Goal: Information Seeking & Learning: Learn about a topic

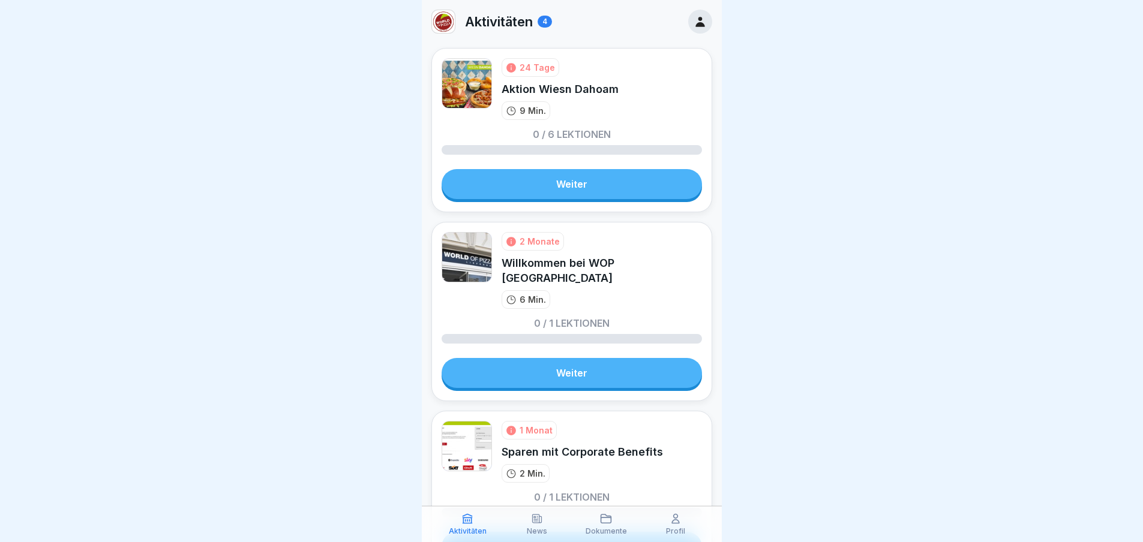
click at [551, 195] on link "Weiter" at bounding box center [571, 184] width 260 height 30
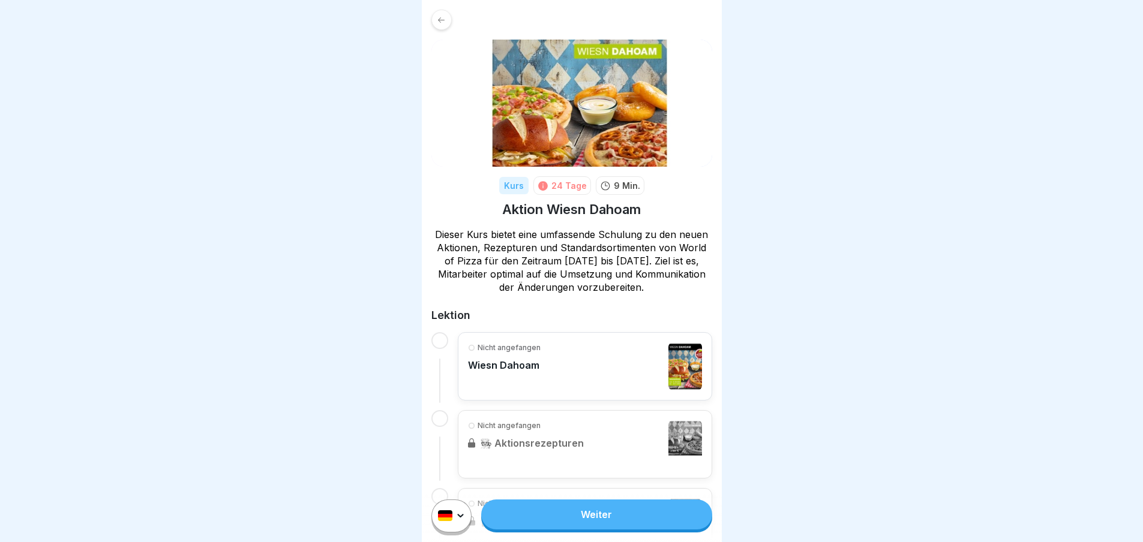
click at [577, 372] on div "Nicht angefangen Wiesn Dahoam" at bounding box center [585, 366] width 234 height 48
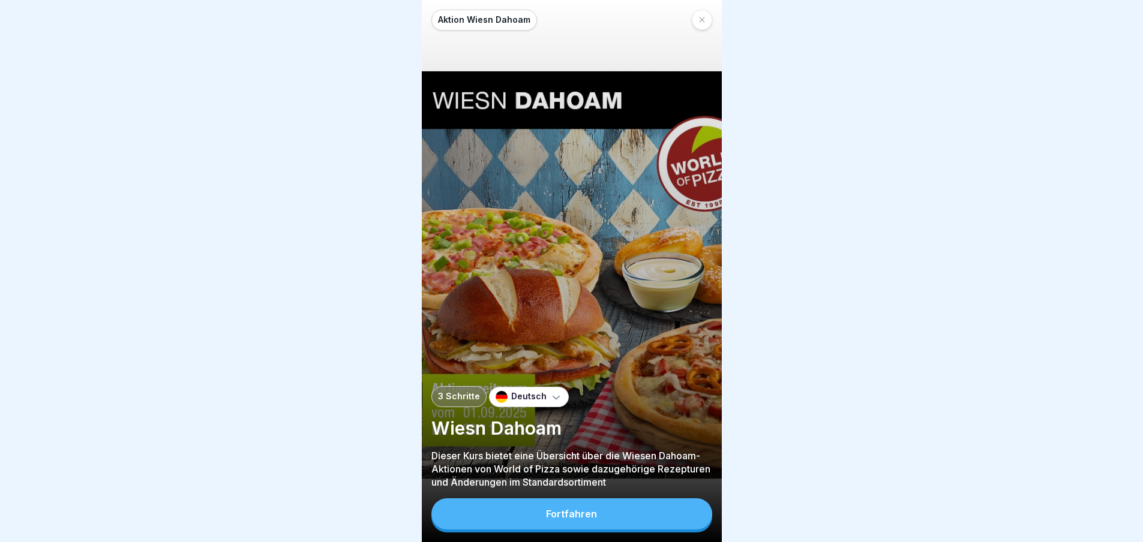
click at [580, 530] on button "Fortfahren" at bounding box center [571, 513] width 281 height 31
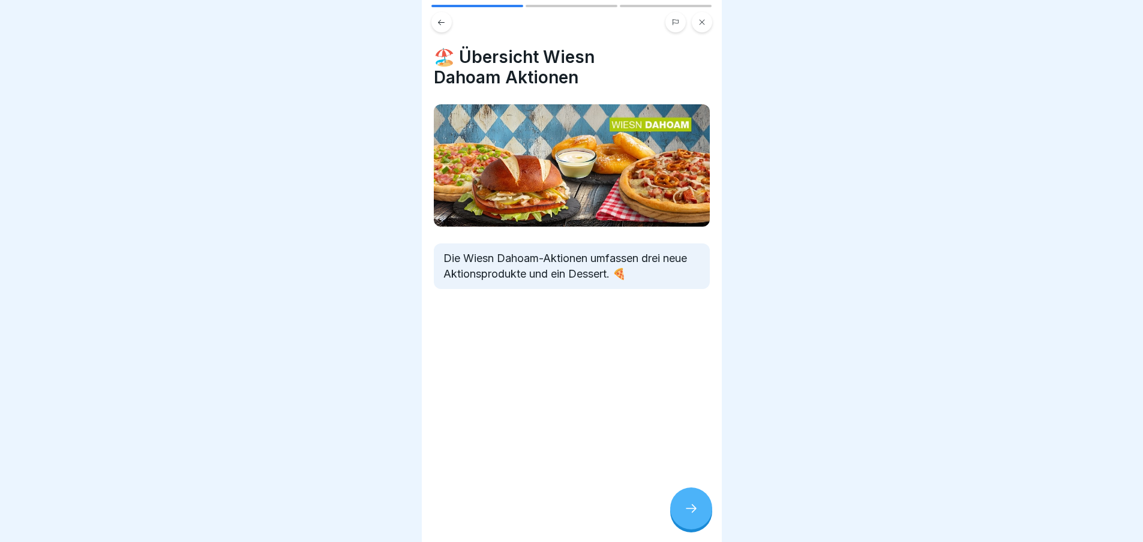
click at [686, 512] on icon at bounding box center [691, 508] width 14 height 14
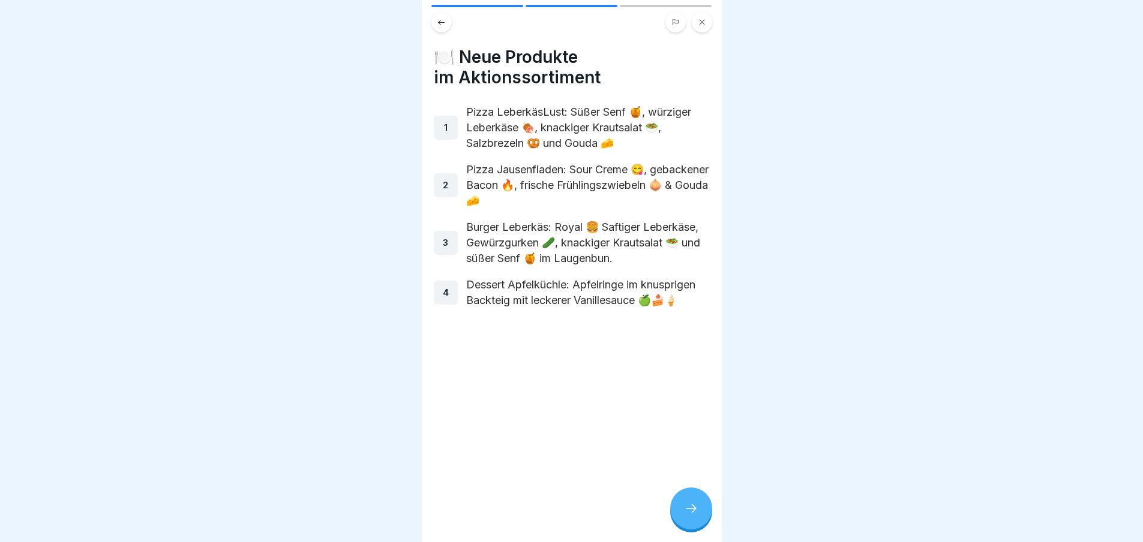
click at [686, 512] on icon at bounding box center [691, 508] width 14 height 14
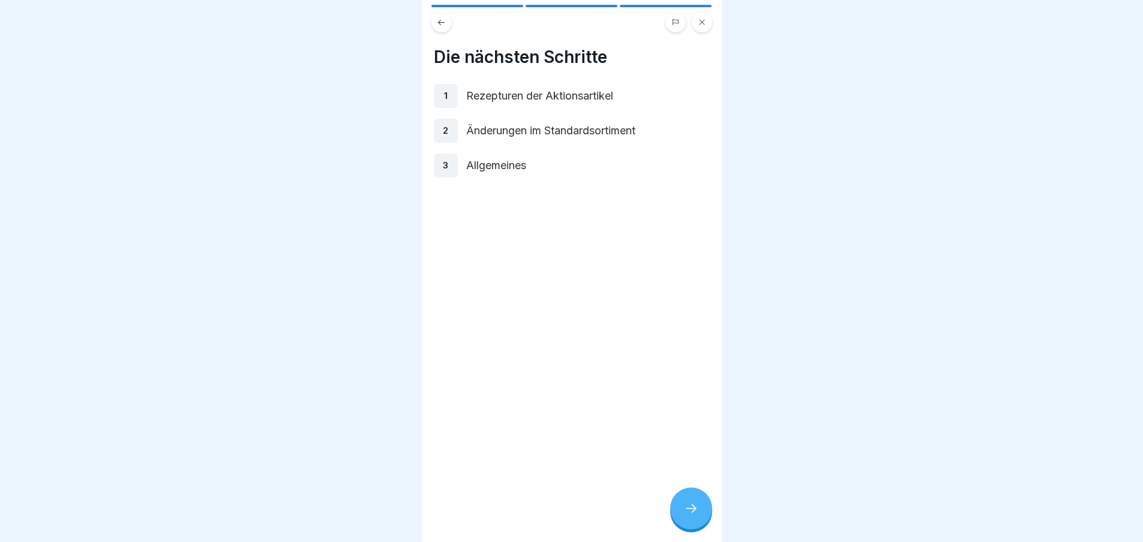
click at [686, 512] on icon at bounding box center [691, 508] width 14 height 14
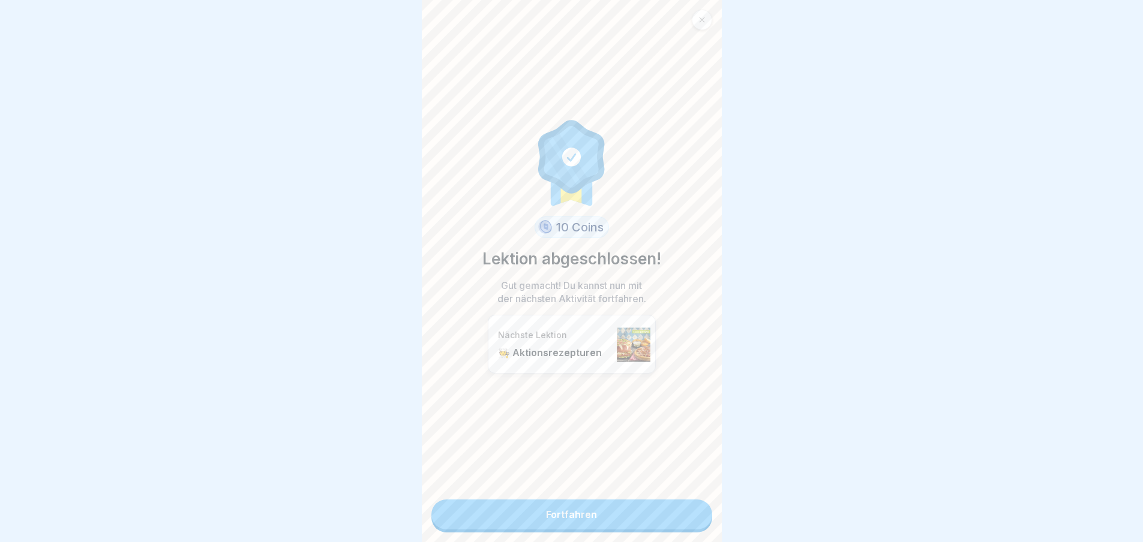
click at [686, 512] on link "Fortfahren" at bounding box center [571, 515] width 281 height 30
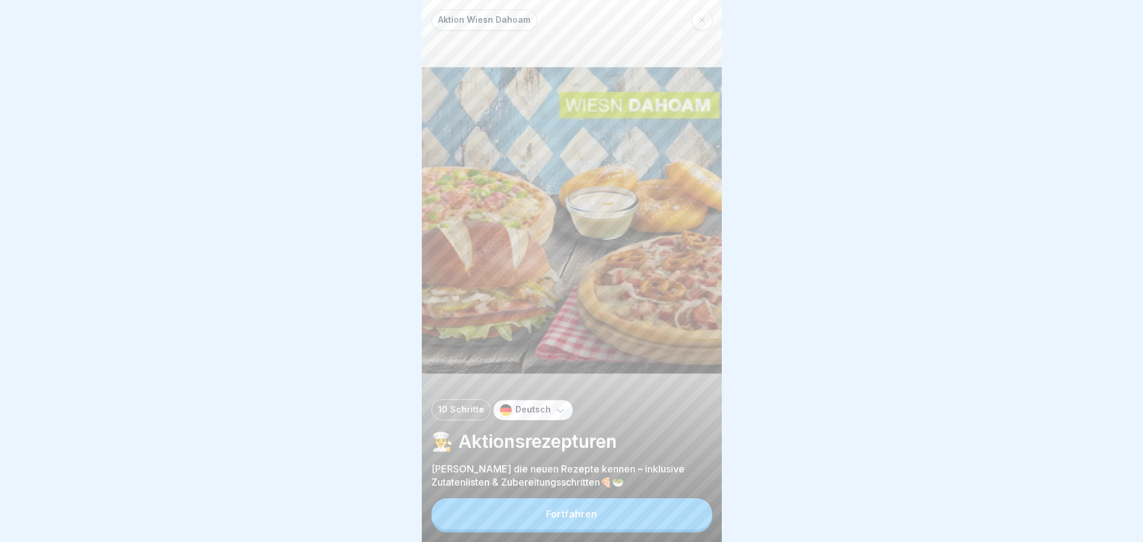
click at [683, 527] on button "Fortfahren" at bounding box center [571, 513] width 281 height 31
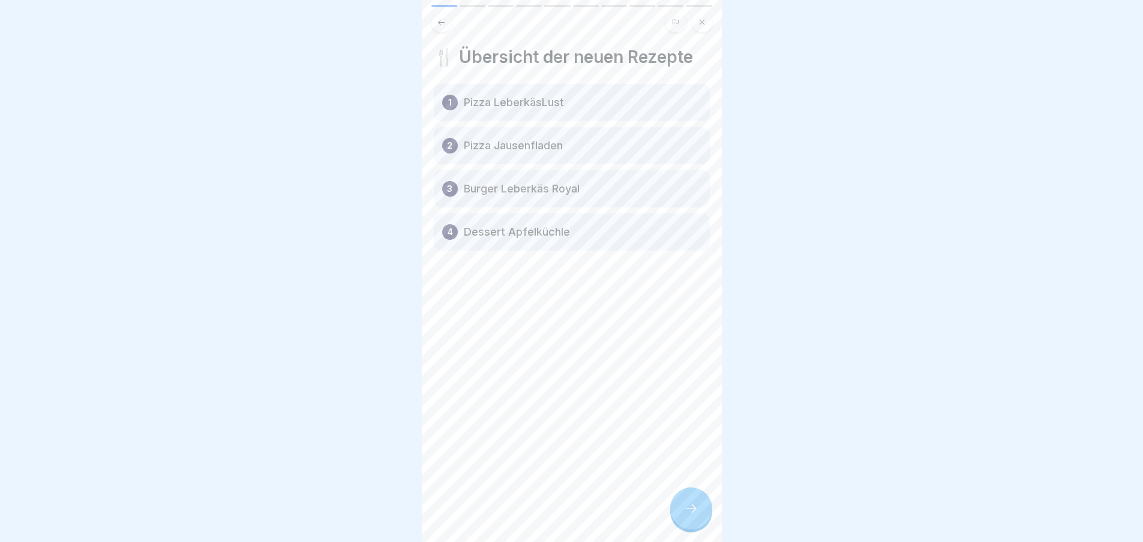
click at [691, 516] on icon at bounding box center [691, 508] width 14 height 14
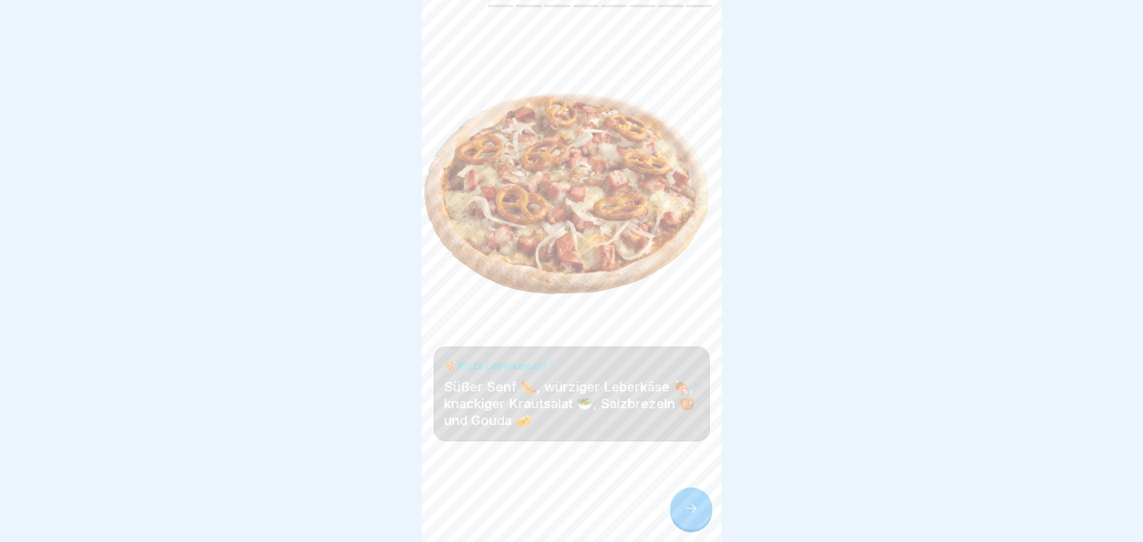
click at [692, 516] on icon at bounding box center [691, 508] width 14 height 14
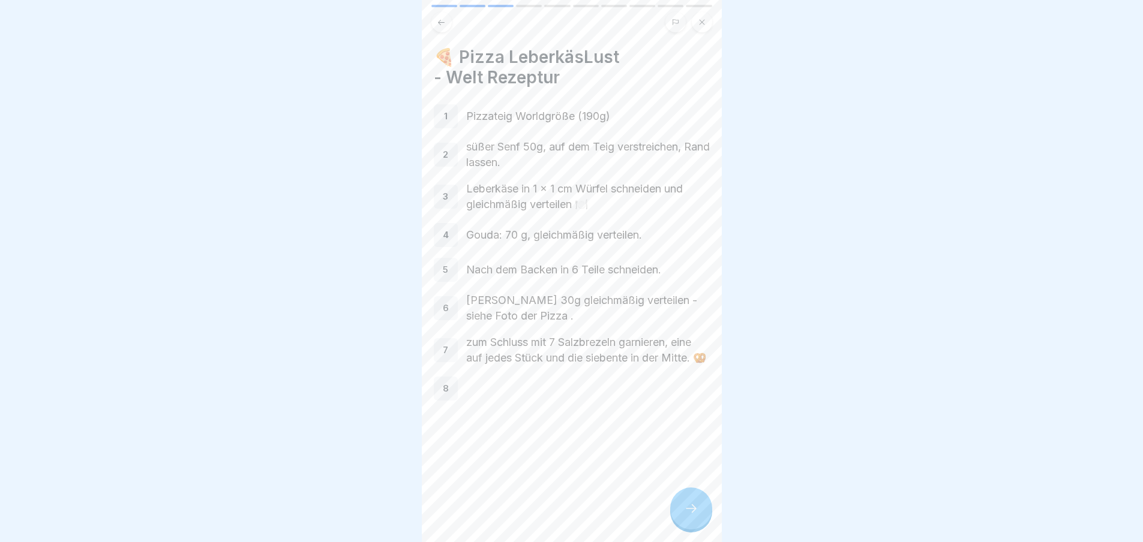
click at [692, 516] on icon at bounding box center [691, 508] width 14 height 14
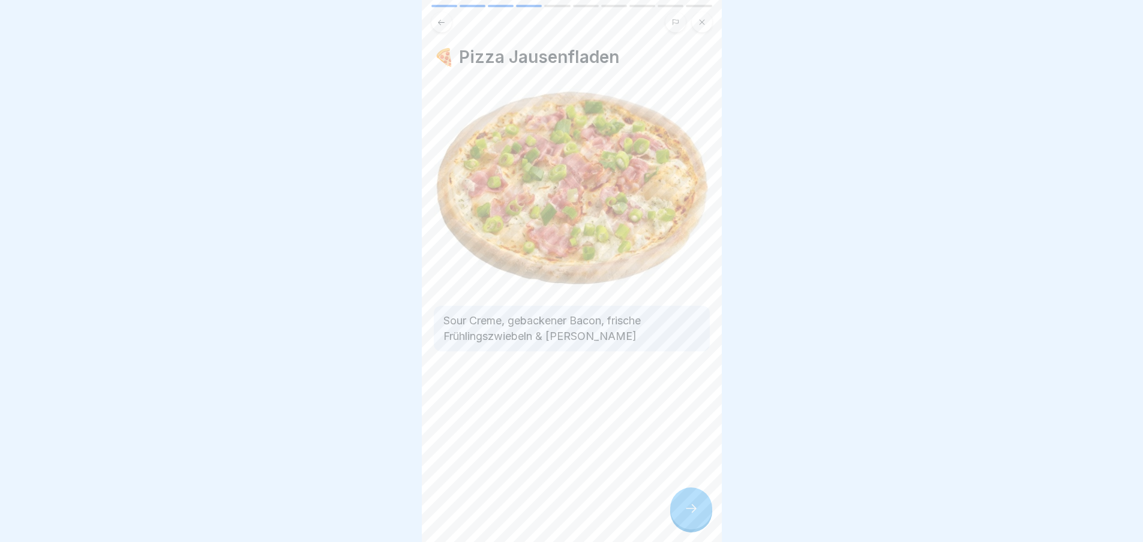
click at [692, 516] on icon at bounding box center [691, 508] width 14 height 14
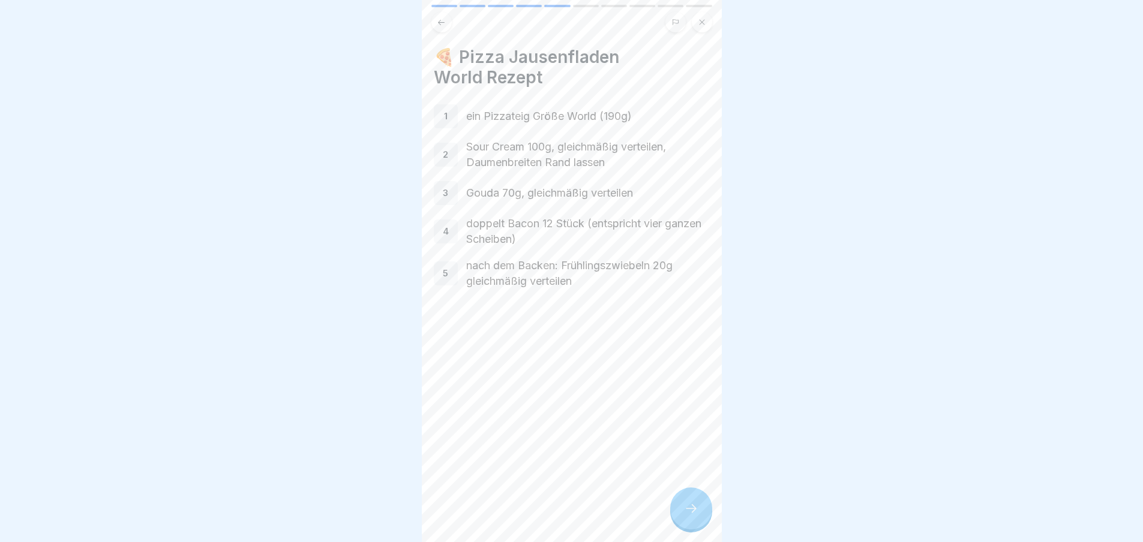
click at [692, 516] on icon at bounding box center [691, 508] width 14 height 14
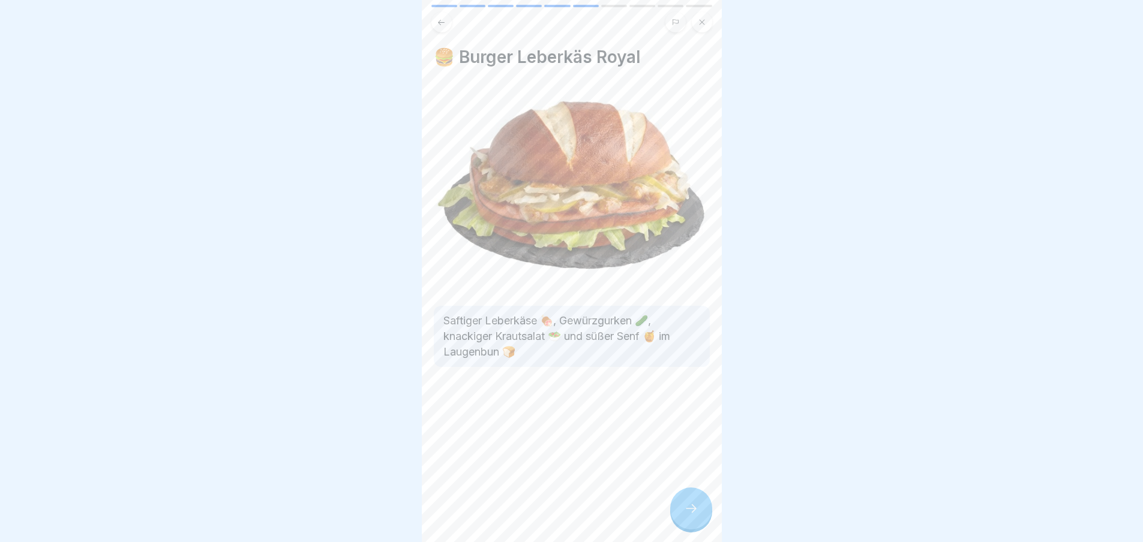
click at [692, 516] on icon at bounding box center [691, 508] width 14 height 14
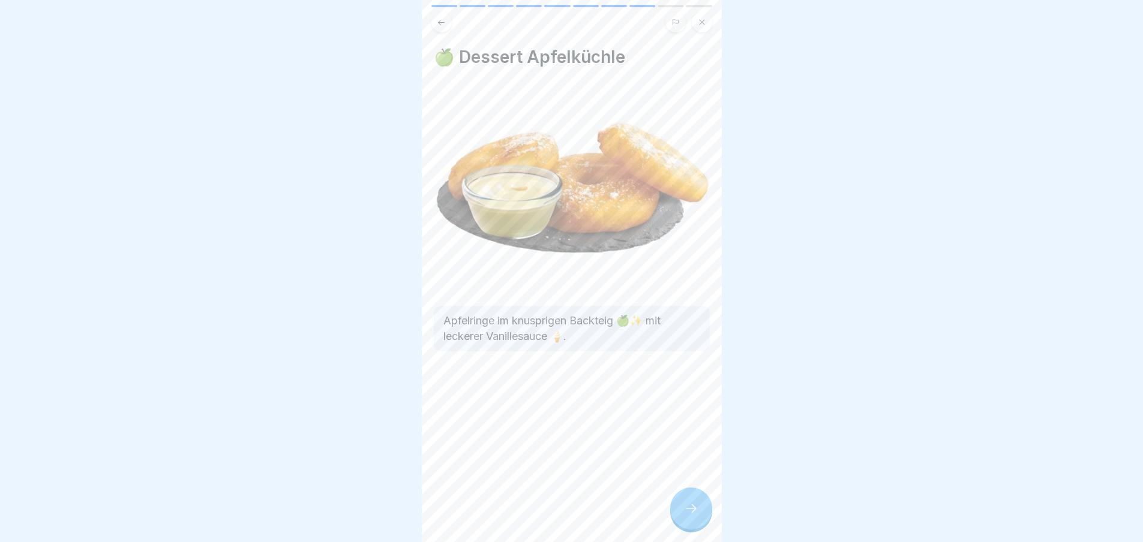
click at [692, 516] on icon at bounding box center [691, 508] width 14 height 14
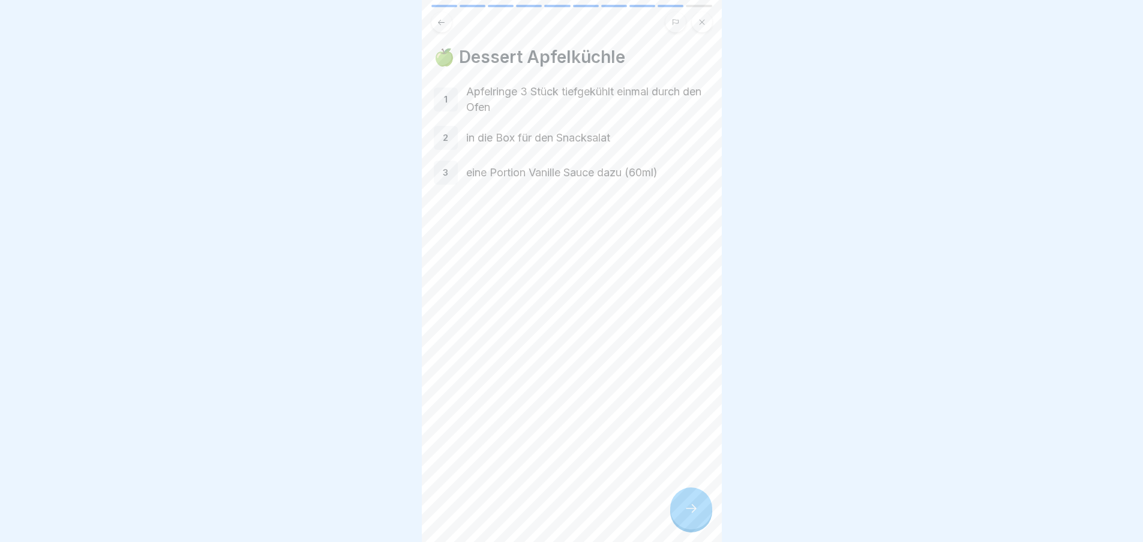
click at [692, 516] on icon at bounding box center [691, 508] width 14 height 14
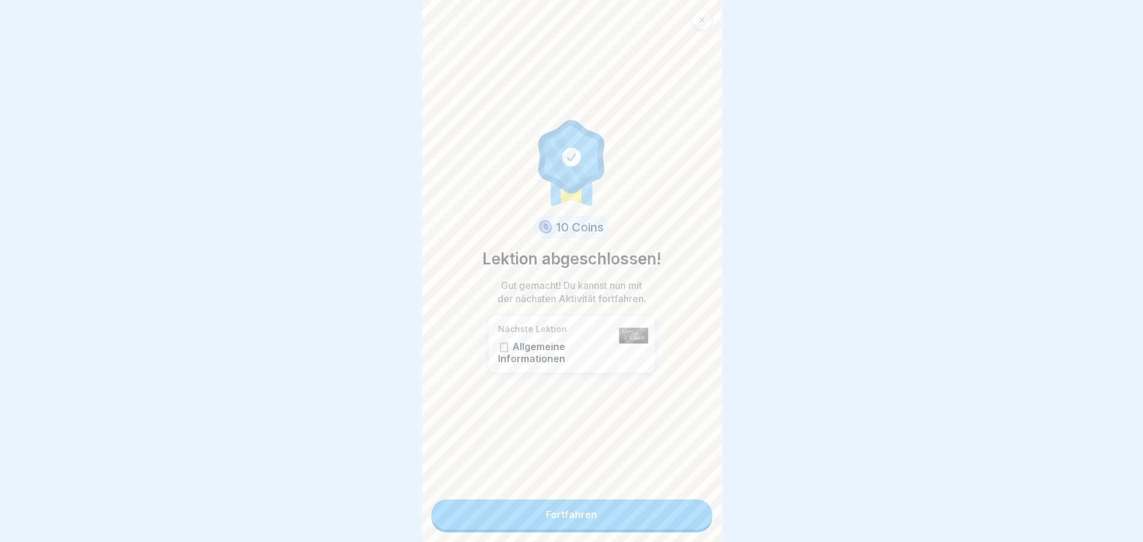
click at [692, 516] on link "Fortfahren" at bounding box center [571, 515] width 281 height 30
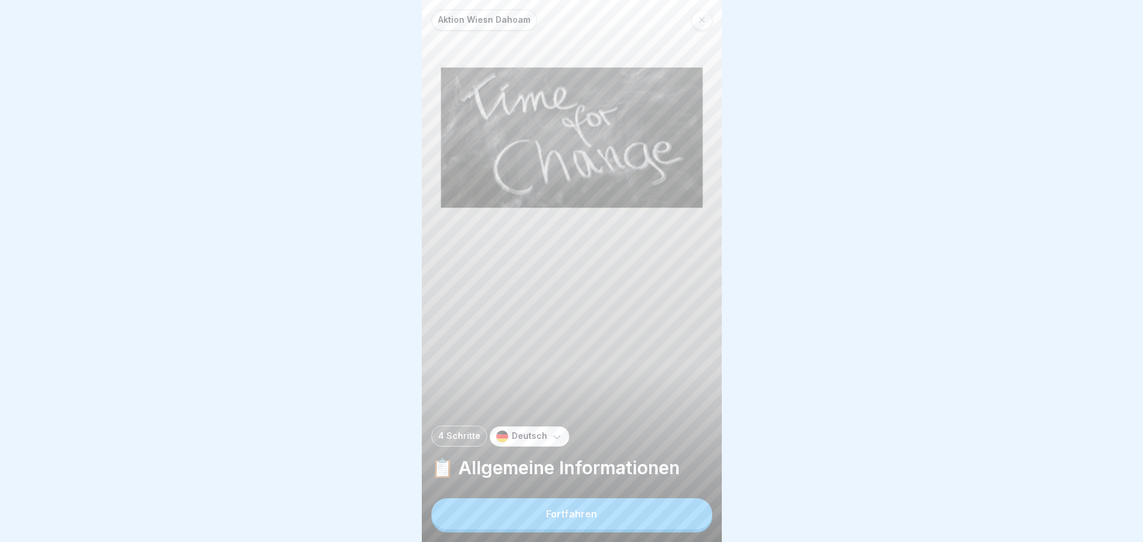
click at [690, 516] on button "Fortfahren" at bounding box center [571, 513] width 281 height 31
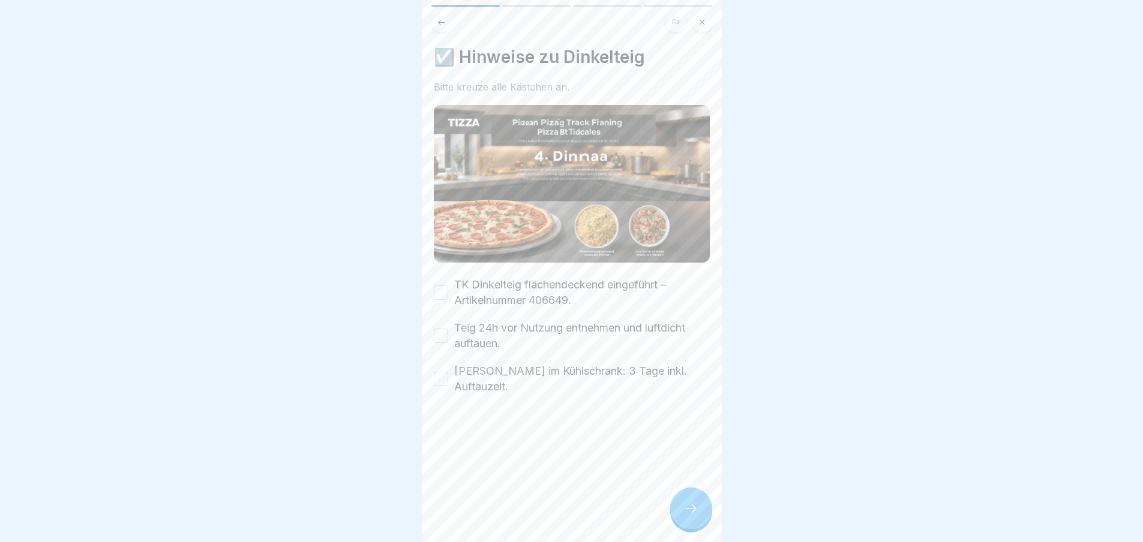
click at [438, 288] on button "TK Dinkelteig flächendeckend eingeführt – Artikelnummer 406649." at bounding box center [441, 293] width 14 height 14
click at [441, 333] on button "Teig 24h vor Nutzung entnehmen und luftdicht auftauen." at bounding box center [441, 336] width 14 height 14
click at [440, 372] on button "[PERSON_NAME] im Kühlschrank: 3 Tage inkl. Auftauzeit." at bounding box center [441, 379] width 14 height 14
click at [702, 513] on div at bounding box center [691, 509] width 42 height 42
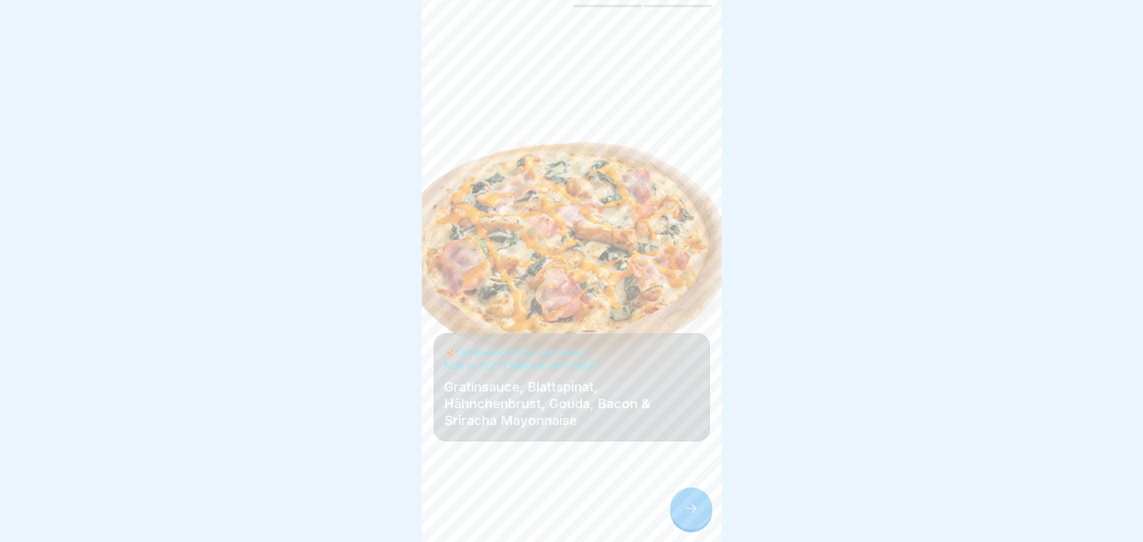
click at [701, 513] on div at bounding box center [691, 509] width 42 height 42
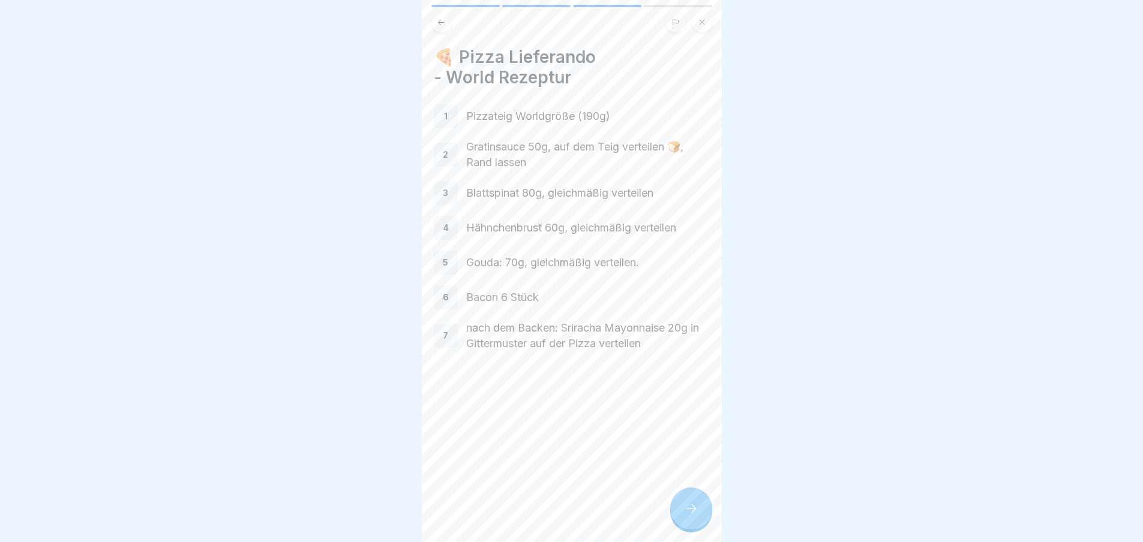
click at [701, 513] on div at bounding box center [691, 509] width 42 height 42
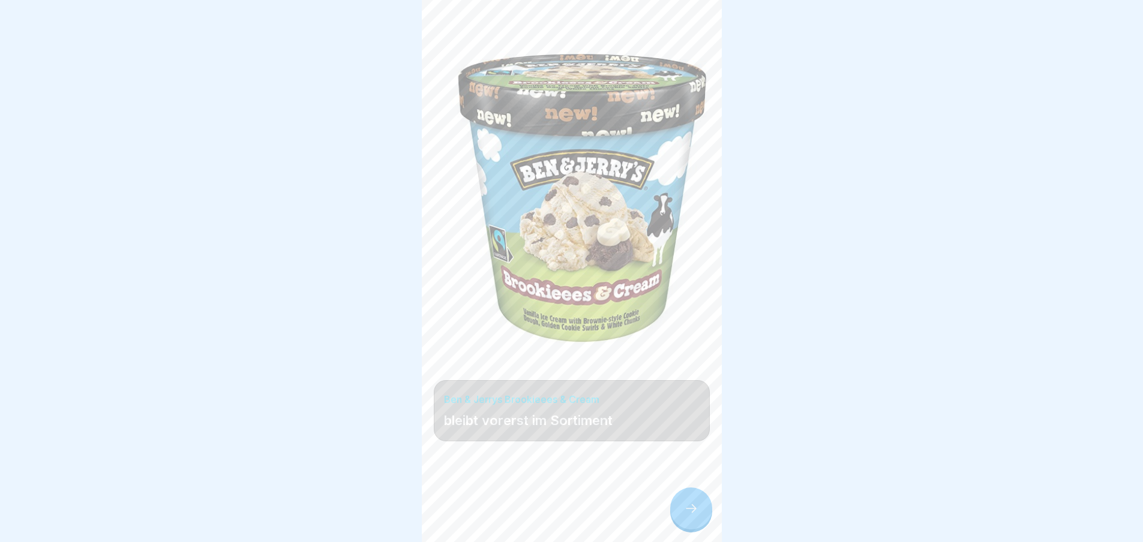
click at [701, 513] on div at bounding box center [691, 509] width 42 height 42
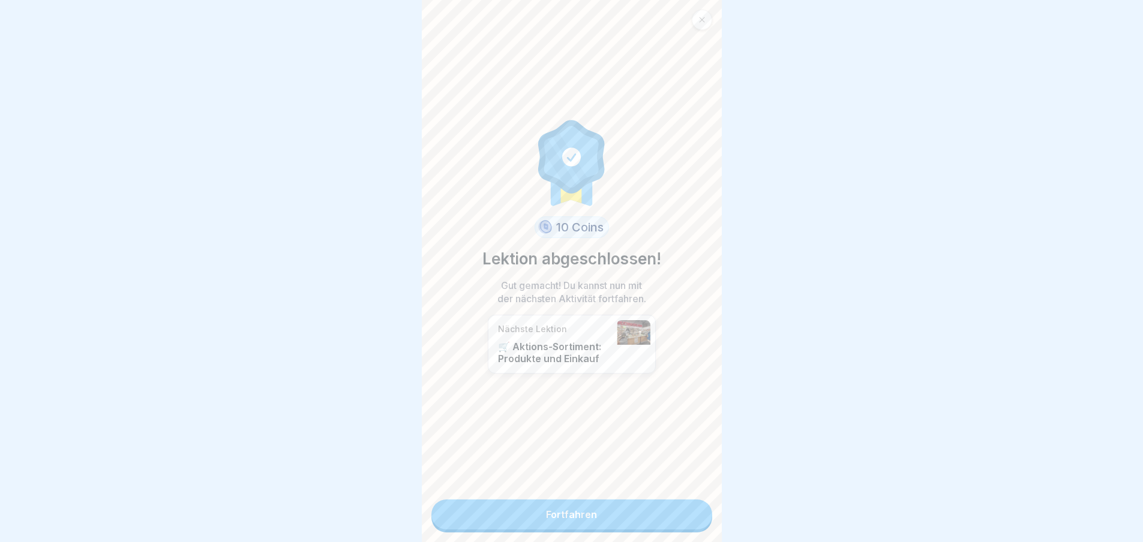
click at [701, 513] on link "Fortfahren" at bounding box center [571, 515] width 281 height 30
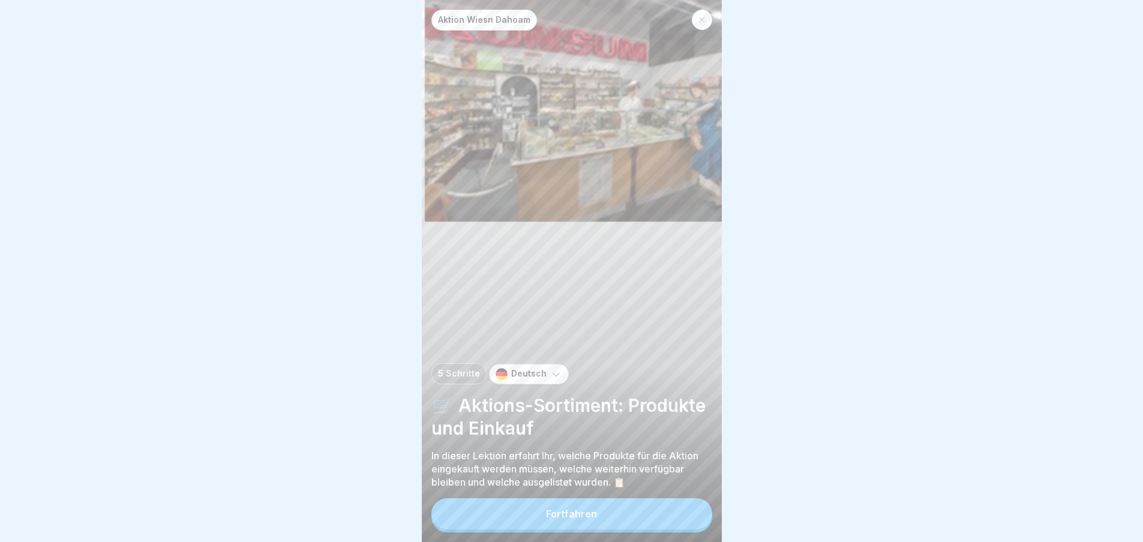
click at [693, 515] on button "Fortfahren" at bounding box center [571, 513] width 281 height 31
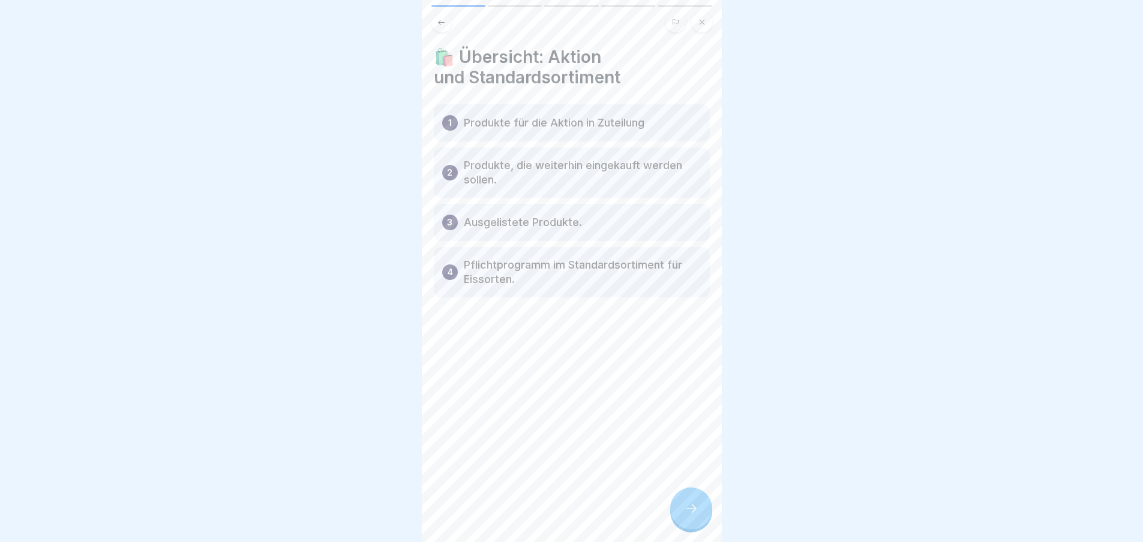
click at [694, 513] on icon at bounding box center [691, 508] width 14 height 14
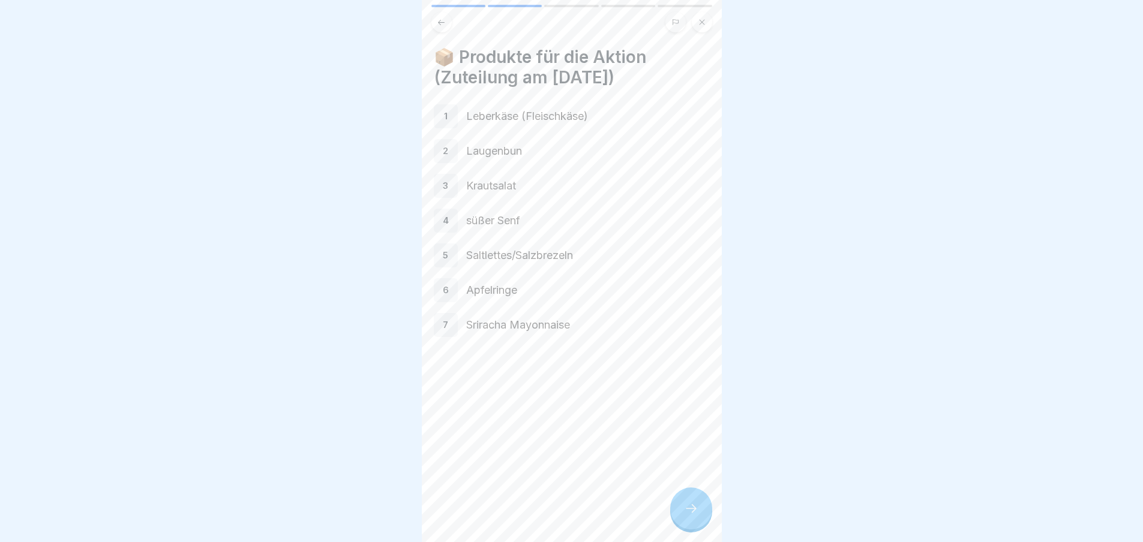
click at [694, 513] on icon at bounding box center [691, 508] width 14 height 14
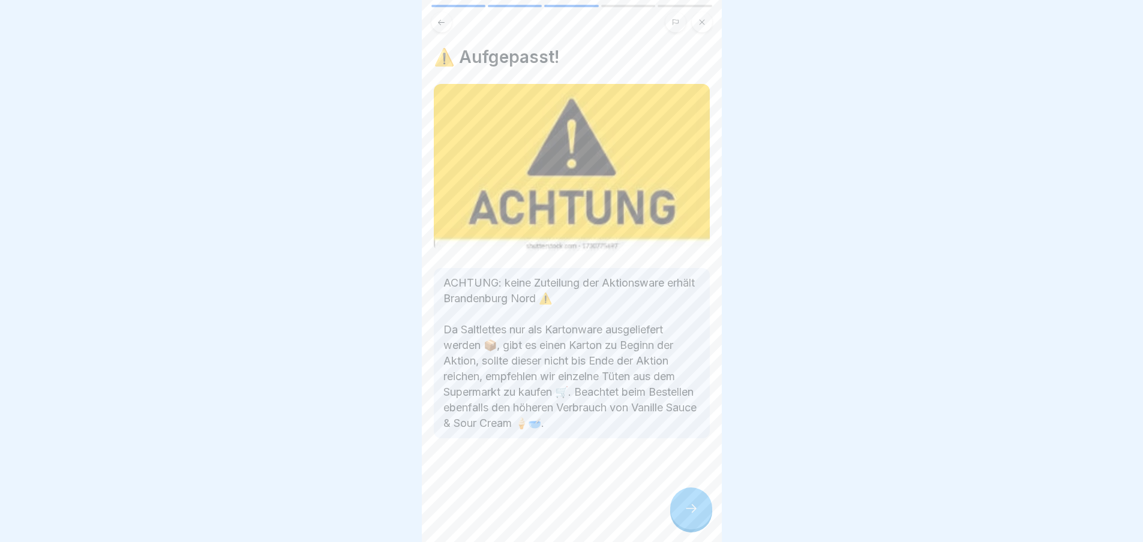
click at [694, 513] on icon at bounding box center [691, 508] width 14 height 14
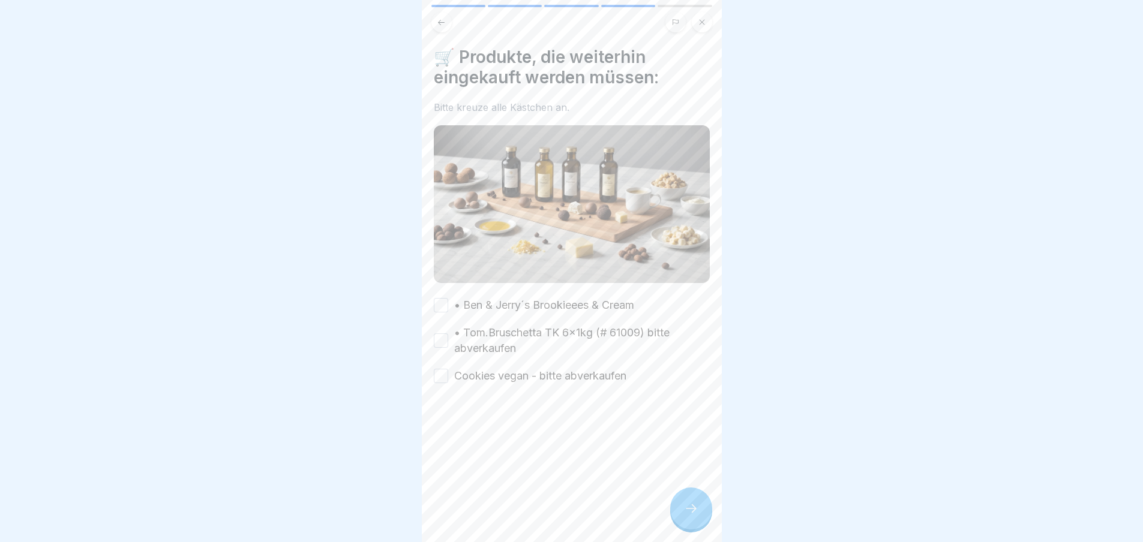
click at [694, 513] on icon at bounding box center [691, 508] width 14 height 14
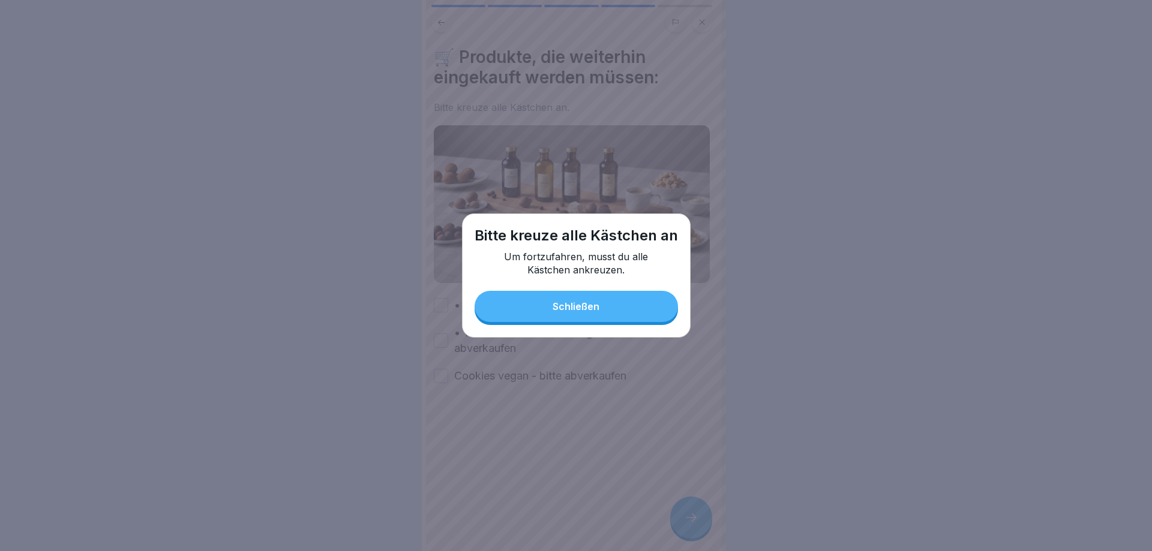
click at [517, 315] on button "Schließen" at bounding box center [575, 306] width 203 height 31
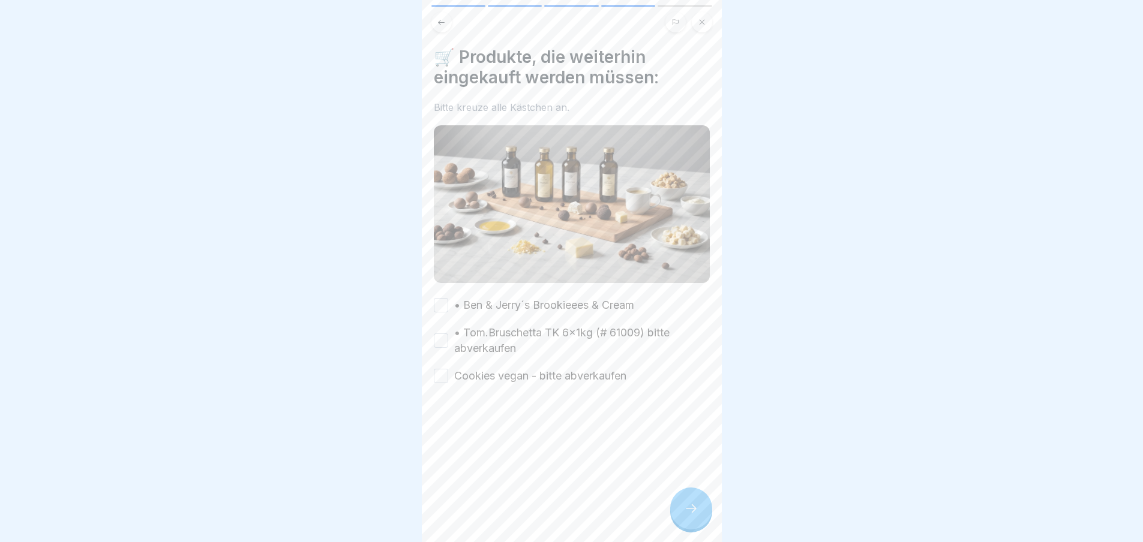
click at [444, 298] on button "• Ben & Jerry´s Brookieees & Cream" at bounding box center [441, 305] width 14 height 14
drag, startPoint x: 442, startPoint y: 330, endPoint x: 442, endPoint y: 345, distance: 15.0
click at [442, 333] on button "• Tom.Bruschetta TK 6x1kg (# 61009) bitte abverkaufen" at bounding box center [441, 340] width 14 height 14
click at [440, 369] on button "Cookies vegan - bitte abverkaufen" at bounding box center [441, 376] width 14 height 14
click at [685, 516] on icon at bounding box center [691, 508] width 14 height 14
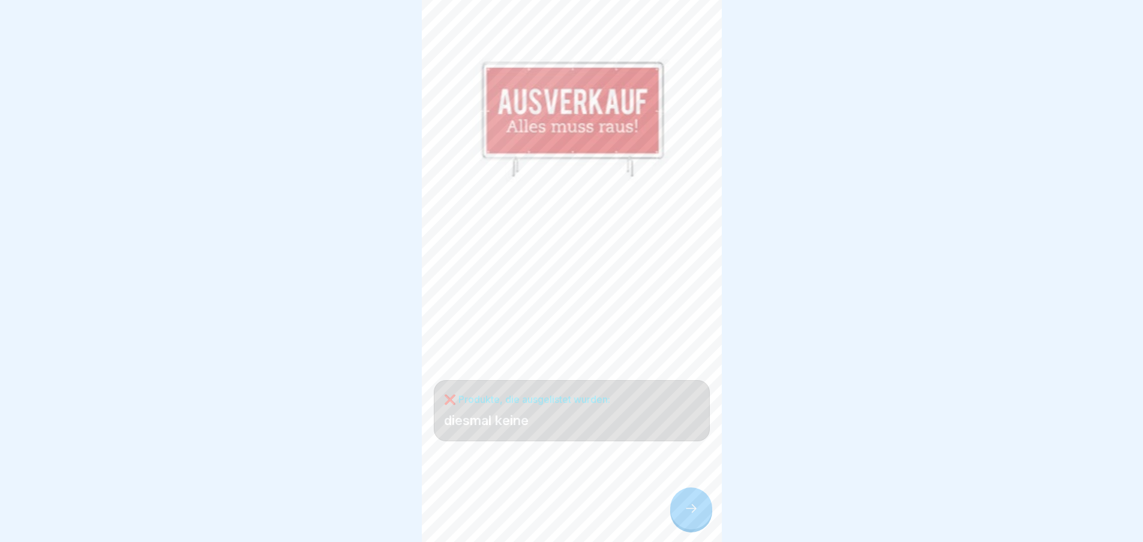
click at [683, 508] on div at bounding box center [691, 509] width 42 height 42
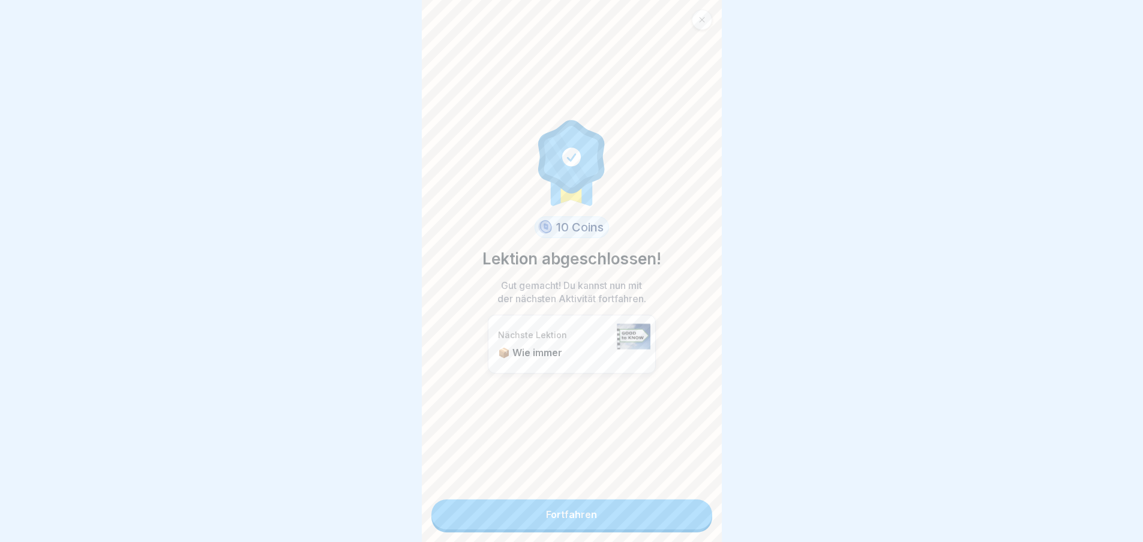
click at [675, 515] on link "Fortfahren" at bounding box center [571, 515] width 281 height 30
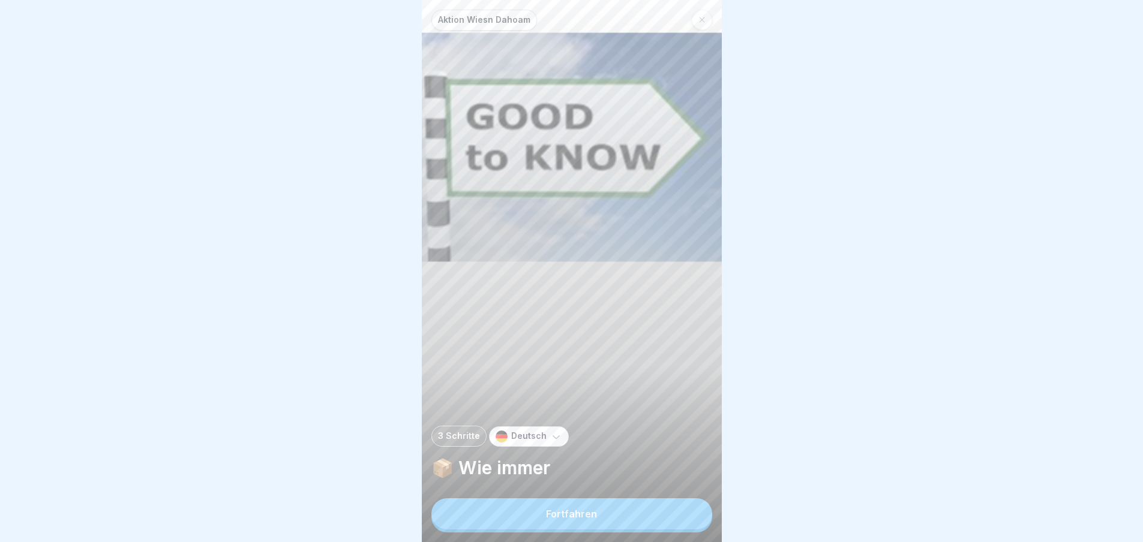
click at [675, 515] on button "Fortfahren" at bounding box center [571, 513] width 281 height 31
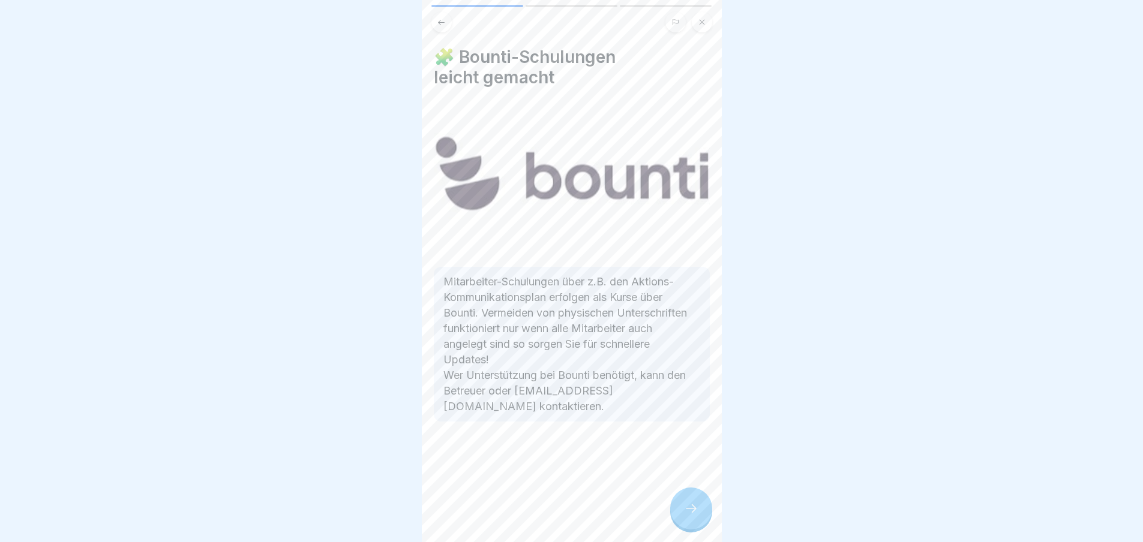
click at [675, 515] on div at bounding box center [691, 509] width 42 height 42
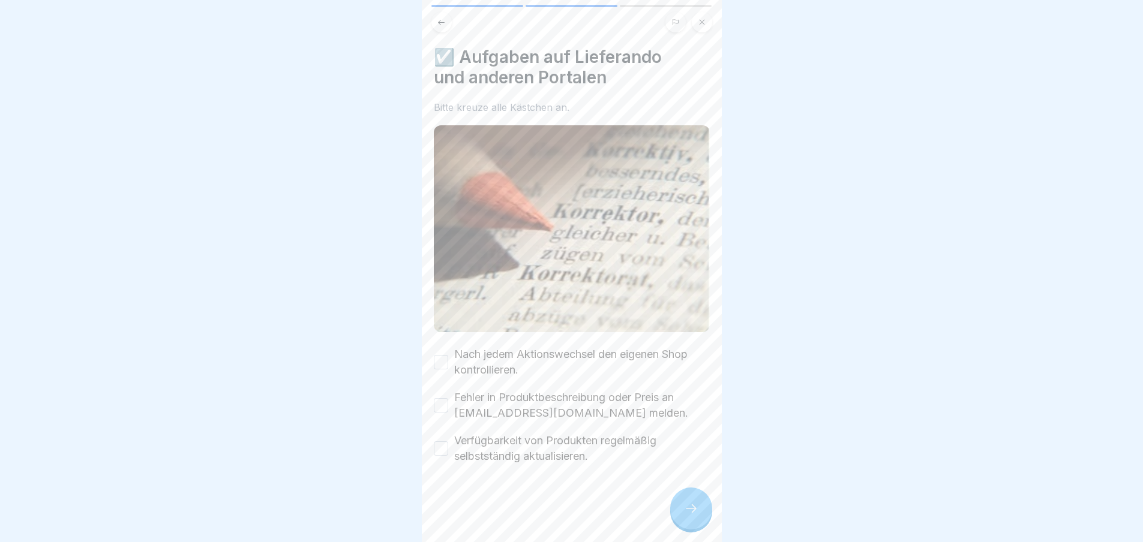
click at [675, 515] on div at bounding box center [691, 509] width 42 height 42
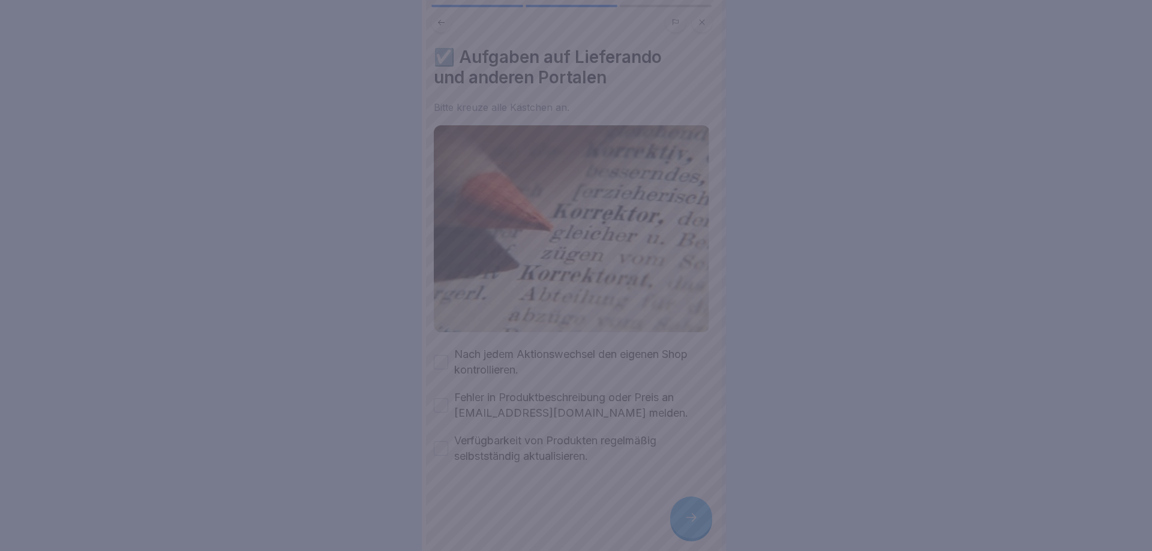
click at [675, 515] on div at bounding box center [576, 275] width 1152 height 551
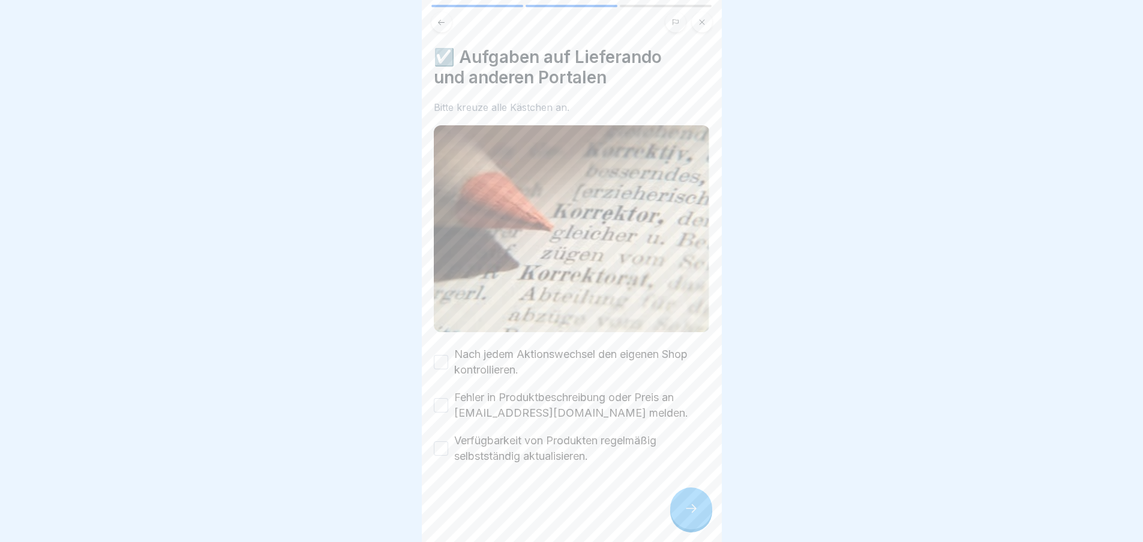
drag, startPoint x: 449, startPoint y: 353, endPoint x: 444, endPoint y: 362, distance: 10.0
click at [449, 353] on div "Nach jedem Aktionswechsel den eigenen Shop kontrollieren." at bounding box center [572, 362] width 276 height 31
click at [444, 357] on button "Nach jedem Aktionswechsel den eigenen Shop kontrollieren." at bounding box center [441, 362] width 14 height 14
drag, startPoint x: 443, startPoint y: 392, endPoint x: 442, endPoint y: 411, distance: 19.2
click at [443, 398] on button "Fehler in Produktbeschreibung oder Preis an [EMAIL_ADDRESS][DOMAIN_NAME] melden." at bounding box center [441, 405] width 14 height 14
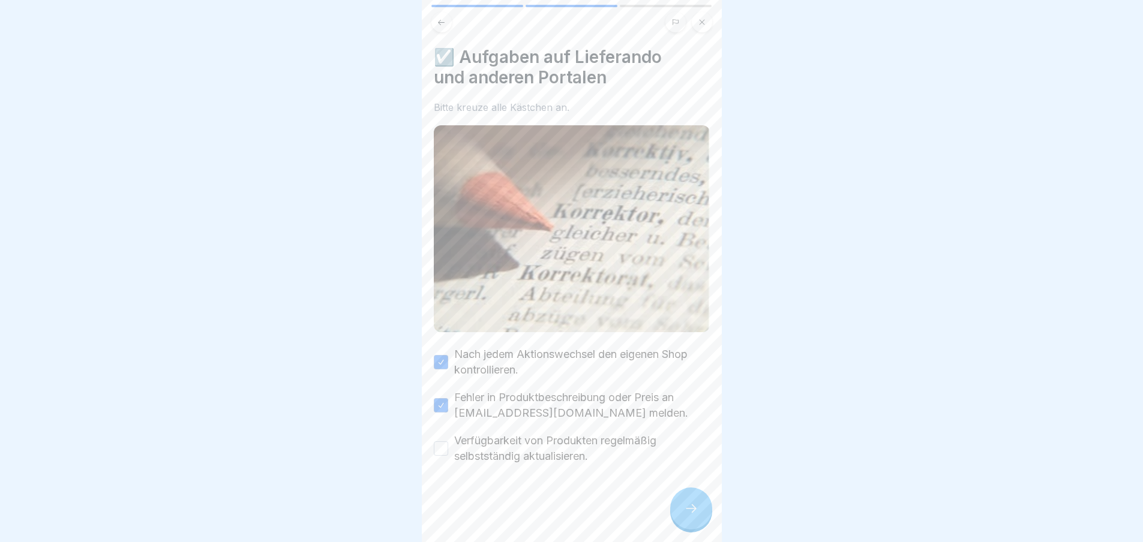
drag, startPoint x: 441, startPoint y: 439, endPoint x: 449, endPoint y: 443, distance: 8.6
click at [441, 441] on button "Verfügbarkeit von Produkten regelmäßig selbstständig aktualisieren." at bounding box center [441, 448] width 14 height 14
click at [701, 505] on div at bounding box center [691, 509] width 42 height 42
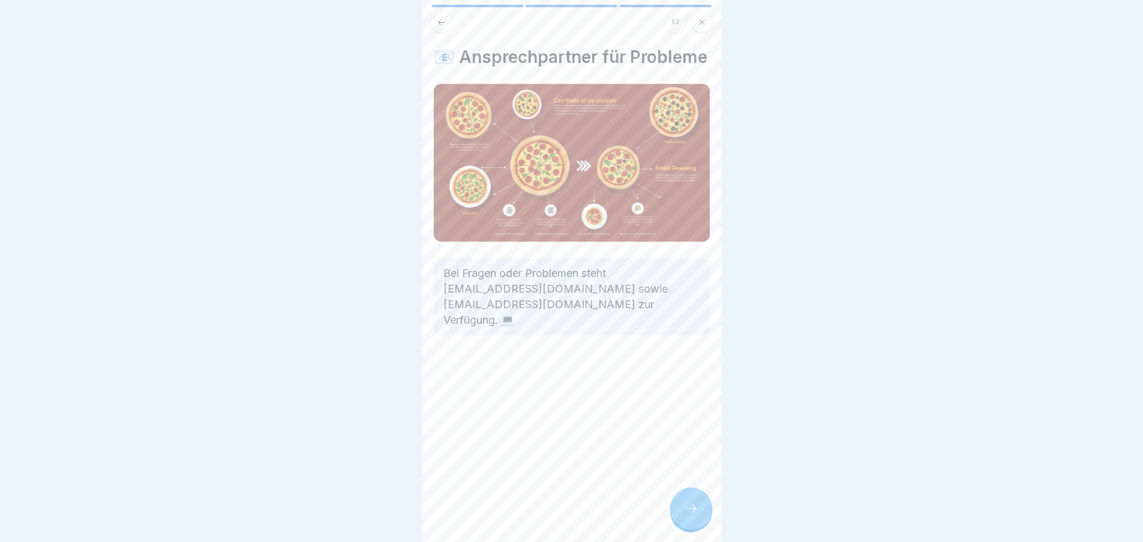
click at [701, 505] on div at bounding box center [691, 509] width 42 height 42
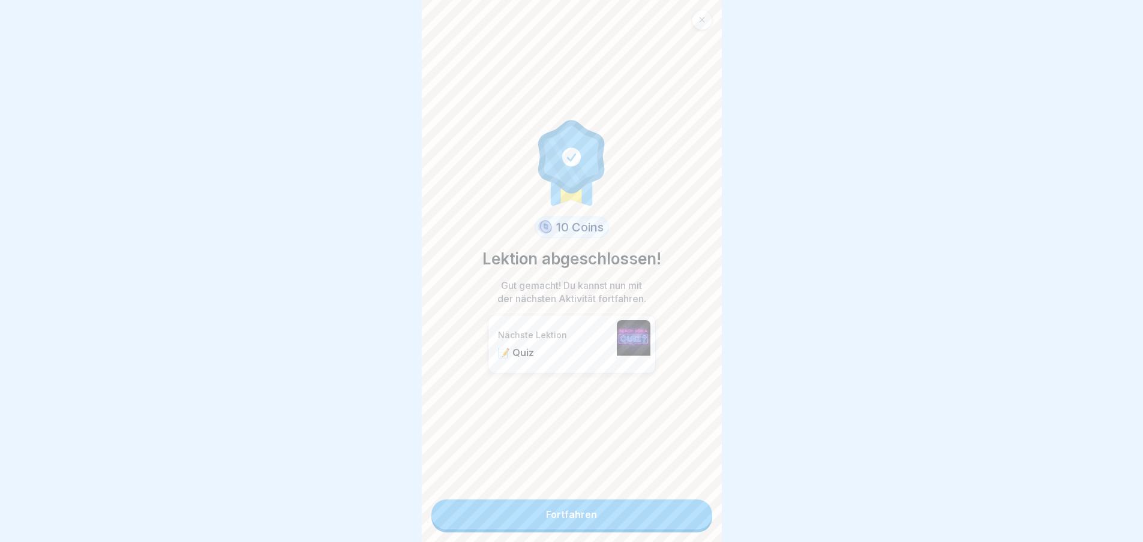
click at [676, 506] on link "Fortfahren" at bounding box center [571, 515] width 281 height 30
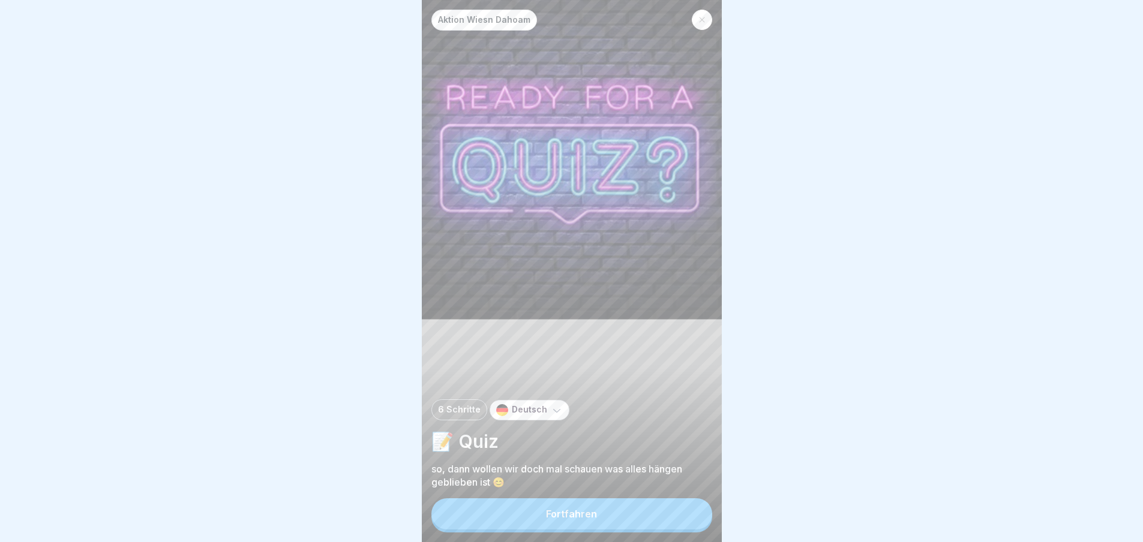
click at [676, 509] on div "Fortfahren" at bounding box center [571, 515] width 281 height 34
click at [617, 509] on button "Fortfahren" at bounding box center [571, 513] width 281 height 31
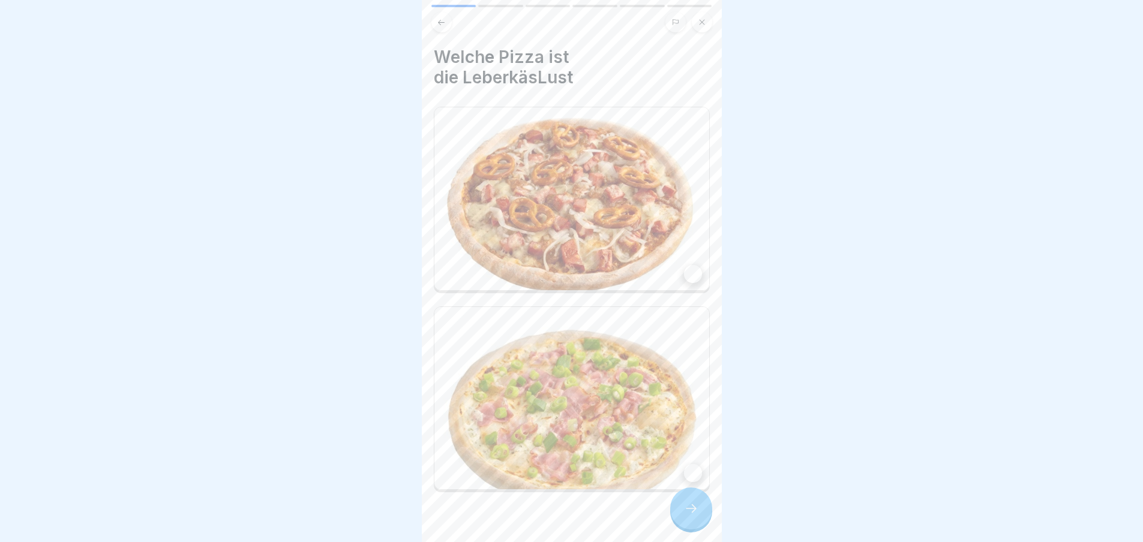
click at [671, 256] on img at bounding box center [571, 198] width 275 height 183
click at [690, 525] on div at bounding box center [691, 509] width 42 height 42
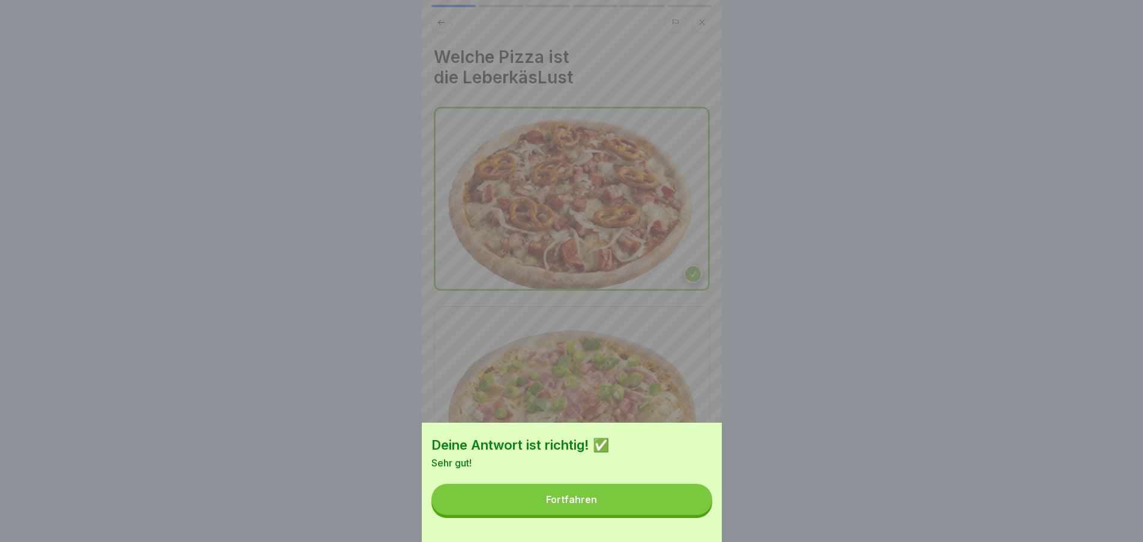
click at [660, 504] on button "Fortfahren" at bounding box center [571, 499] width 281 height 31
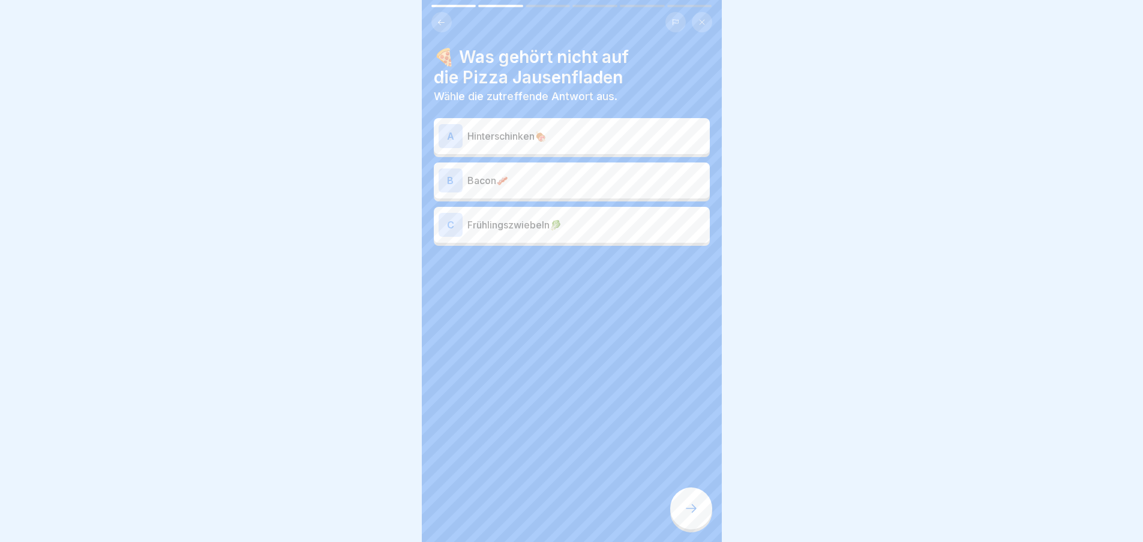
click at [599, 134] on p "Hinterschinken🍖" at bounding box center [586, 136] width 238 height 14
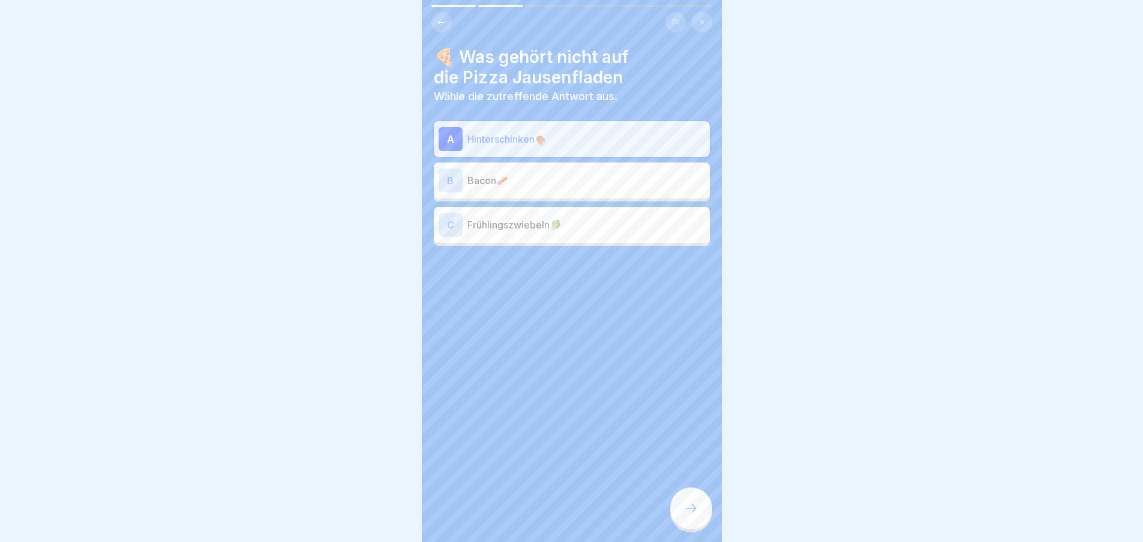
click at [700, 512] on div at bounding box center [691, 509] width 42 height 42
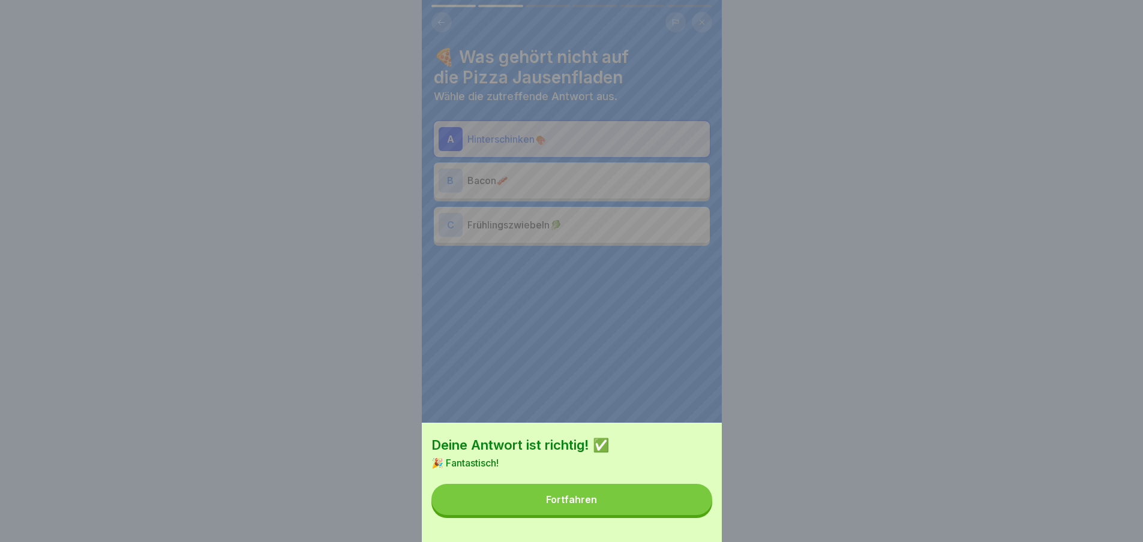
click at [657, 514] on button "Fortfahren" at bounding box center [571, 499] width 281 height 31
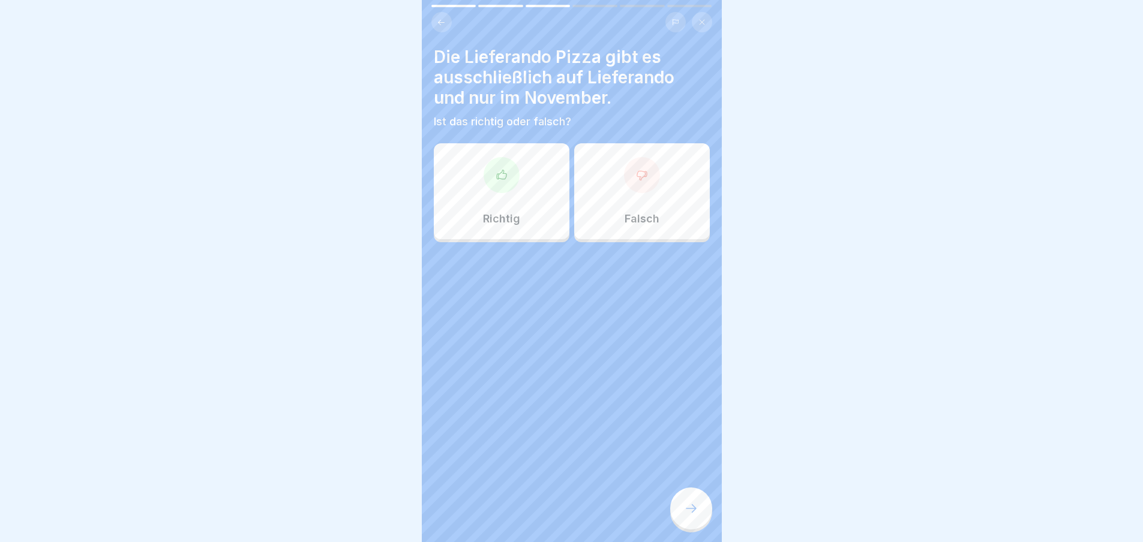
click at [544, 213] on div "Richtig" at bounding box center [502, 191] width 136 height 96
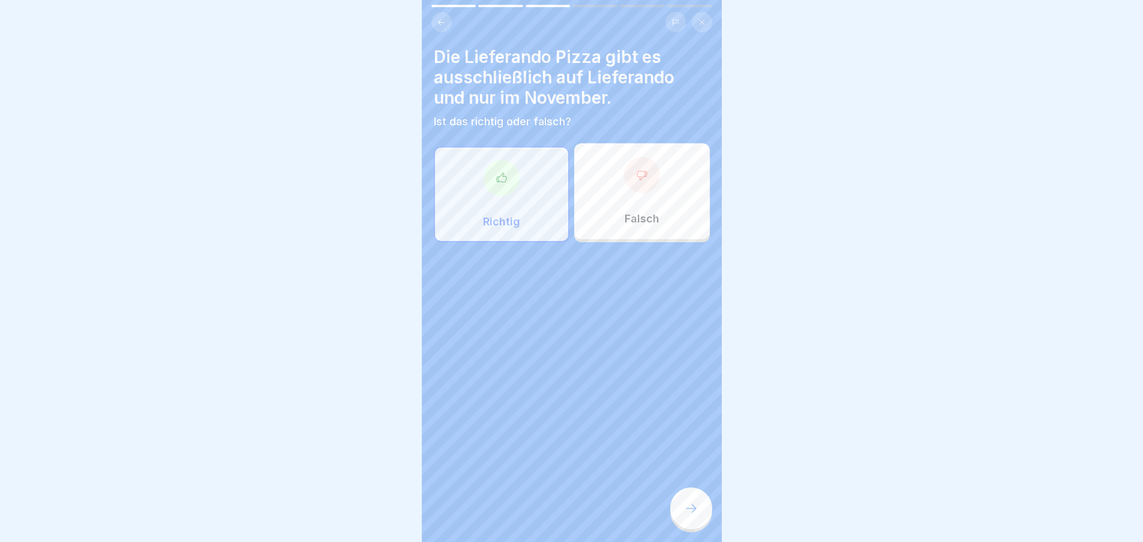
click at [695, 529] on div at bounding box center [691, 509] width 42 height 42
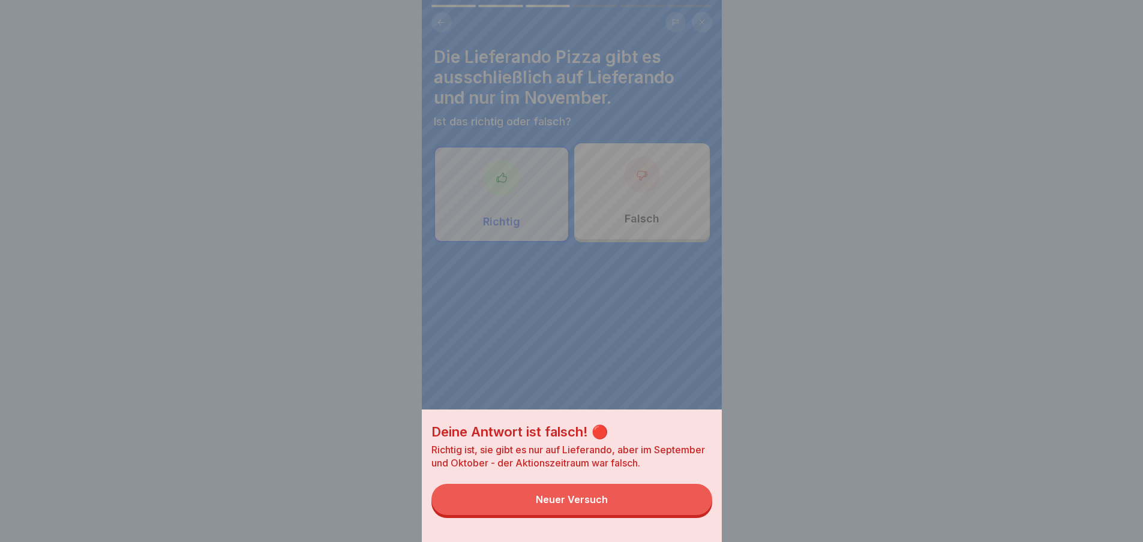
click at [680, 511] on button "Neuer Versuch" at bounding box center [571, 499] width 281 height 31
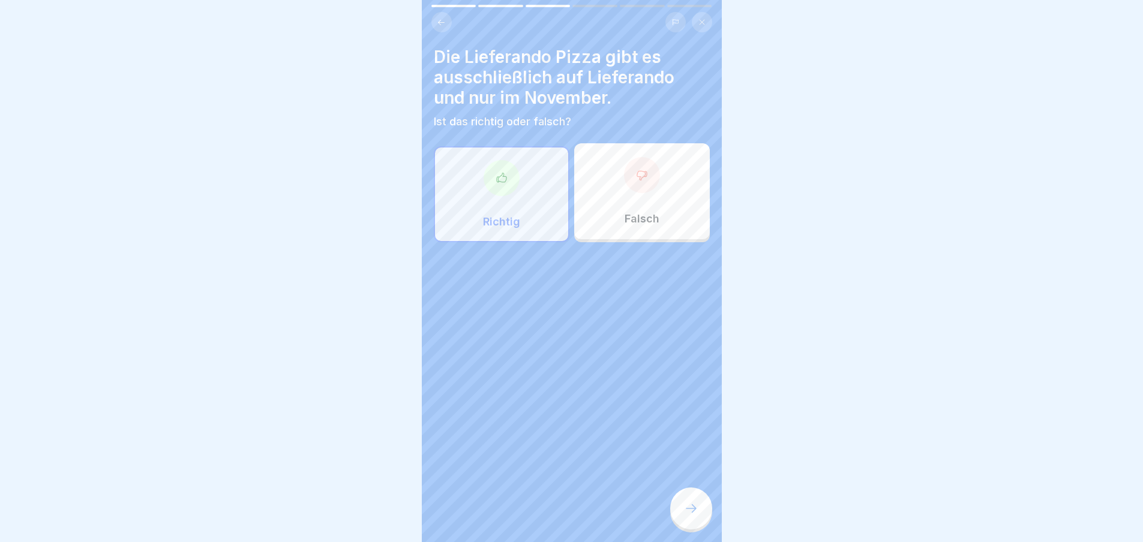
click at [654, 163] on div "Falsch" at bounding box center [642, 191] width 136 height 96
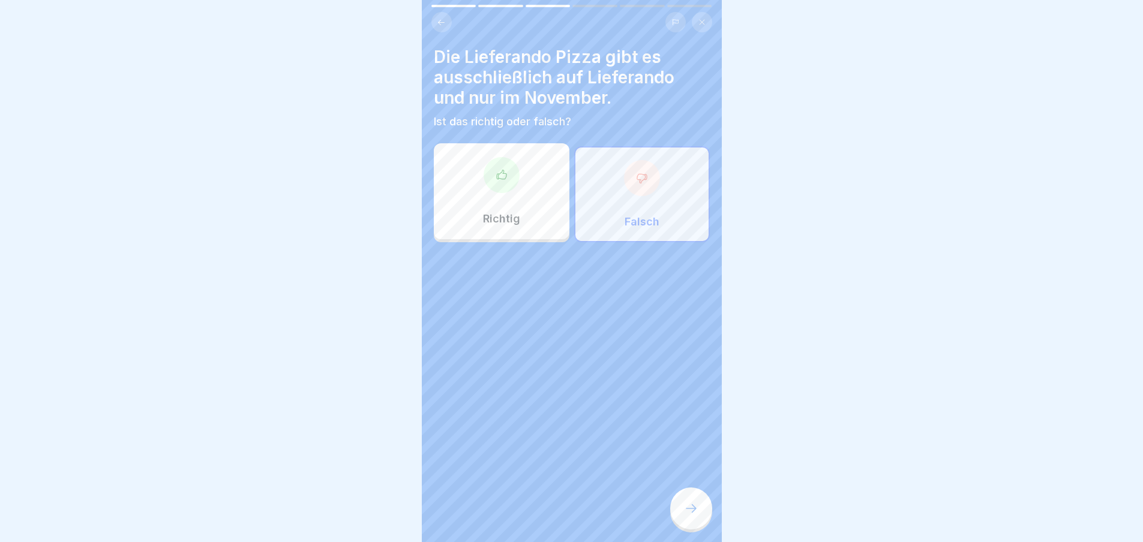
click at [708, 520] on div at bounding box center [691, 509] width 42 height 42
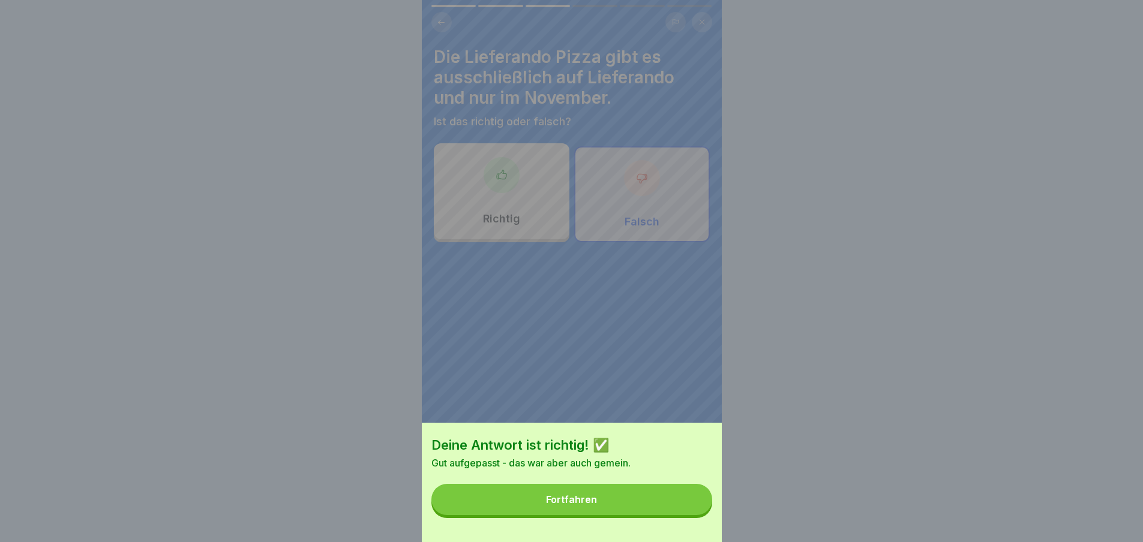
click at [663, 513] on button "Fortfahren" at bounding box center [571, 499] width 281 height 31
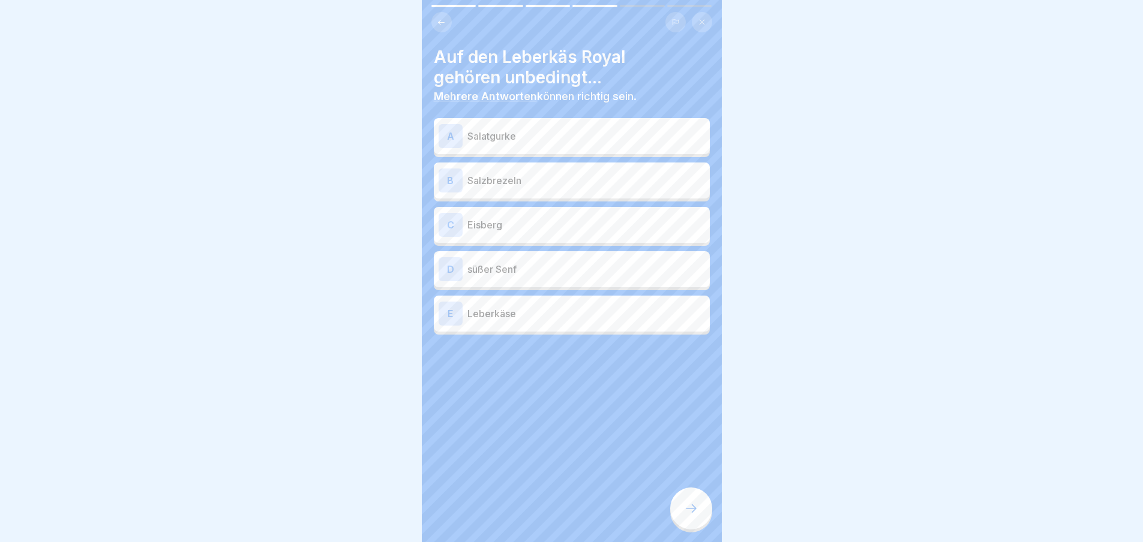
click at [573, 134] on p "Salatgurke" at bounding box center [586, 136] width 238 height 14
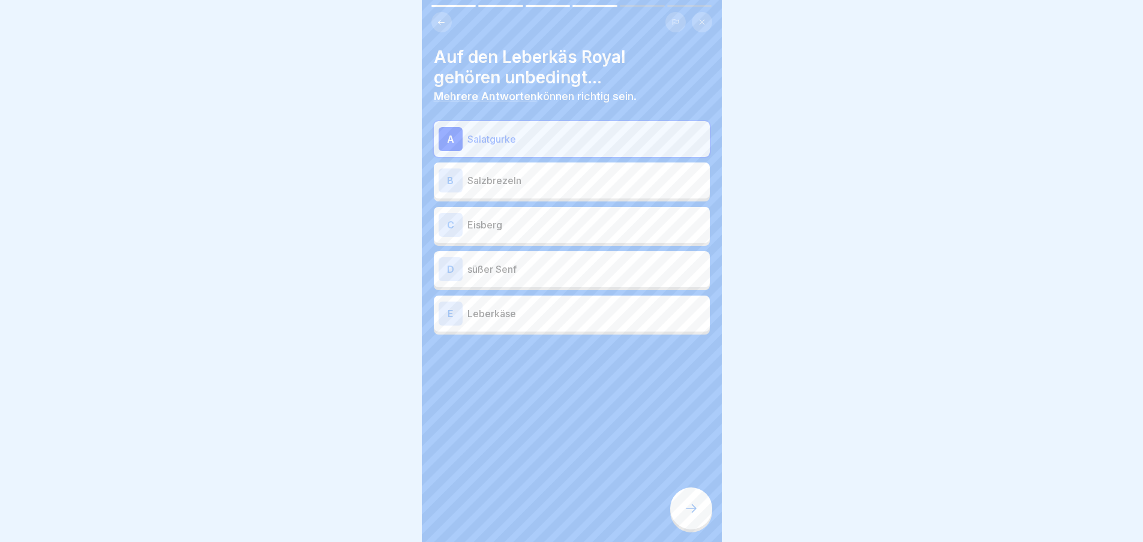
click at [698, 515] on icon at bounding box center [691, 508] width 14 height 14
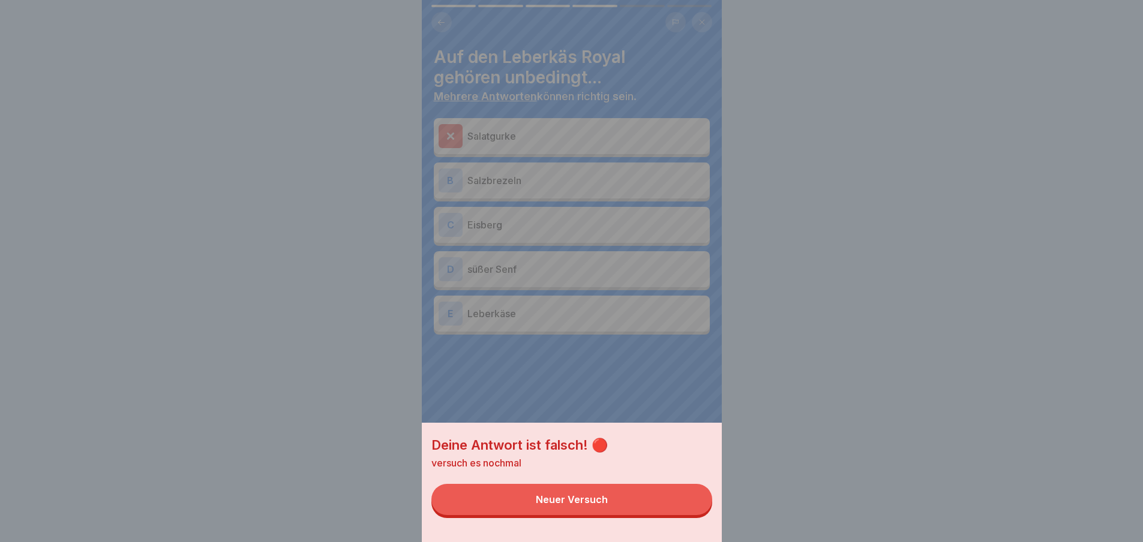
click at [641, 495] on button "Neuer Versuch" at bounding box center [571, 499] width 281 height 31
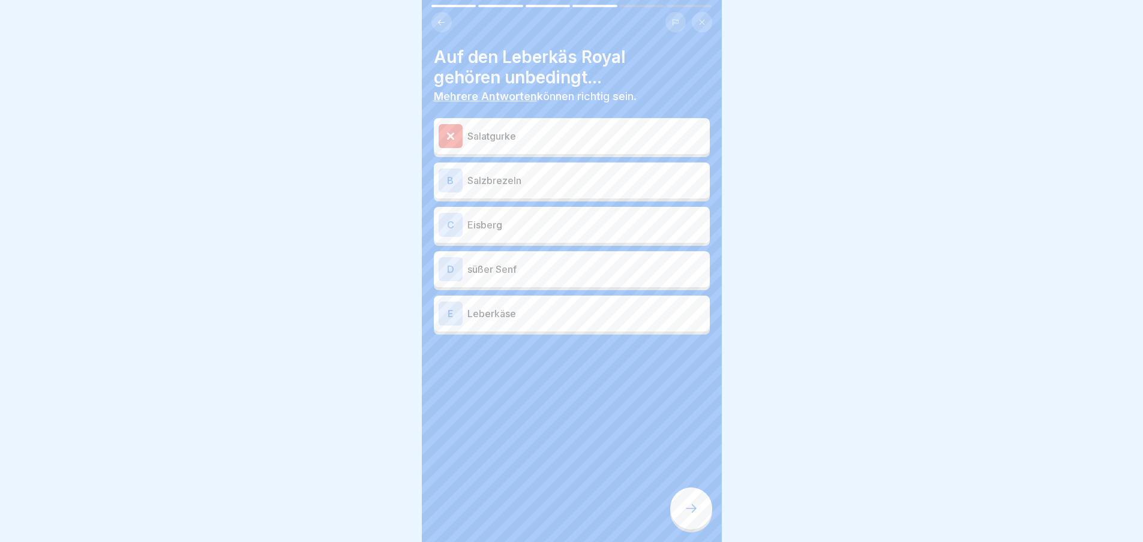
click at [578, 172] on div "B Salzbrezeln" at bounding box center [571, 181] width 266 height 24
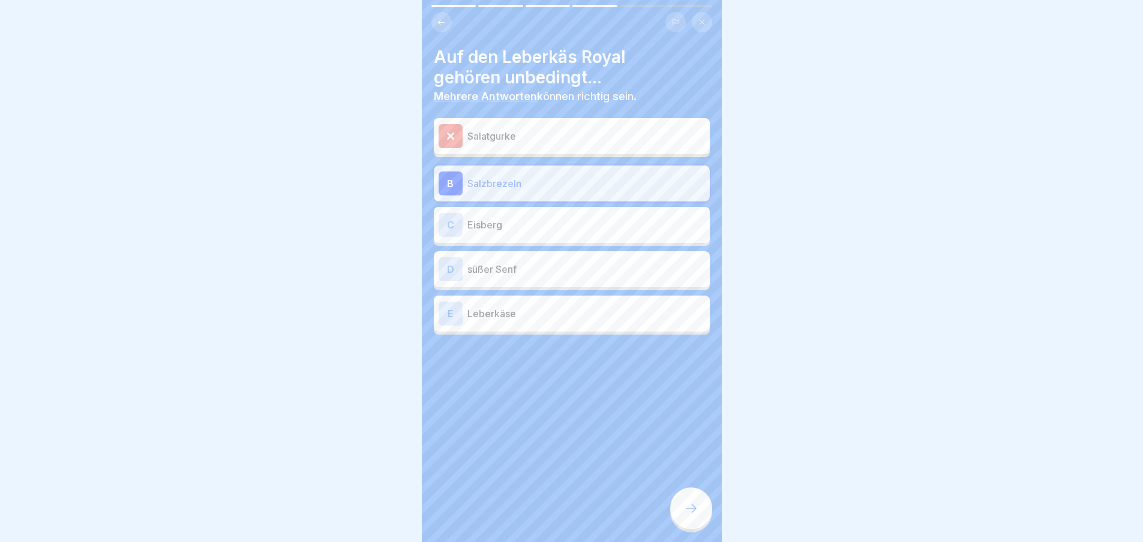
click at [574, 229] on p "Eisberg" at bounding box center [586, 225] width 238 height 14
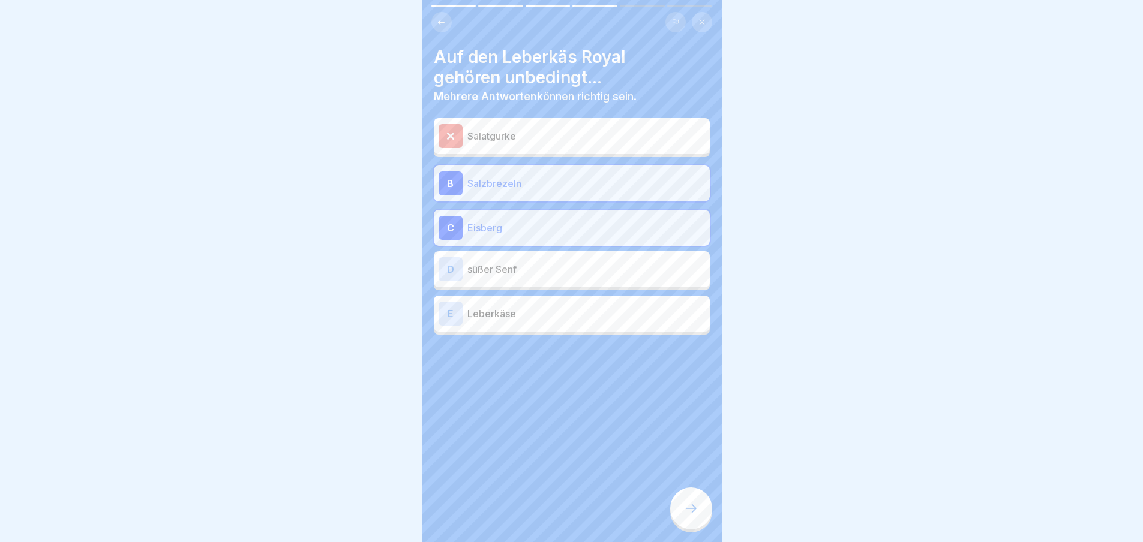
click at [578, 279] on div "D süßer Senf" at bounding box center [571, 269] width 266 height 24
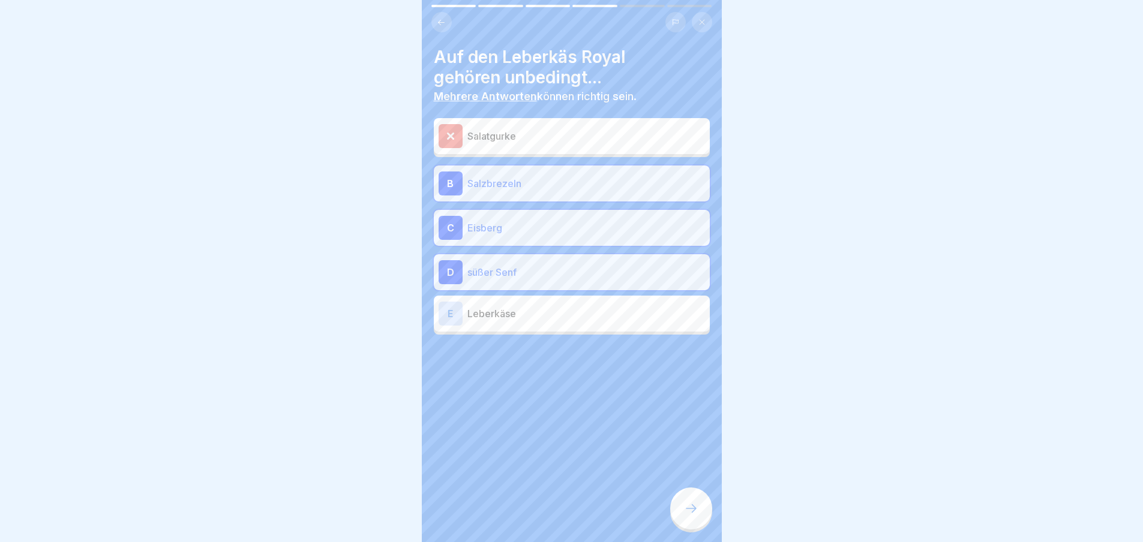
click at [581, 314] on p "Leberkäse" at bounding box center [586, 314] width 238 height 14
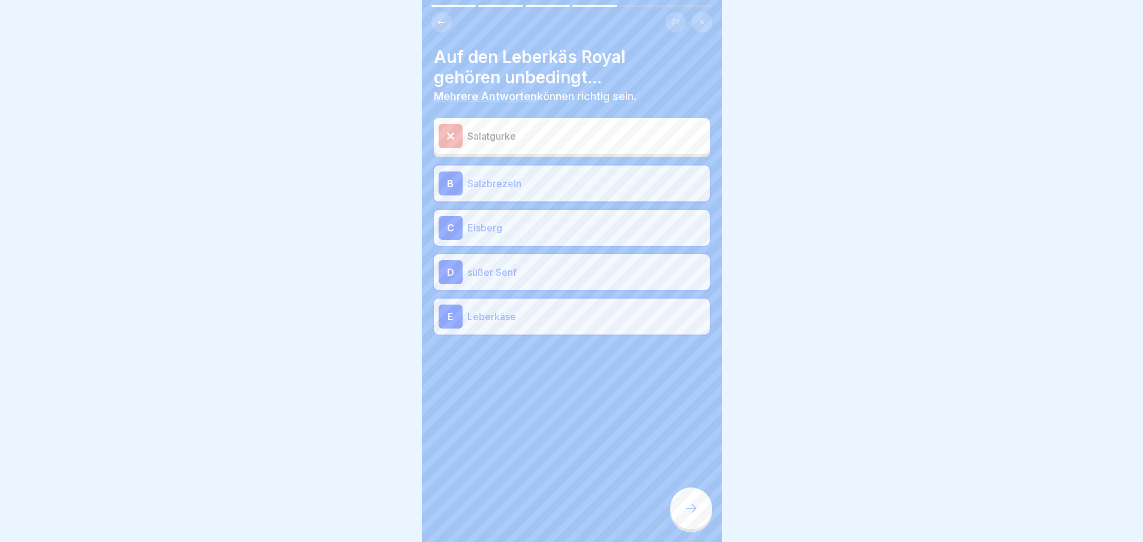
click at [692, 516] on icon at bounding box center [691, 508] width 14 height 14
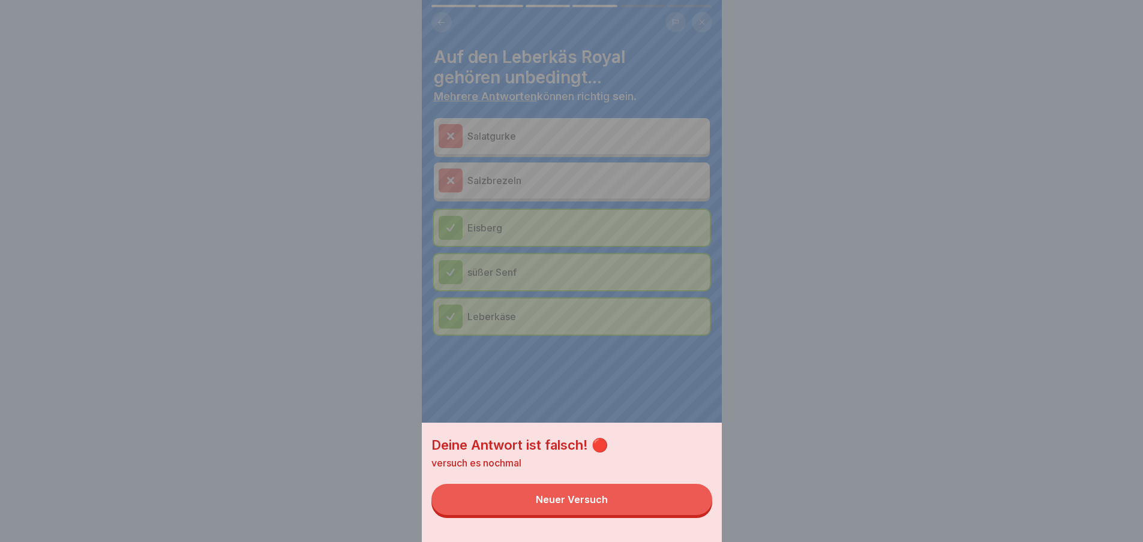
click at [653, 510] on button "Neuer Versuch" at bounding box center [571, 499] width 281 height 31
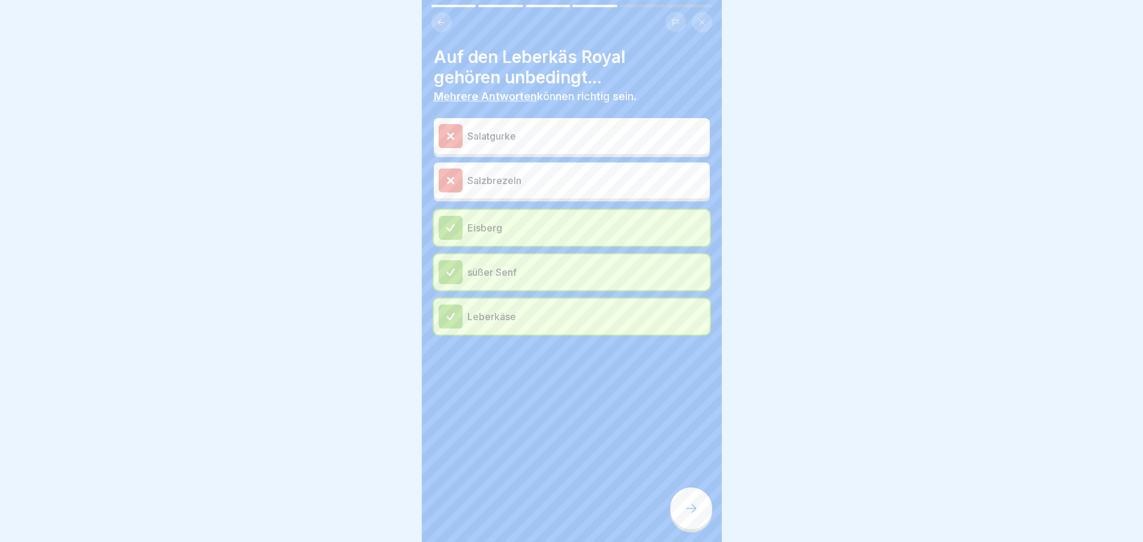
click at [689, 510] on div at bounding box center [691, 509] width 42 height 42
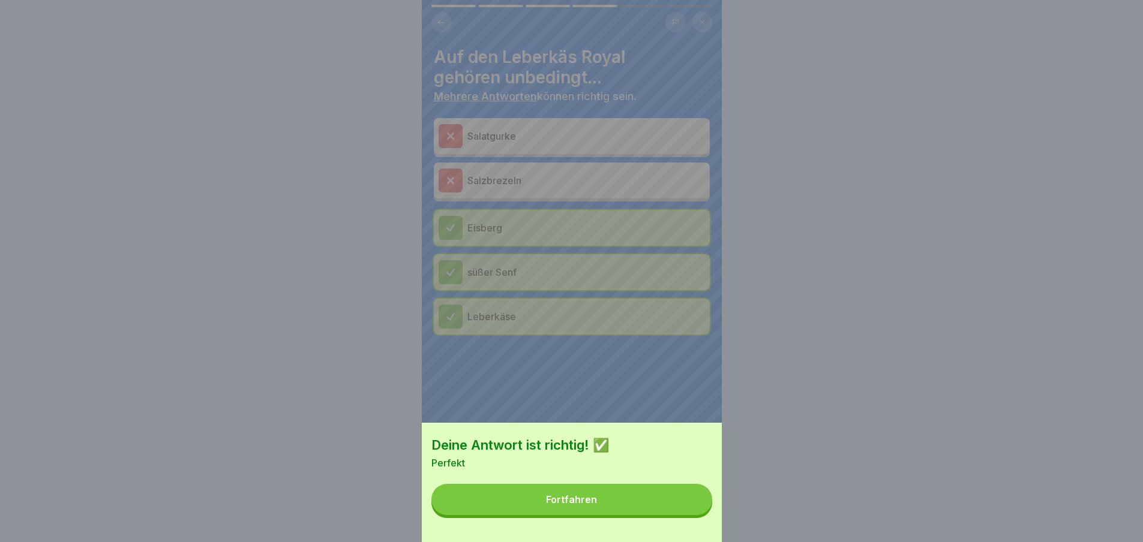
click at [686, 506] on button "Fortfahren" at bounding box center [571, 499] width 281 height 31
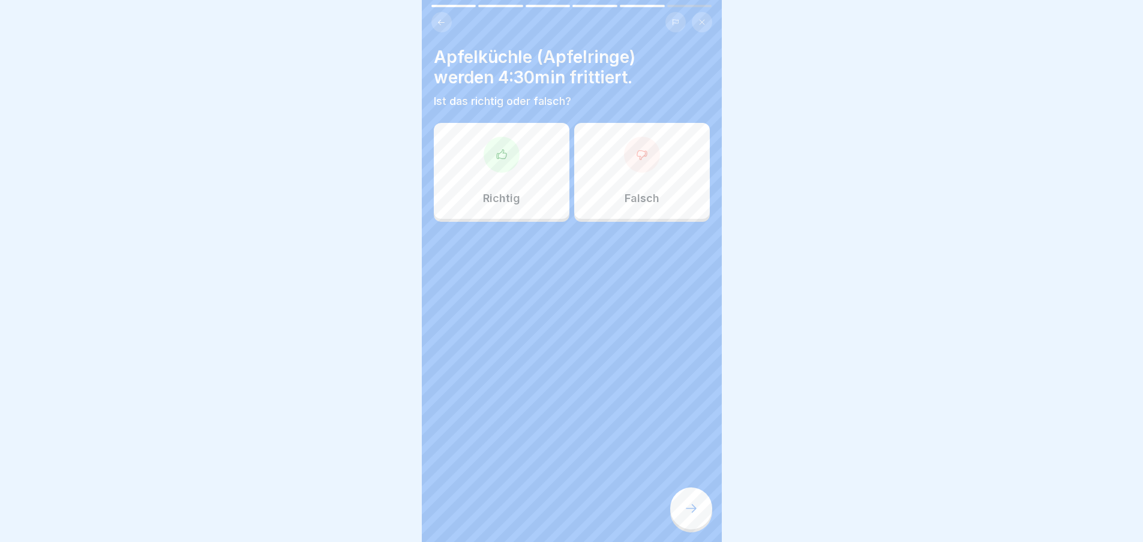
click at [623, 179] on div "Falsch" at bounding box center [642, 171] width 136 height 96
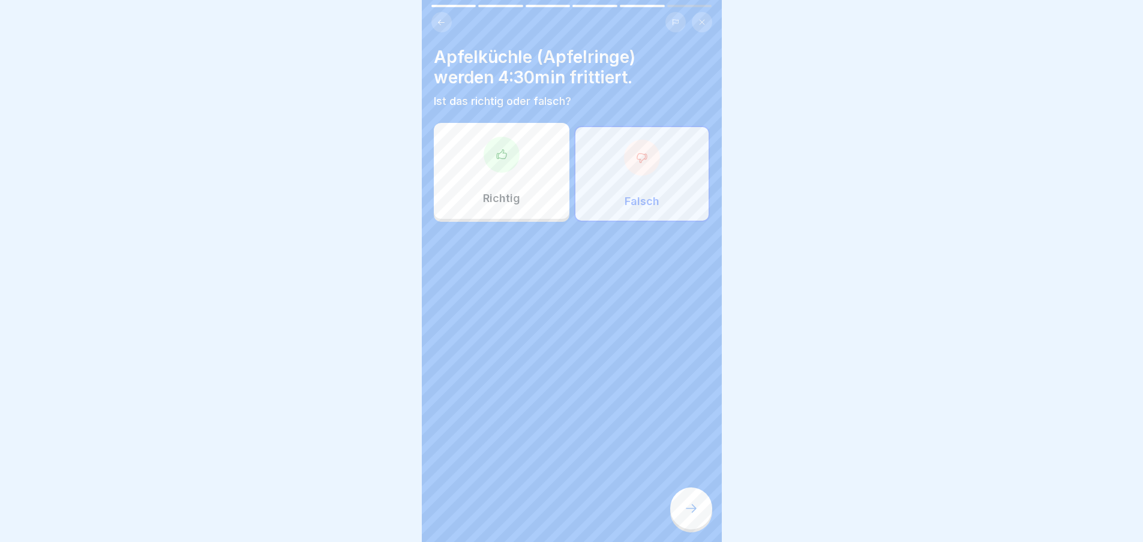
click at [692, 512] on icon at bounding box center [691, 508] width 14 height 14
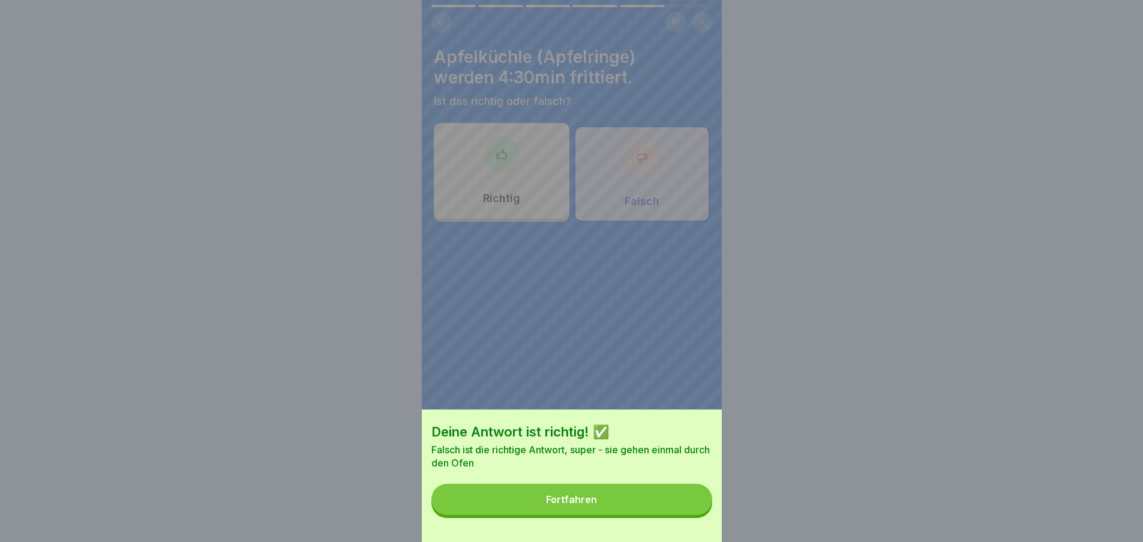
click at [632, 501] on button "Fortfahren" at bounding box center [571, 499] width 281 height 31
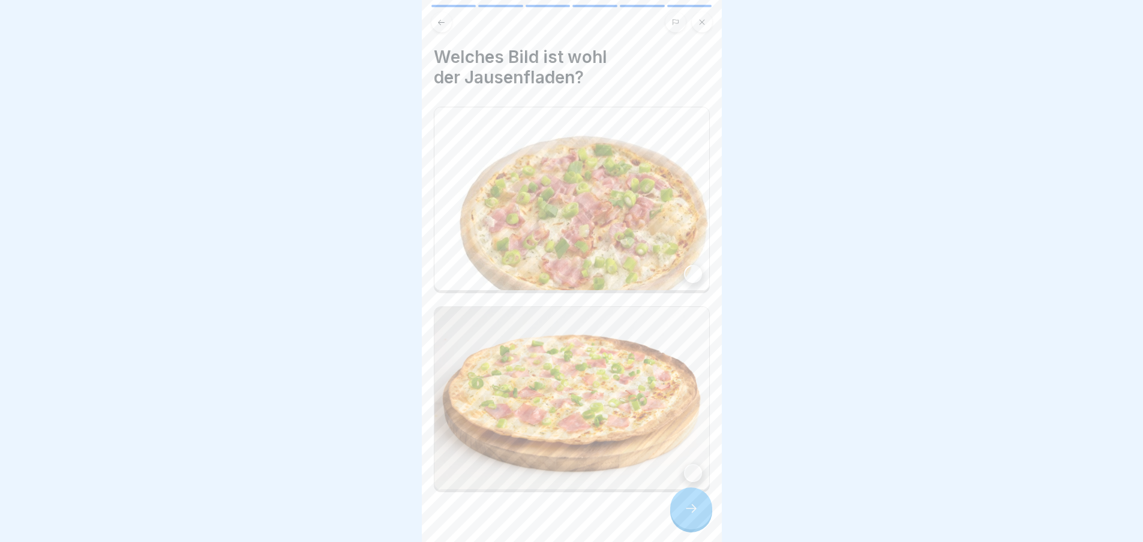
click at [678, 253] on img at bounding box center [571, 198] width 275 height 183
click at [692, 513] on icon at bounding box center [691, 508] width 11 height 8
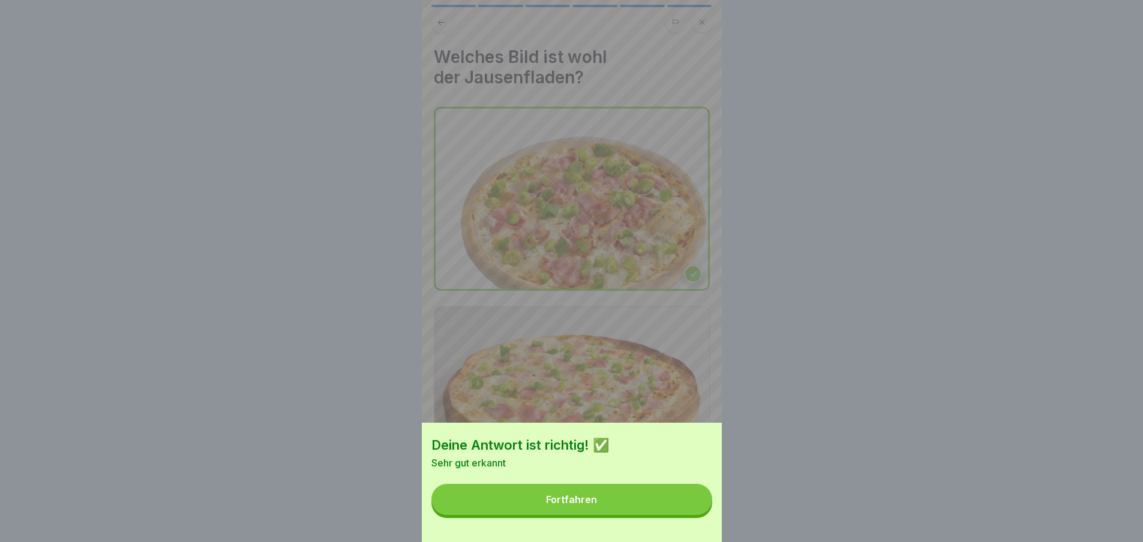
click at [656, 511] on button "Fortfahren" at bounding box center [571, 499] width 281 height 31
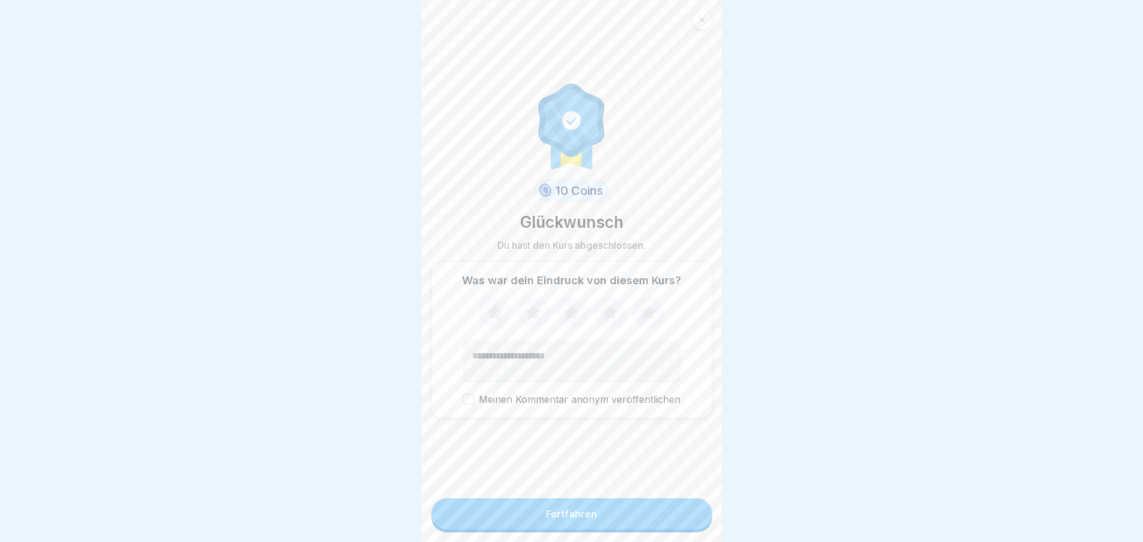
click at [617, 308] on icon at bounding box center [610, 313] width 32 height 31
click at [659, 514] on button "Fortfahren" at bounding box center [571, 513] width 281 height 31
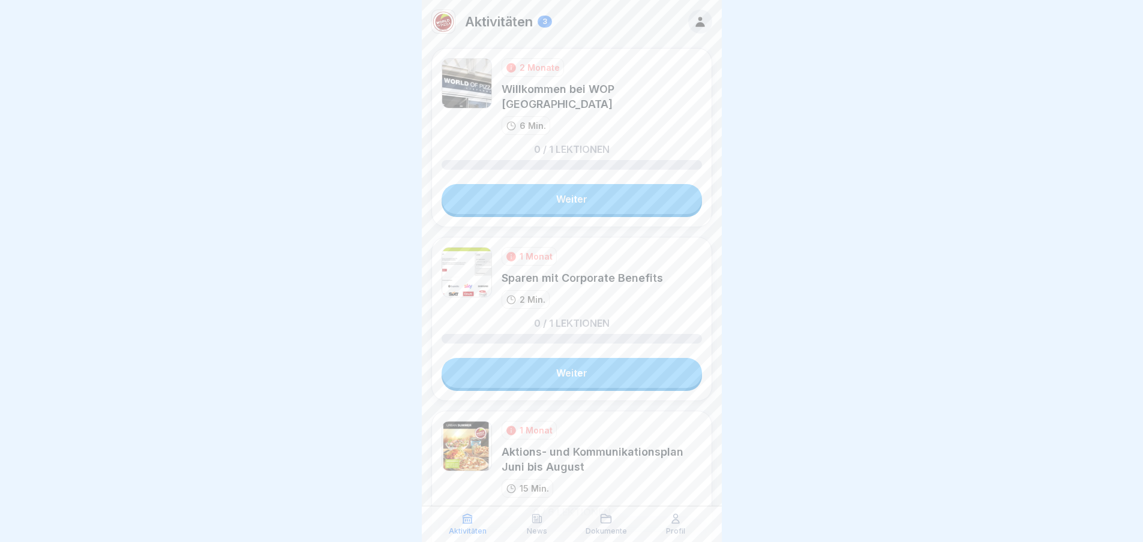
click at [621, 191] on link "Weiter" at bounding box center [571, 199] width 260 height 30
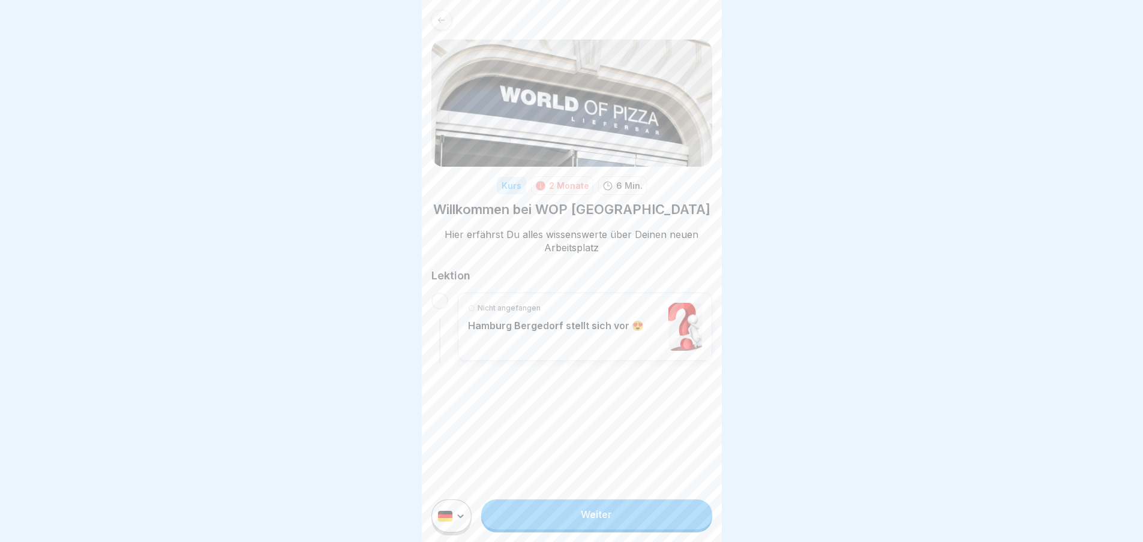
click at [614, 521] on link "Weiter" at bounding box center [596, 515] width 230 height 30
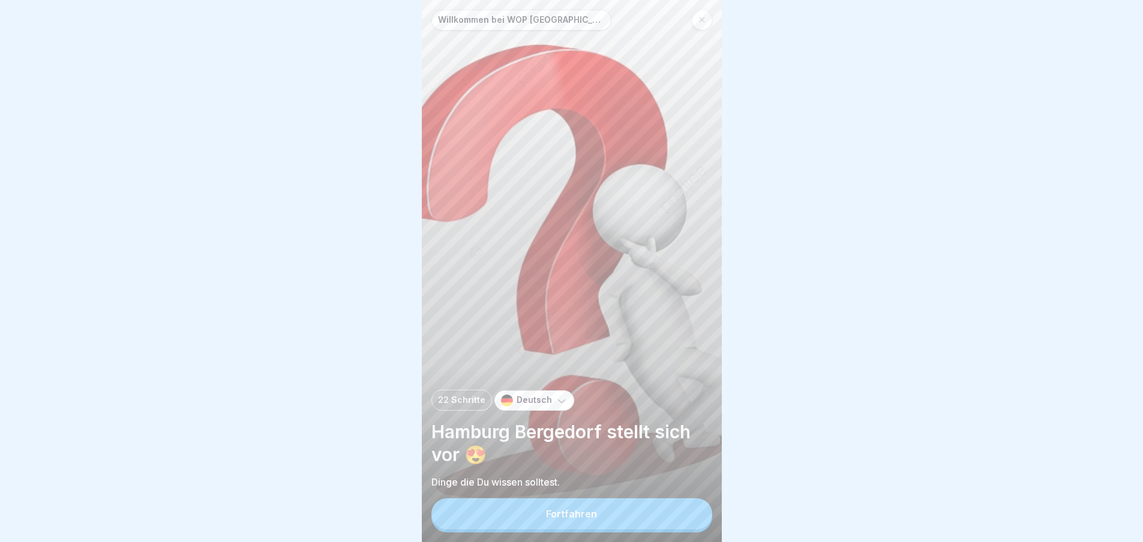
click at [620, 527] on button "Fortfahren" at bounding box center [571, 513] width 281 height 31
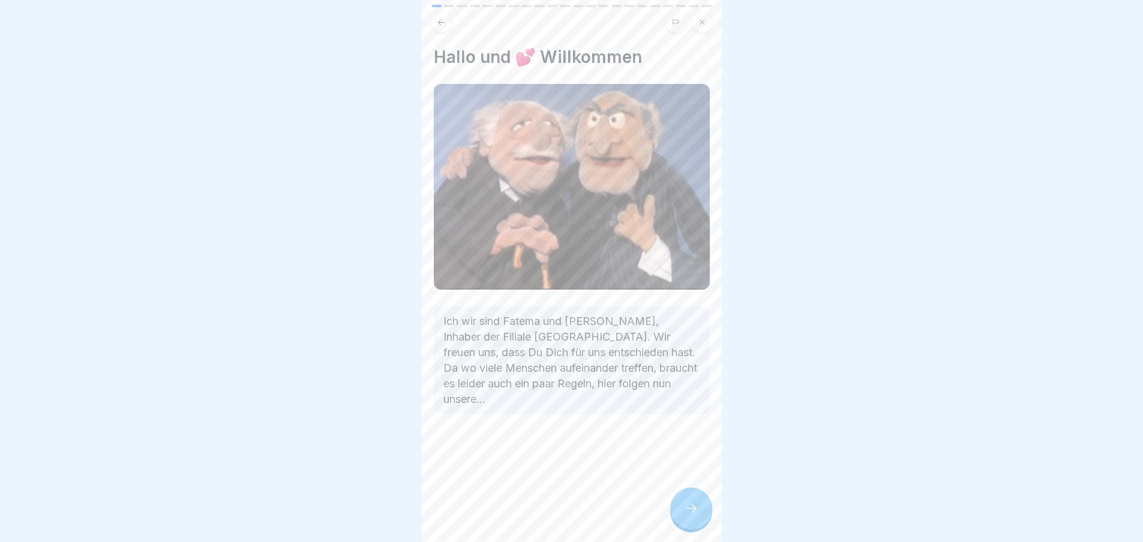
click at [690, 516] on icon at bounding box center [691, 508] width 14 height 14
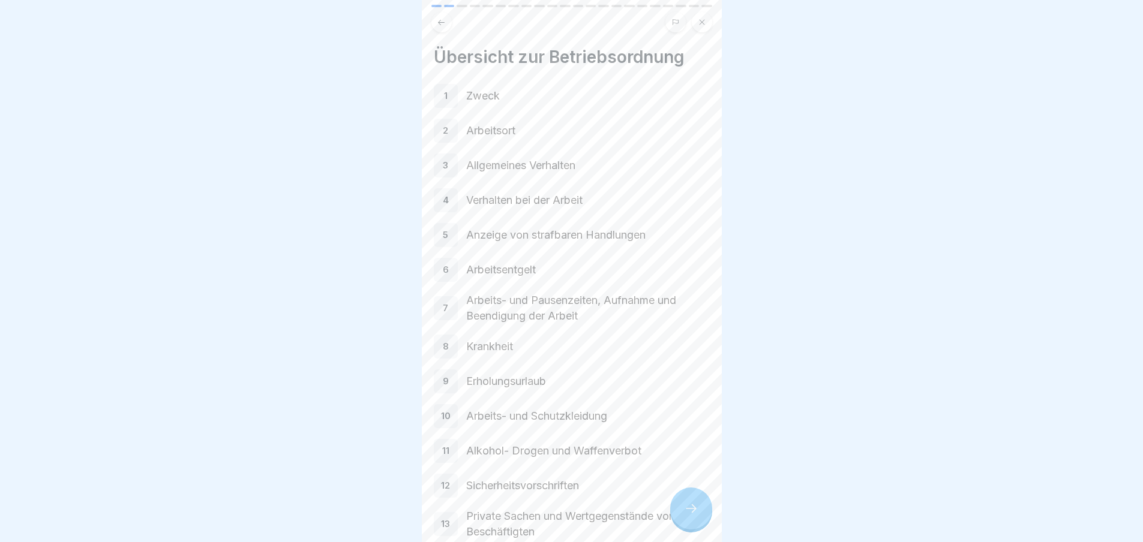
click at [696, 510] on div at bounding box center [691, 509] width 42 height 42
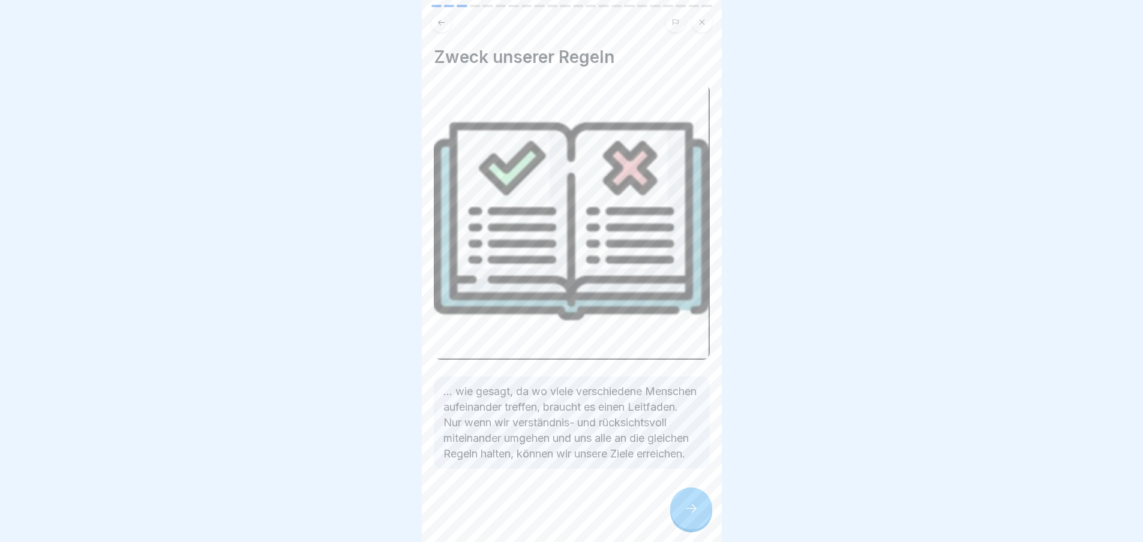
click at [689, 513] on icon at bounding box center [691, 508] width 11 height 8
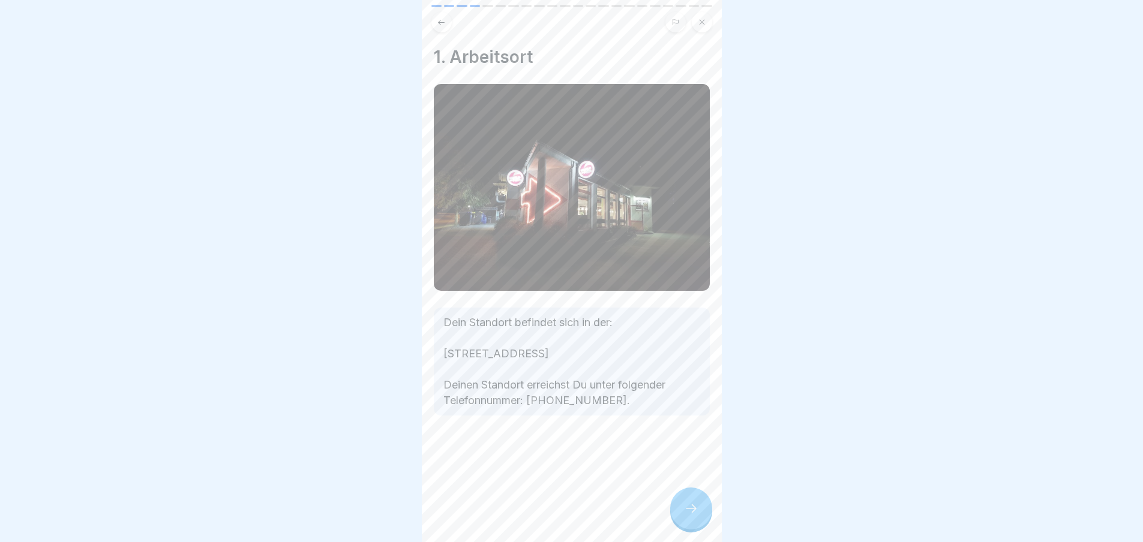
click at [699, 510] on div at bounding box center [691, 509] width 42 height 42
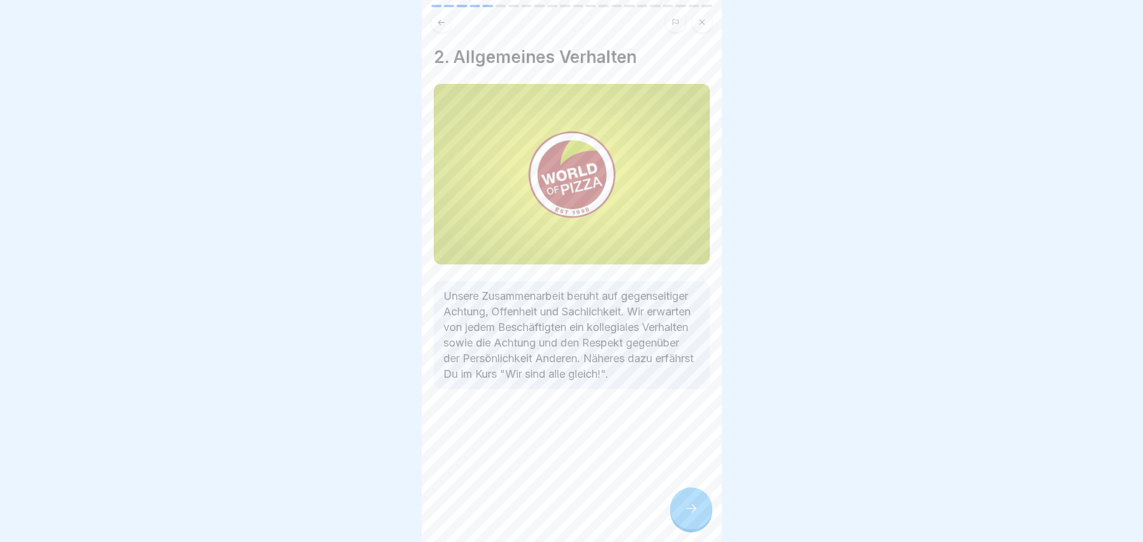
click at [692, 512] on icon at bounding box center [691, 508] width 14 height 14
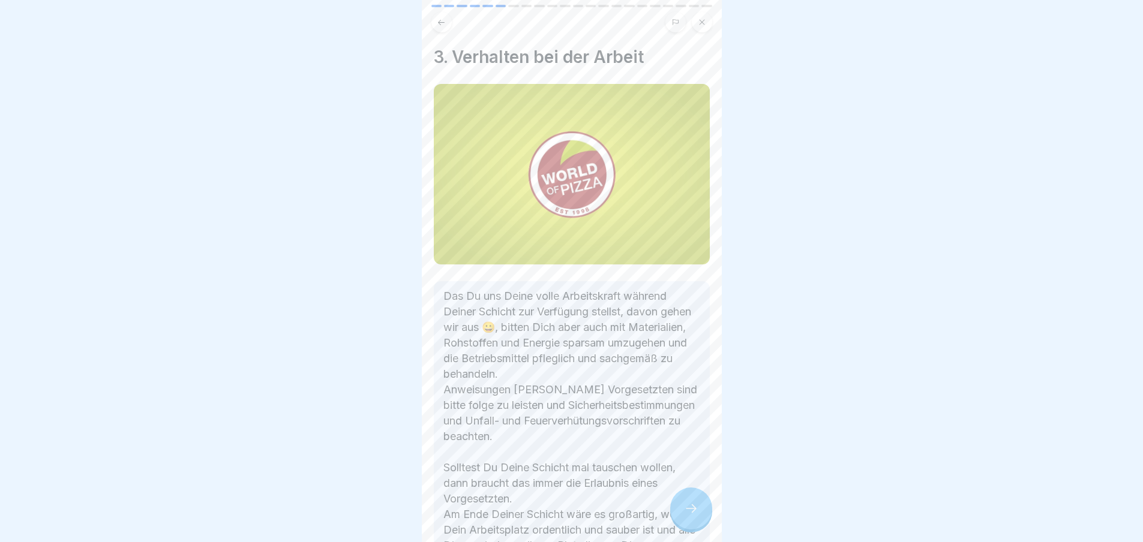
click at [692, 512] on icon at bounding box center [691, 508] width 14 height 14
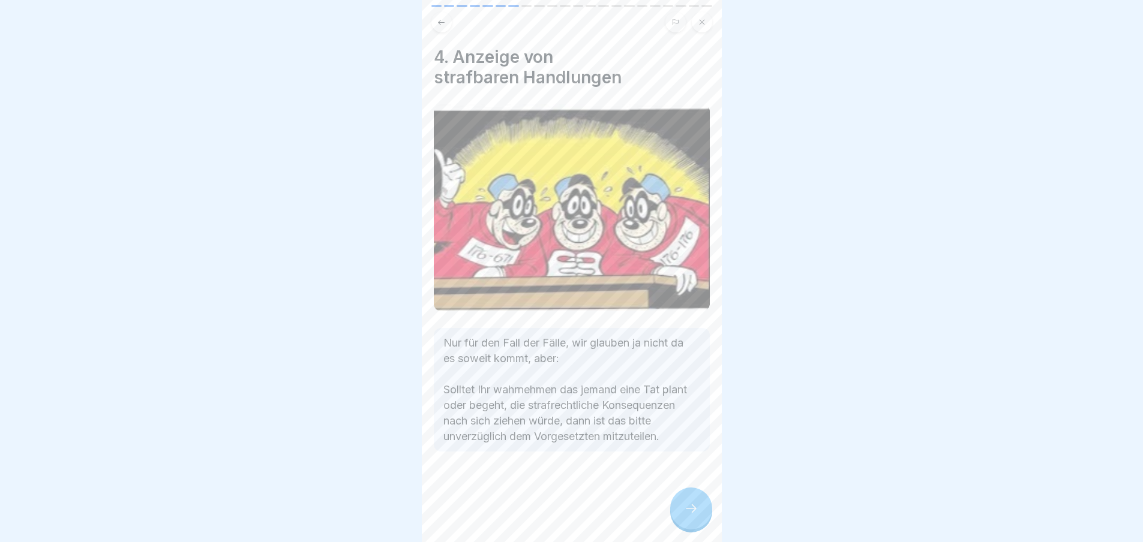
click at [691, 513] on icon at bounding box center [691, 508] width 14 height 14
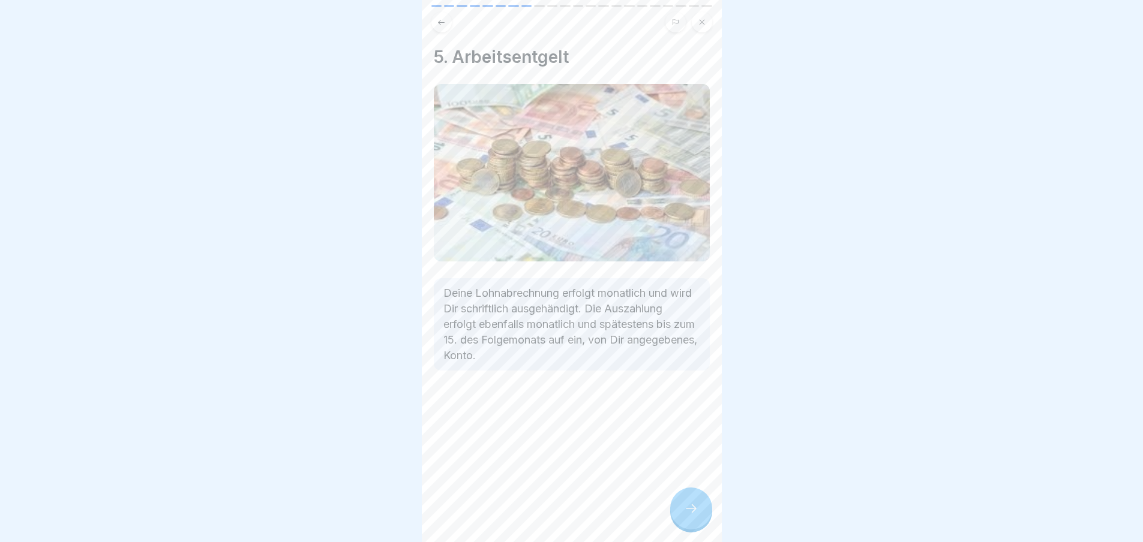
click at [690, 513] on icon at bounding box center [691, 508] width 14 height 14
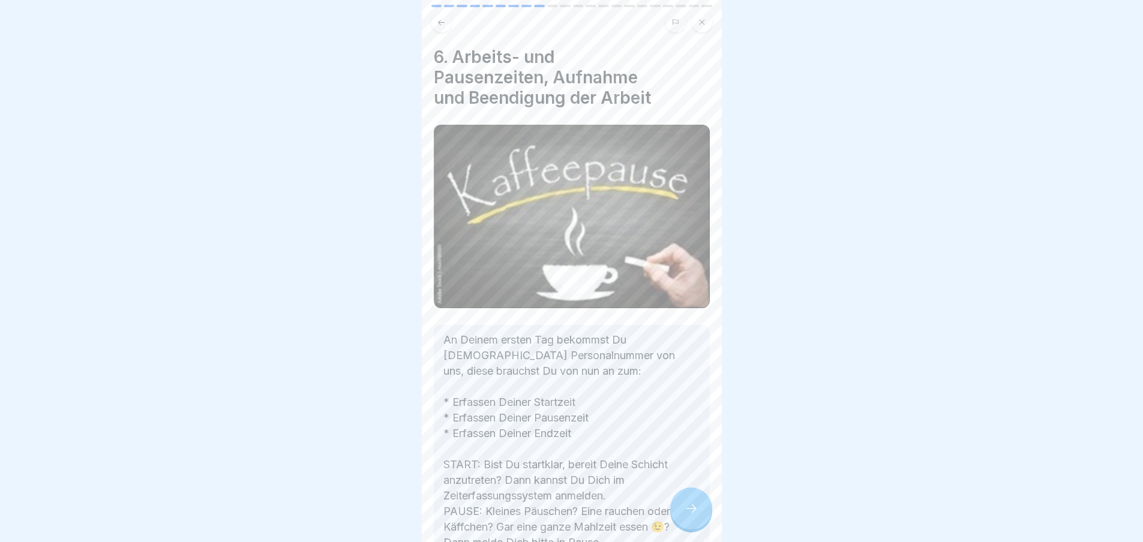
click at [693, 514] on icon at bounding box center [691, 508] width 14 height 14
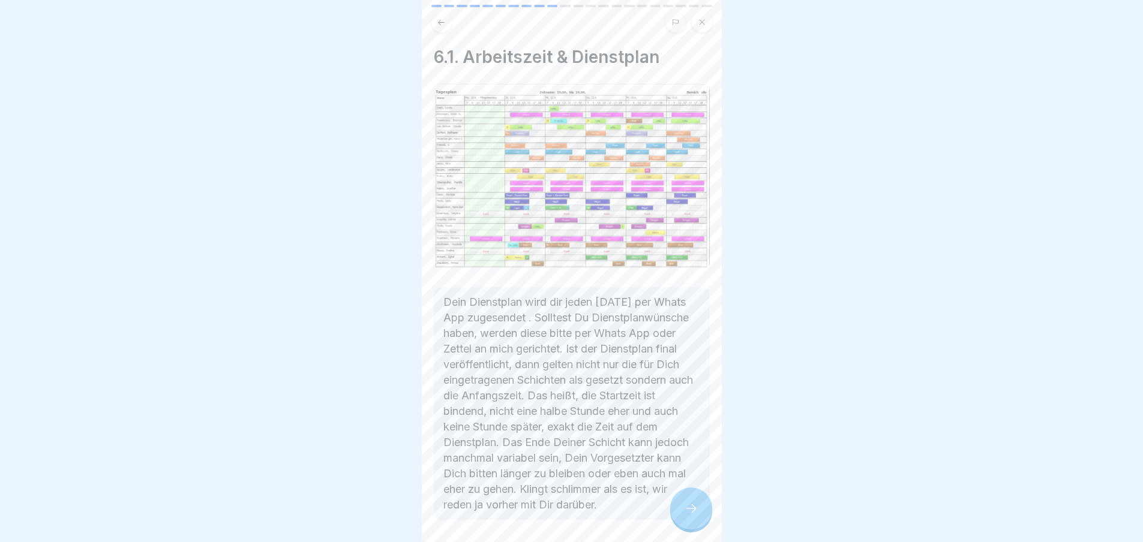
click at [693, 512] on icon at bounding box center [691, 508] width 14 height 14
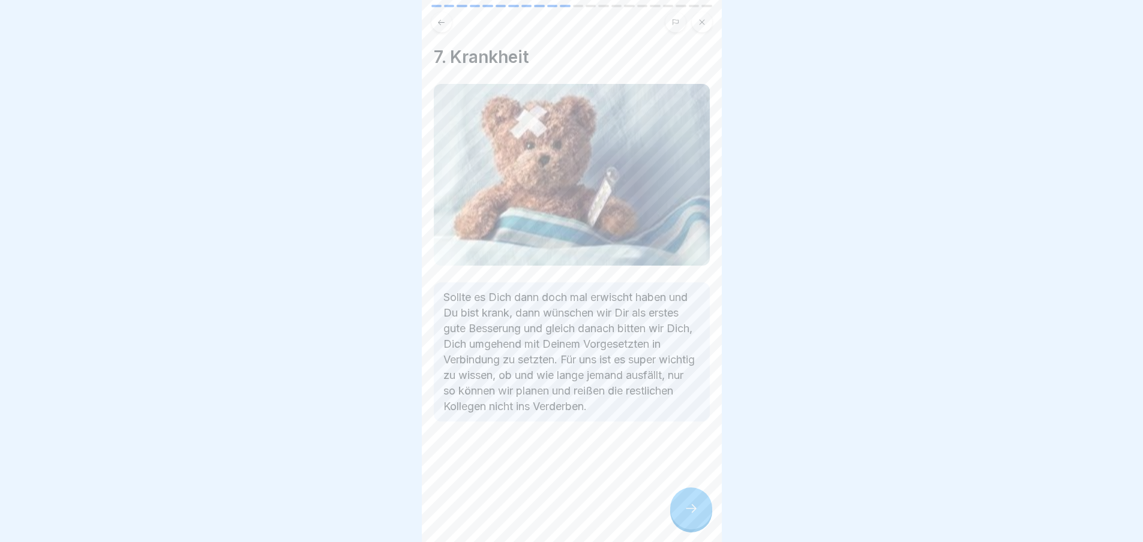
click at [698, 513] on icon at bounding box center [691, 508] width 14 height 14
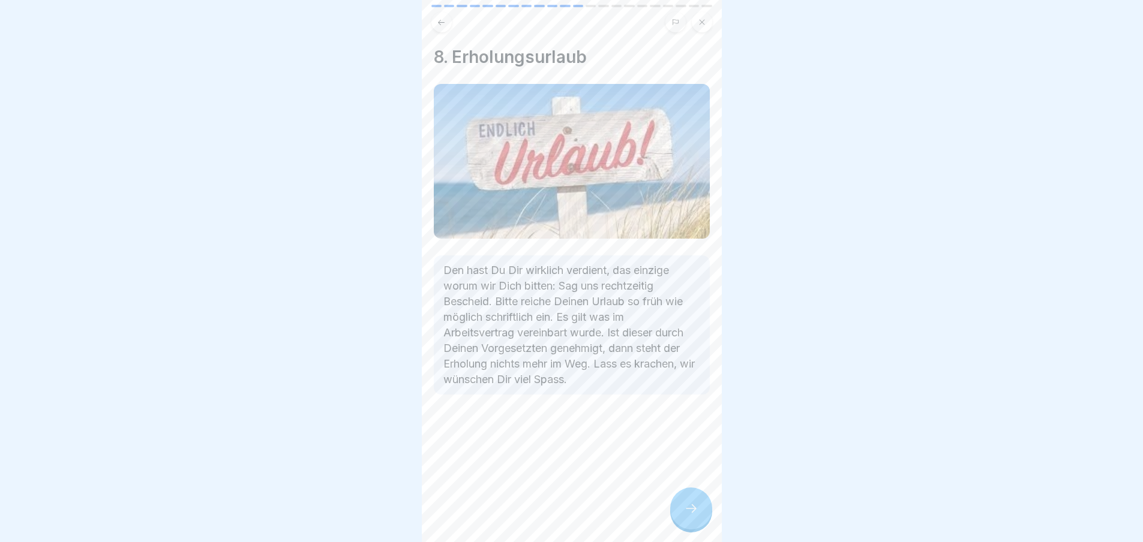
click at [699, 522] on div at bounding box center [691, 509] width 42 height 42
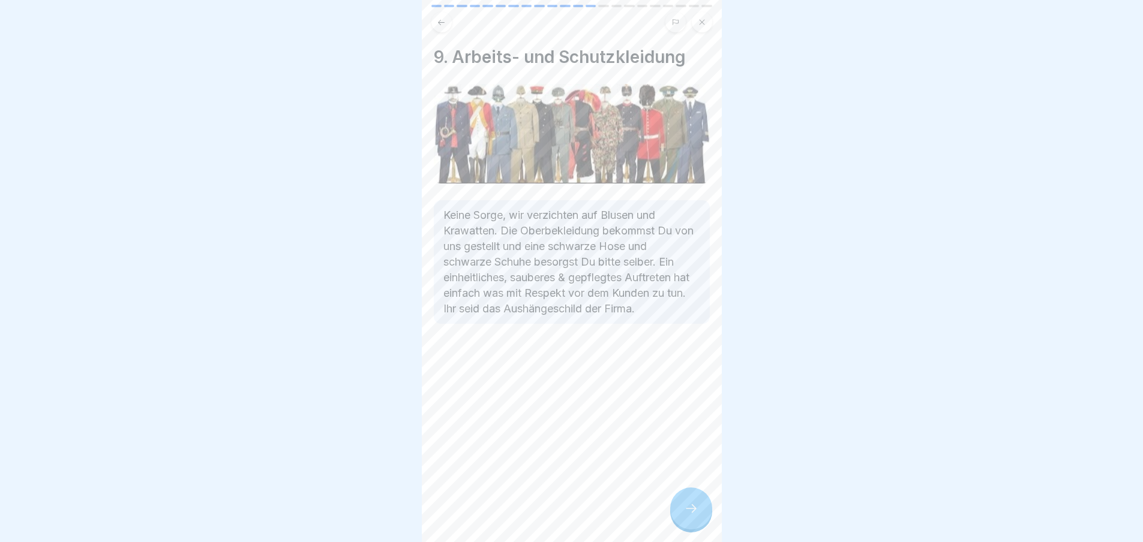
click at [698, 516] on icon at bounding box center [691, 508] width 14 height 14
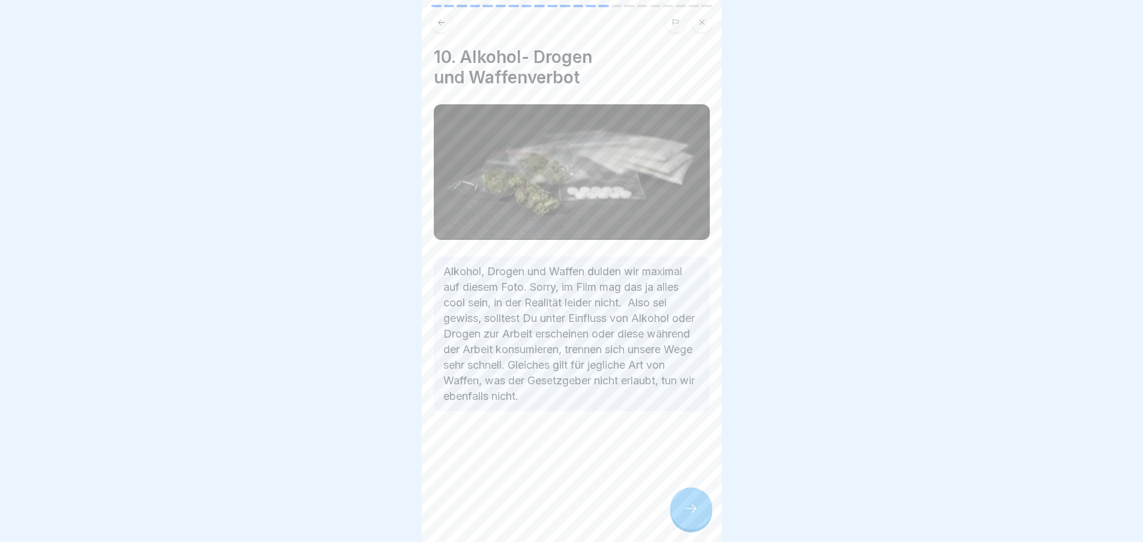
click at [700, 519] on div at bounding box center [691, 509] width 42 height 42
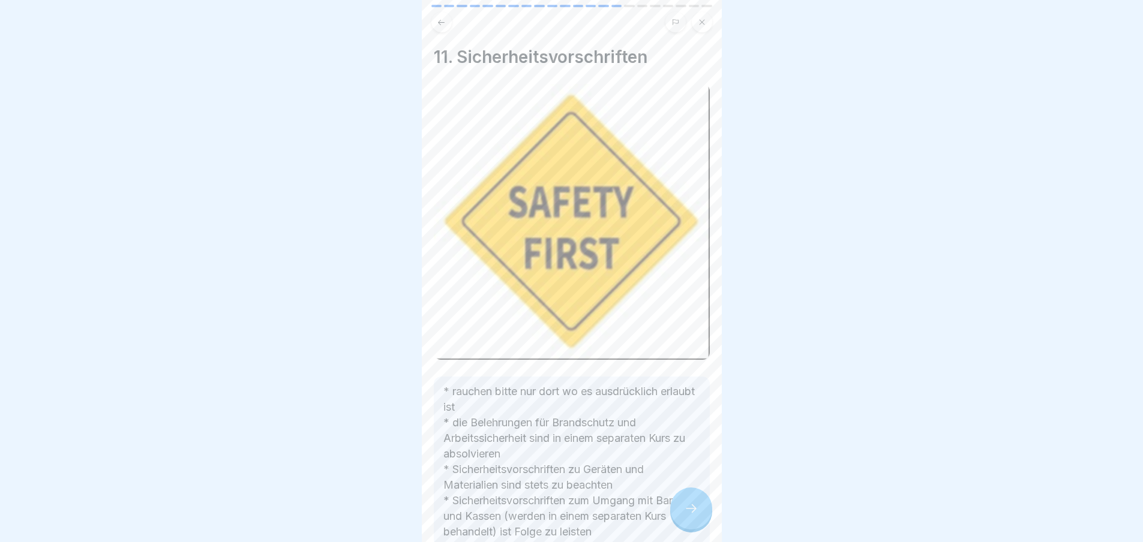
click at [694, 513] on icon at bounding box center [691, 508] width 11 height 8
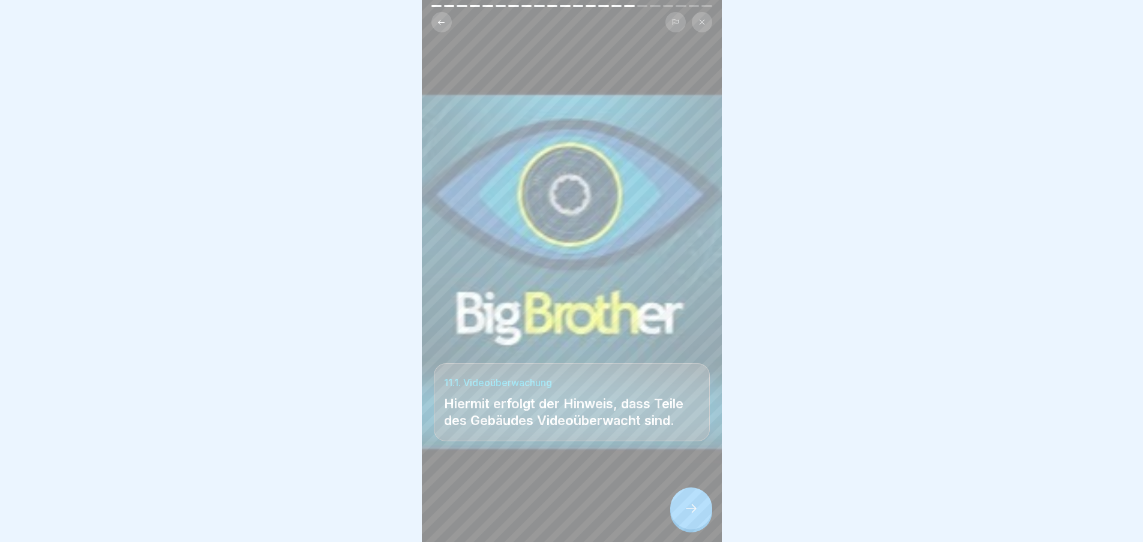
click at [697, 516] on icon at bounding box center [691, 508] width 14 height 14
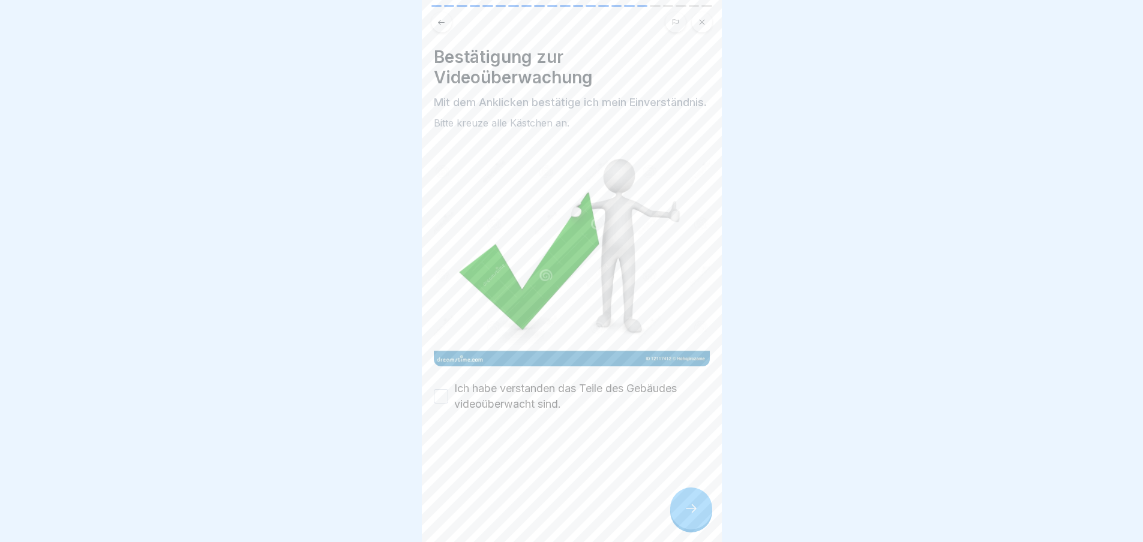
click at [701, 515] on div at bounding box center [691, 509] width 42 height 42
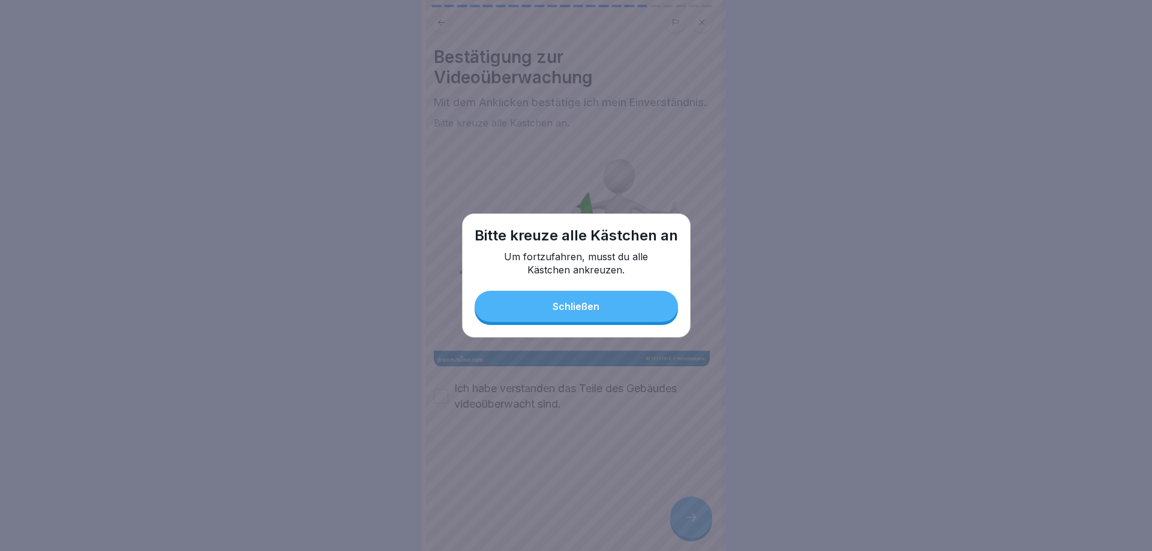
click at [615, 298] on button "Schließen" at bounding box center [575, 306] width 203 height 31
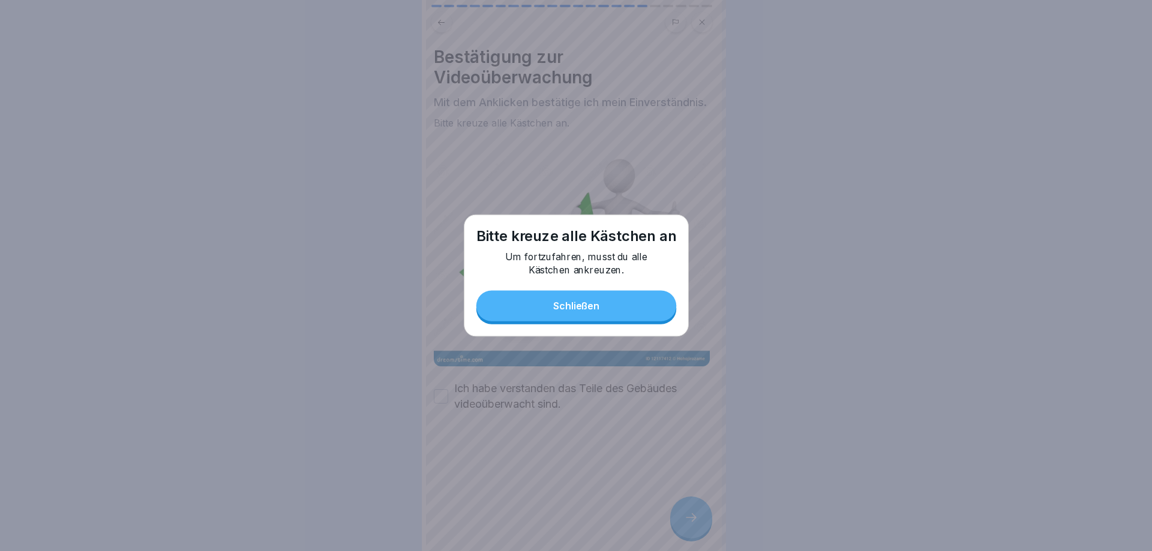
click at [528, 391] on label "Ich habe verstanden das Teile des Gebäudes videoüberwacht sind." at bounding box center [582, 396] width 256 height 31
click at [448, 391] on button "Ich habe verstanden das Teile des Gebäudes videoüberwacht sind." at bounding box center [441, 396] width 14 height 14
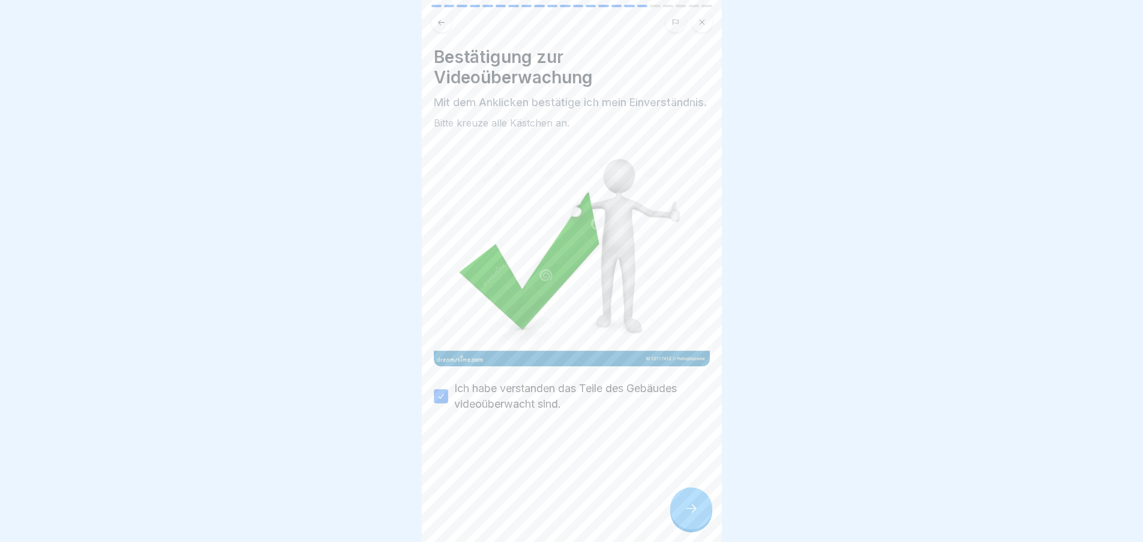
click at [693, 529] on div at bounding box center [691, 509] width 42 height 42
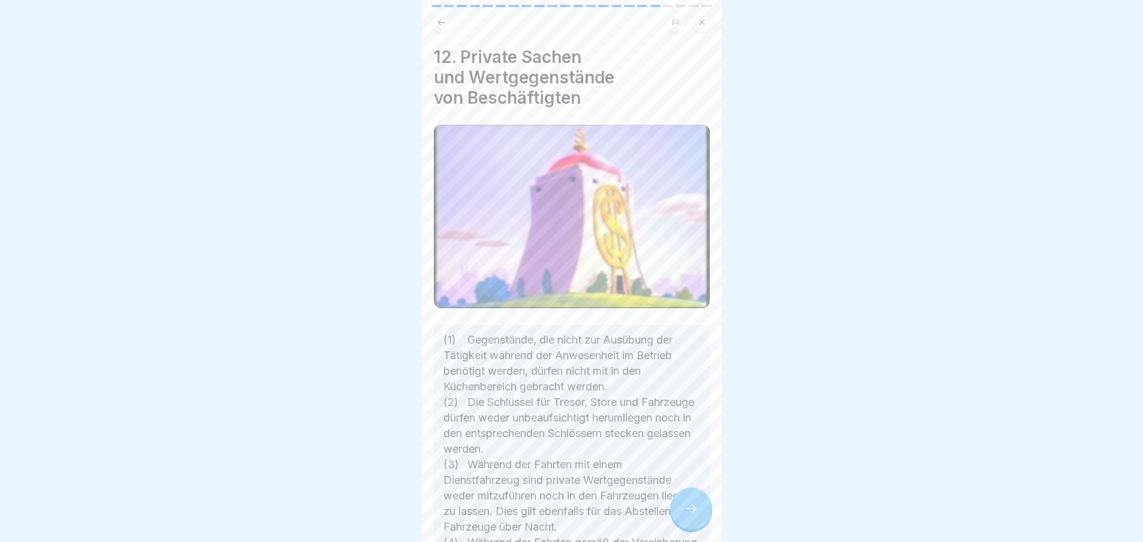
click at [690, 513] on icon at bounding box center [691, 508] width 14 height 14
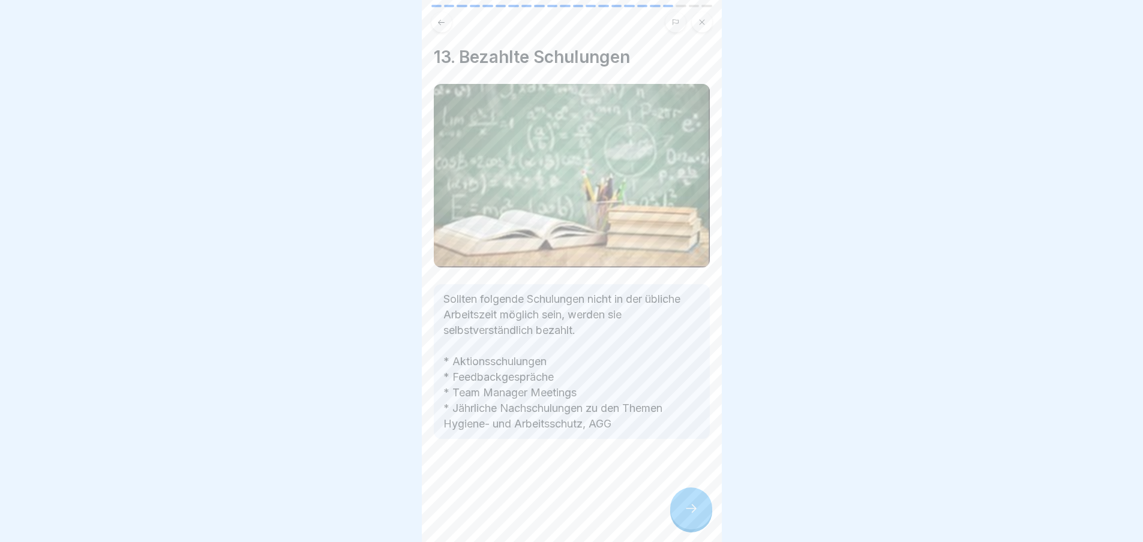
click at [691, 512] on icon at bounding box center [691, 508] width 14 height 14
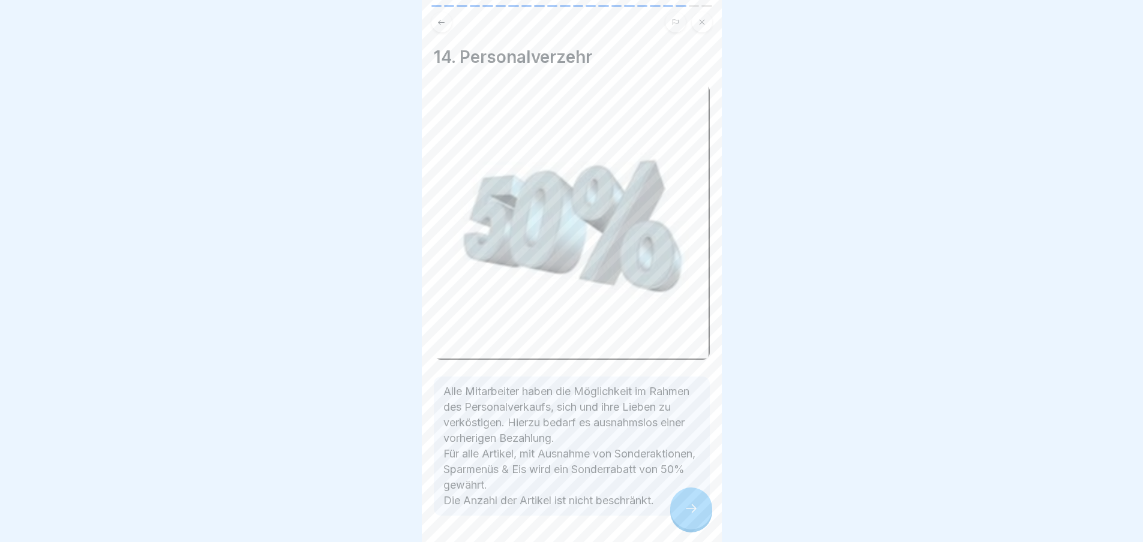
click at [697, 512] on icon at bounding box center [691, 508] width 14 height 14
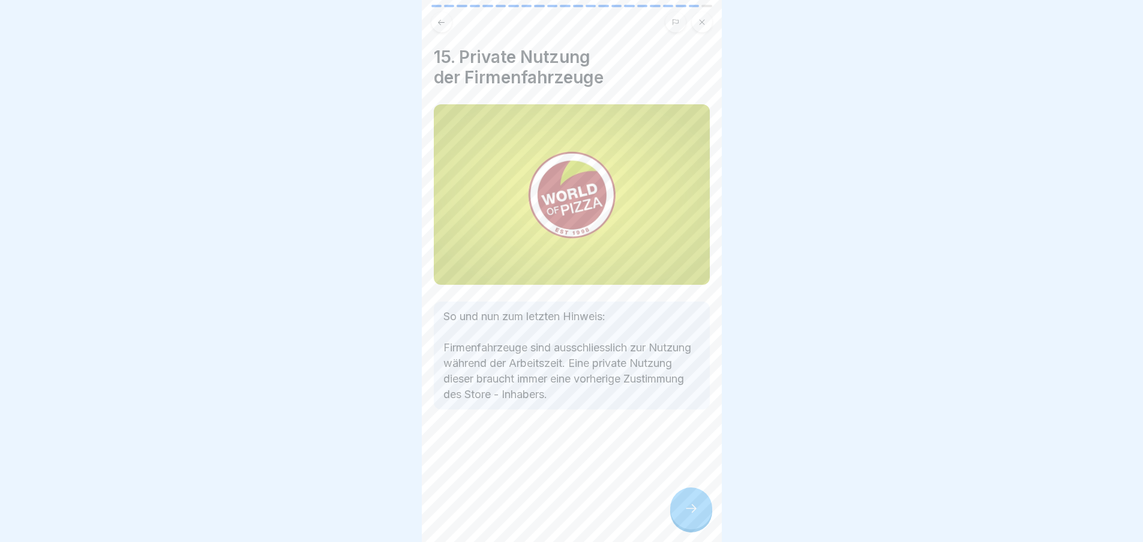
click at [692, 513] on icon at bounding box center [691, 508] width 11 height 8
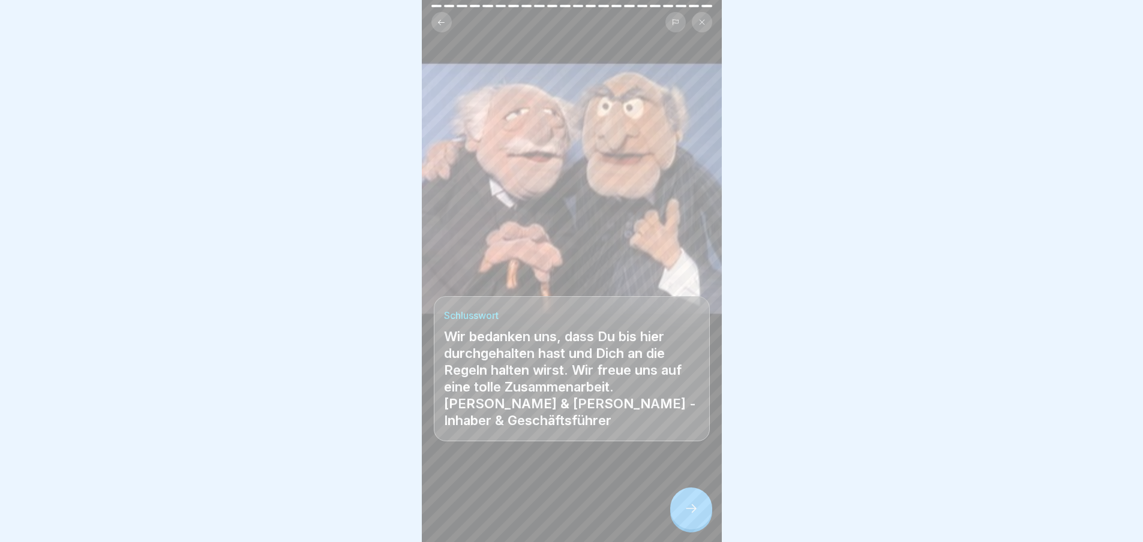
click at [699, 519] on div at bounding box center [691, 509] width 42 height 42
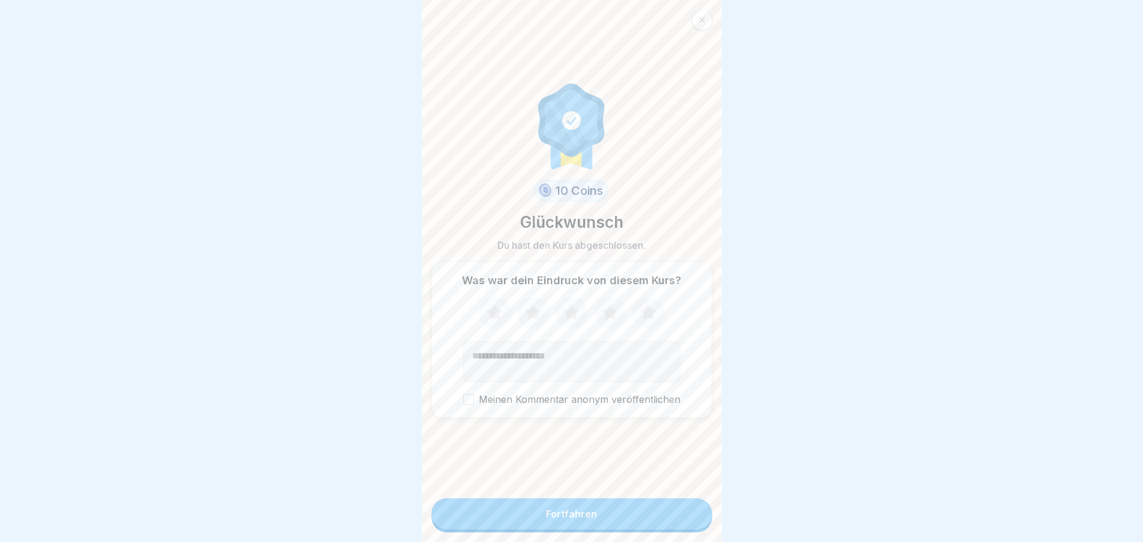
click at [639, 327] on icon at bounding box center [648, 313] width 32 height 31
click at [647, 517] on button "Fortfahren" at bounding box center [571, 513] width 281 height 31
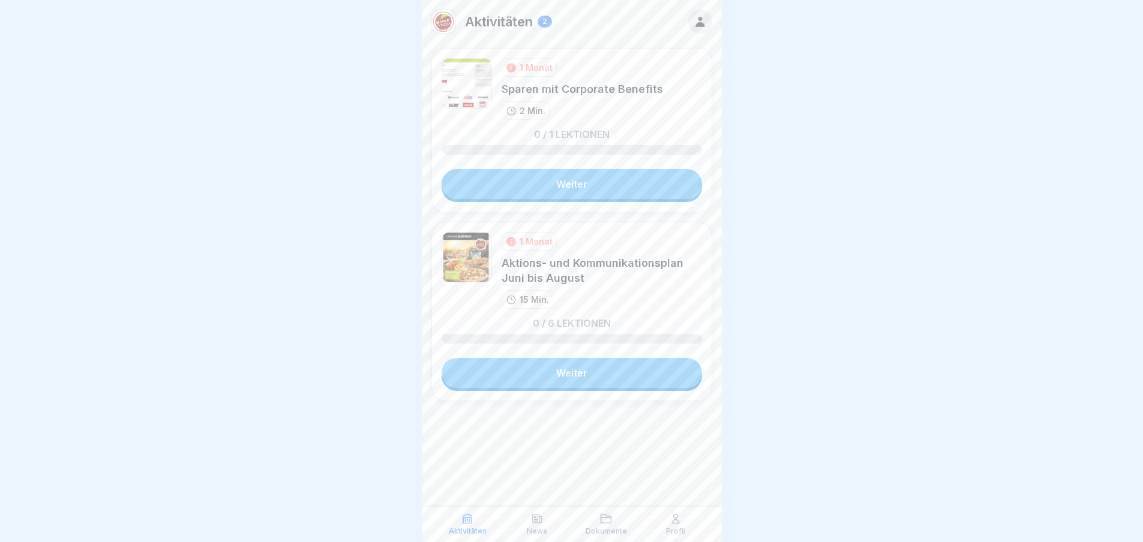
click at [645, 176] on link "Weiter" at bounding box center [571, 184] width 260 height 30
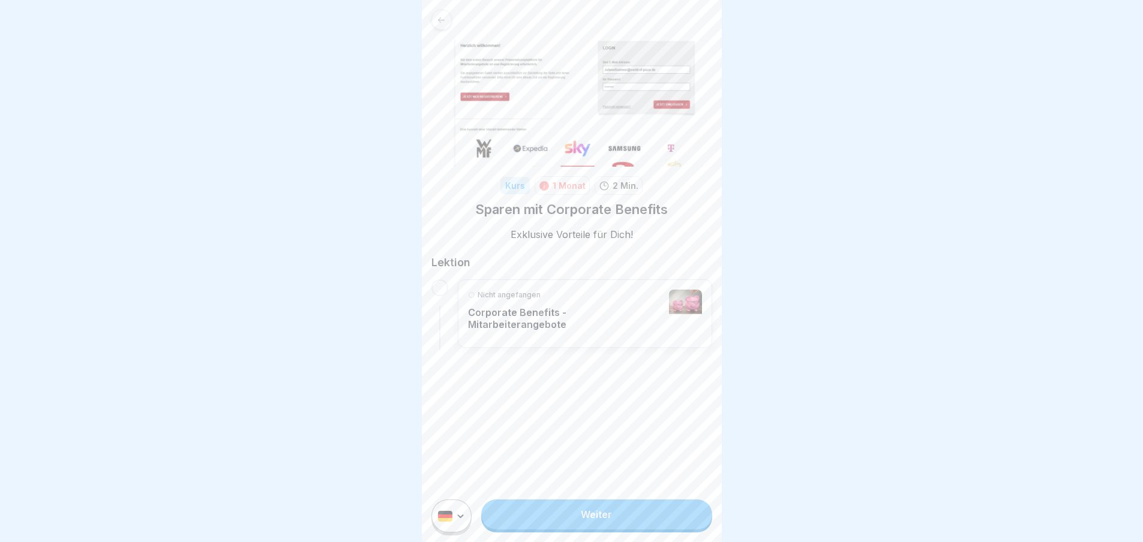
click at [666, 520] on link "Weiter" at bounding box center [596, 515] width 230 height 30
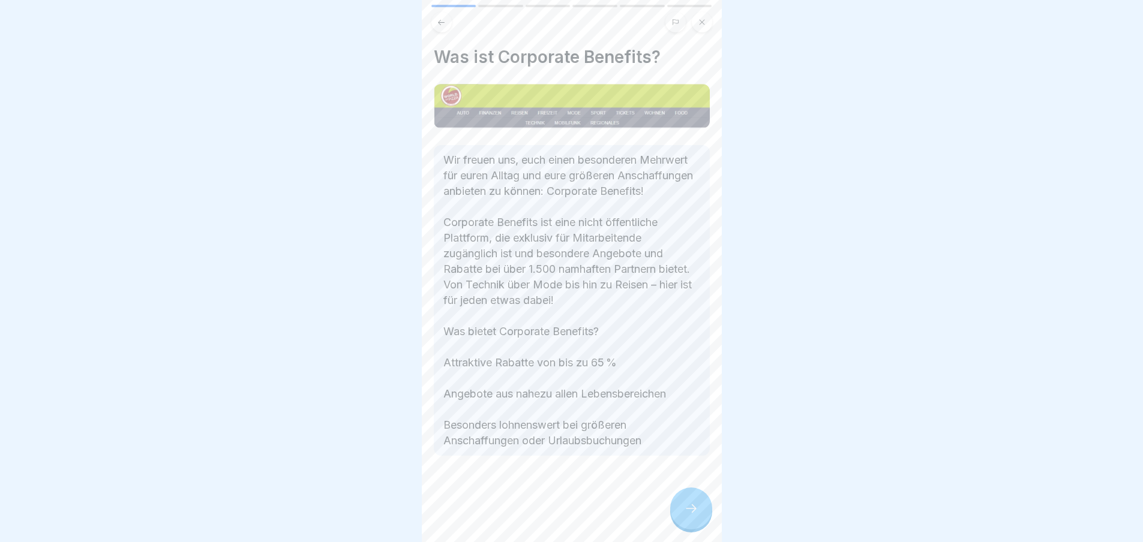
click at [671, 519] on div at bounding box center [572, 492] width 276 height 72
click at [685, 516] on icon at bounding box center [691, 508] width 14 height 14
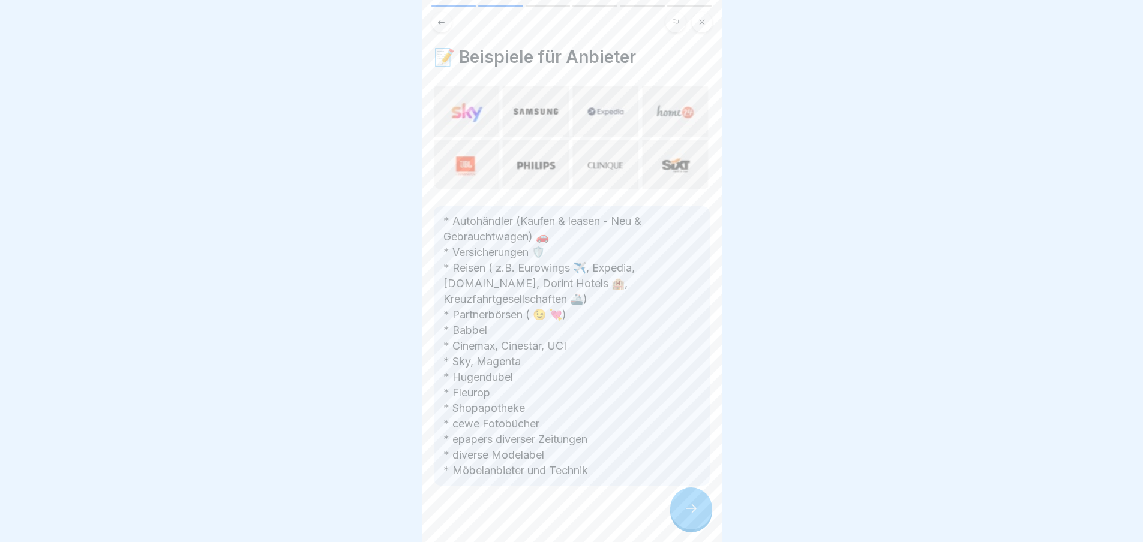
click at [688, 515] on icon at bounding box center [691, 508] width 14 height 14
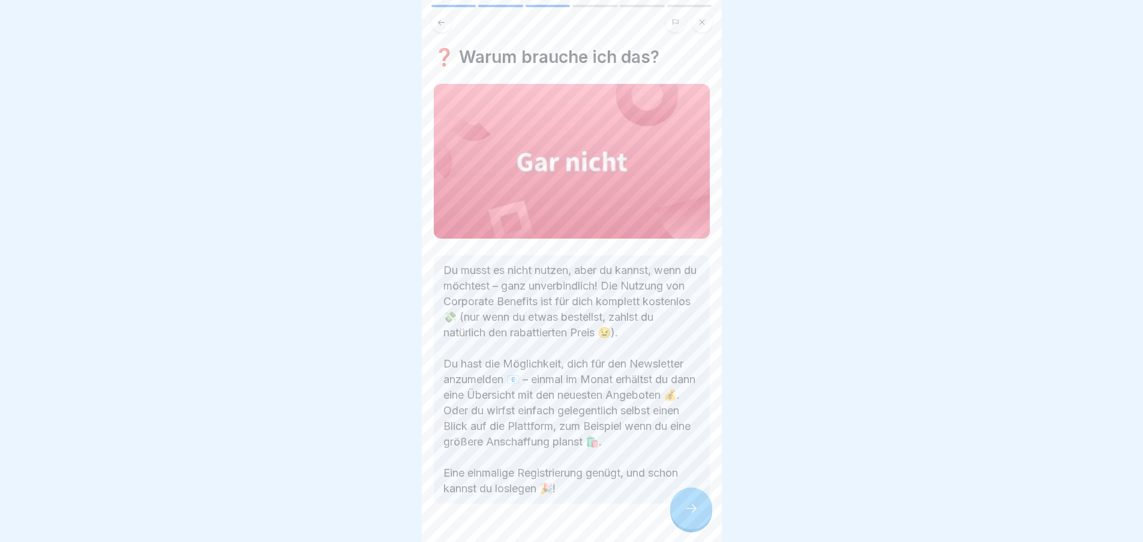
click at [689, 512] on icon at bounding box center [691, 508] width 14 height 14
click at [693, 512] on icon at bounding box center [691, 508] width 14 height 14
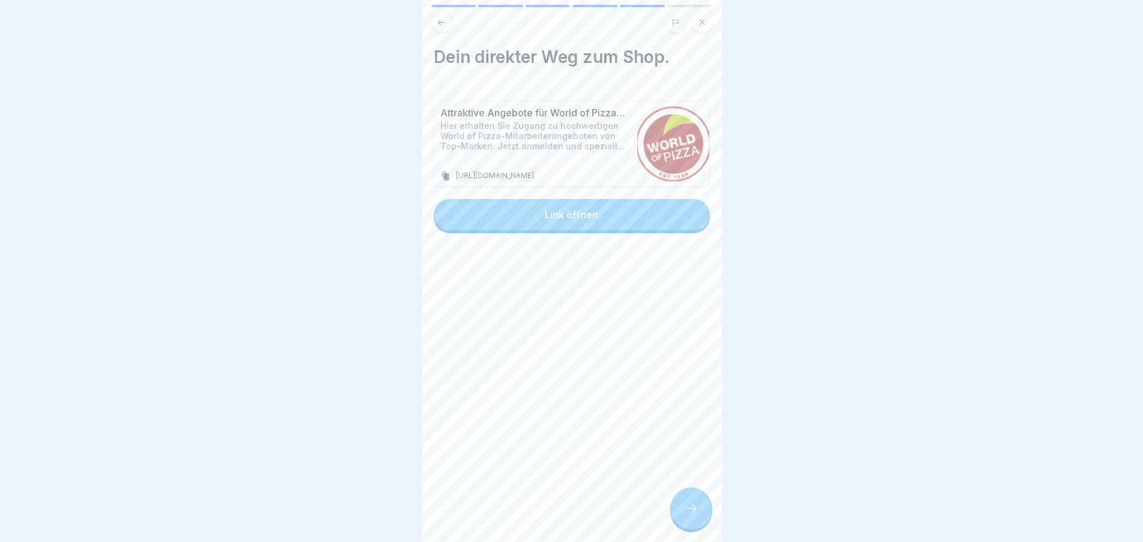
click at [694, 513] on icon at bounding box center [691, 508] width 14 height 14
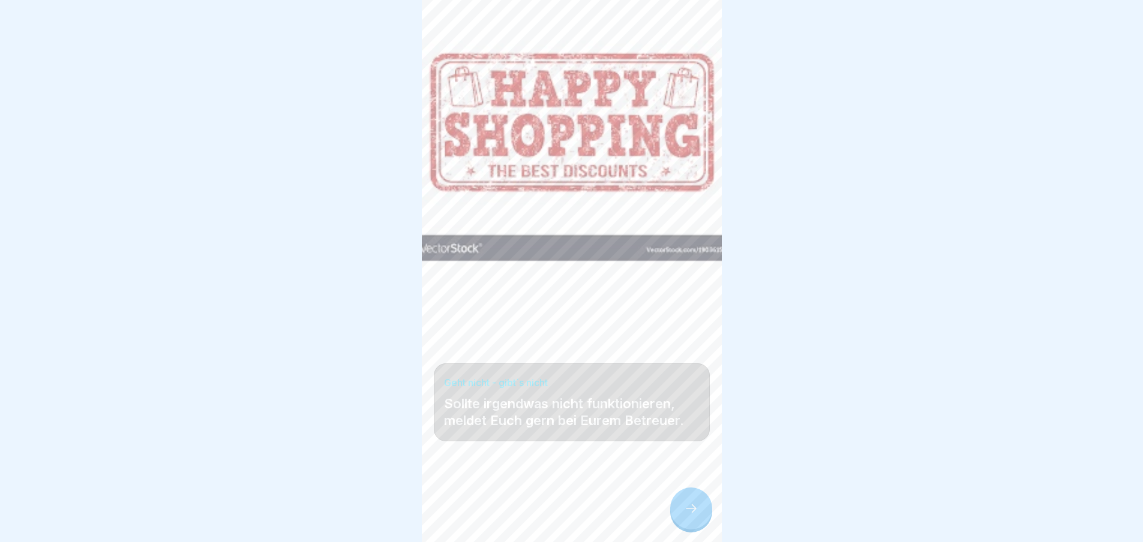
click at [704, 514] on div at bounding box center [691, 509] width 42 height 42
click at [731, 512] on button "Fortfahren" at bounding box center [871, 513] width 281 height 31
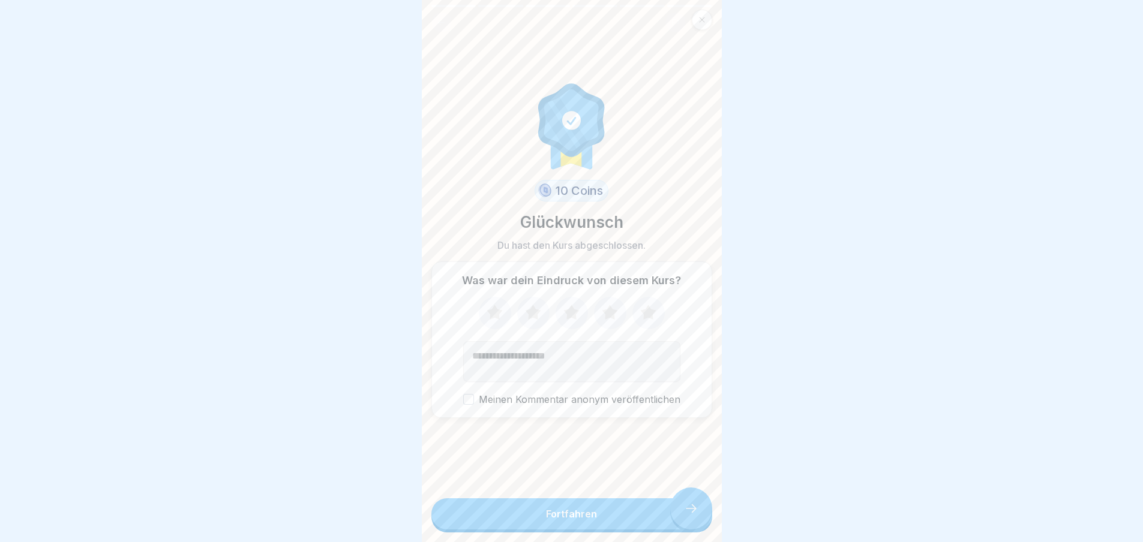
click at [699, 510] on div "Fortfahren" at bounding box center [571, 515] width 281 height 34
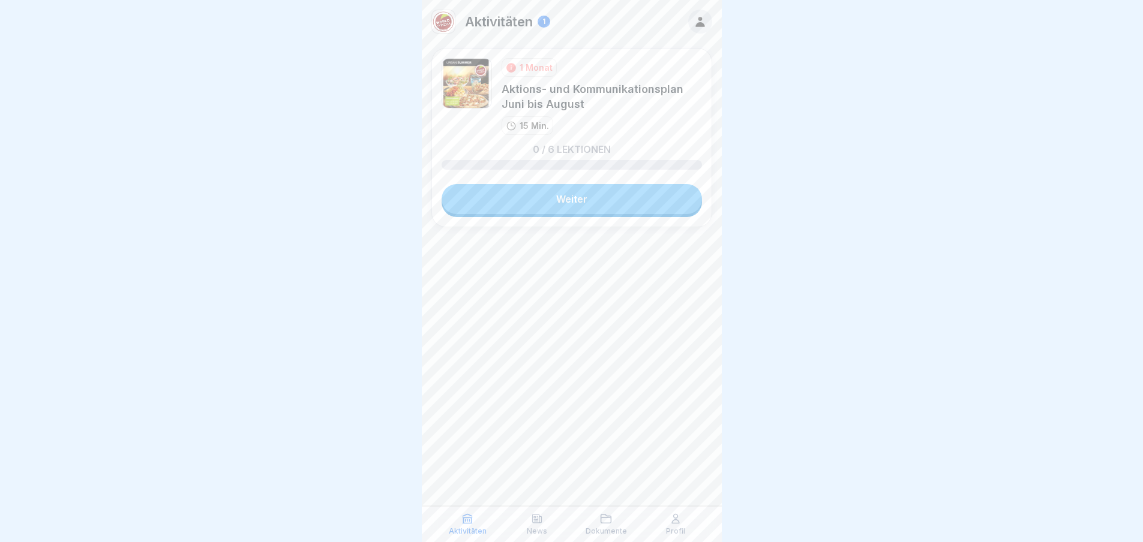
click at [648, 187] on link "Weiter" at bounding box center [571, 199] width 260 height 30
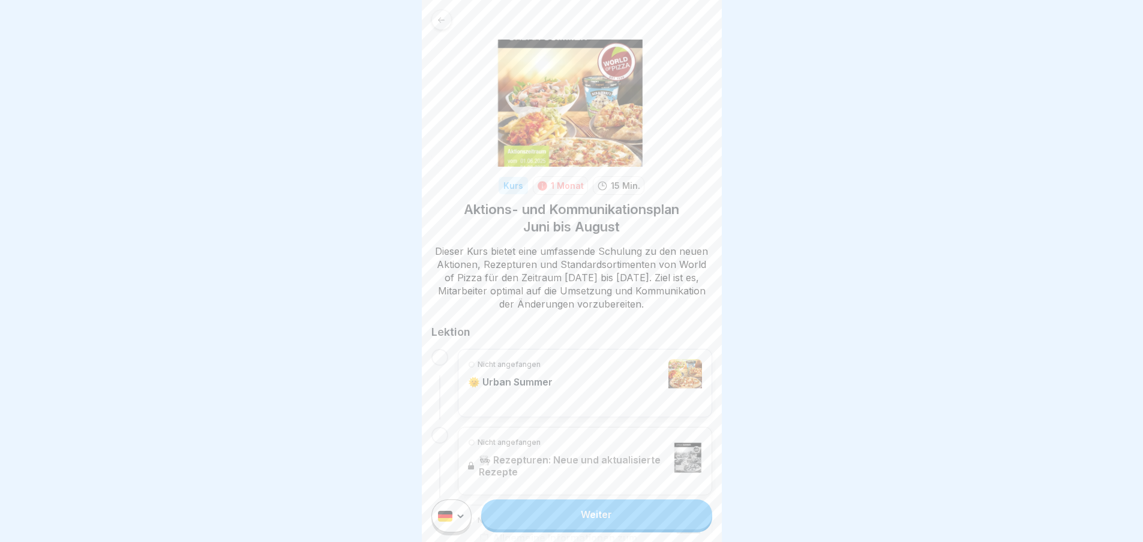
click at [614, 366] on div "Nicht angefangen 🌞 Urban Summer" at bounding box center [585, 383] width 234 height 48
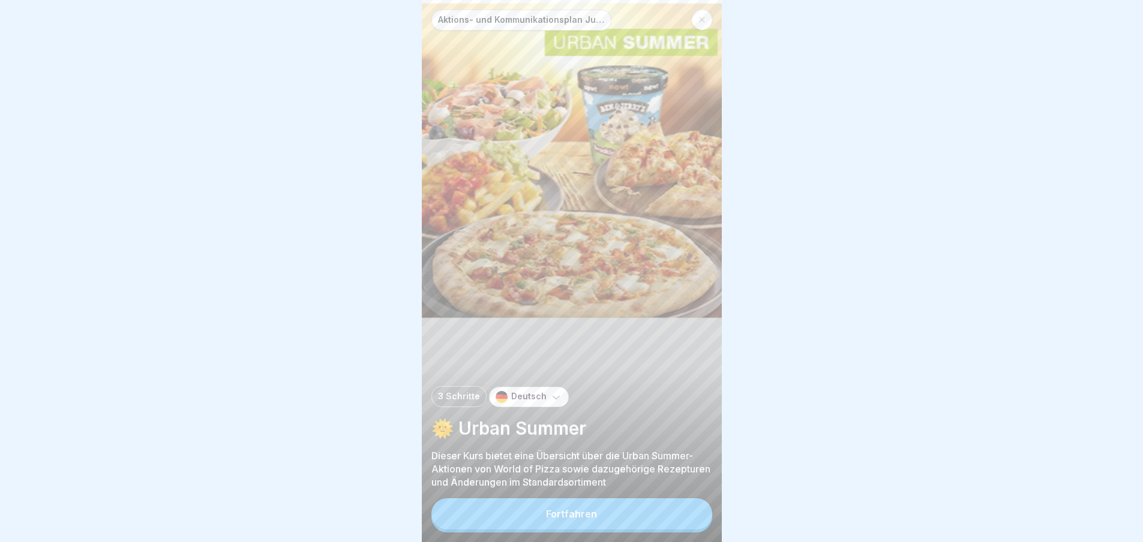
click at [647, 525] on button "Fortfahren" at bounding box center [571, 513] width 281 height 31
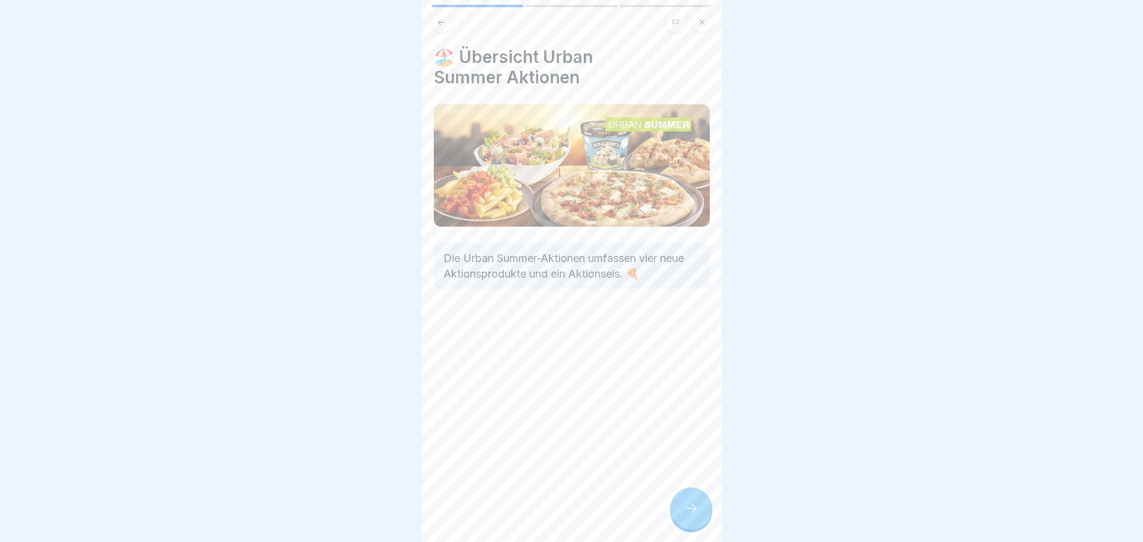
click at [702, 513] on div at bounding box center [691, 509] width 42 height 42
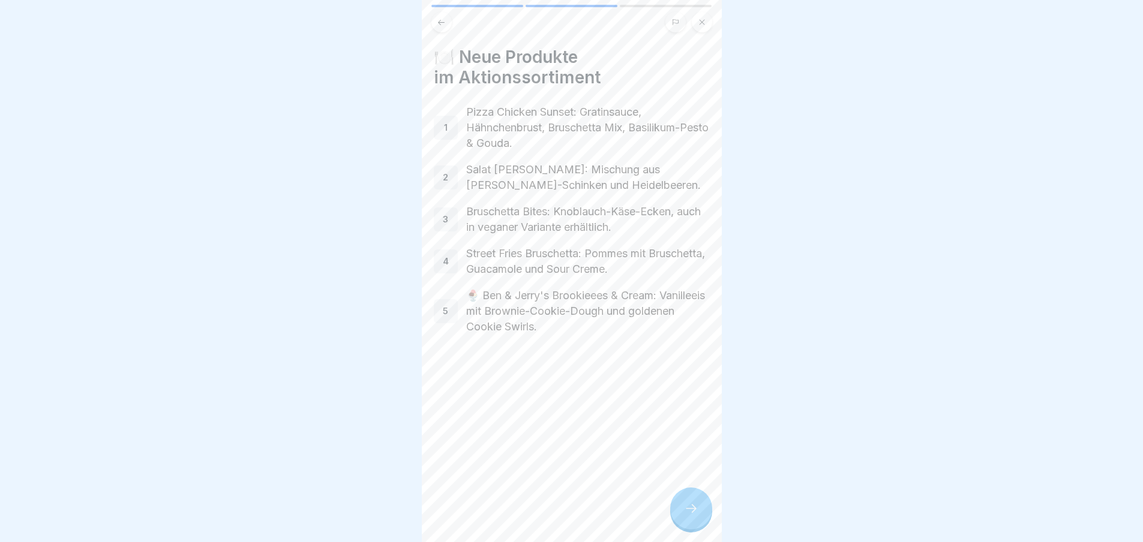
click at [700, 512] on div at bounding box center [691, 509] width 42 height 42
click at [700, 511] on div at bounding box center [691, 509] width 42 height 42
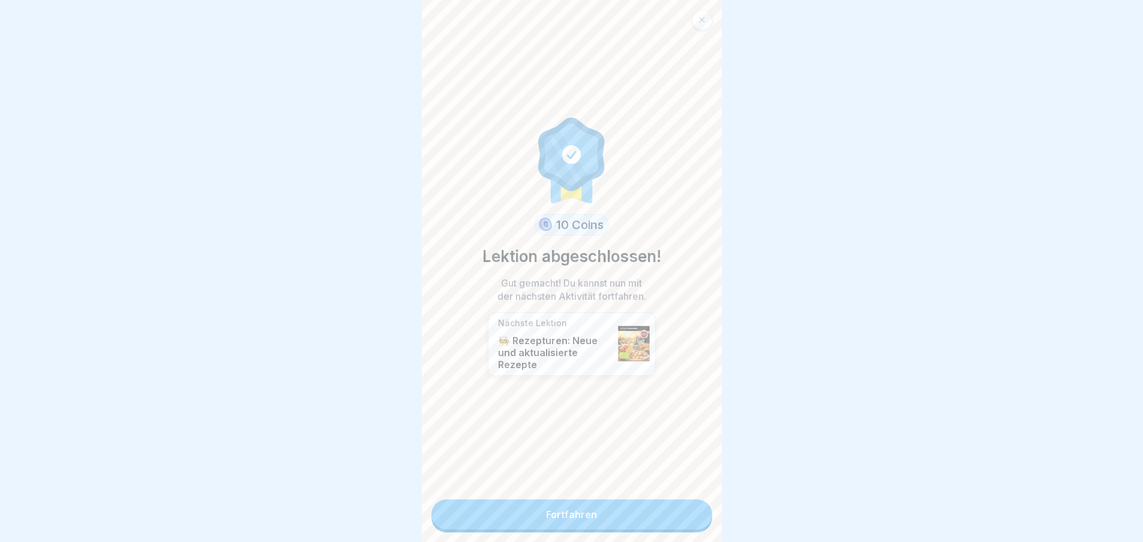
click at [698, 510] on link "Fortfahren" at bounding box center [571, 515] width 281 height 30
click at [696, 506] on link "Fortfahren" at bounding box center [571, 515] width 281 height 30
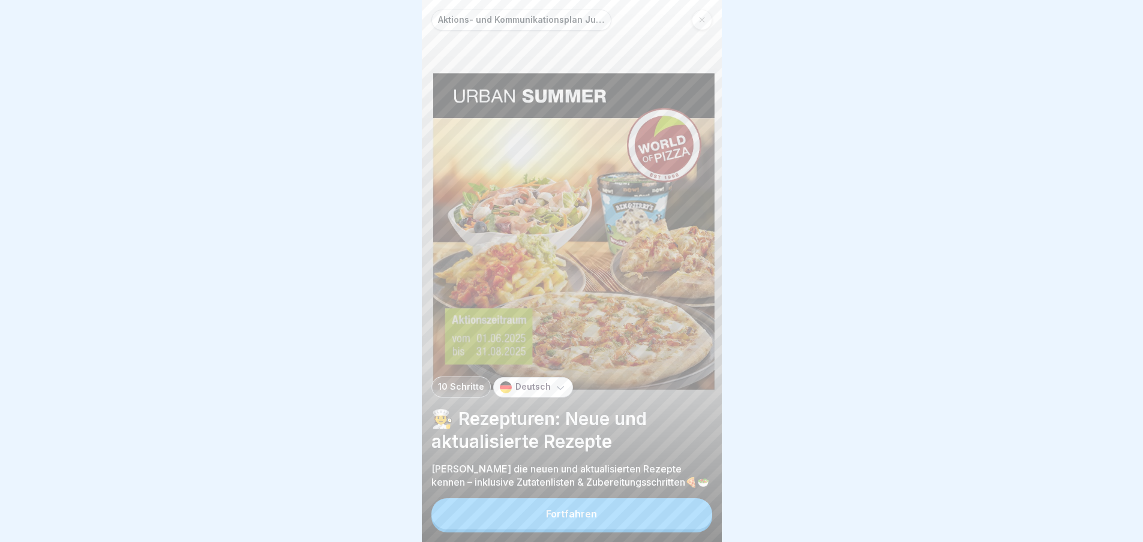
click at [675, 522] on button "Fortfahren" at bounding box center [571, 513] width 281 height 31
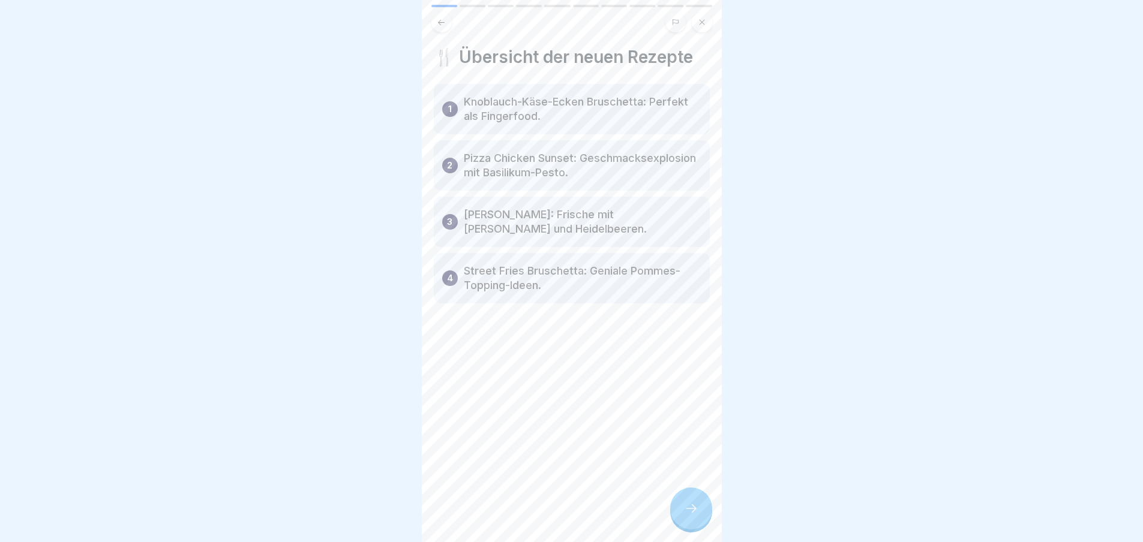
click at [695, 515] on icon at bounding box center [691, 508] width 14 height 14
click at [696, 515] on icon at bounding box center [691, 508] width 14 height 14
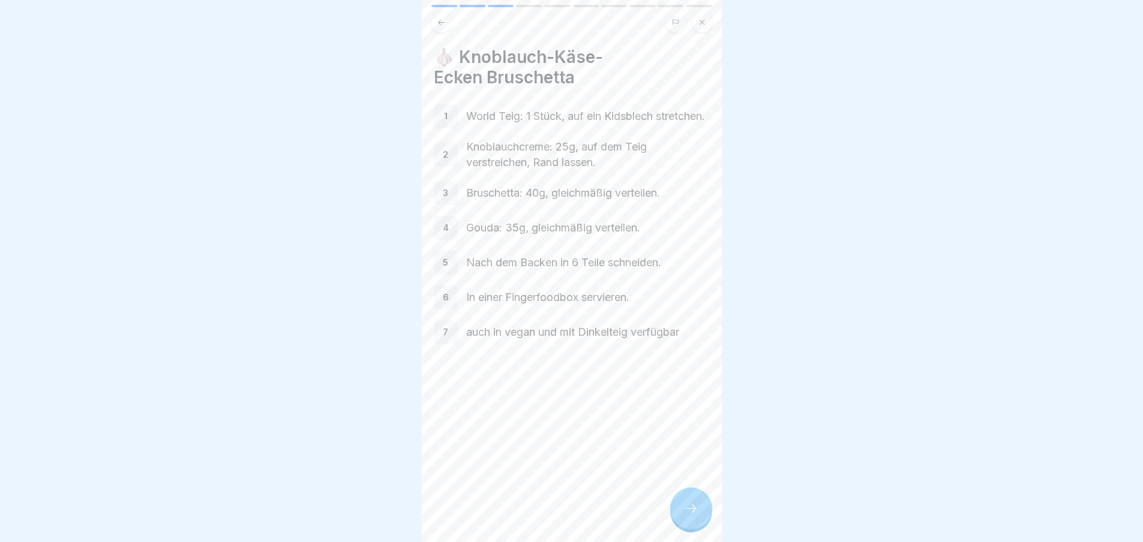
click at [699, 513] on div at bounding box center [691, 509] width 42 height 42
click at [695, 513] on icon at bounding box center [691, 508] width 14 height 14
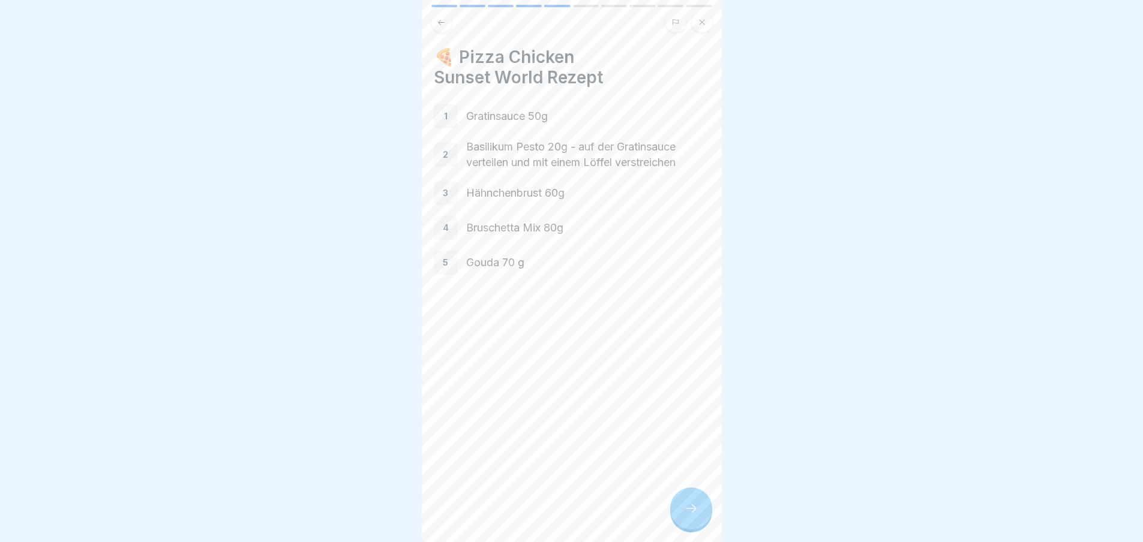
click at [697, 516] on icon at bounding box center [691, 508] width 14 height 14
click at [699, 519] on div at bounding box center [691, 509] width 42 height 42
click at [702, 519] on div at bounding box center [691, 509] width 42 height 42
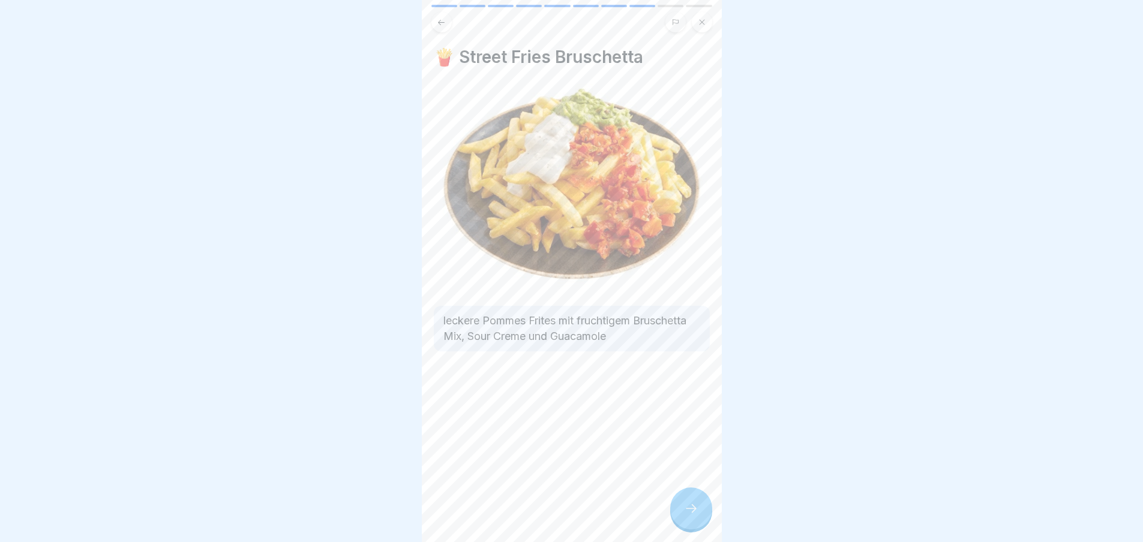
click at [701, 518] on div at bounding box center [691, 509] width 42 height 42
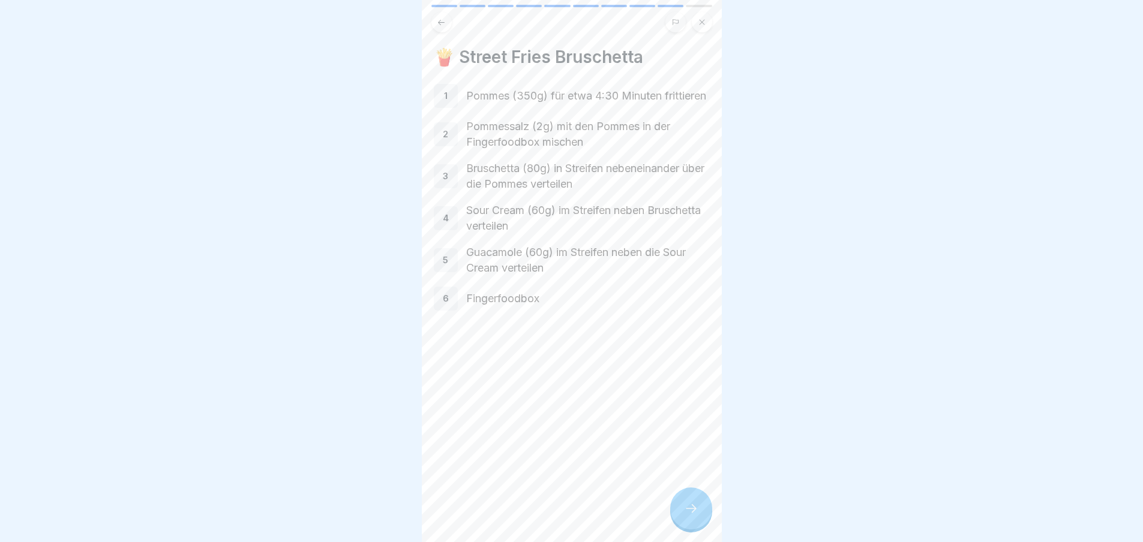
click at [702, 519] on div at bounding box center [691, 509] width 42 height 42
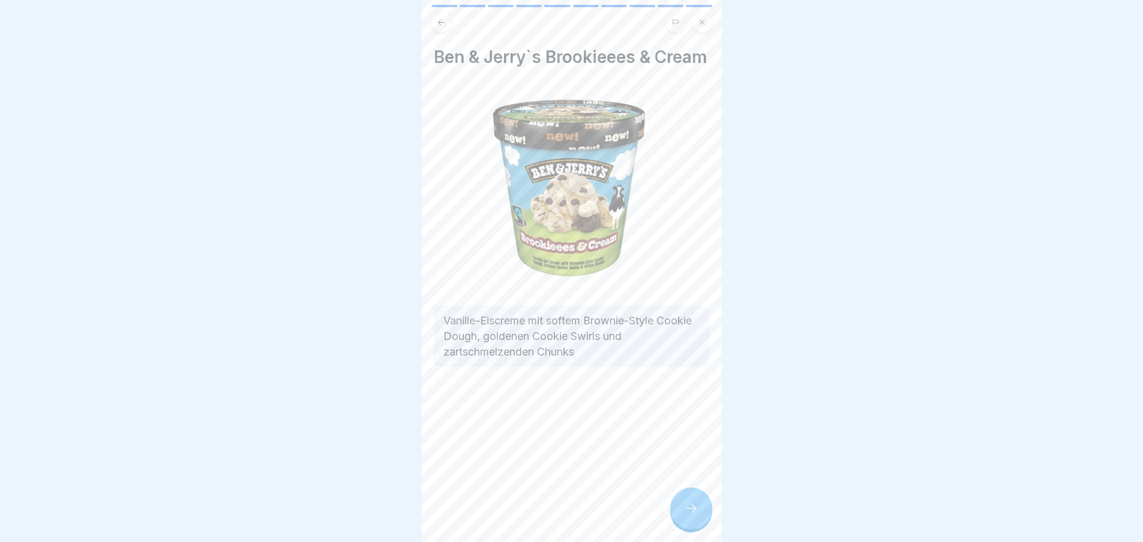
click at [701, 517] on div at bounding box center [691, 509] width 42 height 42
click at [731, 515] on link "Fortfahren" at bounding box center [871, 515] width 281 height 30
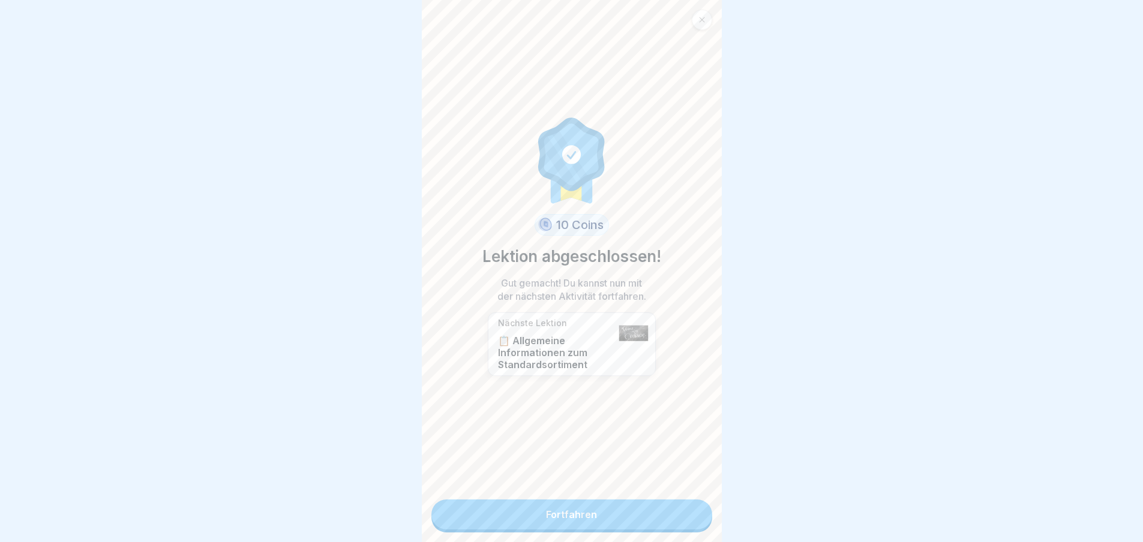
click at [701, 514] on link "Fortfahren" at bounding box center [571, 515] width 281 height 30
click at [698, 515] on link "Fortfahren" at bounding box center [571, 515] width 281 height 30
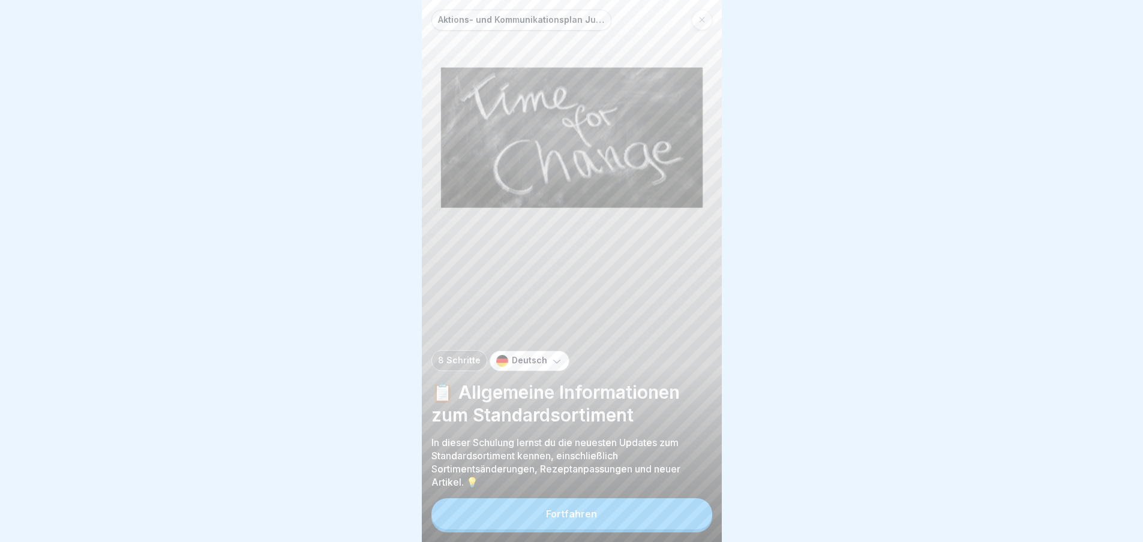
click at [684, 518] on button "Fortfahren" at bounding box center [571, 513] width 281 height 31
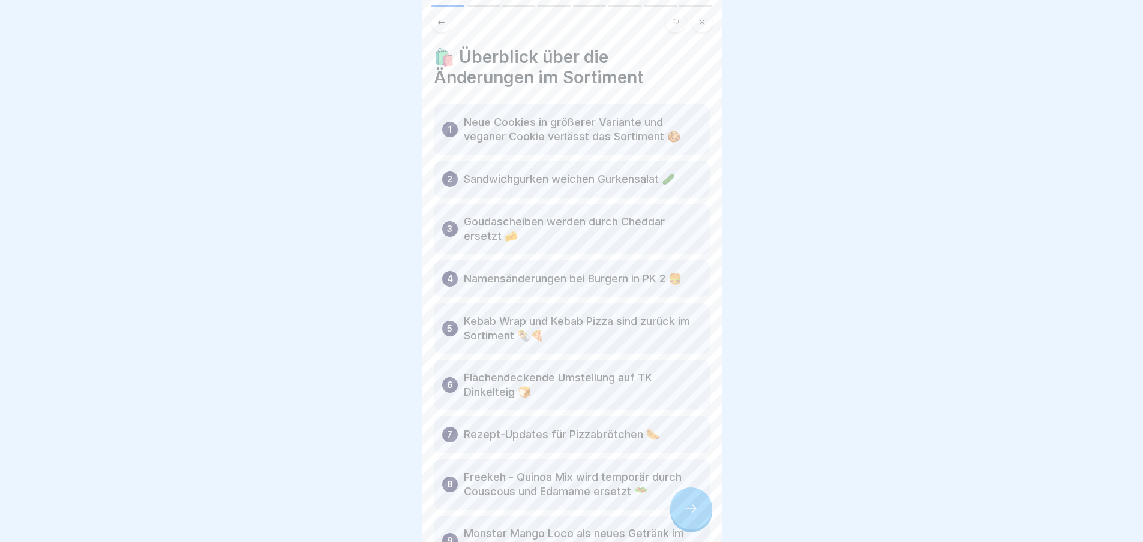
click at [698, 513] on icon at bounding box center [691, 508] width 14 height 14
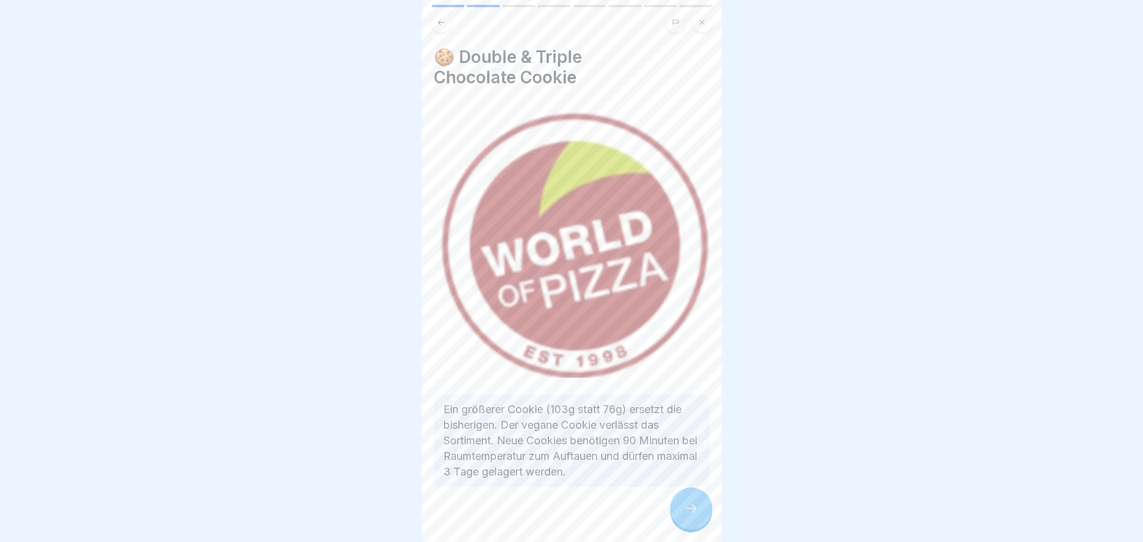
click at [698, 515] on icon at bounding box center [691, 508] width 14 height 14
click at [698, 513] on icon at bounding box center [691, 508] width 14 height 14
click at [696, 513] on icon at bounding box center [691, 508] width 14 height 14
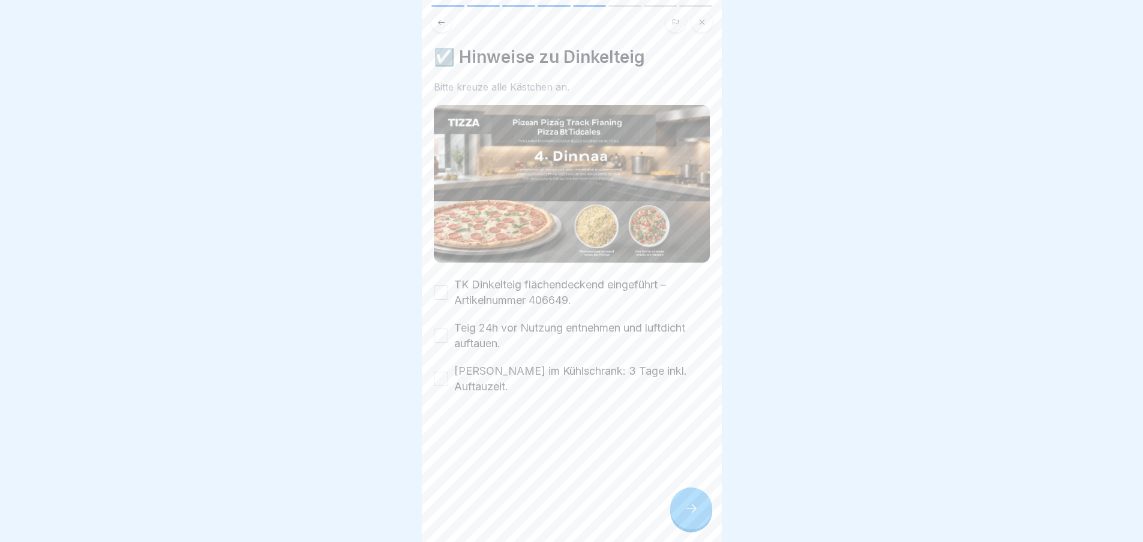
click at [697, 513] on icon at bounding box center [691, 508] width 14 height 14
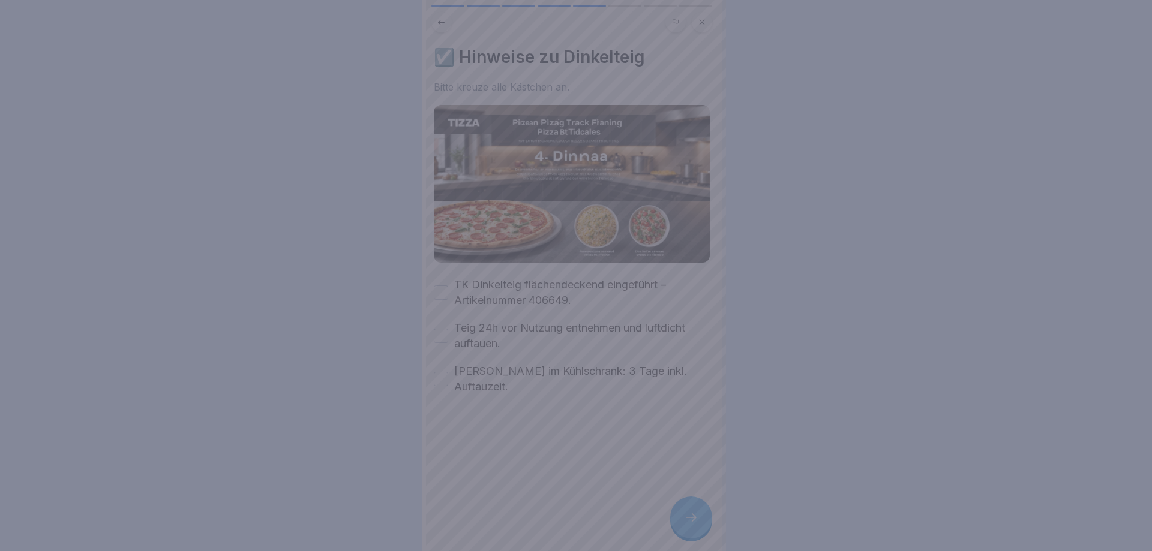
click at [698, 514] on div at bounding box center [576, 275] width 1152 height 551
click at [704, 513] on div at bounding box center [576, 275] width 1152 height 551
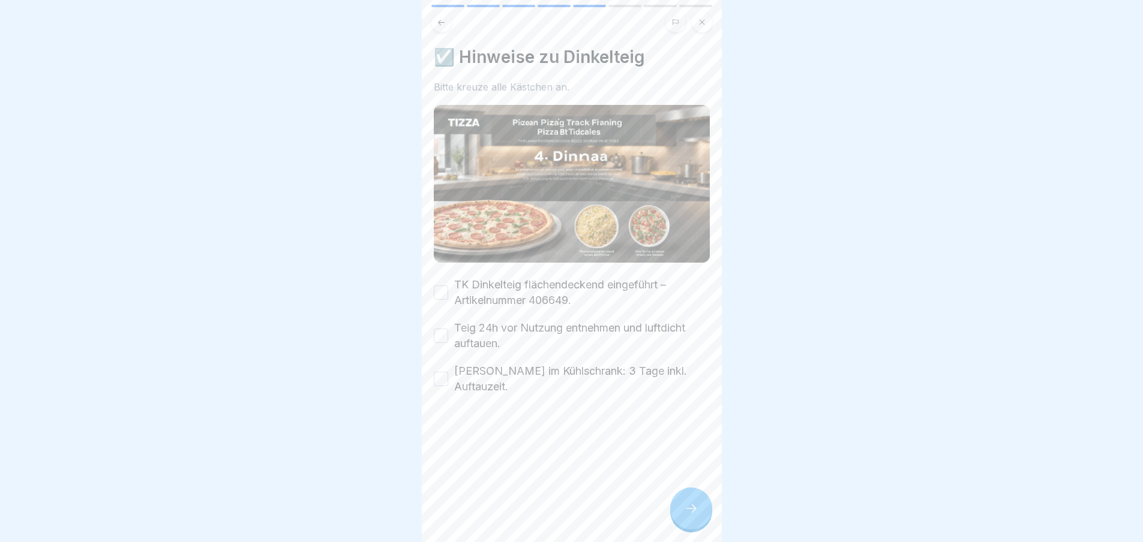
click at [461, 277] on label "TK Dinkelteig flächendeckend eingeführt – Artikelnummer 406649." at bounding box center [582, 292] width 256 height 31
click at [448, 286] on button "TK Dinkelteig flächendeckend eingeführt – Artikelnummer 406649." at bounding box center [441, 293] width 14 height 14
click at [441, 286] on button "TK Dinkelteig flächendeckend eingeführt – Artikelnummer 406649." at bounding box center [441, 293] width 14 height 14
click at [444, 330] on button "Teig 24h vor Nutzung entnehmen und luftdicht auftauen." at bounding box center [441, 336] width 14 height 14
click at [444, 293] on button "TK Dinkelteig flächendeckend eingeführt – Artikelnummer 406649." at bounding box center [441, 293] width 14 height 14
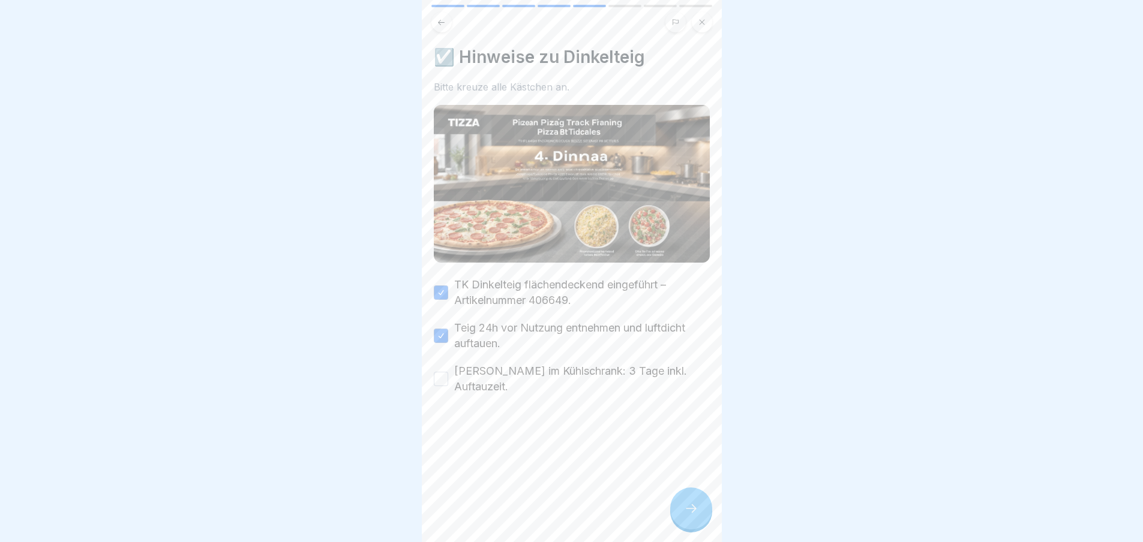
click at [441, 372] on button "[PERSON_NAME] im Kühlschrank: 3 Tage inkl. Auftauzeit." at bounding box center [441, 379] width 14 height 14
click at [693, 516] on icon at bounding box center [691, 508] width 14 height 14
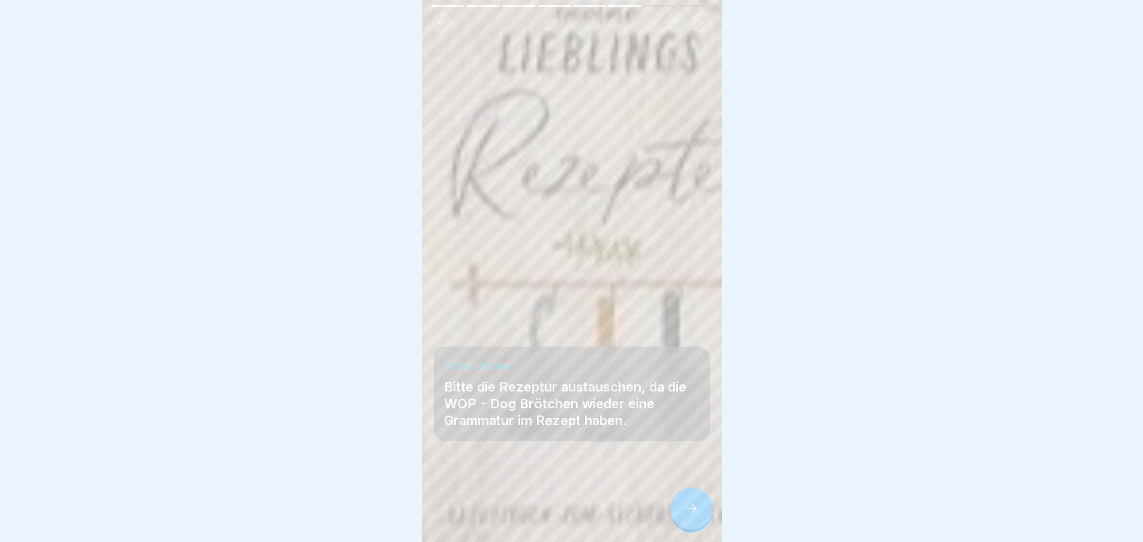
click at [699, 519] on div at bounding box center [691, 509] width 42 height 42
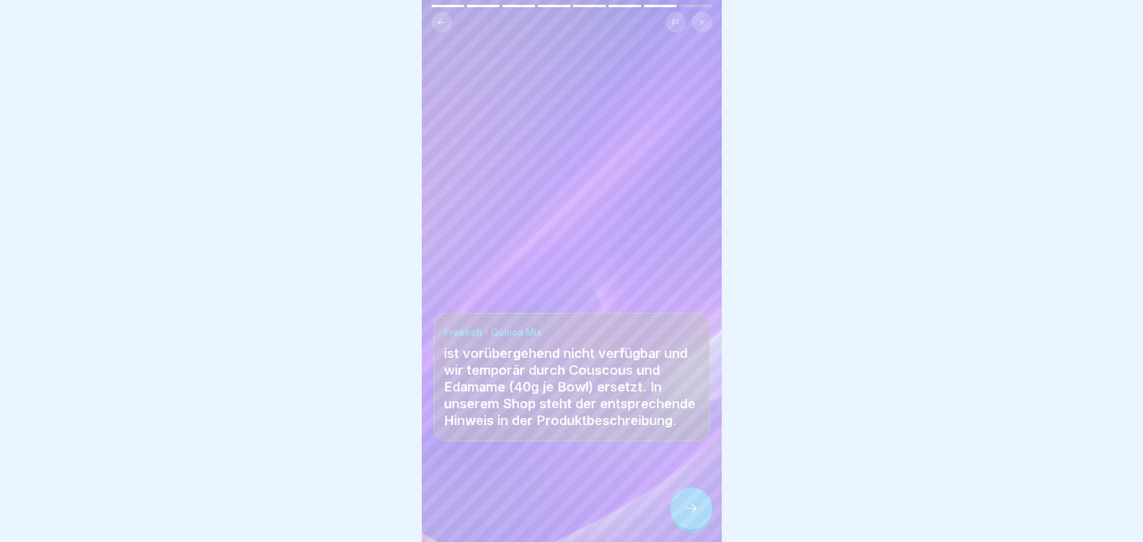
click at [690, 515] on icon at bounding box center [691, 508] width 14 height 14
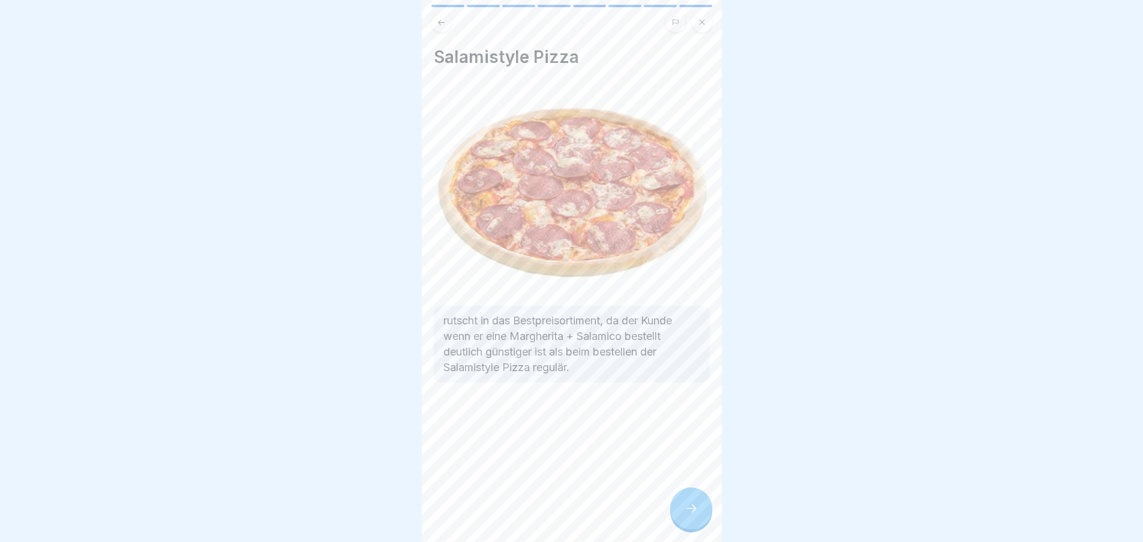
click at [690, 516] on icon at bounding box center [691, 508] width 14 height 14
click at [731, 517] on link "Fortfahren" at bounding box center [871, 515] width 281 height 30
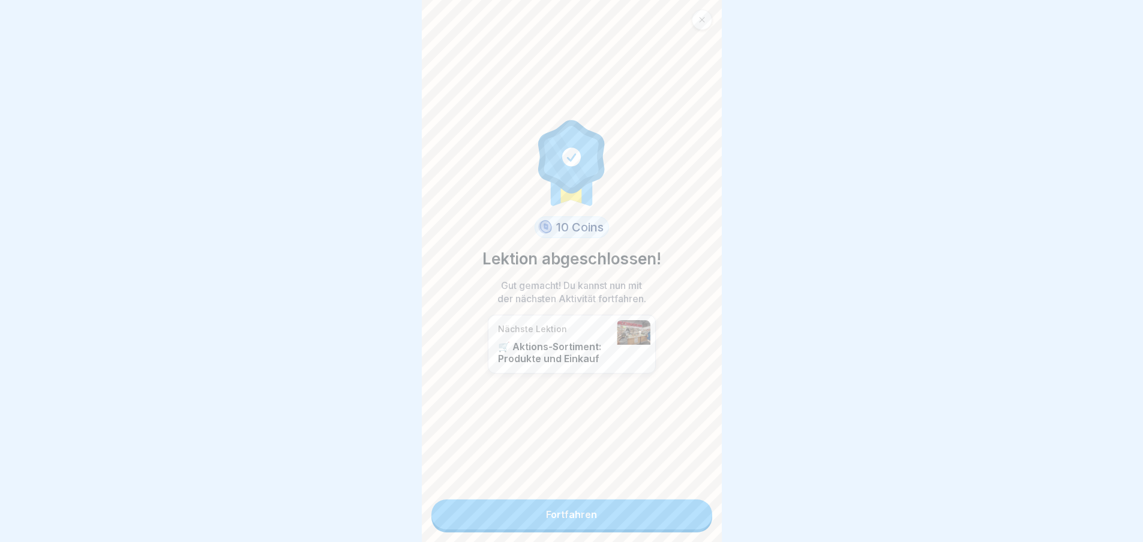
click at [695, 518] on link "Fortfahren" at bounding box center [571, 515] width 281 height 30
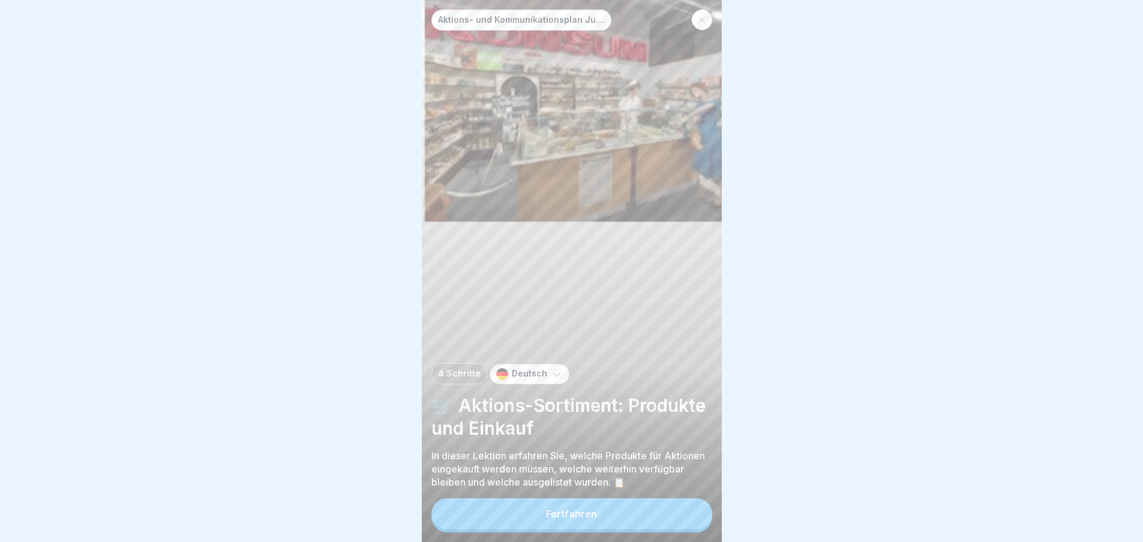
click at [686, 522] on button "Fortfahren" at bounding box center [571, 513] width 281 height 31
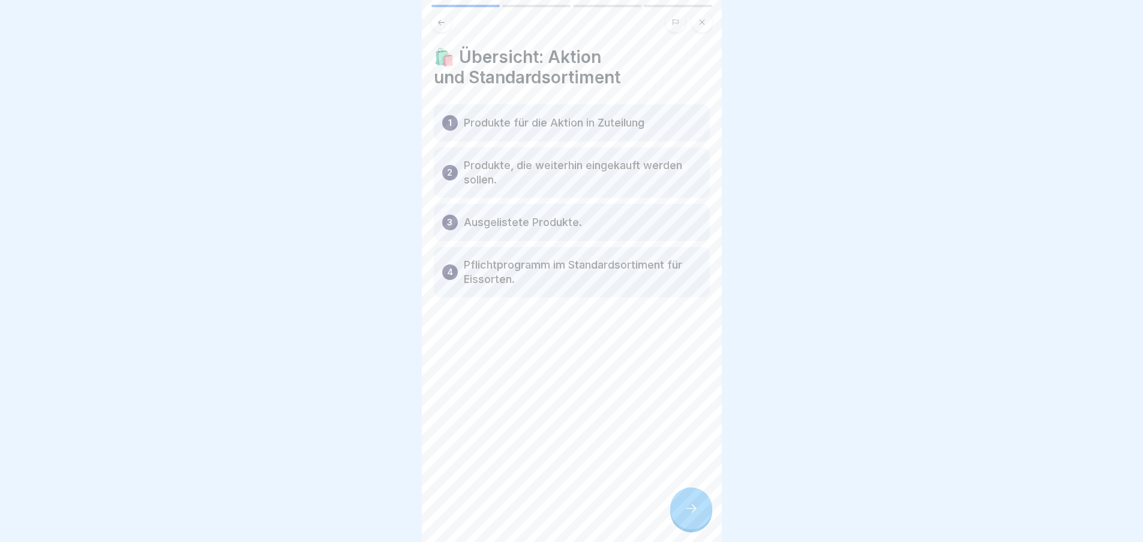
click at [692, 515] on icon at bounding box center [691, 508] width 14 height 14
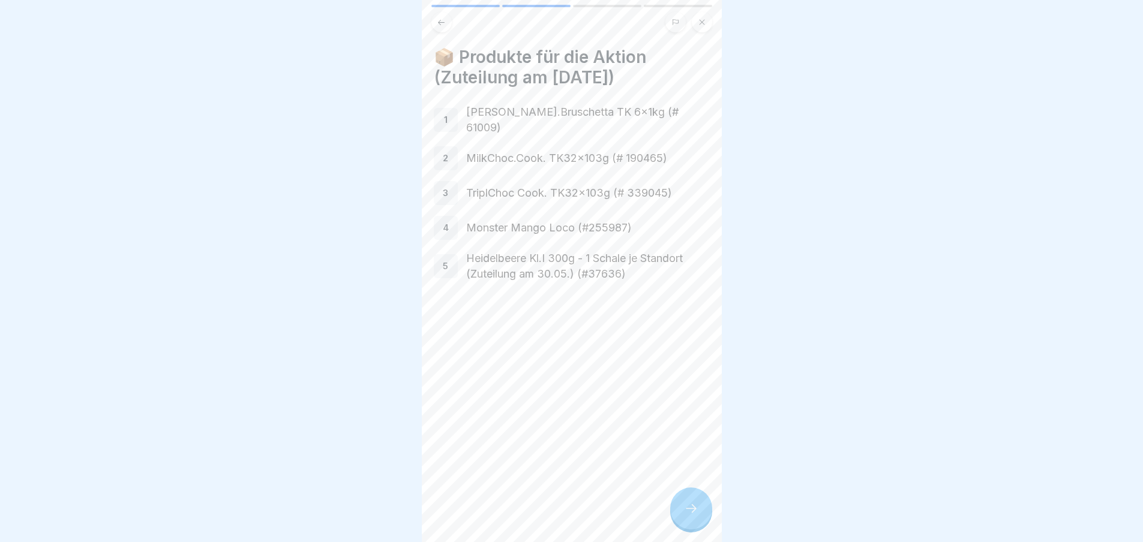
click at [689, 515] on icon at bounding box center [691, 508] width 14 height 14
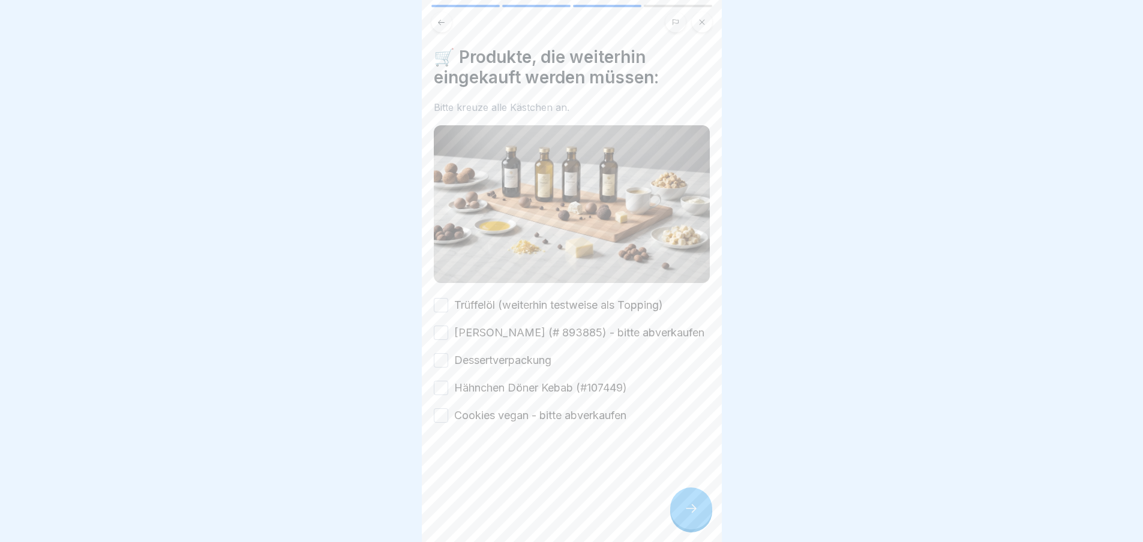
click at [694, 516] on icon at bounding box center [691, 508] width 14 height 14
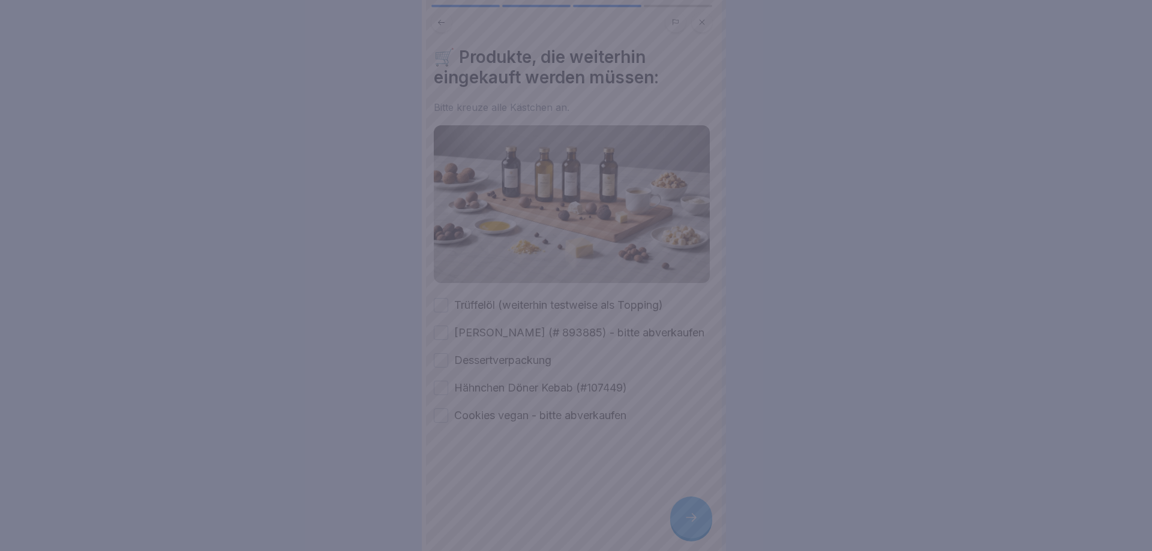
click at [692, 519] on div at bounding box center [576, 275] width 1152 height 551
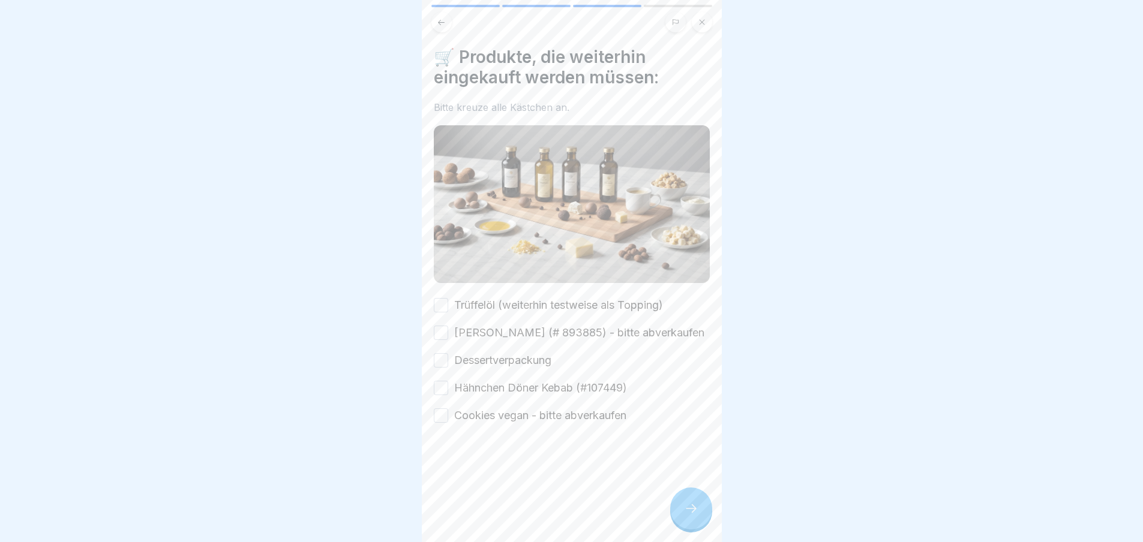
click at [445, 298] on button "Trüffelöl (weiterhin testweise als Topping)" at bounding box center [441, 305] width 14 height 14
click at [441, 332] on button "[PERSON_NAME] (# 893885) - bitte abverkaufen" at bounding box center [441, 333] width 14 height 14
click at [441, 364] on button "Dessertverpackung" at bounding box center [441, 360] width 14 height 14
click at [441, 395] on button "Hähnchen Döner Kebab (#107449)" at bounding box center [441, 388] width 14 height 14
click at [442, 423] on button "Cookies vegan - bitte abverkaufen" at bounding box center [441, 415] width 14 height 14
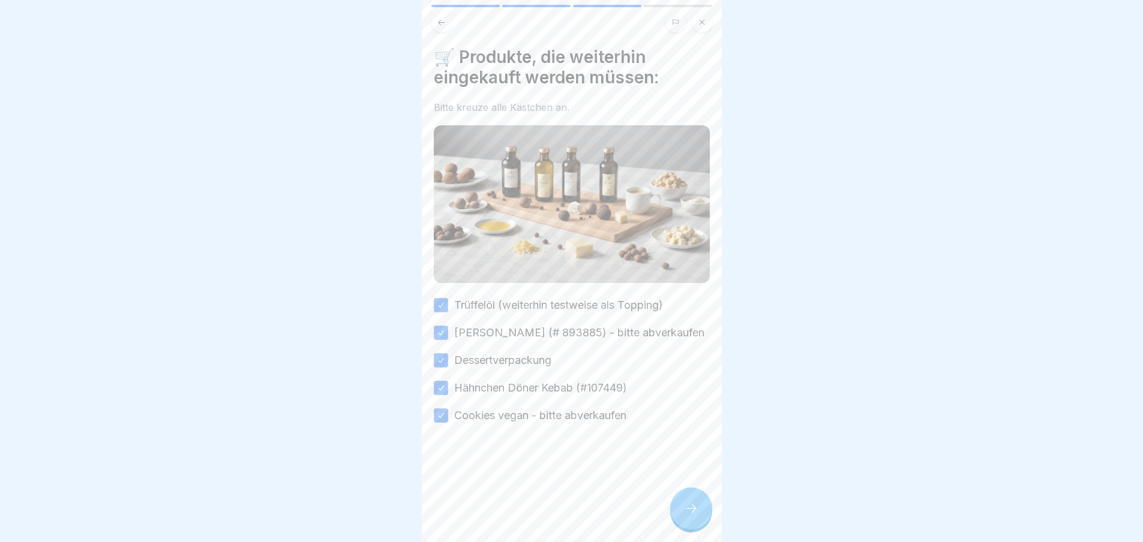
click at [692, 516] on icon at bounding box center [691, 508] width 14 height 14
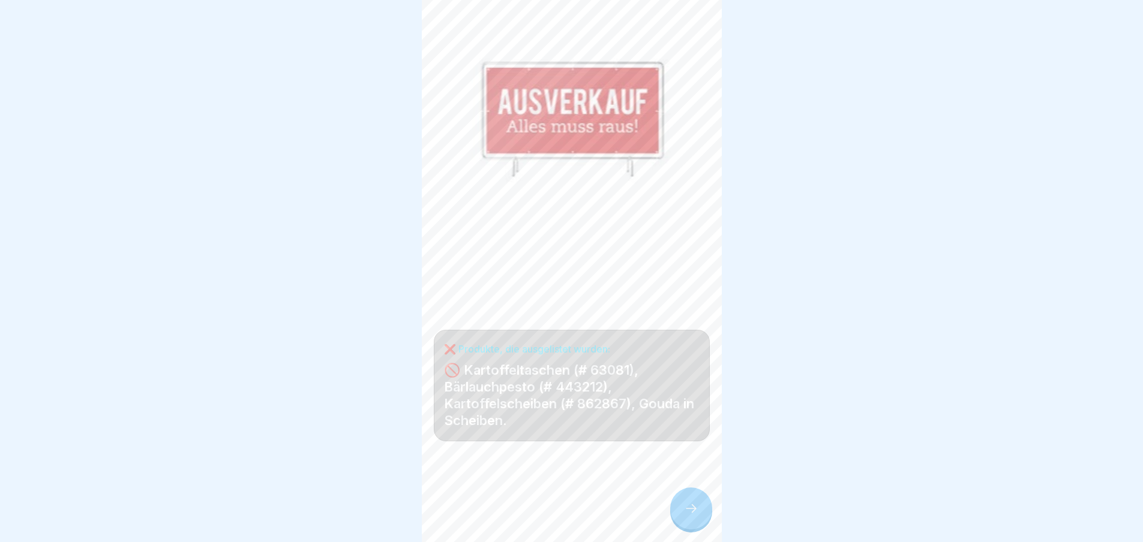
click at [691, 512] on icon at bounding box center [691, 508] width 14 height 14
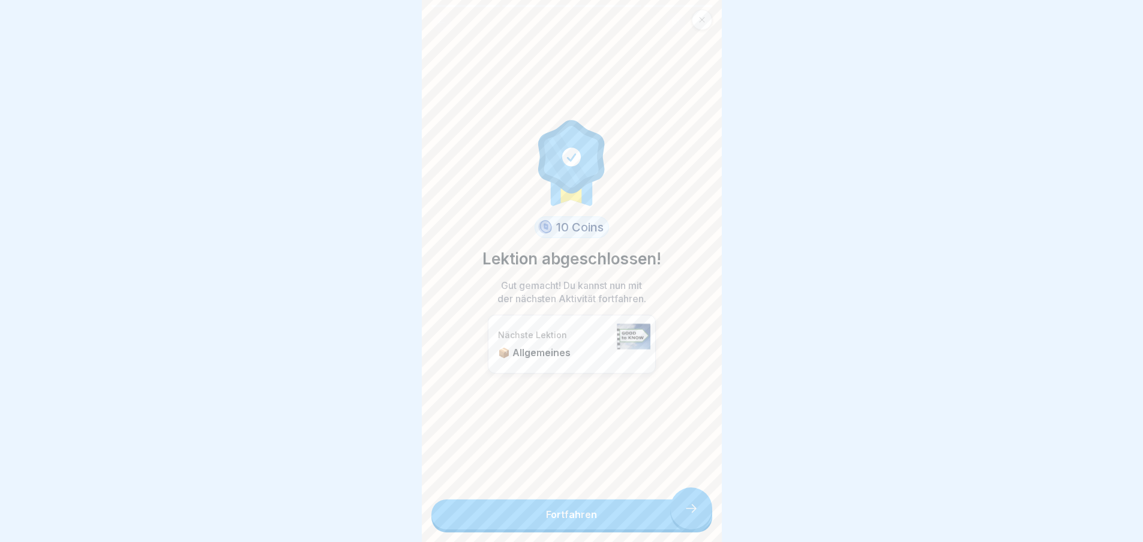
click at [696, 508] on link "Fortfahren" at bounding box center [571, 515] width 281 height 30
click at [691, 507] on link "Fortfahren" at bounding box center [571, 515] width 281 height 30
click at [689, 511] on link "Fortfahren" at bounding box center [571, 515] width 281 height 30
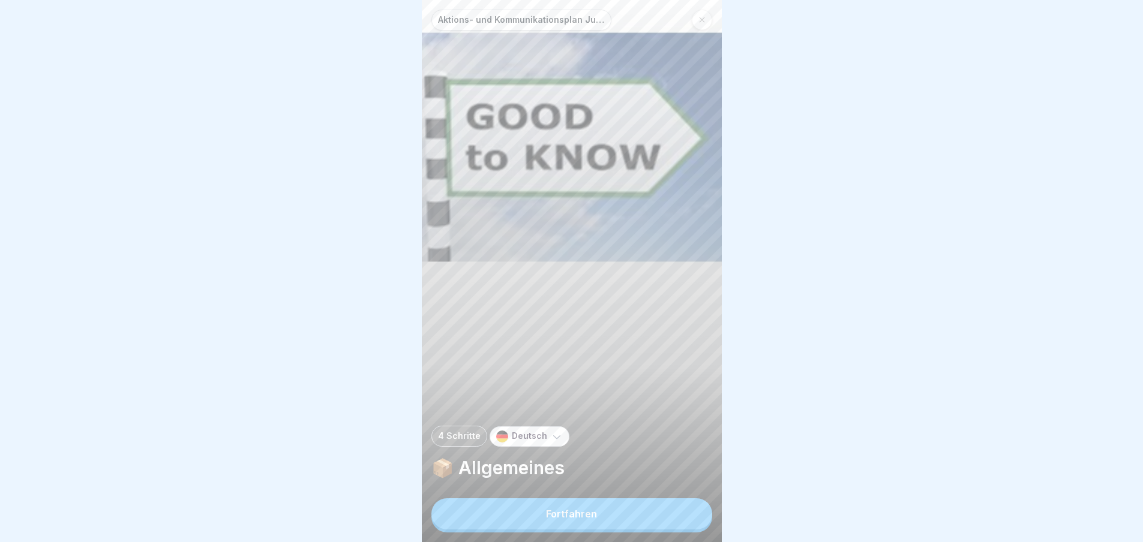
click at [682, 514] on button "Fortfahren" at bounding box center [571, 513] width 281 height 31
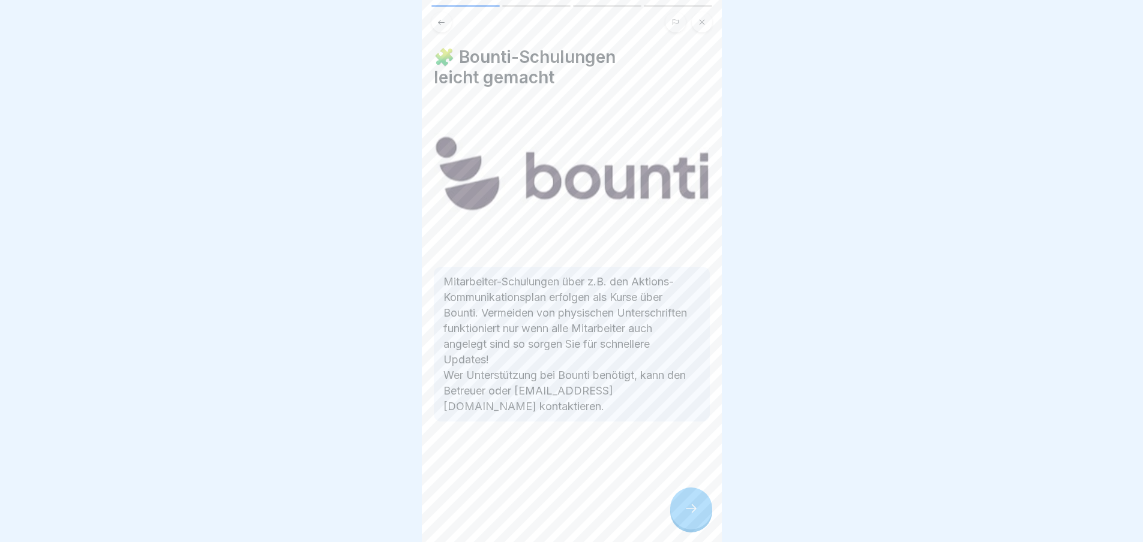
click at [695, 515] on icon at bounding box center [691, 508] width 14 height 14
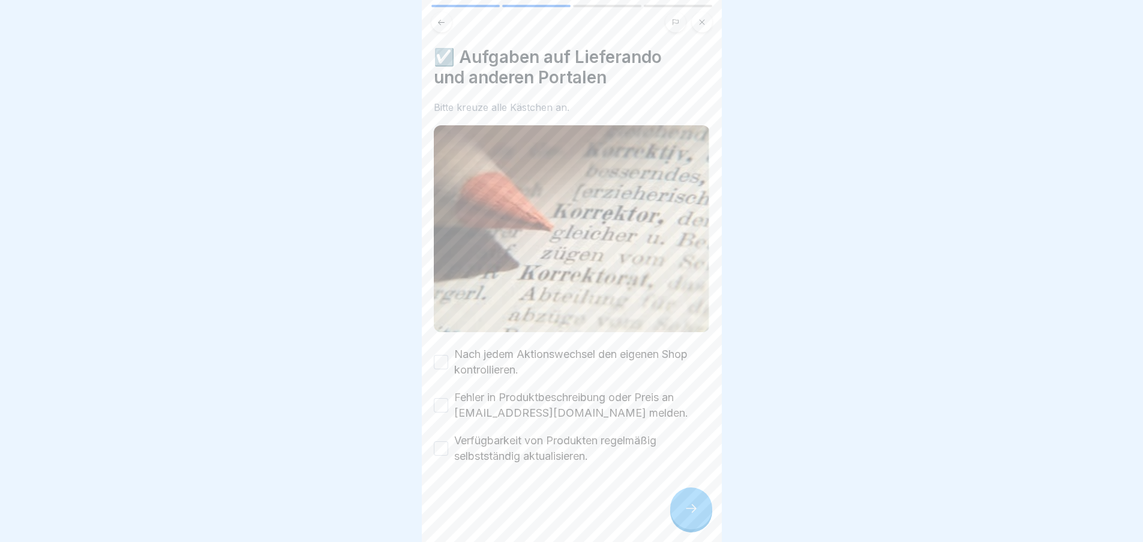
click at [693, 514] on icon at bounding box center [691, 508] width 14 height 14
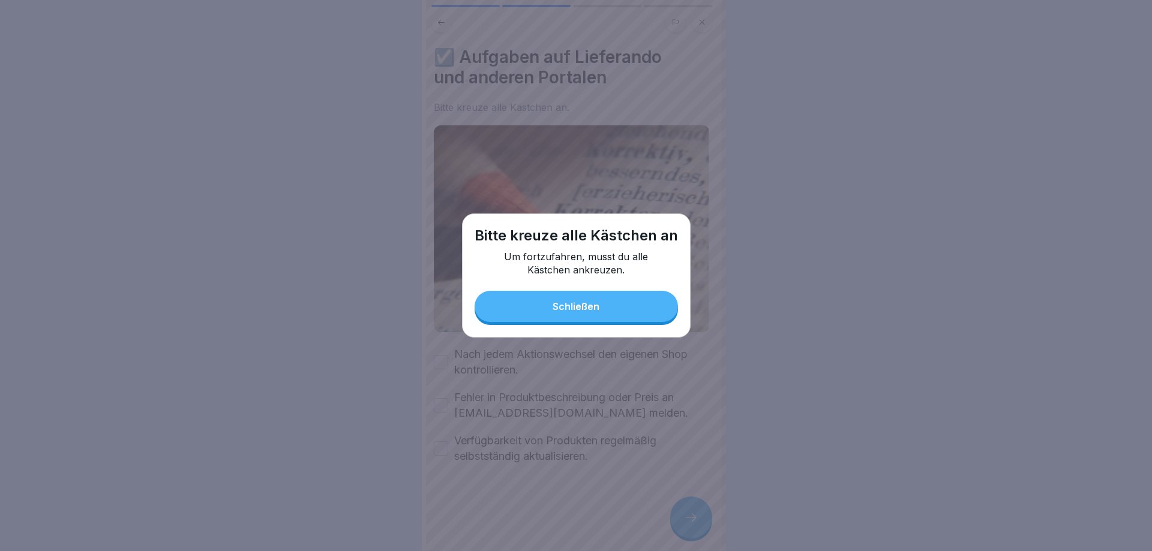
click at [617, 299] on button "Schließen" at bounding box center [575, 306] width 203 height 31
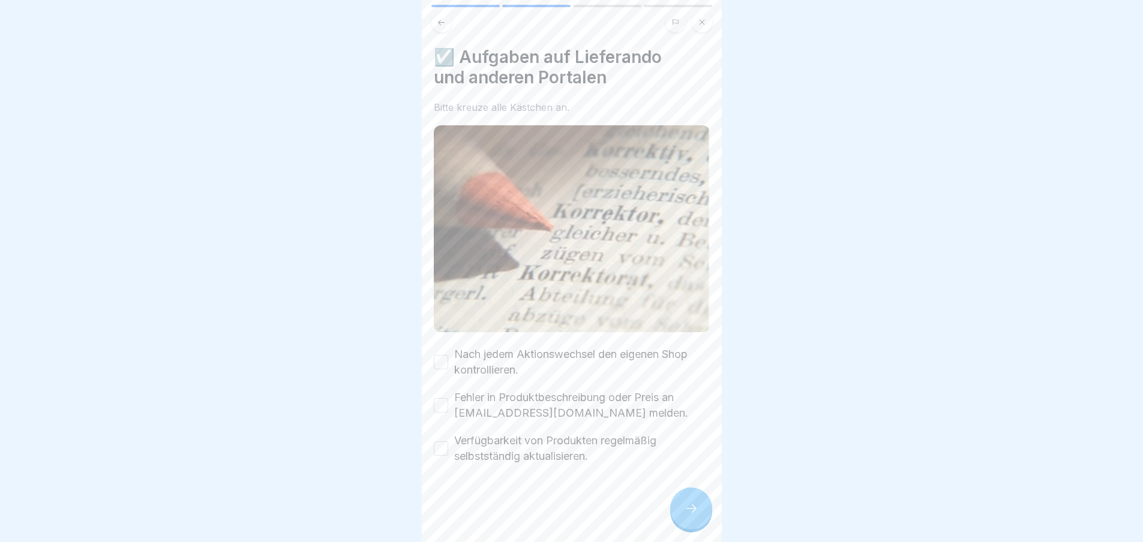
click at [456, 347] on label "Nach jedem Aktionswechsel den eigenen Shop kontrollieren." at bounding box center [582, 362] width 256 height 31
click at [448, 355] on button "Nach jedem Aktionswechsel den eigenen Shop kontrollieren." at bounding box center [441, 362] width 14 height 14
click at [440, 361] on button "Nach jedem Aktionswechsel den eigenen Shop kontrollieren." at bounding box center [441, 362] width 14 height 14
click at [440, 441] on button "Verfügbarkeit von Produkten regelmäßig selbstständig aktualisieren." at bounding box center [441, 448] width 14 height 14
click at [440, 398] on button "Fehler in Produktbeschreibung oder Preis an [EMAIL_ADDRESS][DOMAIN_NAME] melden." at bounding box center [441, 405] width 14 height 14
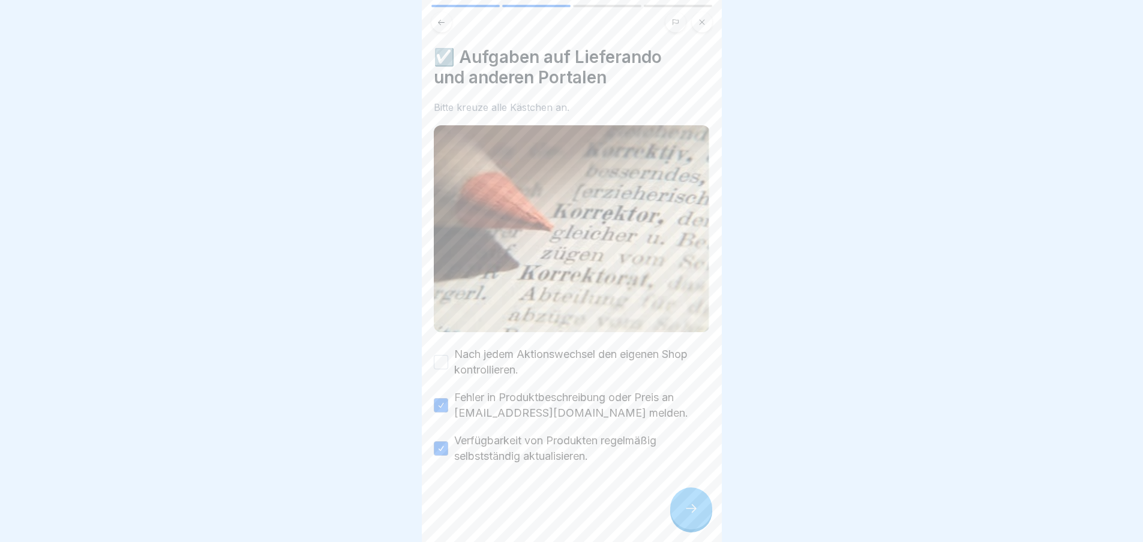
click at [445, 355] on button "Nach jedem Aktionswechsel den eigenen Shop kontrollieren." at bounding box center [441, 362] width 14 height 14
click at [678, 512] on div at bounding box center [691, 509] width 42 height 42
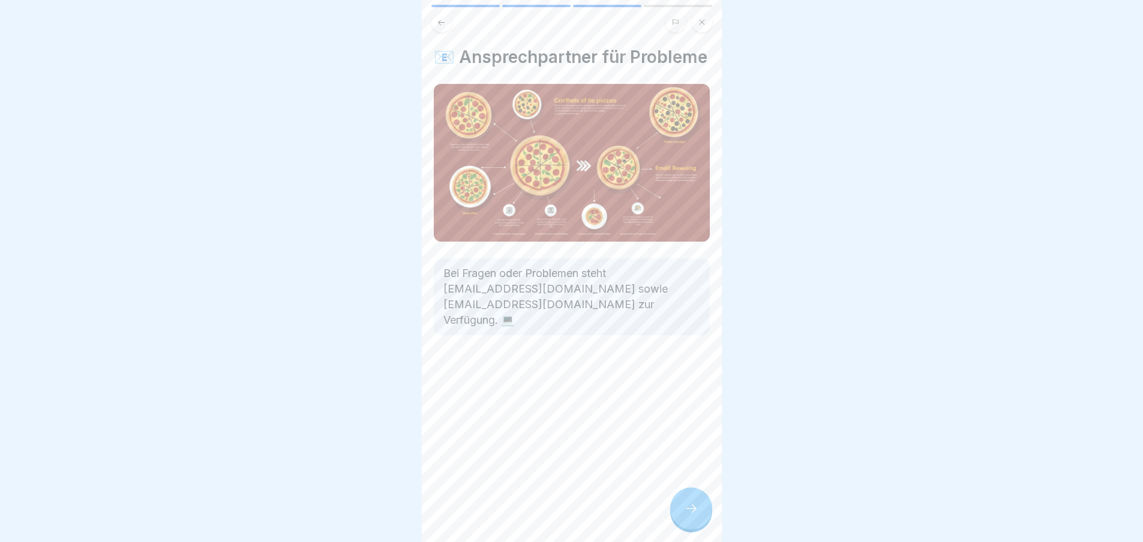
click at [699, 510] on div at bounding box center [691, 509] width 42 height 42
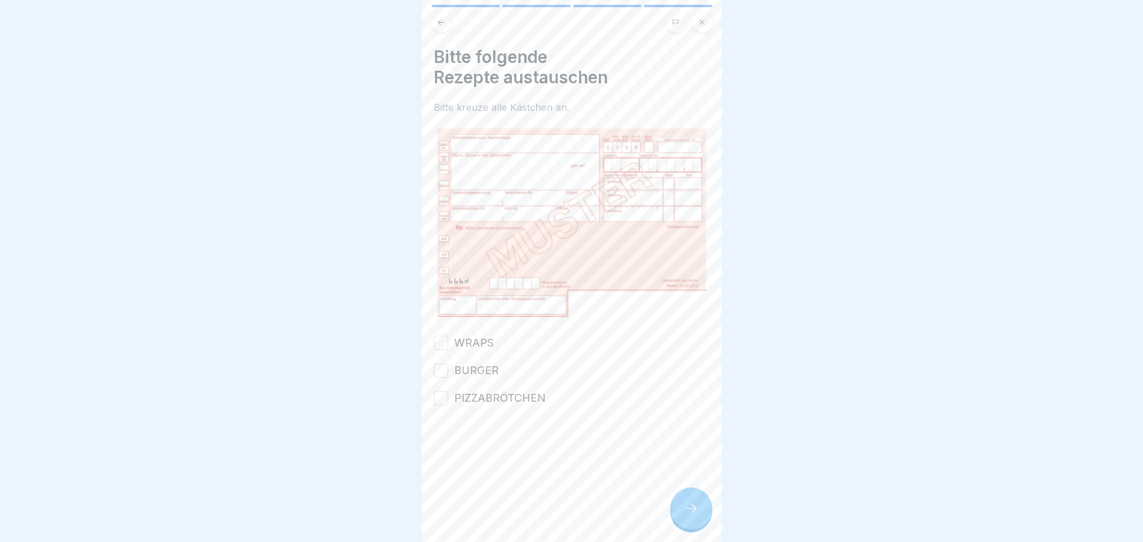
click at [443, 336] on button "WRAPS" at bounding box center [441, 343] width 14 height 14
click at [444, 363] on button "BURGER" at bounding box center [441, 370] width 14 height 14
click at [443, 391] on button "PIZZABRÖTCHEN" at bounding box center [441, 398] width 14 height 14
click at [707, 526] on div at bounding box center [691, 509] width 42 height 42
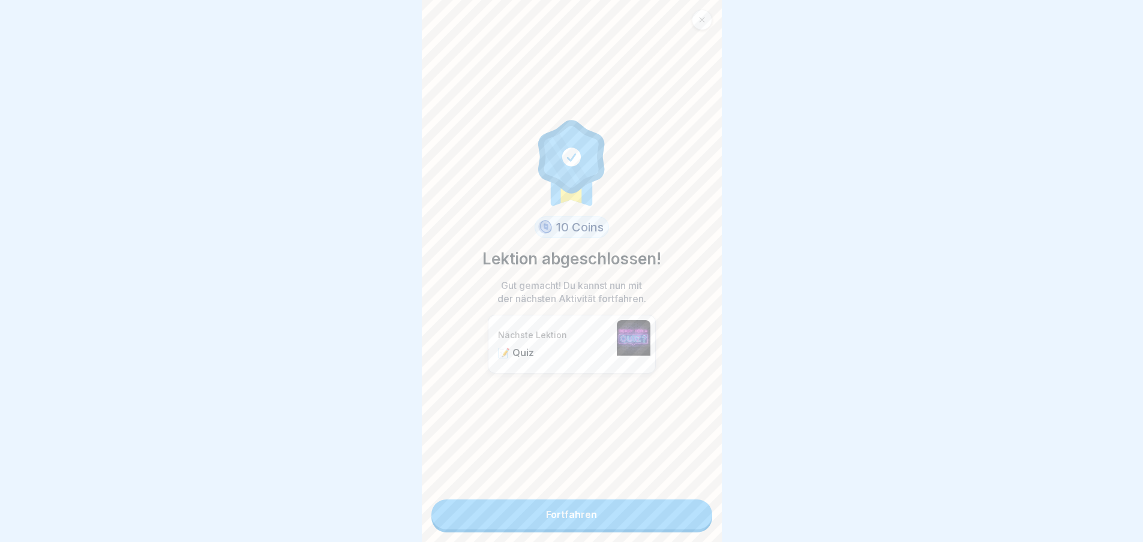
click at [663, 507] on link "Fortfahren" at bounding box center [571, 515] width 281 height 30
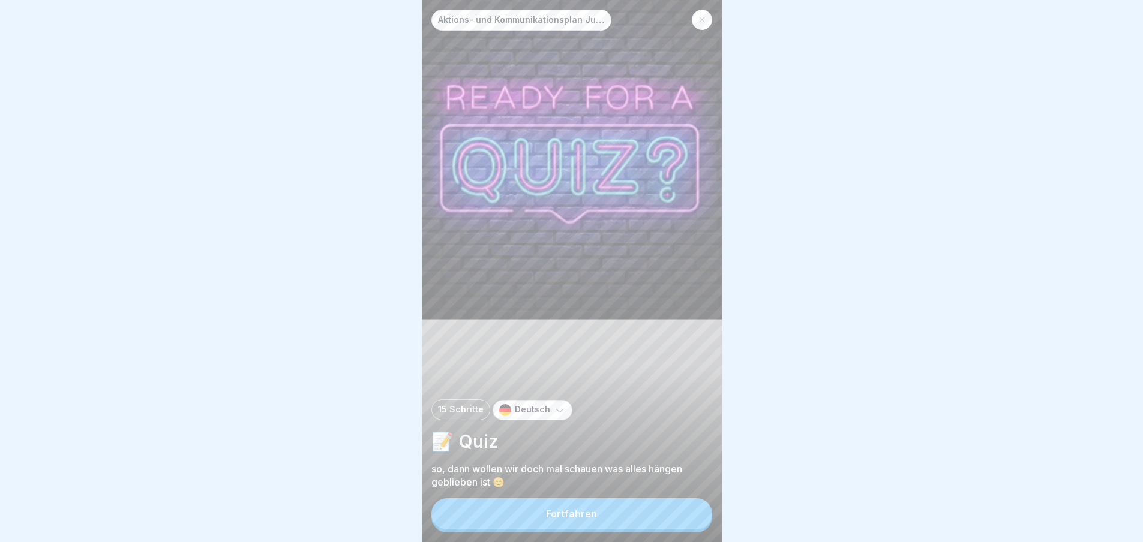
click at [642, 520] on button "Fortfahren" at bounding box center [571, 513] width 281 height 31
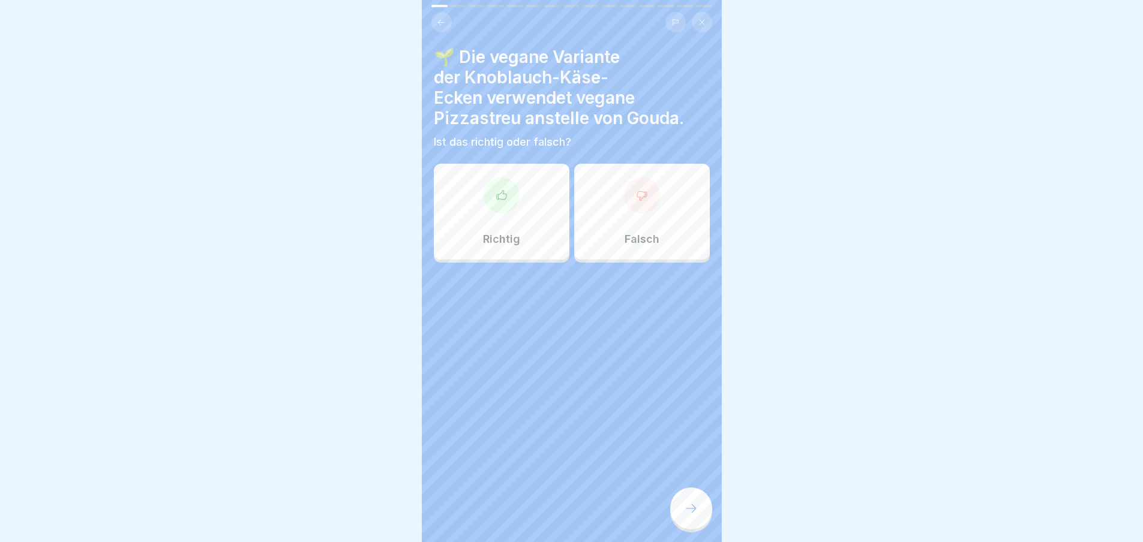
click at [520, 230] on div "Richtig" at bounding box center [502, 212] width 136 height 96
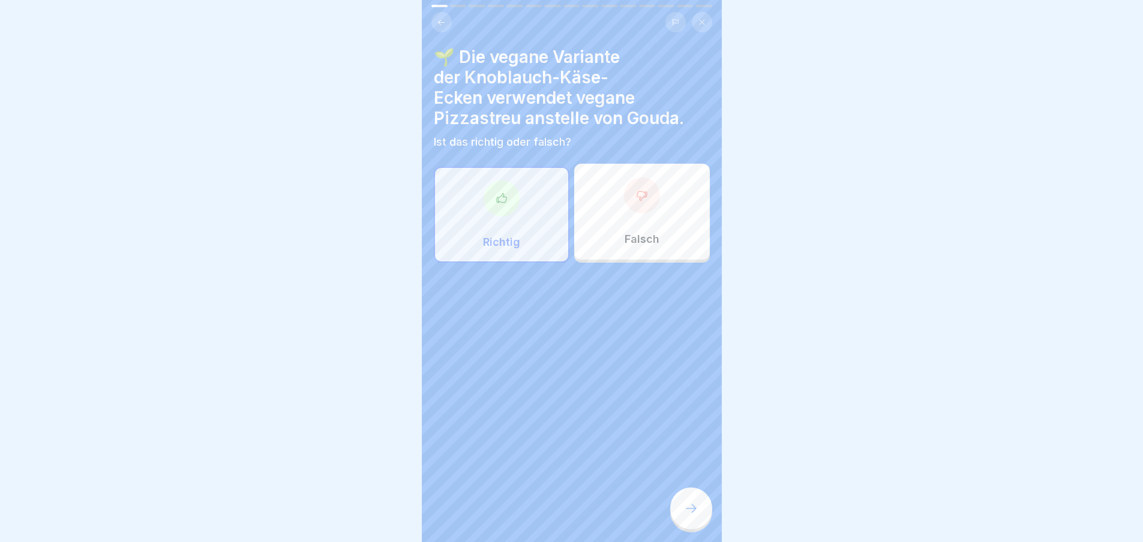
click at [690, 513] on icon at bounding box center [691, 508] width 11 height 8
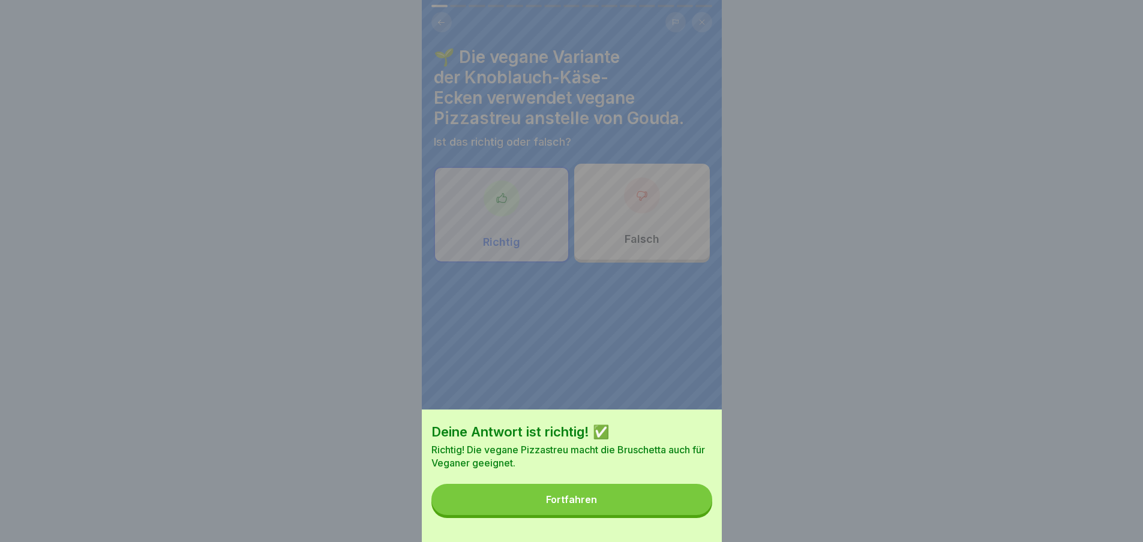
click at [680, 501] on button "Fortfahren" at bounding box center [571, 499] width 281 height 31
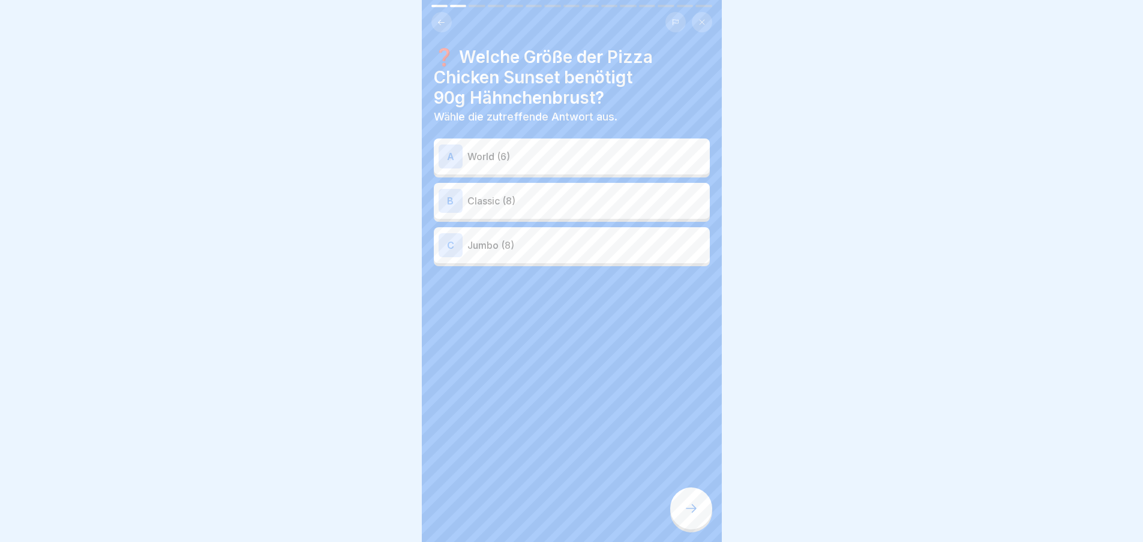
click at [699, 509] on div at bounding box center [691, 509] width 42 height 42
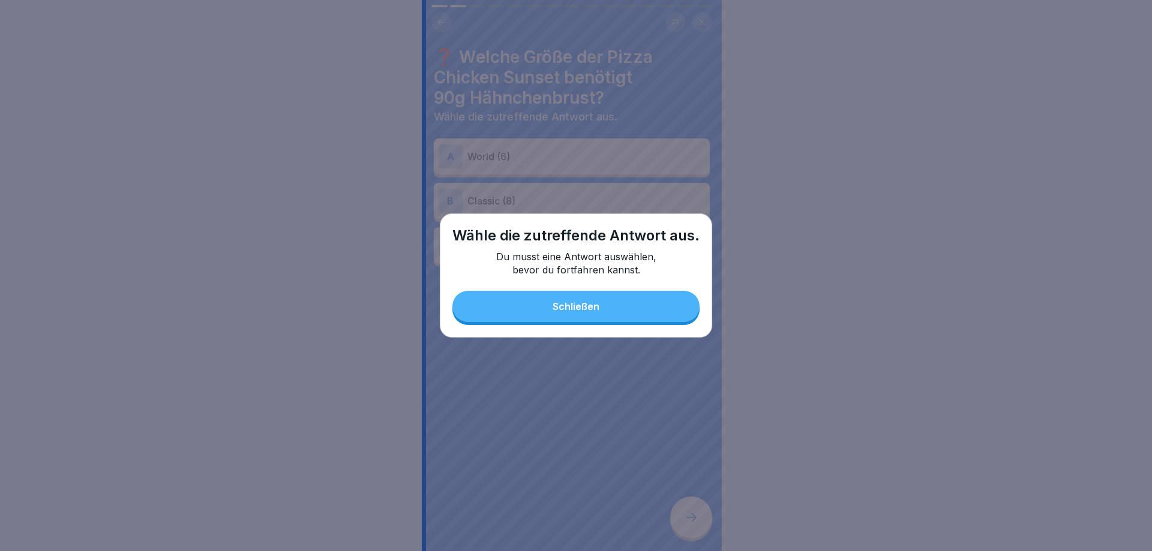
click at [644, 295] on button "Schließen" at bounding box center [575, 306] width 247 height 31
click at [600, 189] on div "B Classic (8)" at bounding box center [571, 201] width 266 height 24
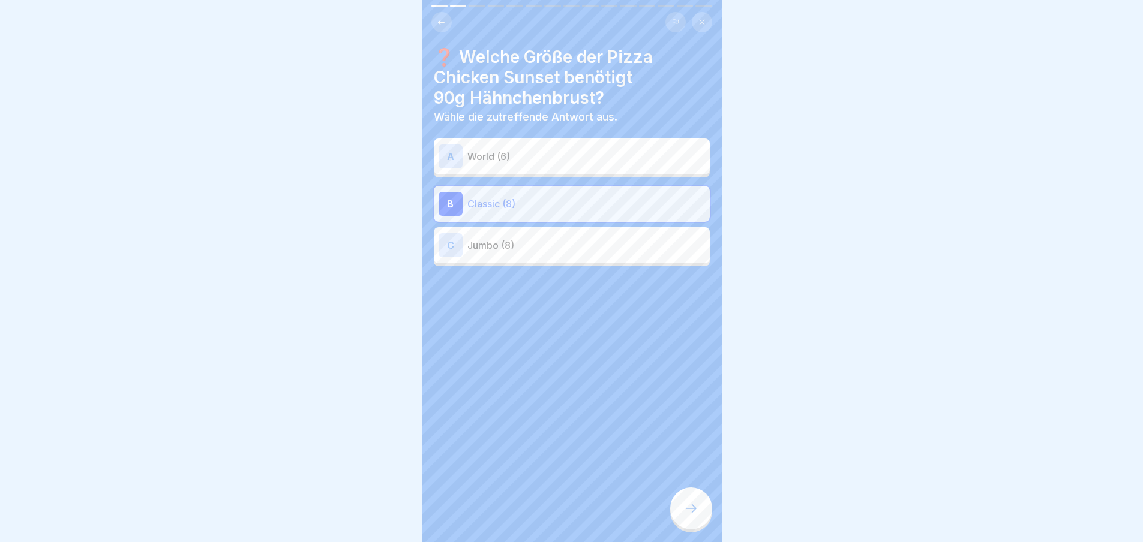
click at [690, 509] on div at bounding box center [691, 509] width 42 height 42
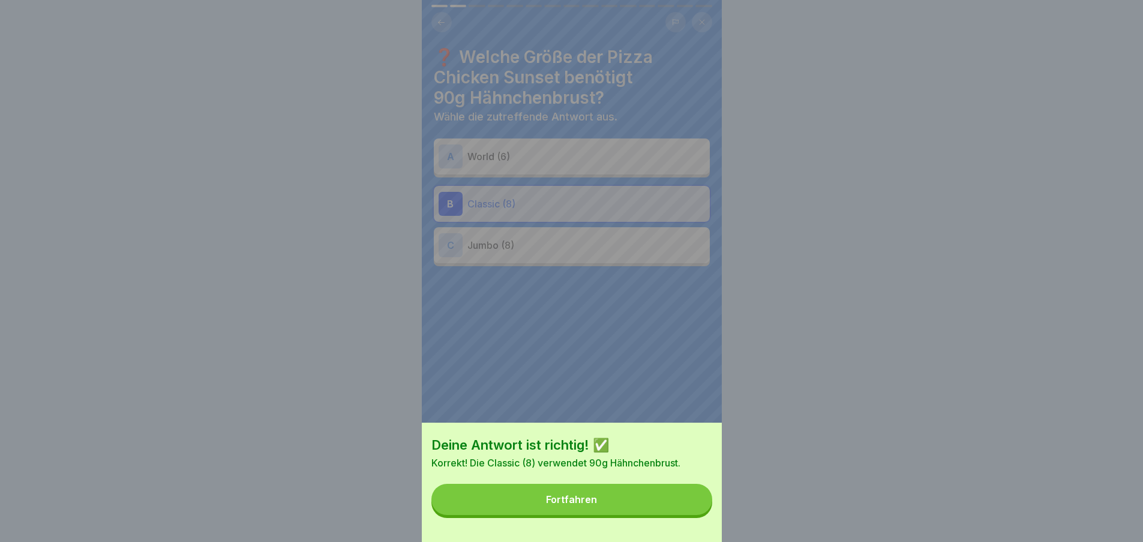
click at [668, 507] on button "Fortfahren" at bounding box center [571, 499] width 281 height 31
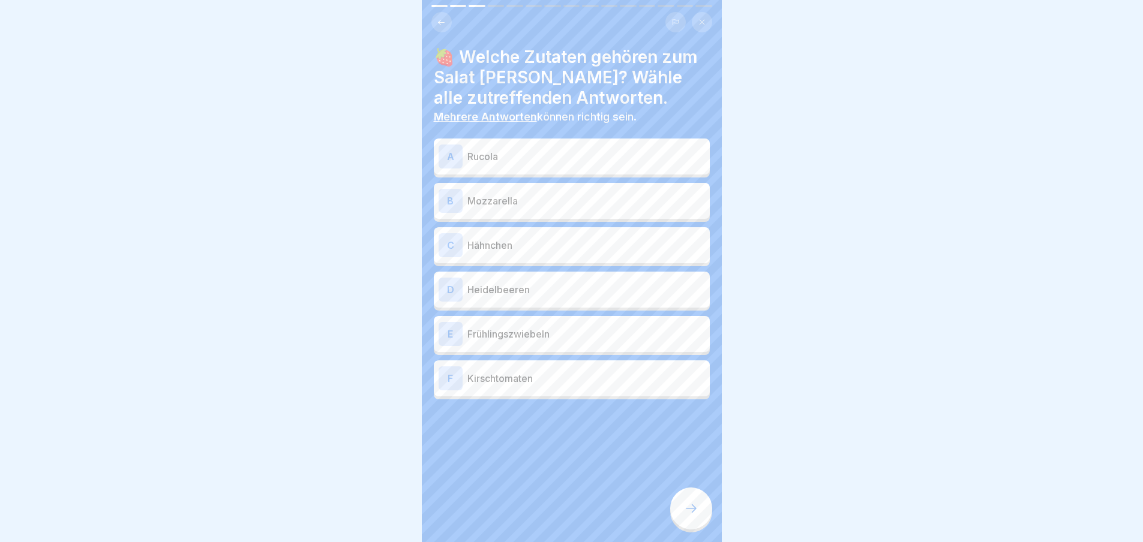
click at [536, 194] on p "Mozzarella" at bounding box center [586, 201] width 238 height 14
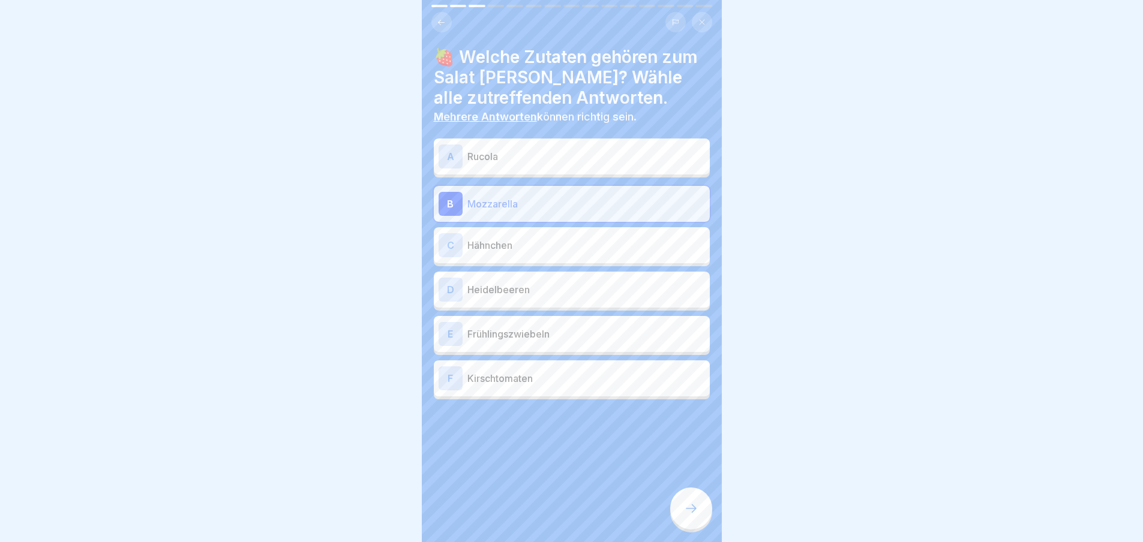
click at [553, 155] on p "Rucola" at bounding box center [586, 156] width 238 height 14
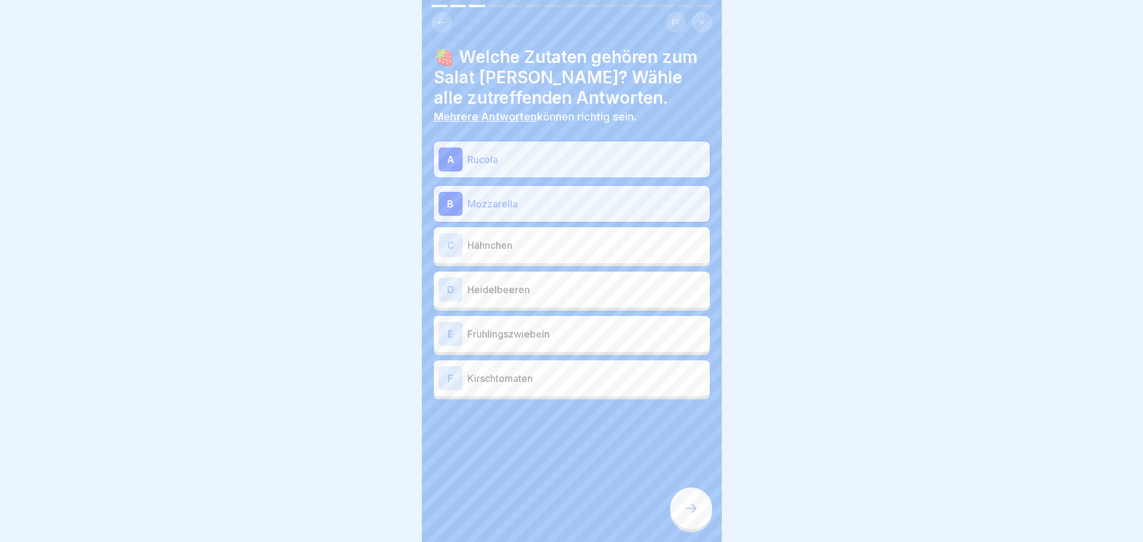
click at [542, 283] on p "Heidelbeeren" at bounding box center [586, 290] width 238 height 14
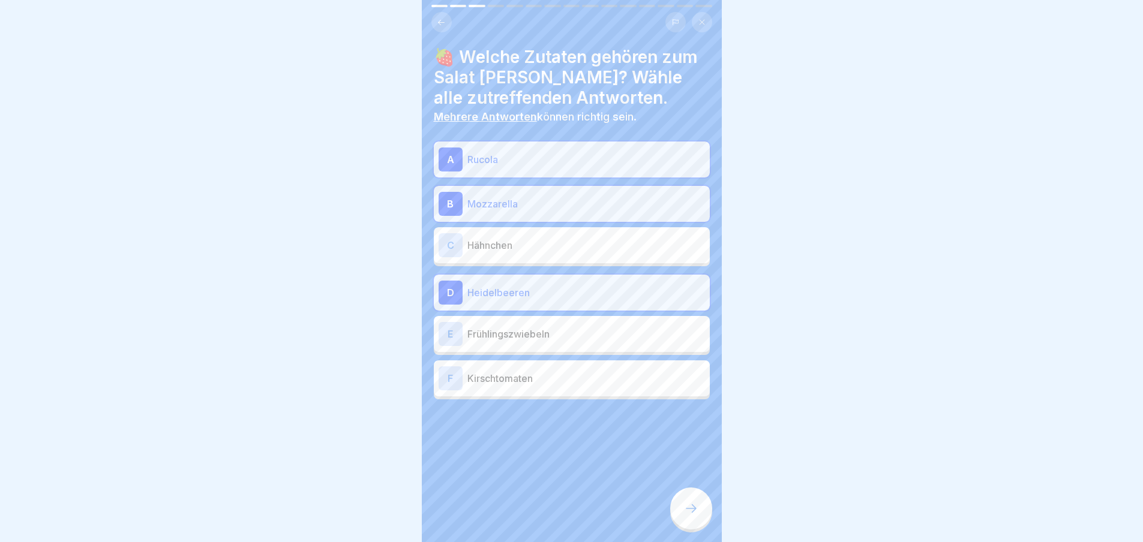
click at [548, 320] on div "E Frühlingszwiebeln" at bounding box center [572, 334] width 276 height 36
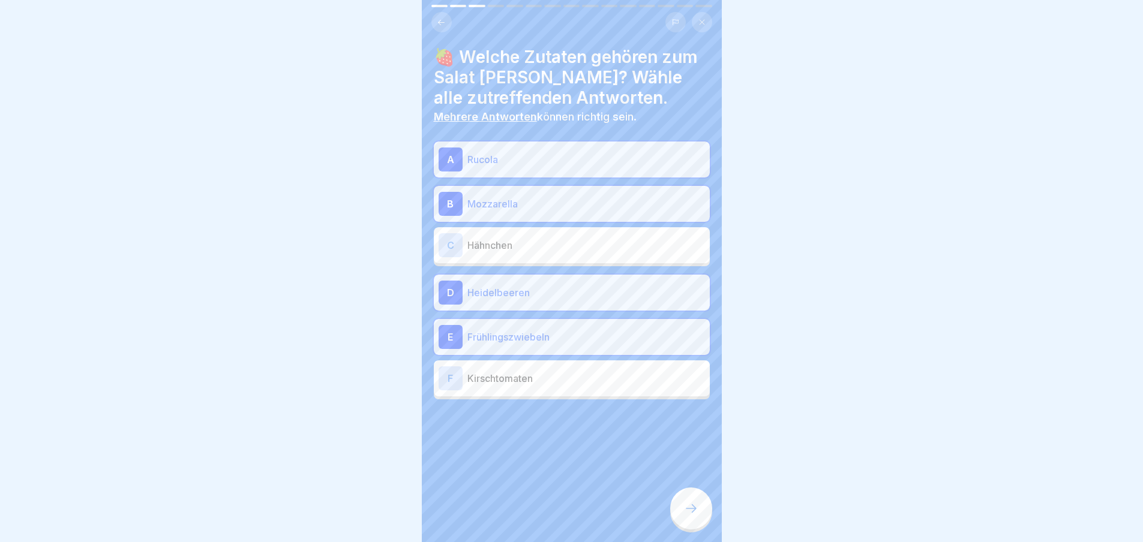
click at [555, 381] on p "Kirschtomaten" at bounding box center [586, 378] width 238 height 14
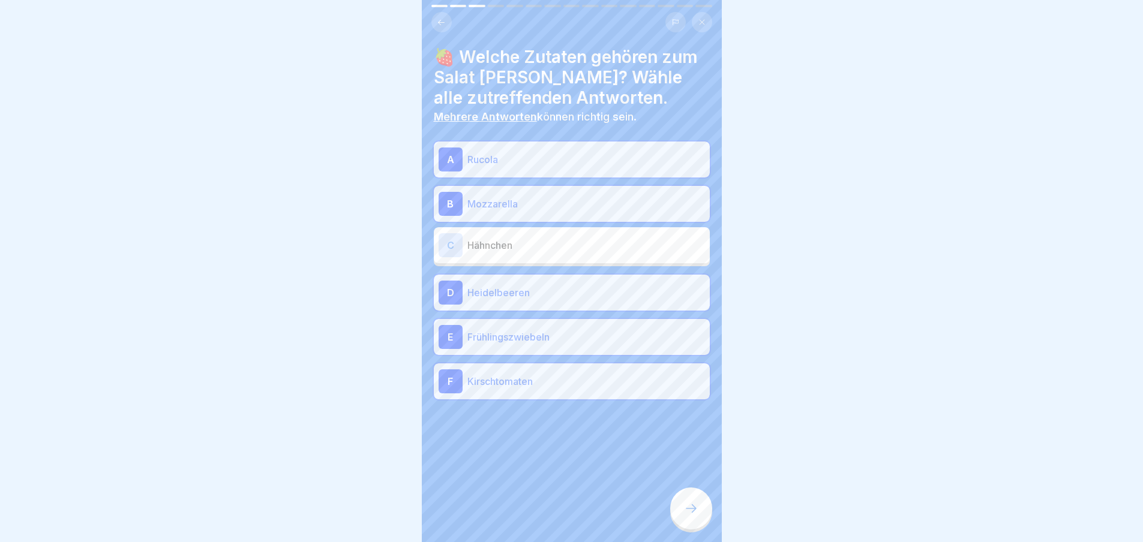
click at [697, 516] on icon at bounding box center [691, 508] width 14 height 14
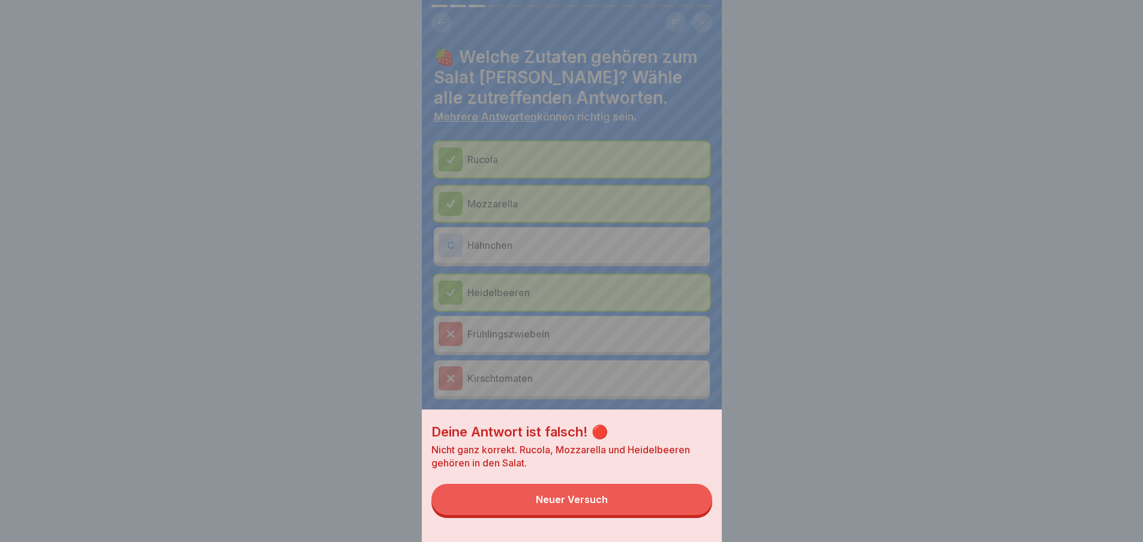
click at [680, 500] on button "Neuer Versuch" at bounding box center [571, 499] width 281 height 31
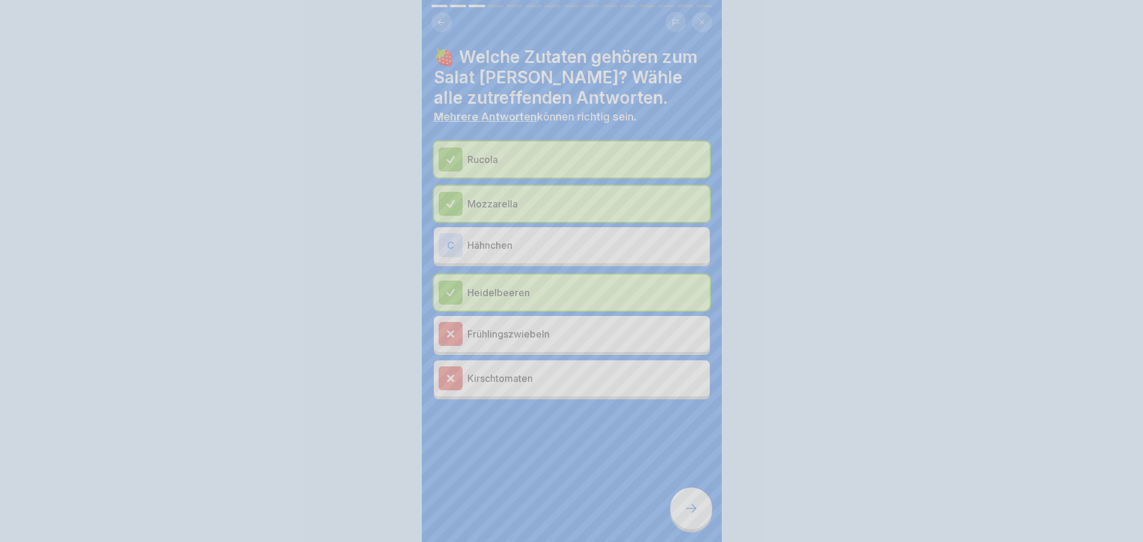
click at [693, 516] on icon at bounding box center [691, 508] width 14 height 14
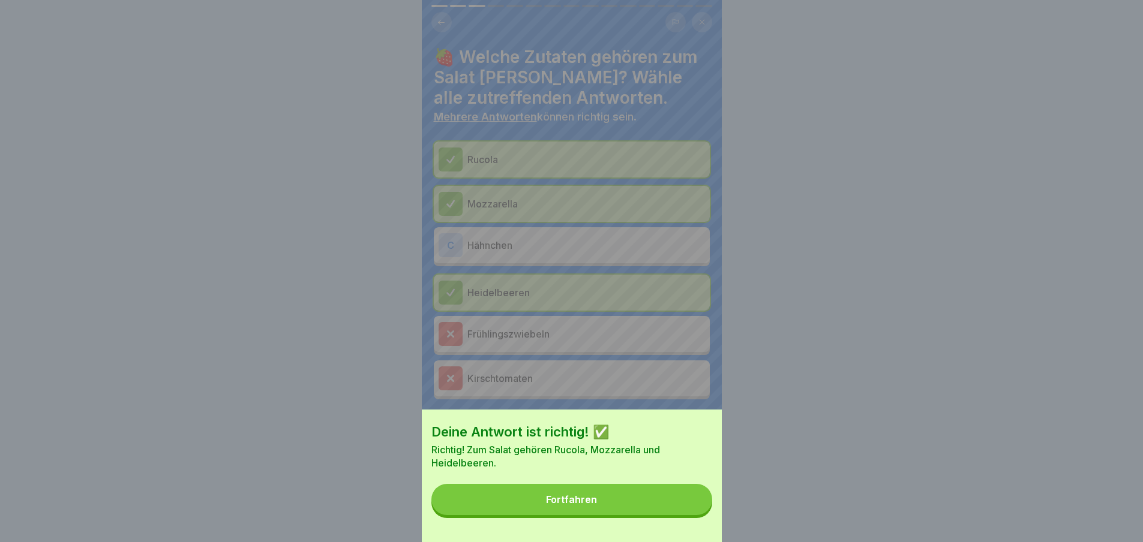
click at [689, 506] on button "Fortfahren" at bounding box center [571, 499] width 281 height 31
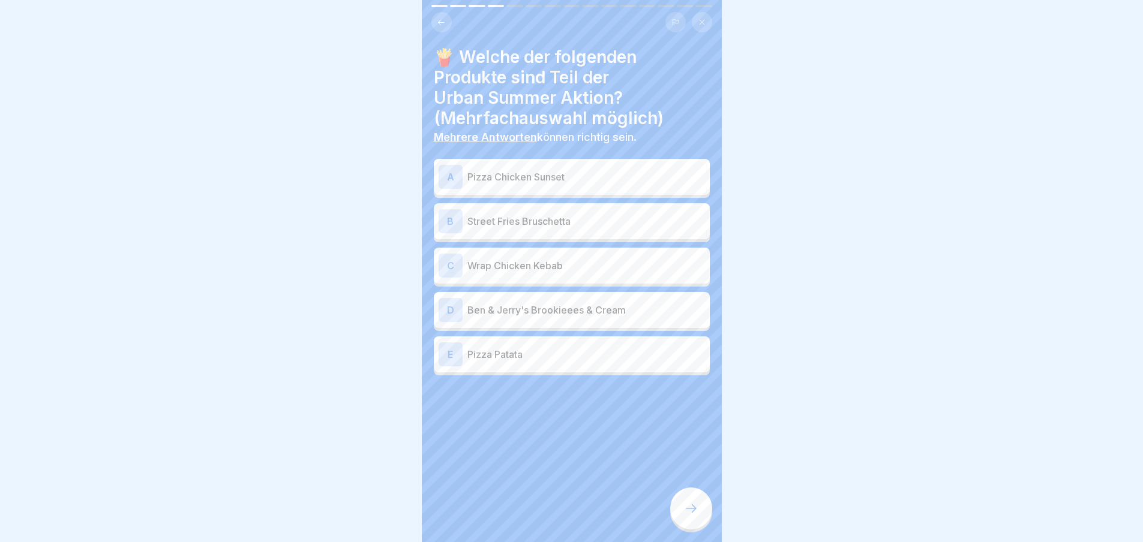
click at [692, 503] on div at bounding box center [691, 509] width 42 height 42
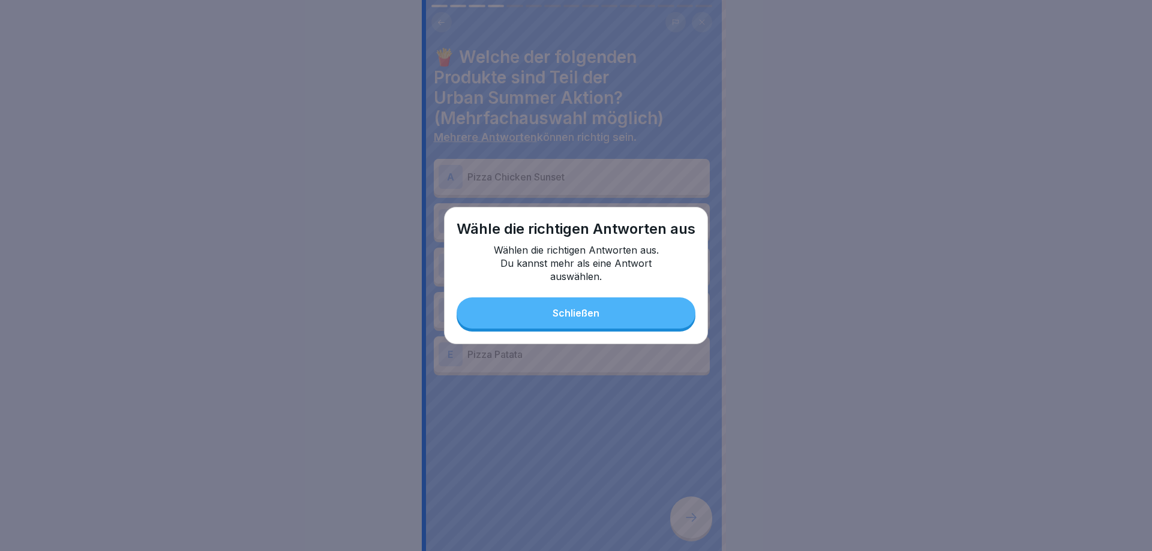
click at [650, 313] on button "Schließen" at bounding box center [575, 313] width 239 height 31
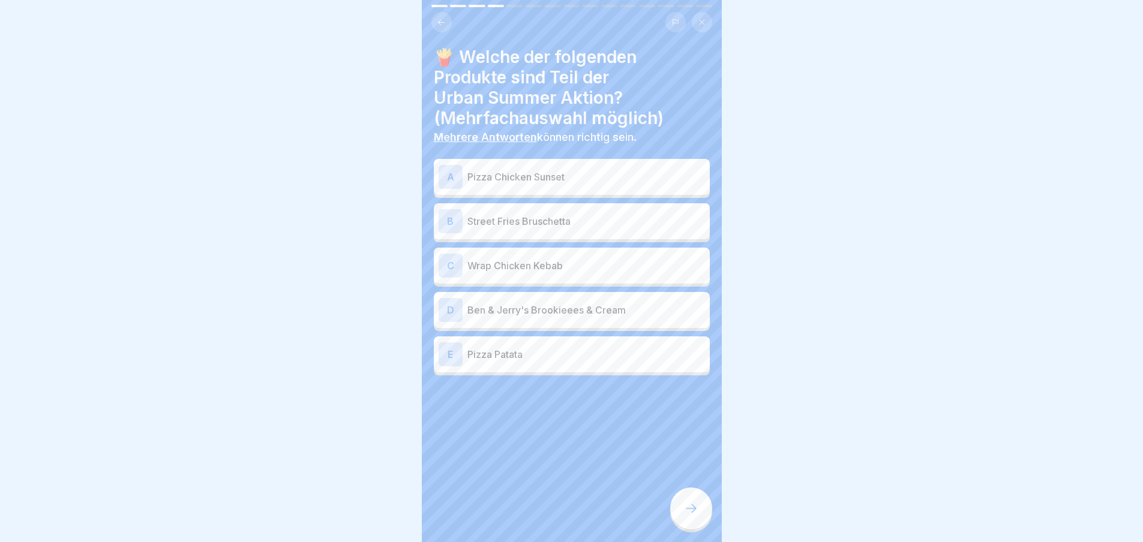
click at [580, 179] on p "Pizza Chicken Sunset" at bounding box center [586, 177] width 238 height 14
click at [588, 219] on p "Street Fries Bruschetta" at bounding box center [586, 221] width 238 height 14
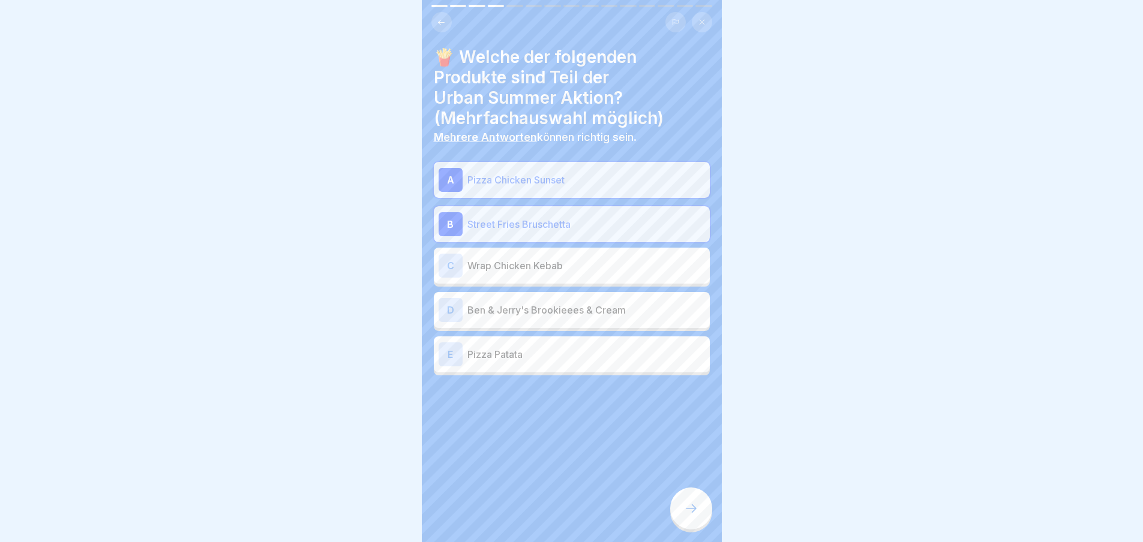
click at [582, 310] on p "Ben & Jerry's Brookieees & Cream" at bounding box center [586, 310] width 238 height 14
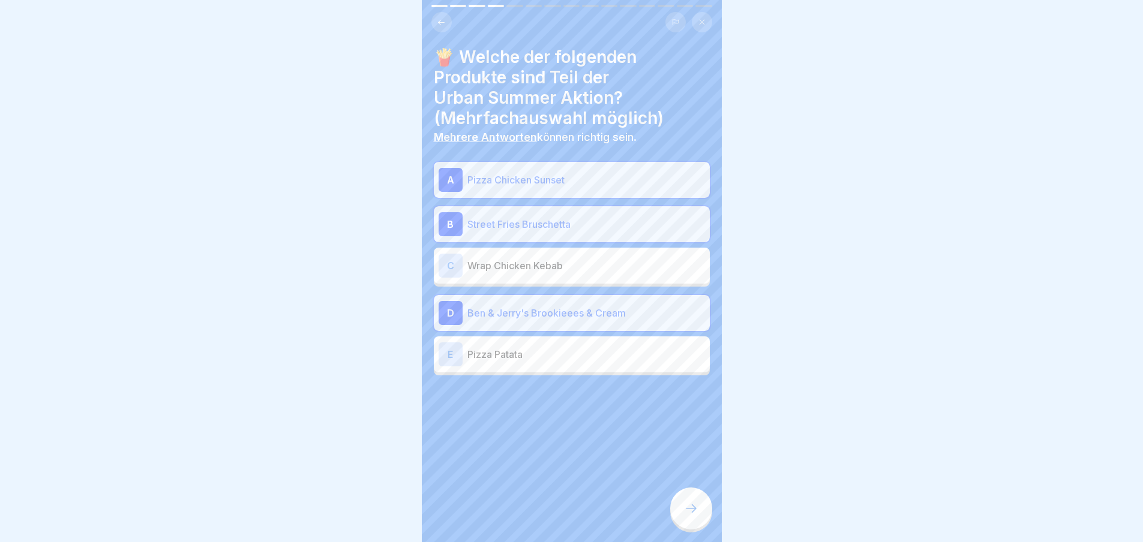
click at [695, 513] on icon at bounding box center [691, 508] width 14 height 14
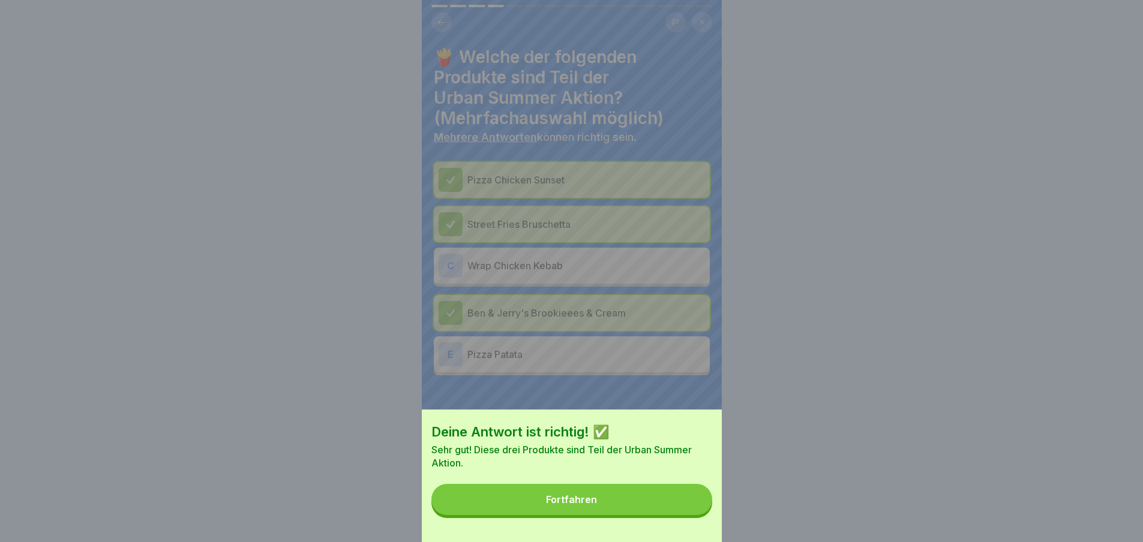
click at [689, 515] on button "Fortfahren" at bounding box center [571, 499] width 281 height 31
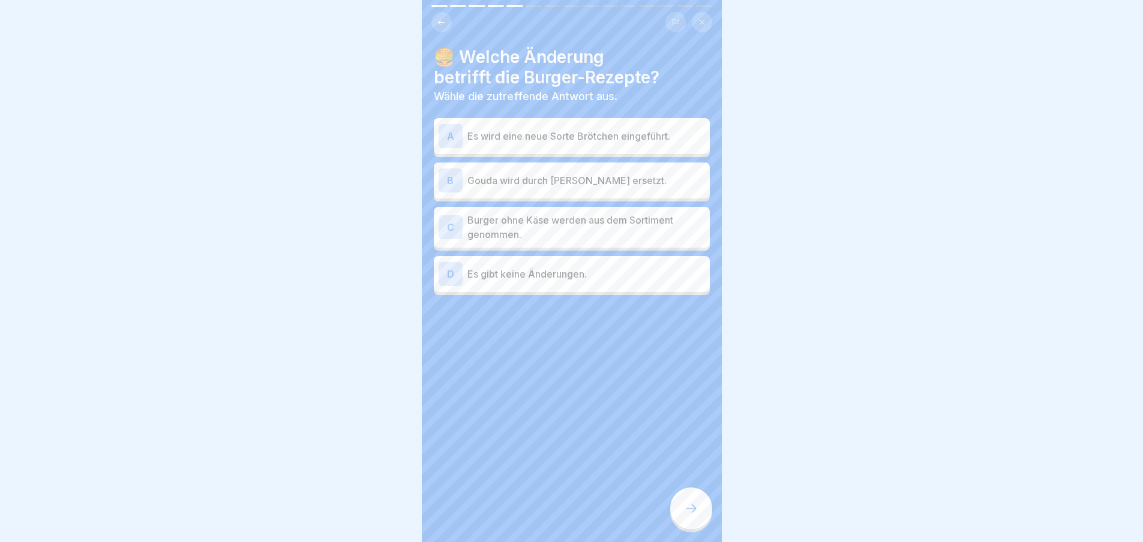
click at [693, 510] on div at bounding box center [691, 509] width 42 height 42
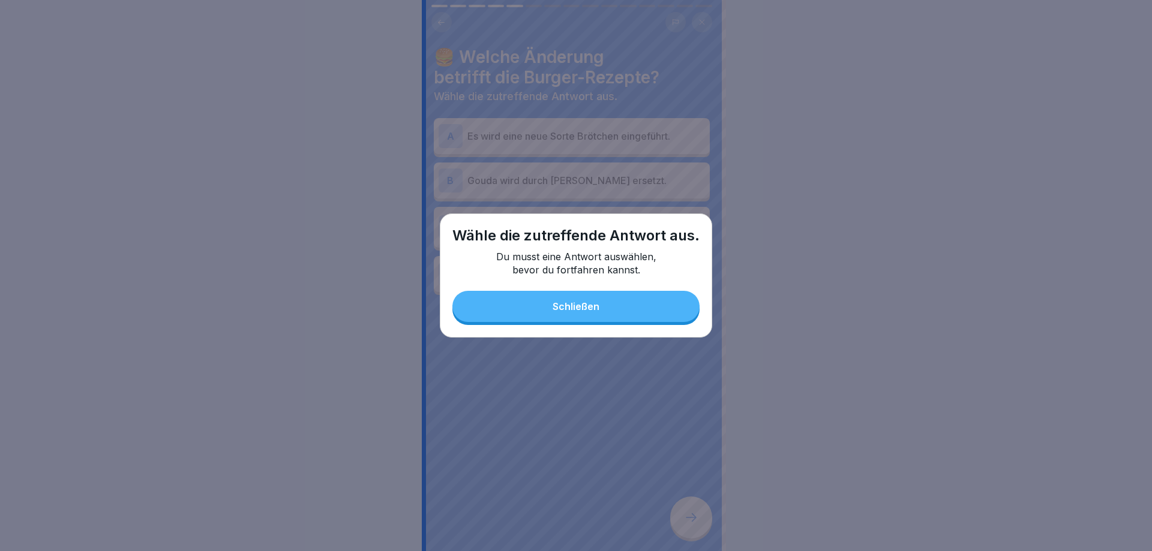
click at [644, 308] on button "Schließen" at bounding box center [575, 306] width 247 height 31
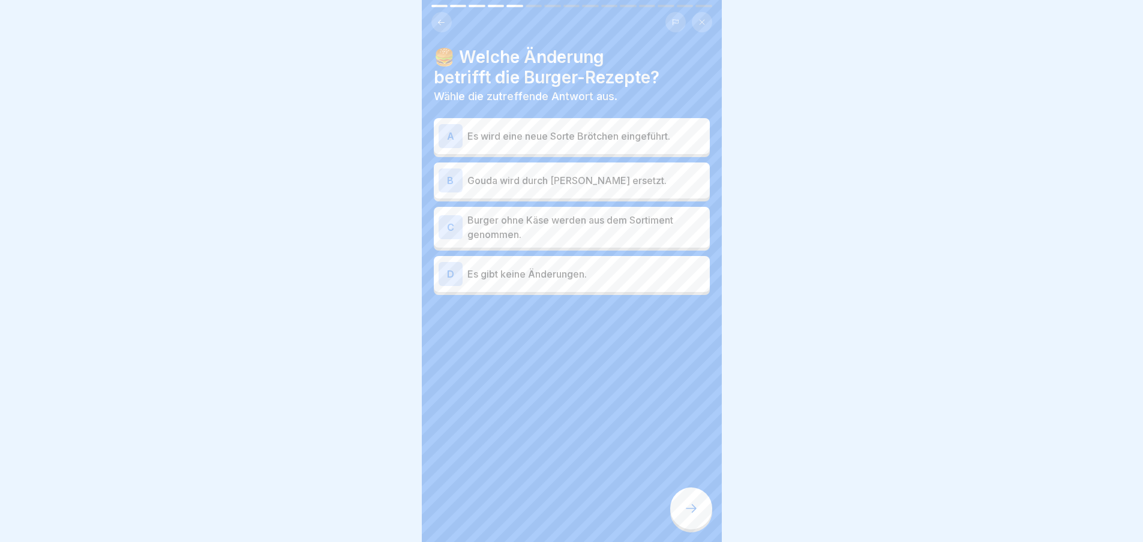
click at [612, 139] on p "Es wird eine neue Sorte Brötchen eingeführt." at bounding box center [586, 136] width 238 height 14
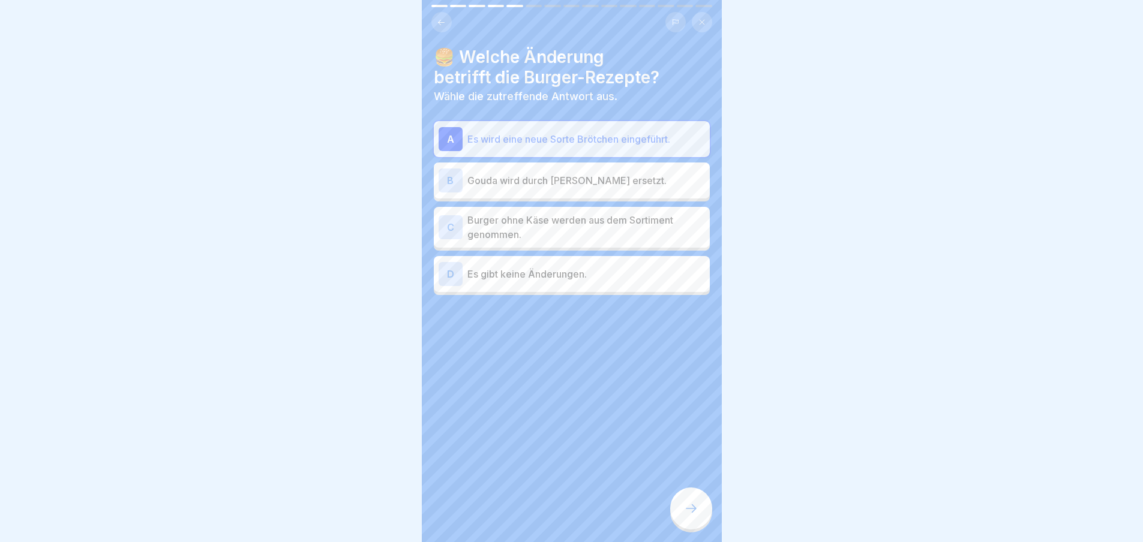
click at [639, 169] on div "B Gouda wird durch [PERSON_NAME] ersetzt." at bounding box center [571, 181] width 266 height 24
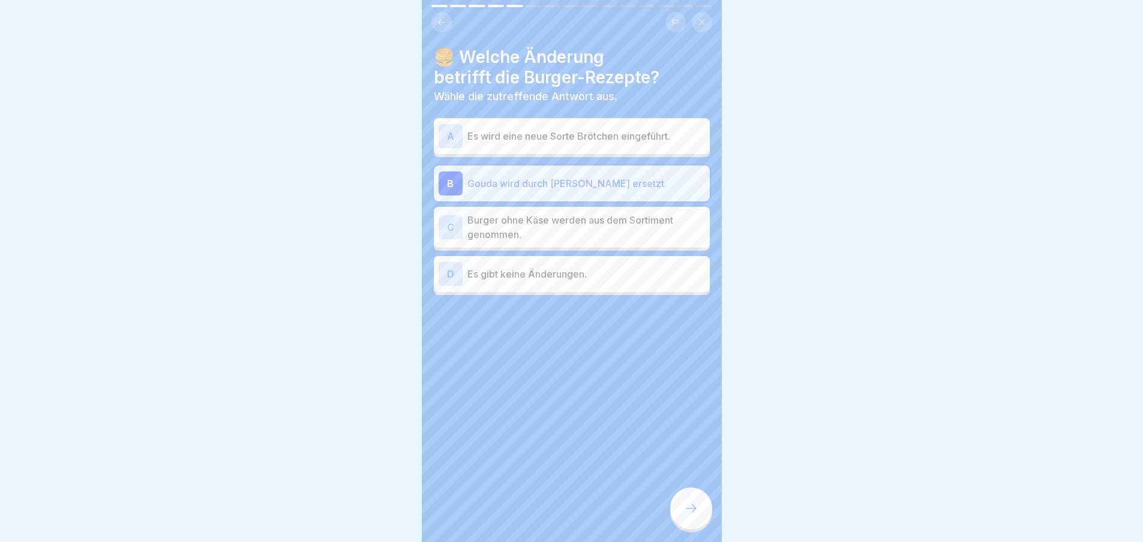
click at [632, 207] on div "C Burger ohne Käse werden aus dem Sortiment genommen." at bounding box center [572, 227] width 276 height 41
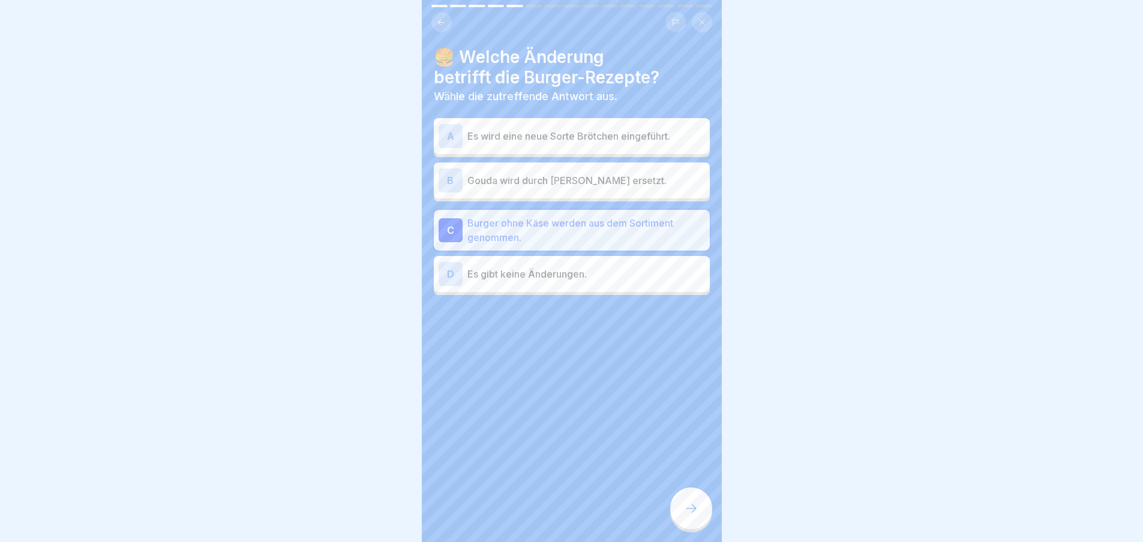
click at [635, 172] on div "B Gouda wird durch [PERSON_NAME] ersetzt." at bounding box center [571, 181] width 266 height 24
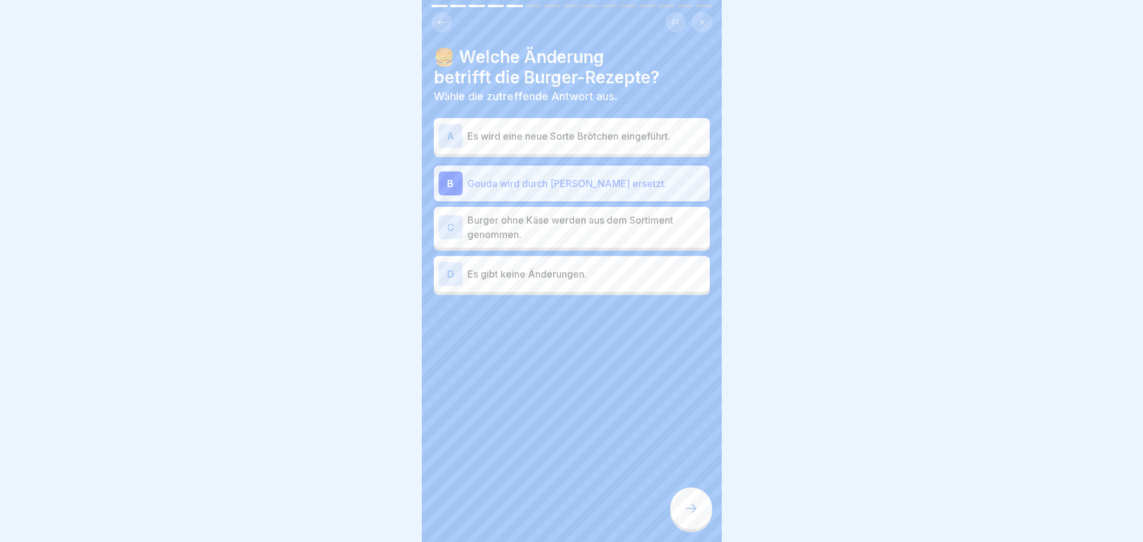
click at [693, 508] on div at bounding box center [691, 509] width 42 height 42
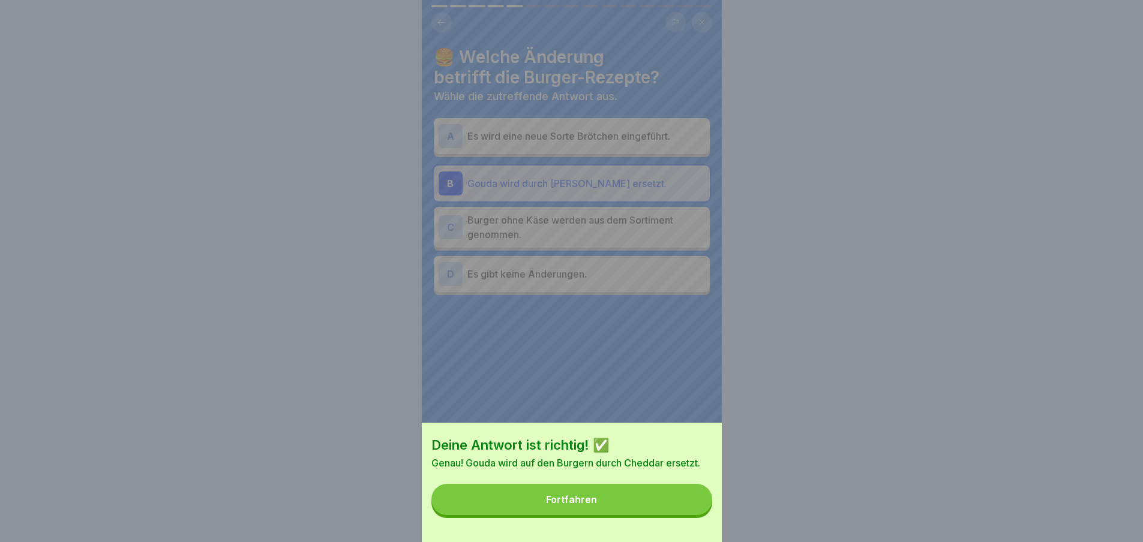
click at [672, 510] on button "Fortfahren" at bounding box center [571, 499] width 281 height 31
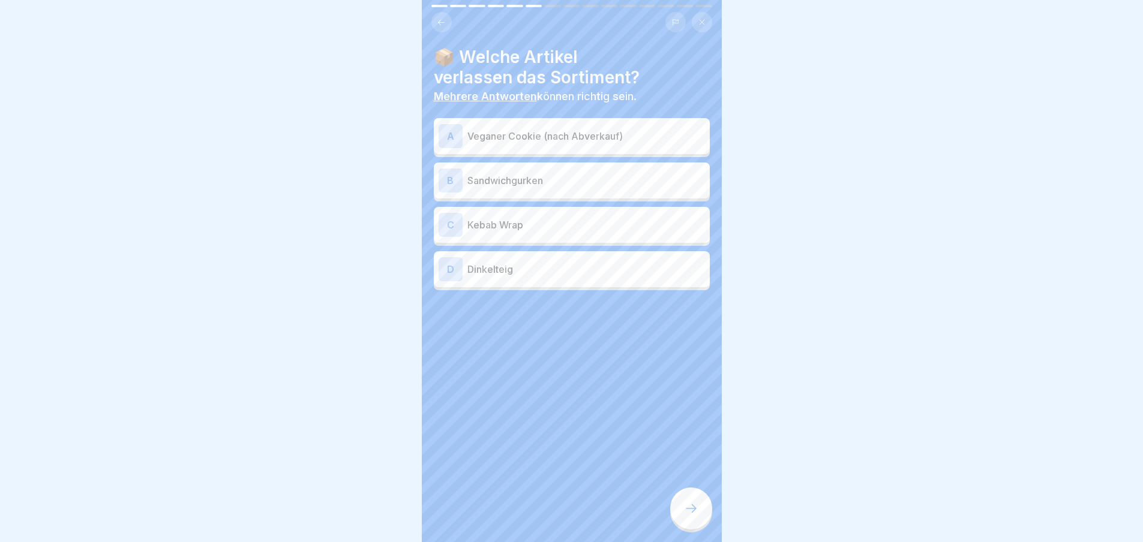
click at [698, 506] on div at bounding box center [691, 509] width 42 height 42
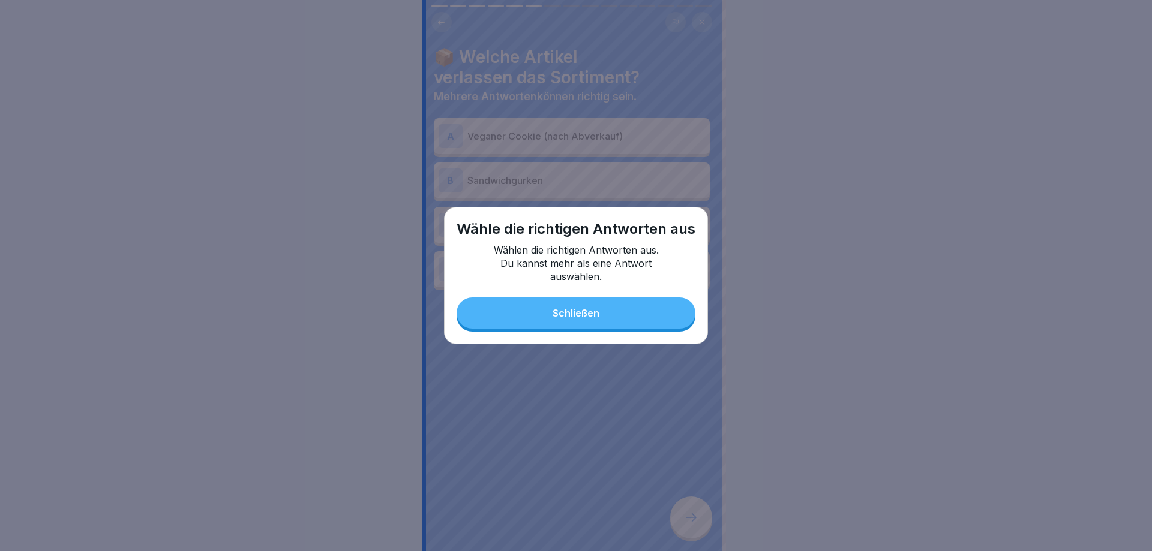
click at [669, 287] on div "Wähle die richtigen Antworten aus Wählen die richtigen Antworten aus. Du kannst…" at bounding box center [576, 275] width 264 height 137
click at [656, 321] on button "Schließen" at bounding box center [575, 313] width 239 height 31
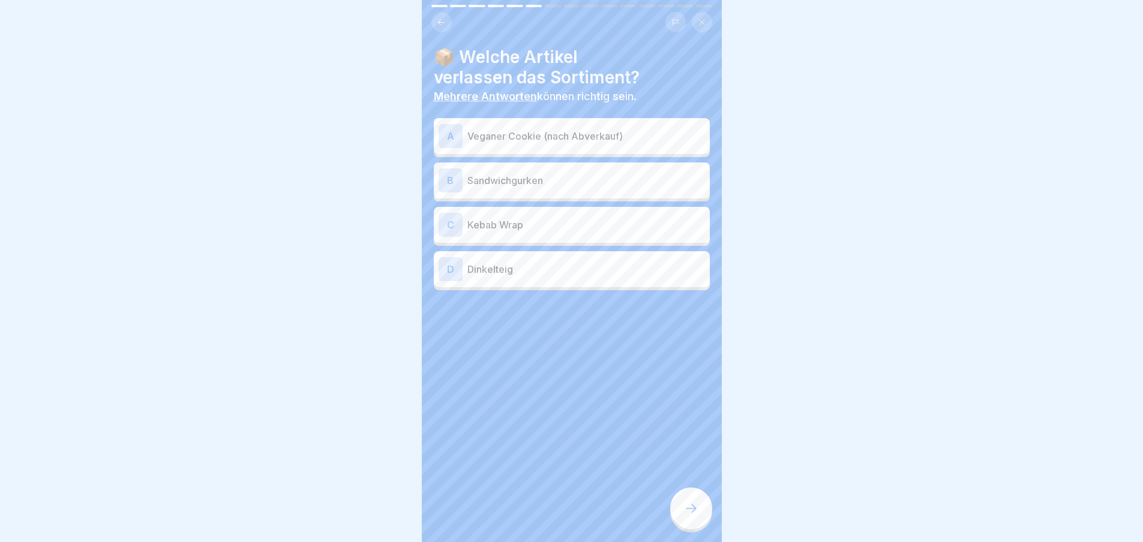
click at [601, 181] on p "Sandwichgurken" at bounding box center [586, 180] width 238 height 14
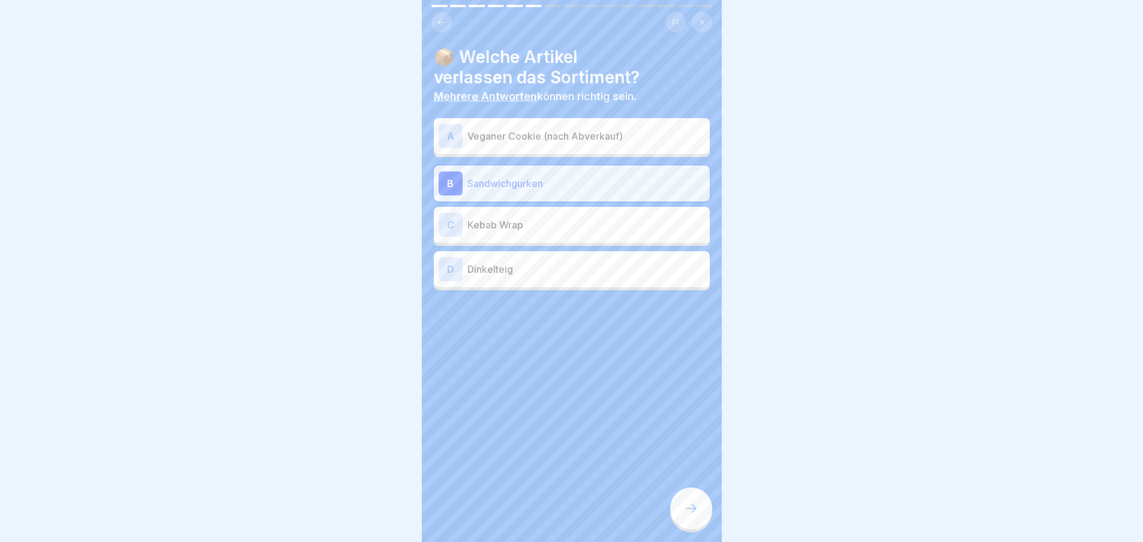
click at [695, 515] on icon at bounding box center [691, 508] width 14 height 14
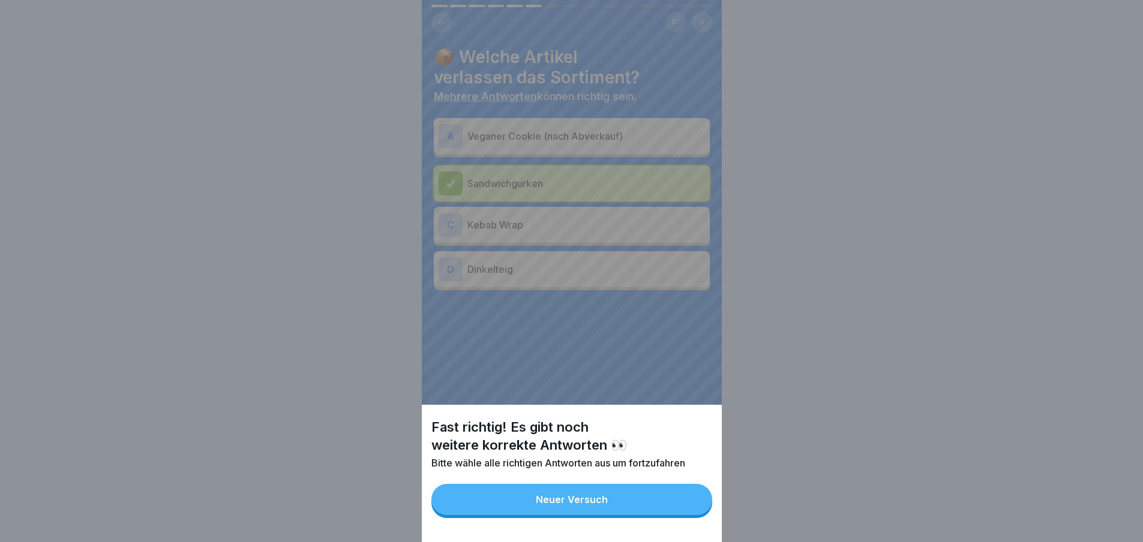
click at [658, 498] on button "Neuer Versuch" at bounding box center [571, 499] width 281 height 31
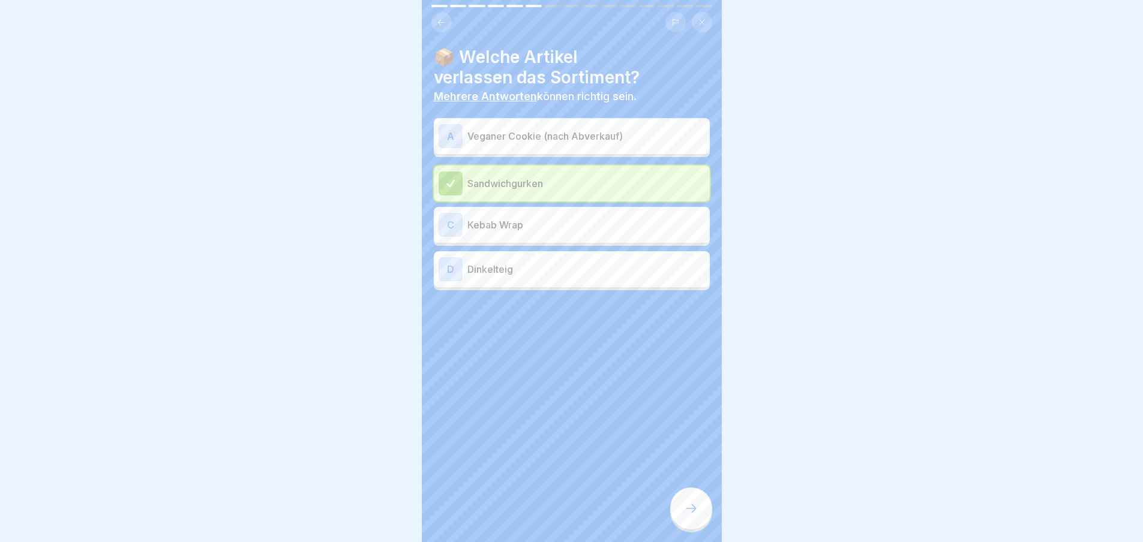
click at [623, 130] on p "Veganer Cookie (nach Abverkauf)" at bounding box center [586, 136] width 238 height 14
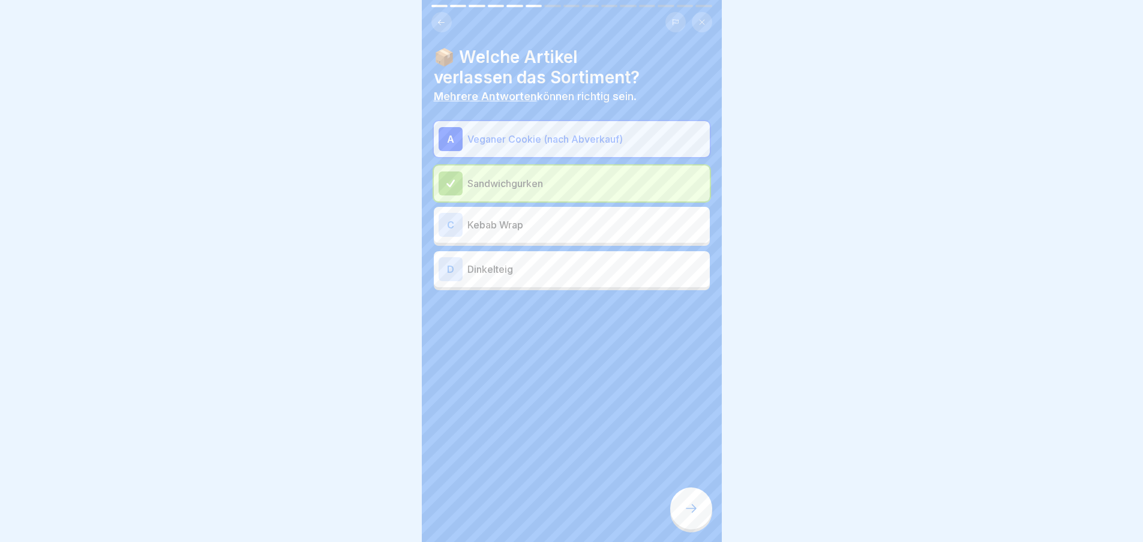
click at [690, 508] on div at bounding box center [691, 509] width 42 height 42
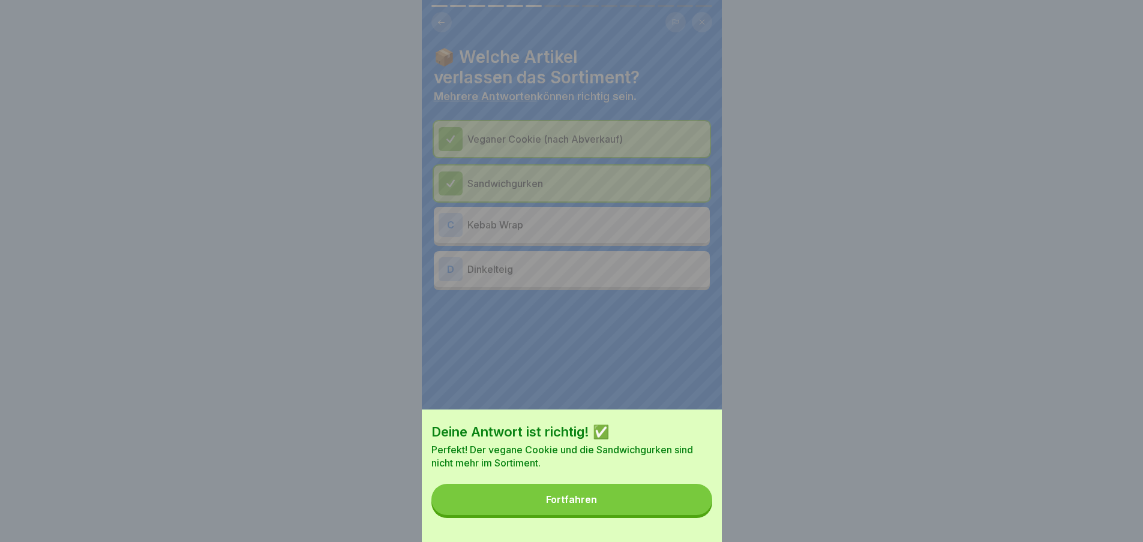
click at [621, 506] on button "Fortfahren" at bounding box center [571, 499] width 281 height 31
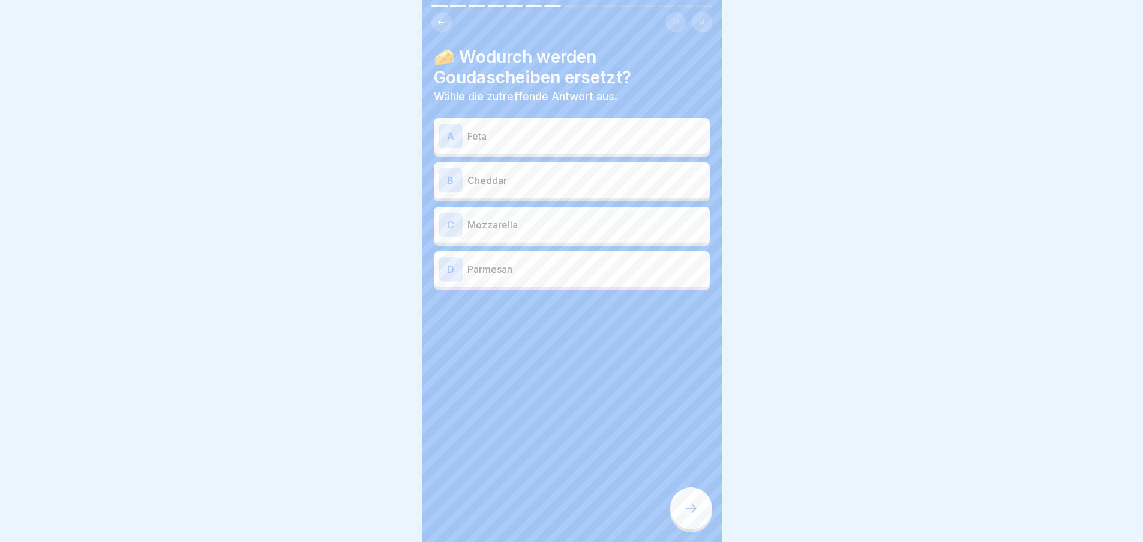
click at [548, 178] on p "Cheddar" at bounding box center [586, 180] width 238 height 14
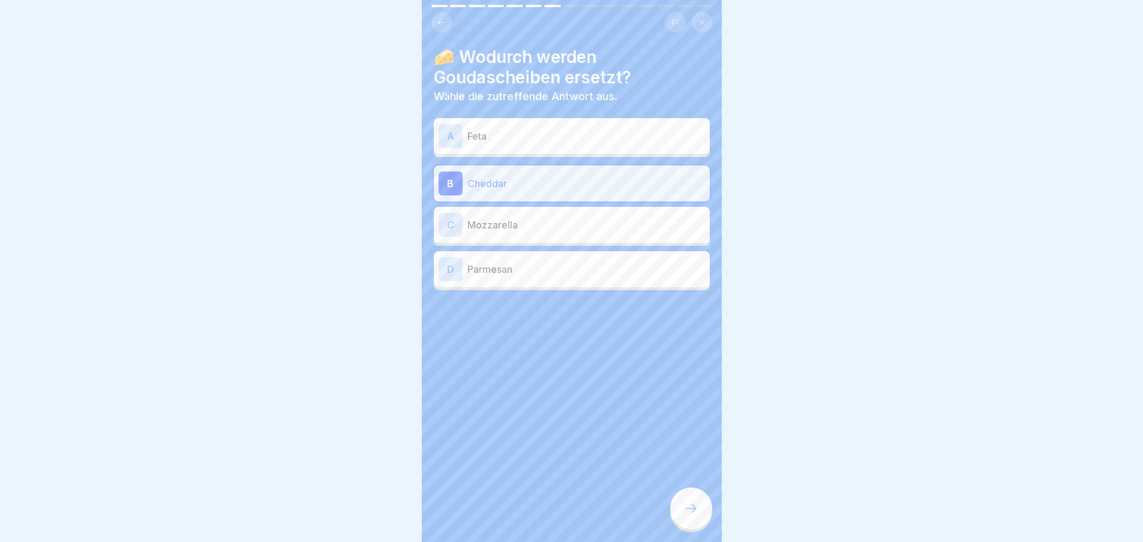
click at [700, 510] on div at bounding box center [691, 509] width 42 height 42
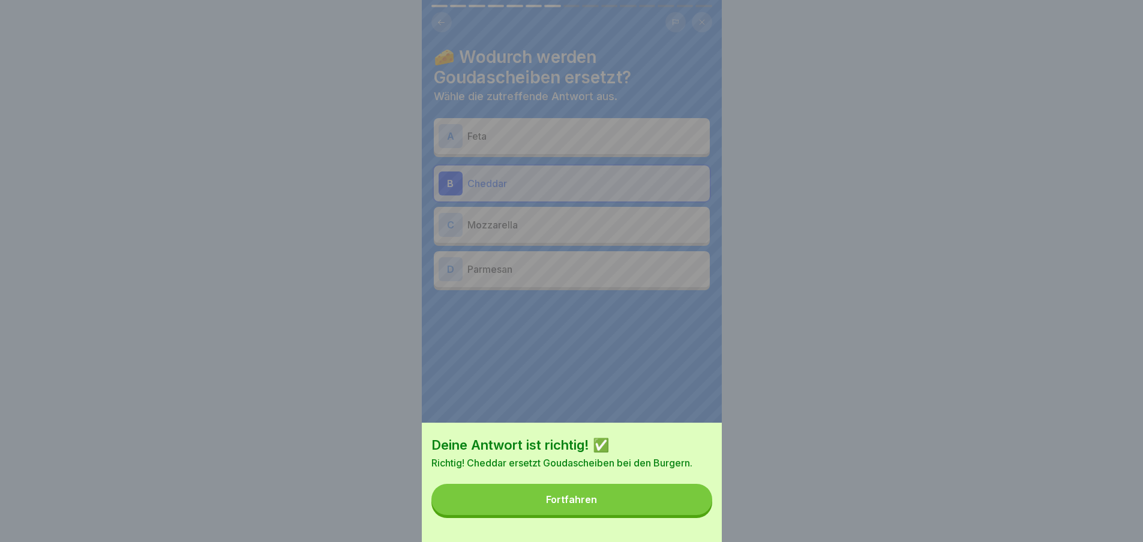
click at [645, 503] on button "Fortfahren" at bounding box center [571, 499] width 281 height 31
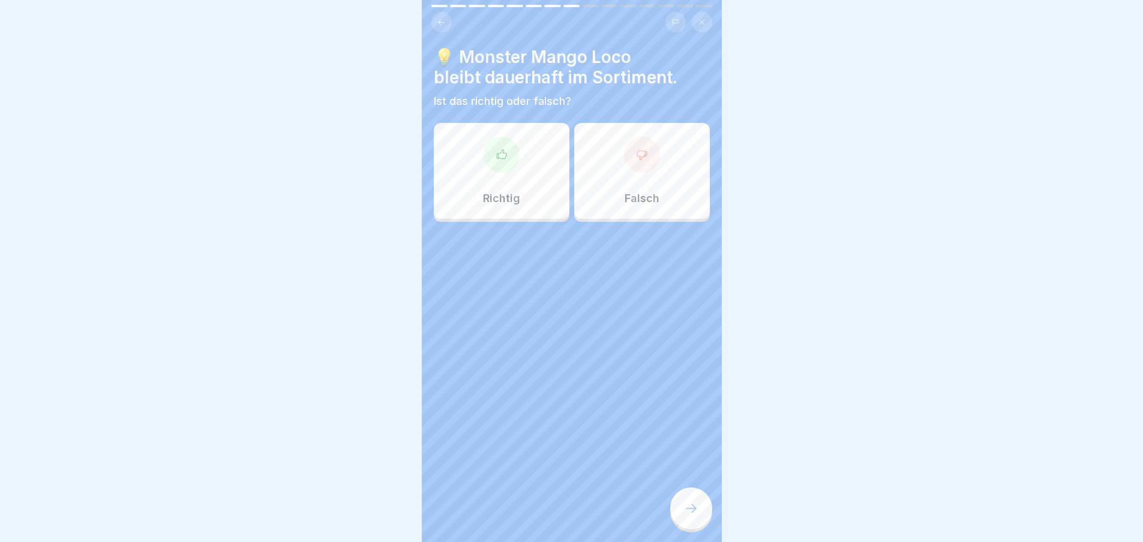
scroll to position [9, 0]
click at [620, 158] on div "Falsch" at bounding box center [642, 171] width 136 height 96
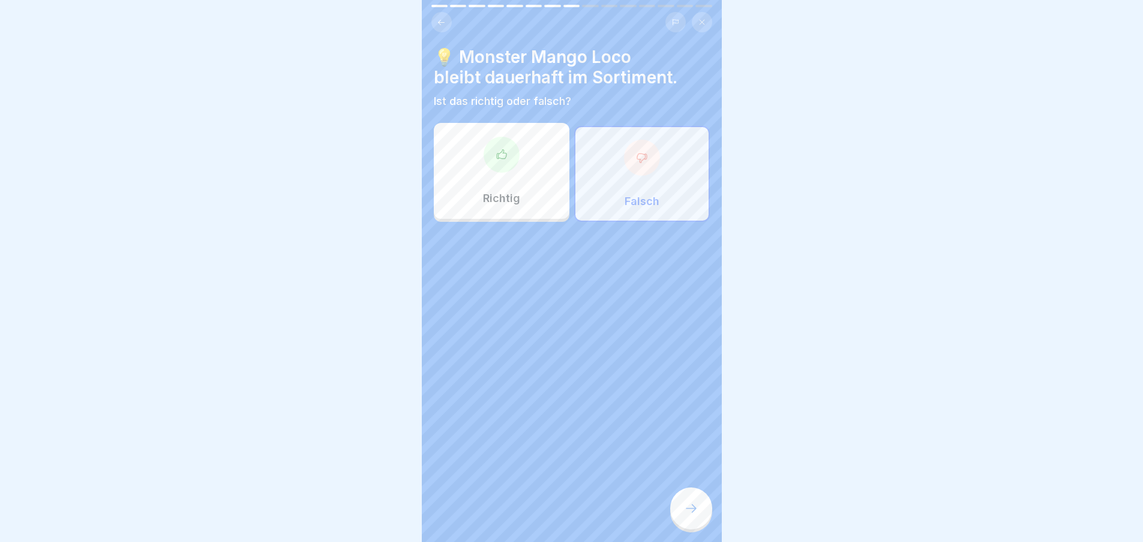
click at [693, 504] on icon at bounding box center [691, 508] width 14 height 14
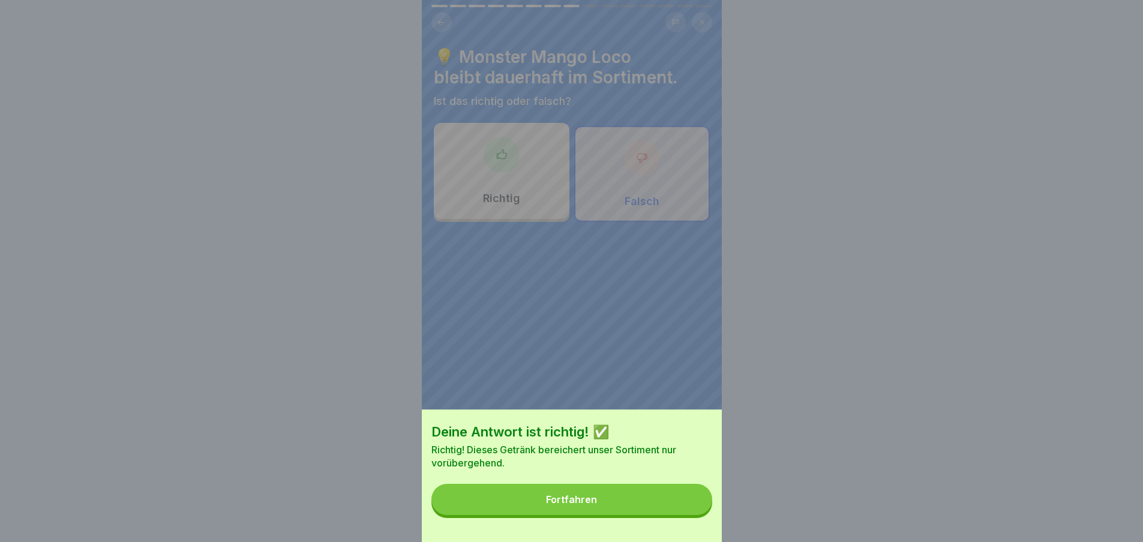
click at [649, 503] on button "Fortfahren" at bounding box center [571, 499] width 281 height 31
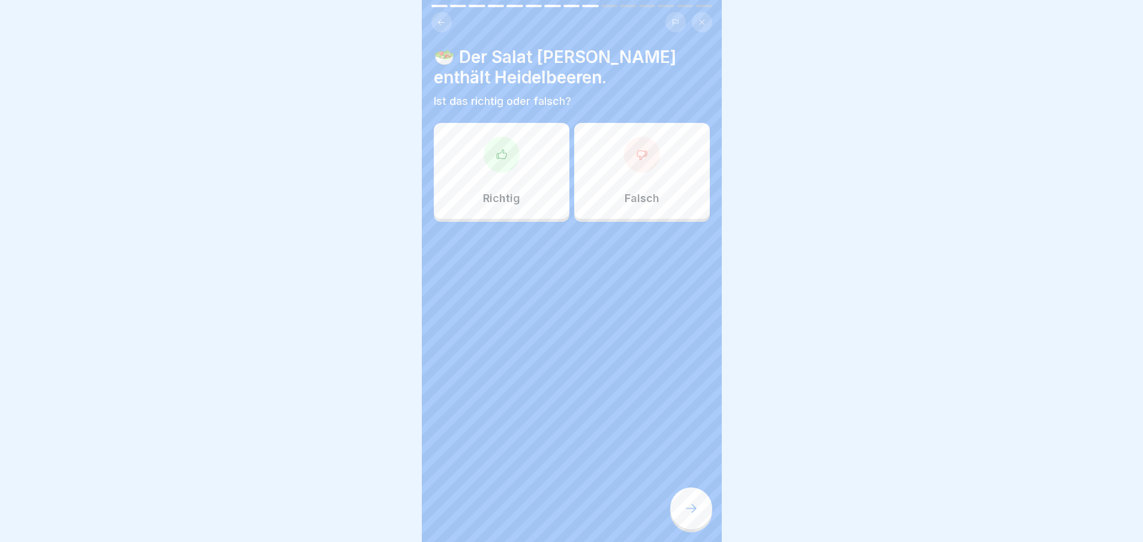
click at [655, 173] on div "Falsch" at bounding box center [642, 171] width 136 height 96
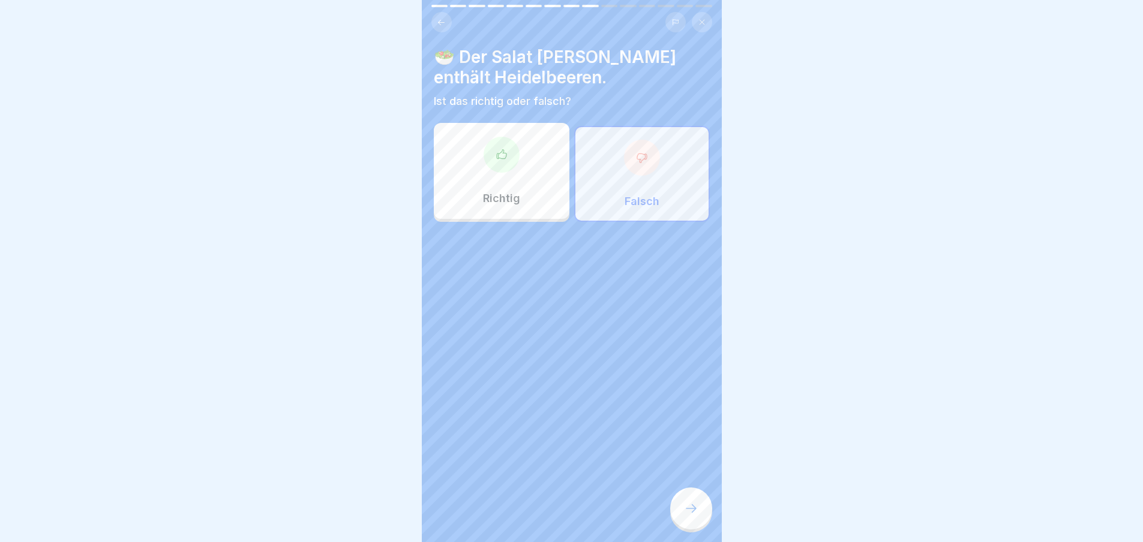
click at [689, 503] on icon at bounding box center [691, 508] width 14 height 14
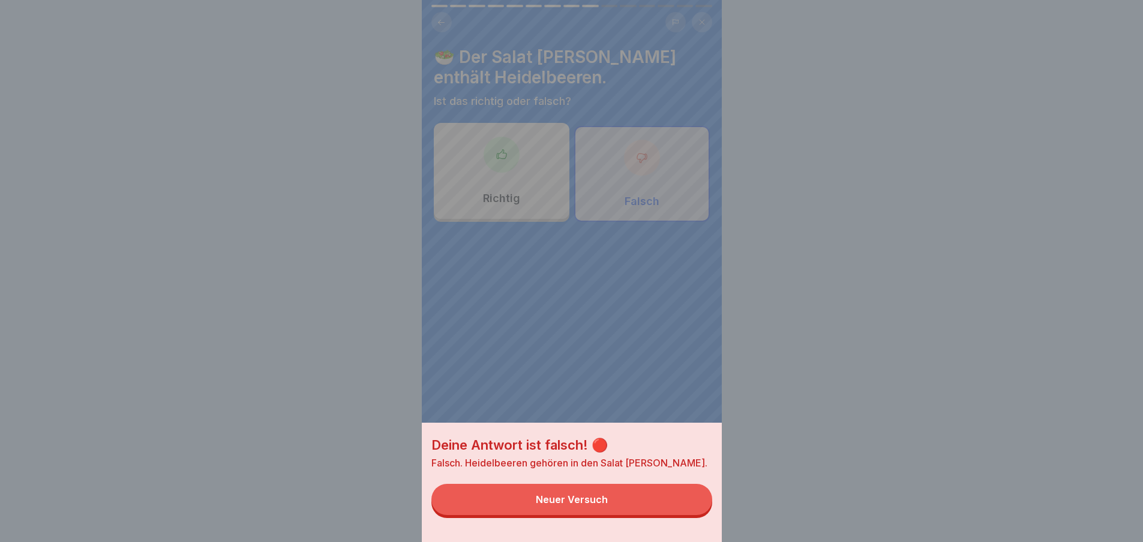
click at [591, 498] on button "Neuer Versuch" at bounding box center [571, 499] width 281 height 31
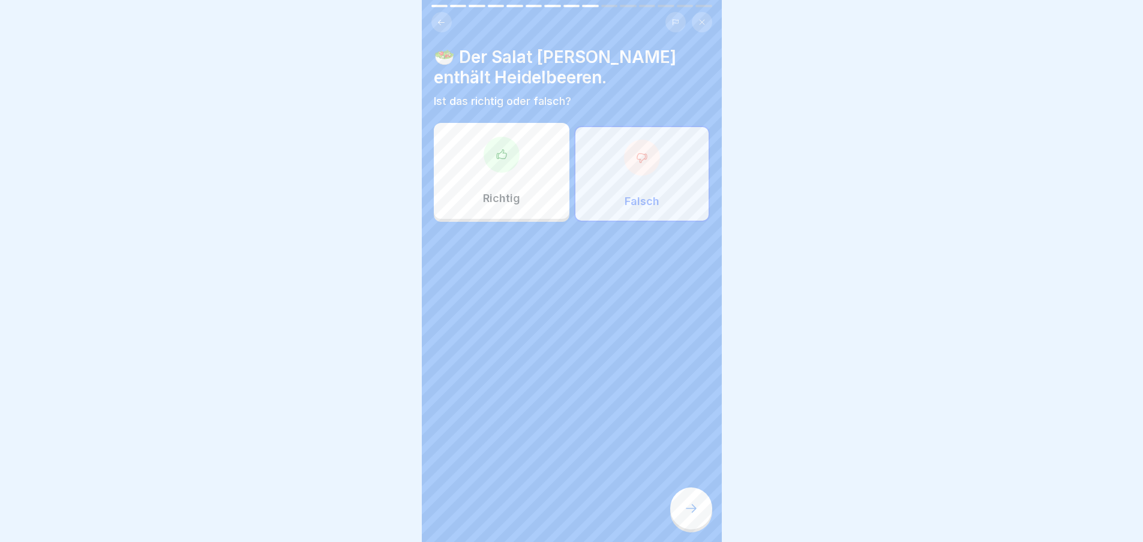
click at [504, 172] on div "Richtig" at bounding box center [502, 171] width 136 height 96
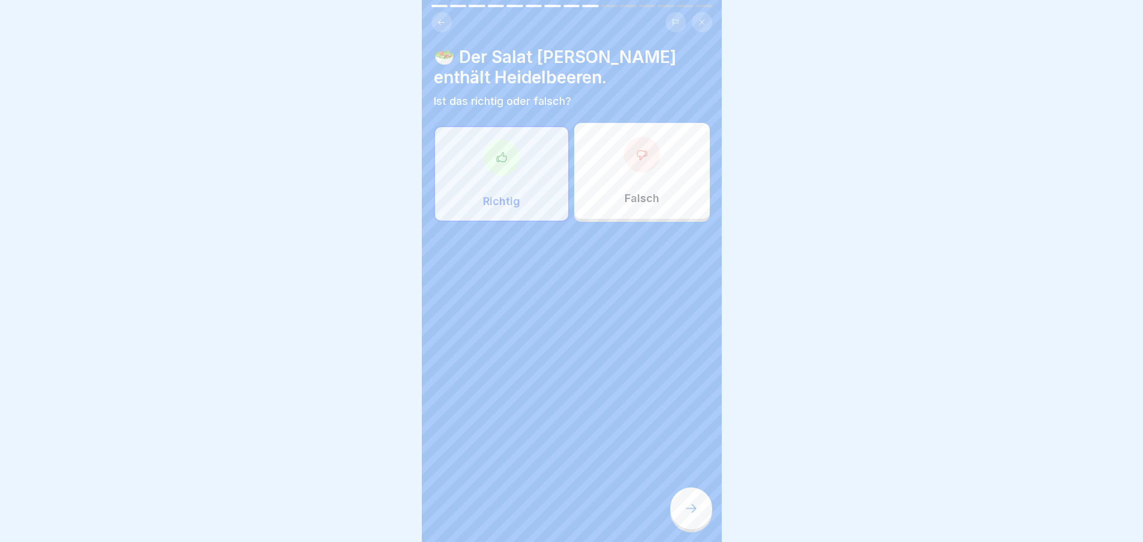
click at [699, 506] on div at bounding box center [691, 509] width 42 height 42
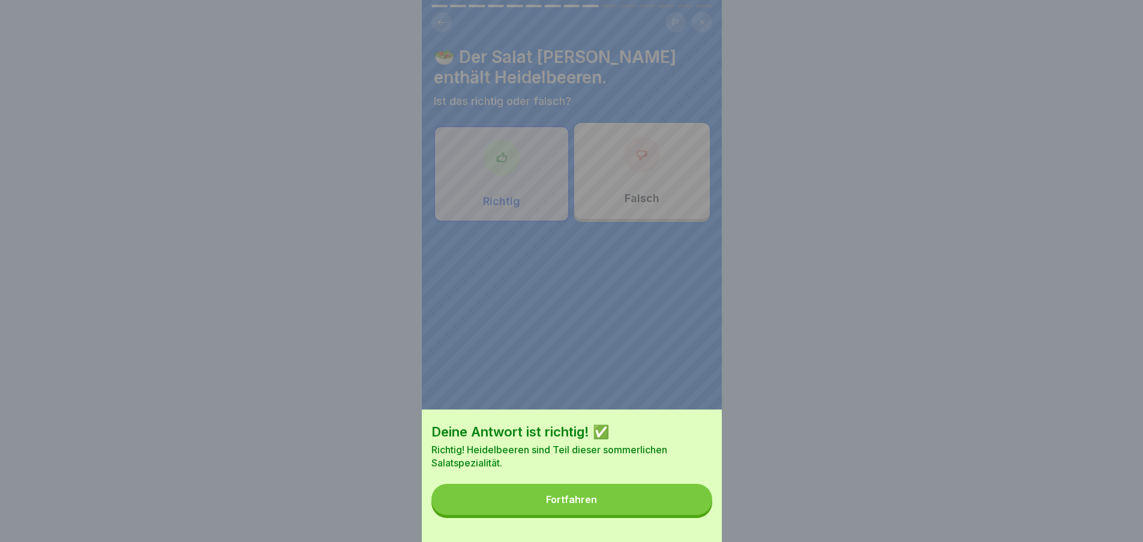
click at [654, 506] on button "Fortfahren" at bounding box center [571, 499] width 281 height 31
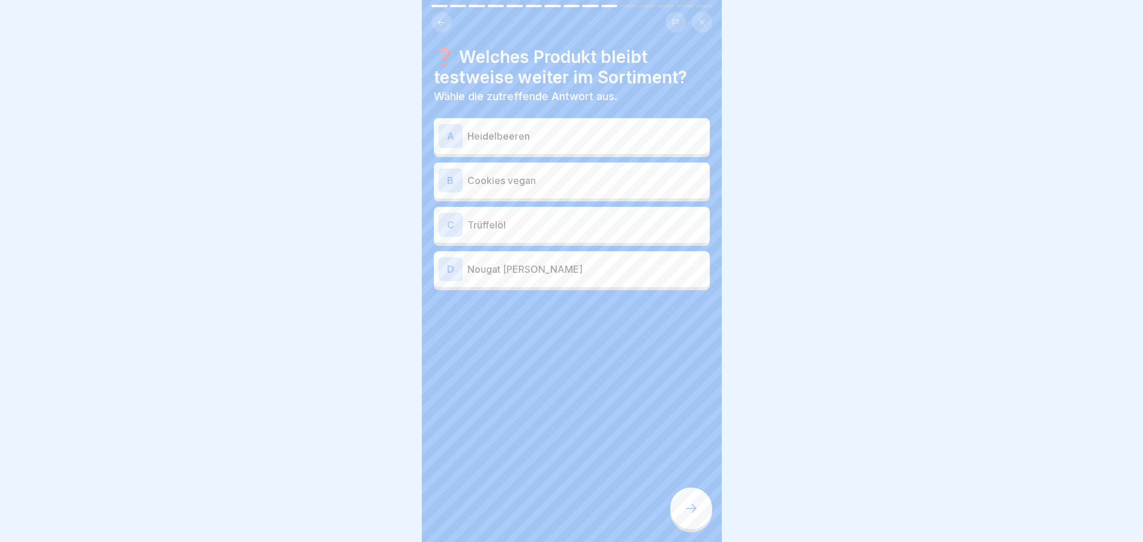
click at [565, 173] on p "Cookies vegan" at bounding box center [586, 180] width 238 height 14
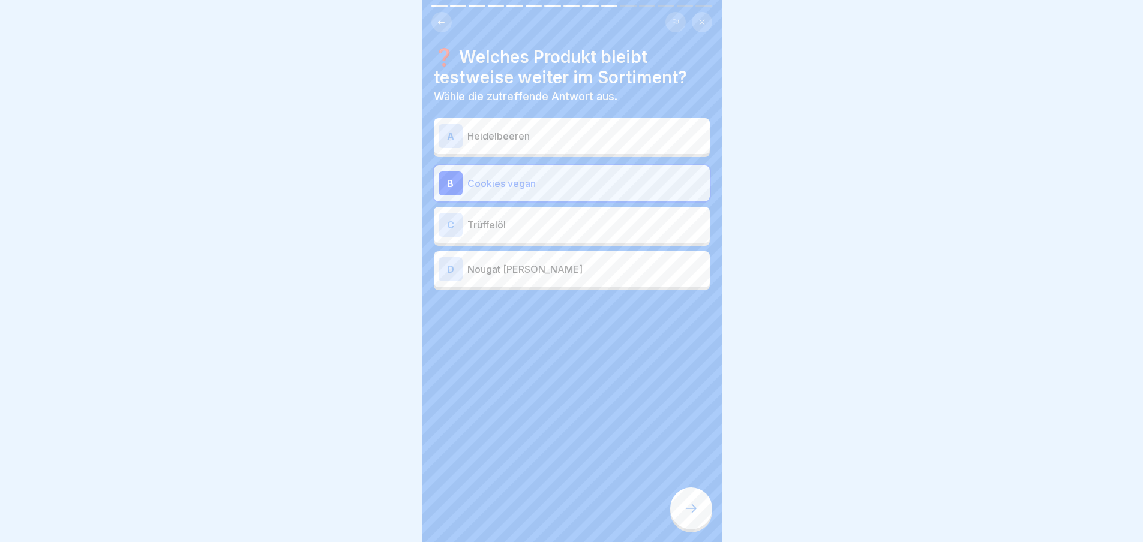
click at [571, 213] on div "C Trüffelöl" at bounding box center [571, 225] width 266 height 24
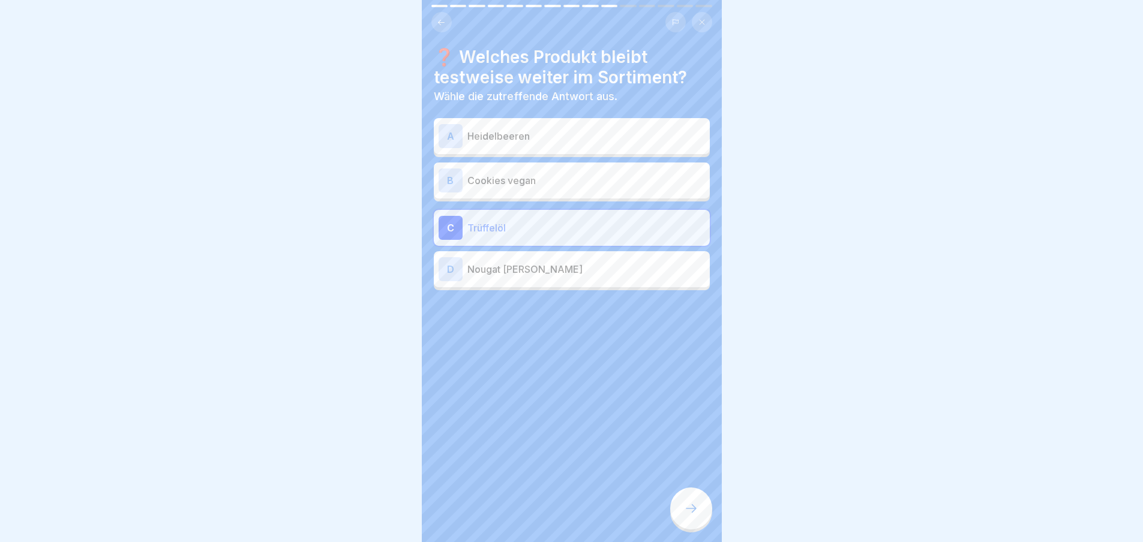
click at [691, 512] on icon at bounding box center [691, 508] width 14 height 14
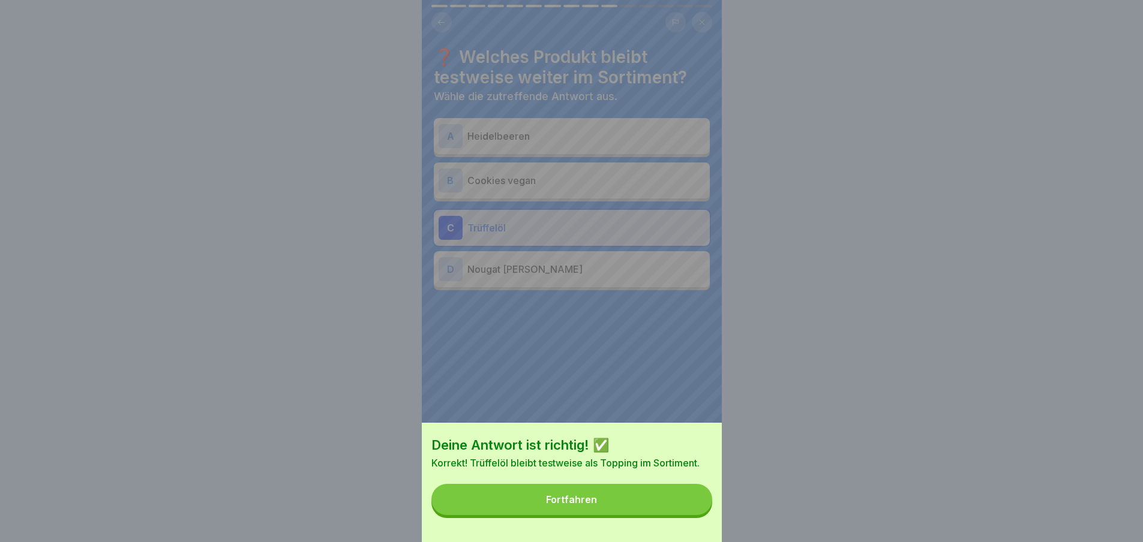
click at [648, 501] on button "Fortfahren" at bounding box center [571, 499] width 281 height 31
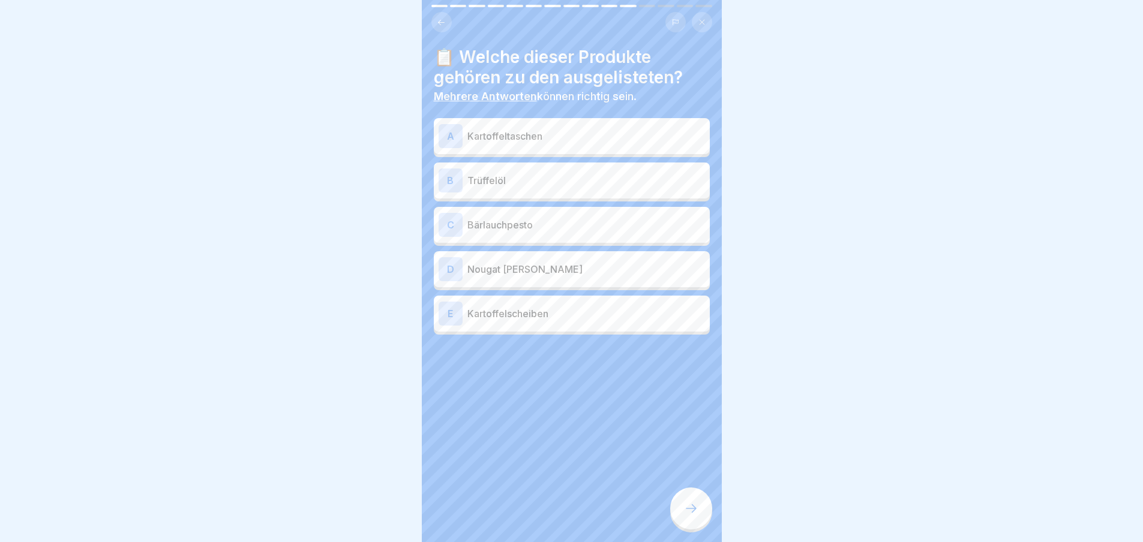
click at [569, 173] on p "Trüffelöl" at bounding box center [586, 180] width 238 height 14
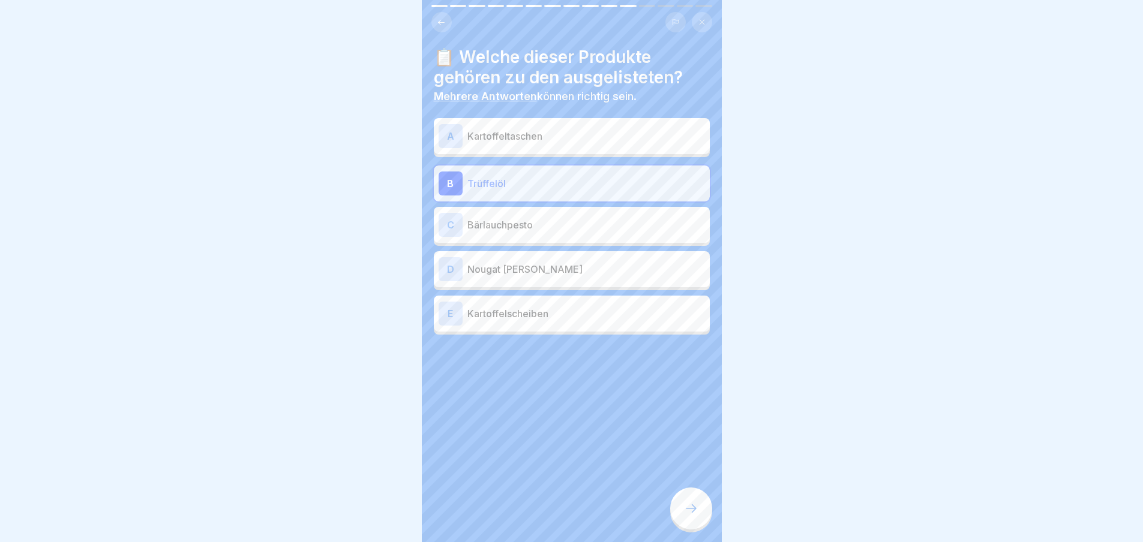
click at [692, 509] on icon at bounding box center [691, 508] width 14 height 14
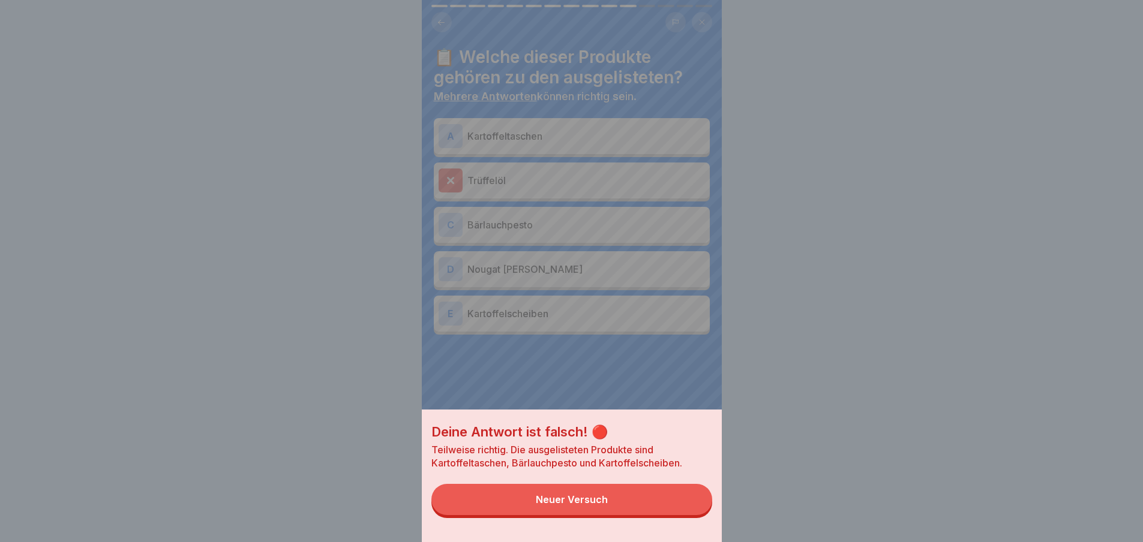
click at [654, 502] on button "Neuer Versuch" at bounding box center [571, 499] width 281 height 31
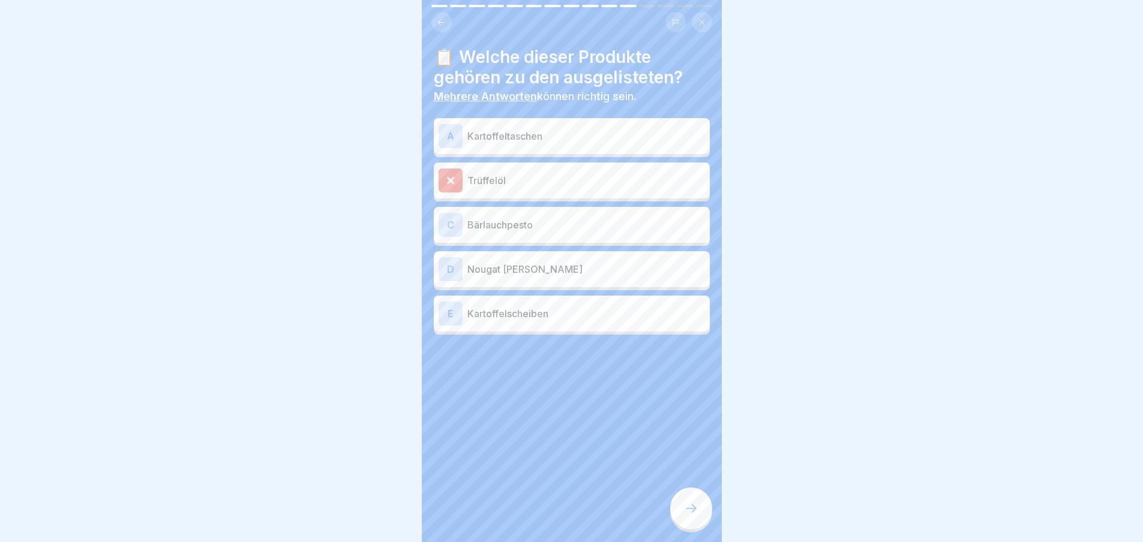
click at [596, 129] on p "Kartoffeltaschen" at bounding box center [586, 136] width 238 height 14
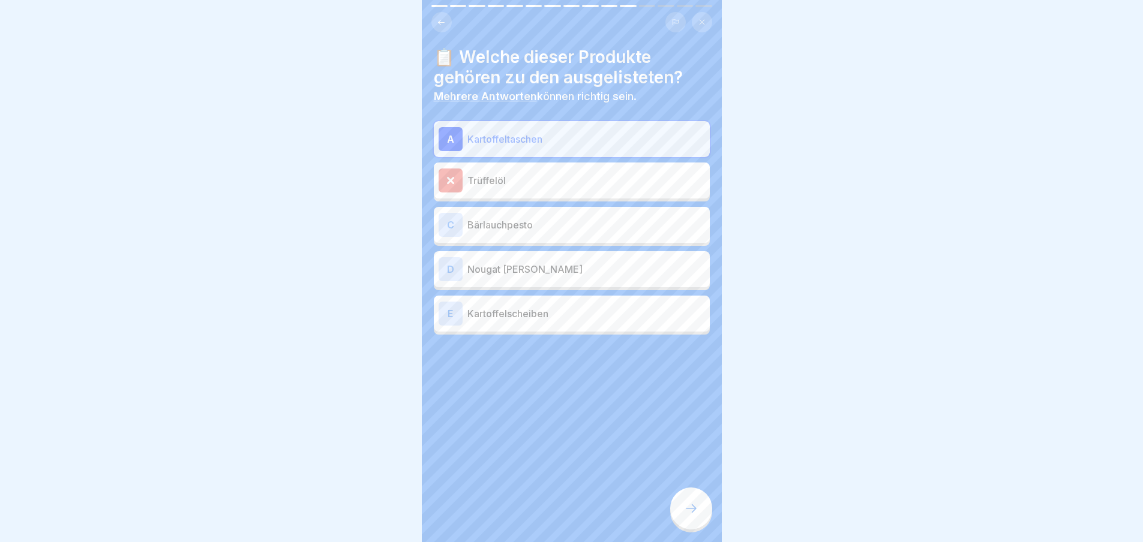
click at [598, 221] on p "Bärlauchpesto" at bounding box center [586, 225] width 238 height 14
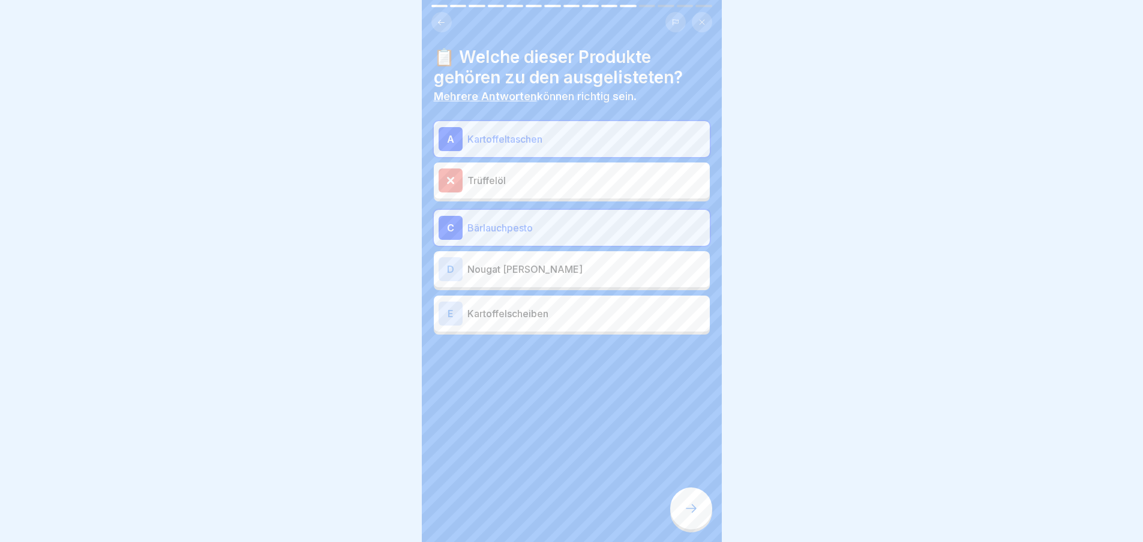
click at [697, 511] on icon at bounding box center [691, 508] width 14 height 14
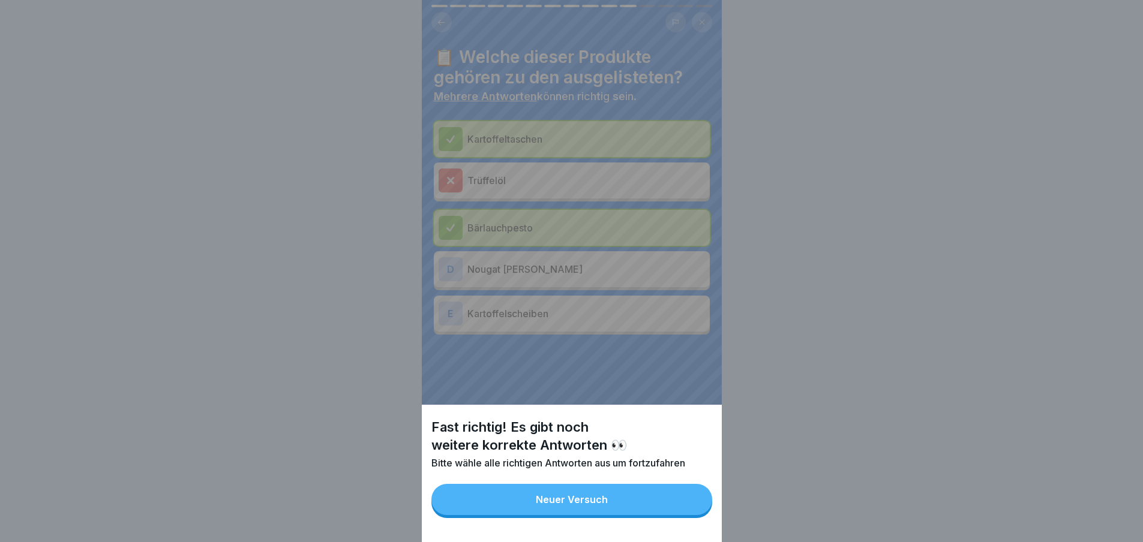
click at [635, 504] on button "Neuer Versuch" at bounding box center [571, 499] width 281 height 31
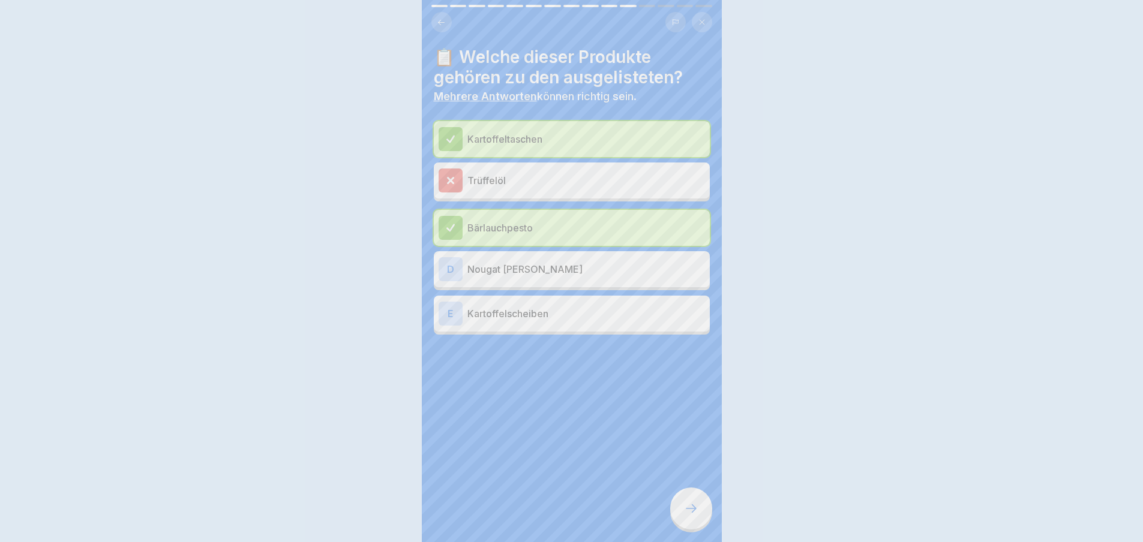
click at [612, 262] on p "Nougat [PERSON_NAME]" at bounding box center [586, 269] width 238 height 14
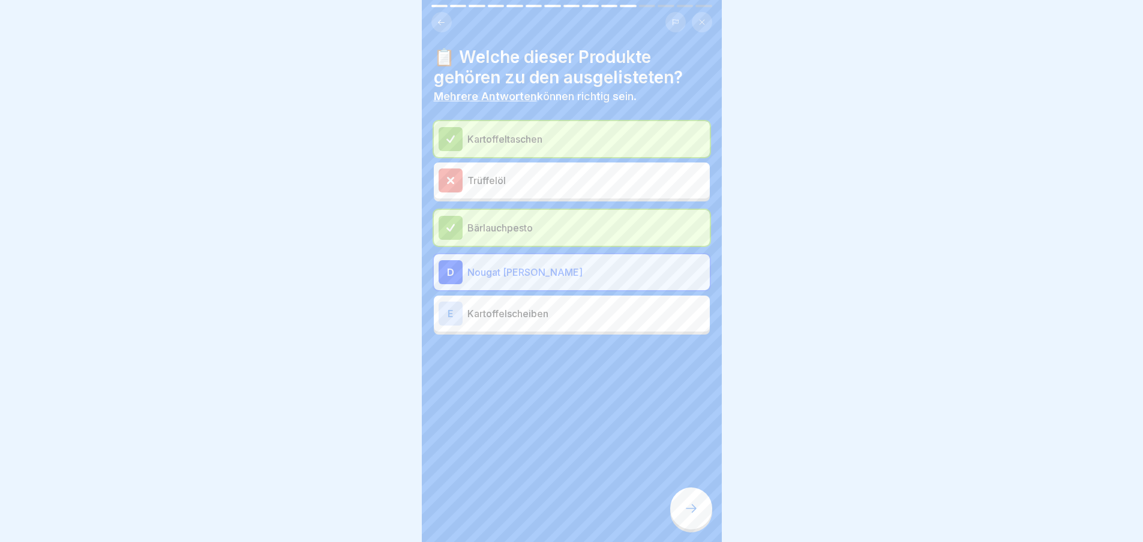
click at [688, 499] on div at bounding box center [691, 509] width 42 height 42
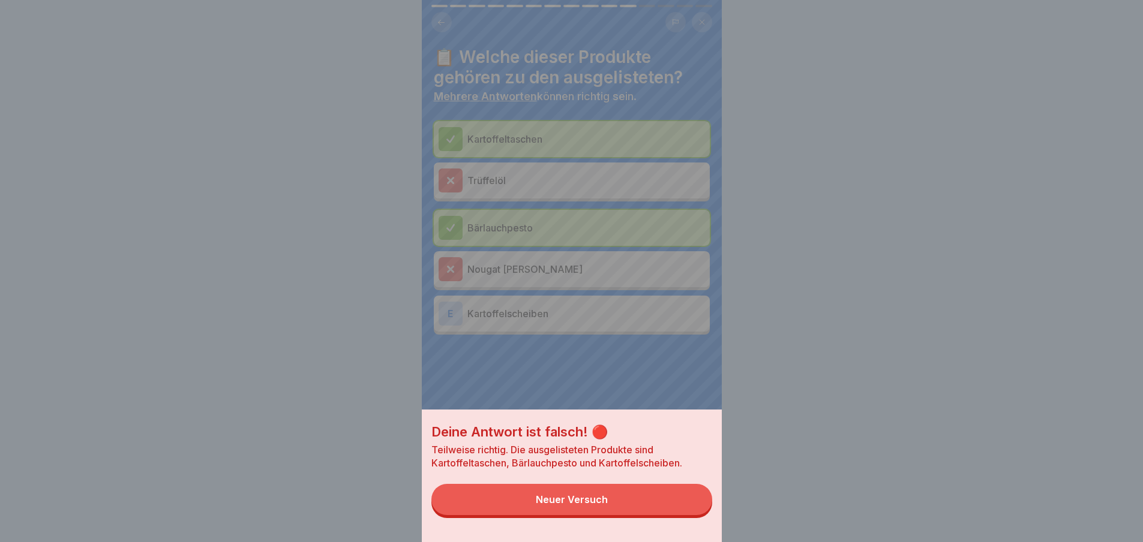
click at [597, 505] on div "Neuer Versuch" at bounding box center [572, 499] width 72 height 11
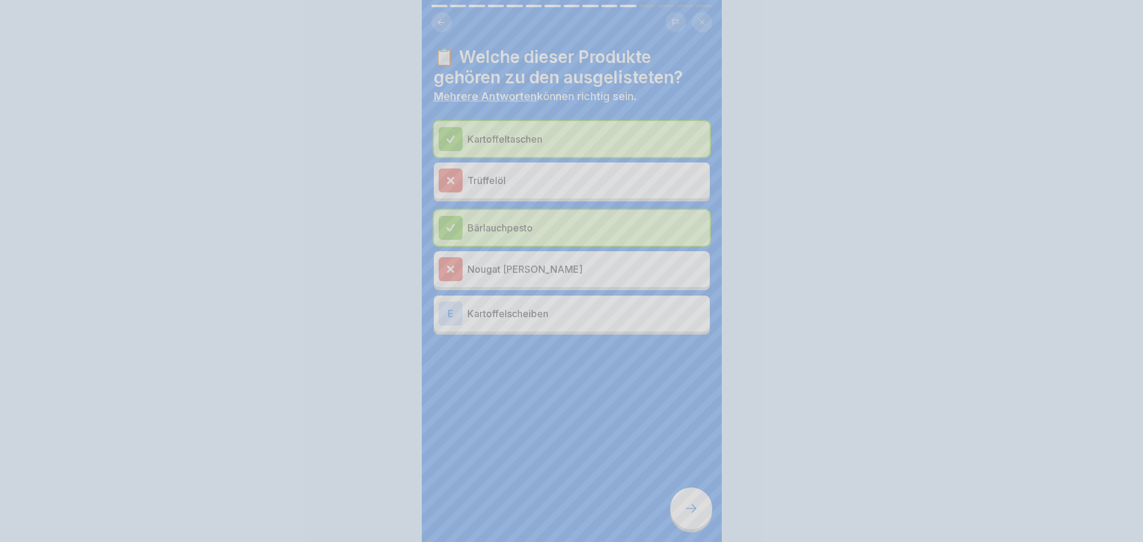
click at [596, 302] on div "E Kartoffelscheiben" at bounding box center [571, 314] width 266 height 24
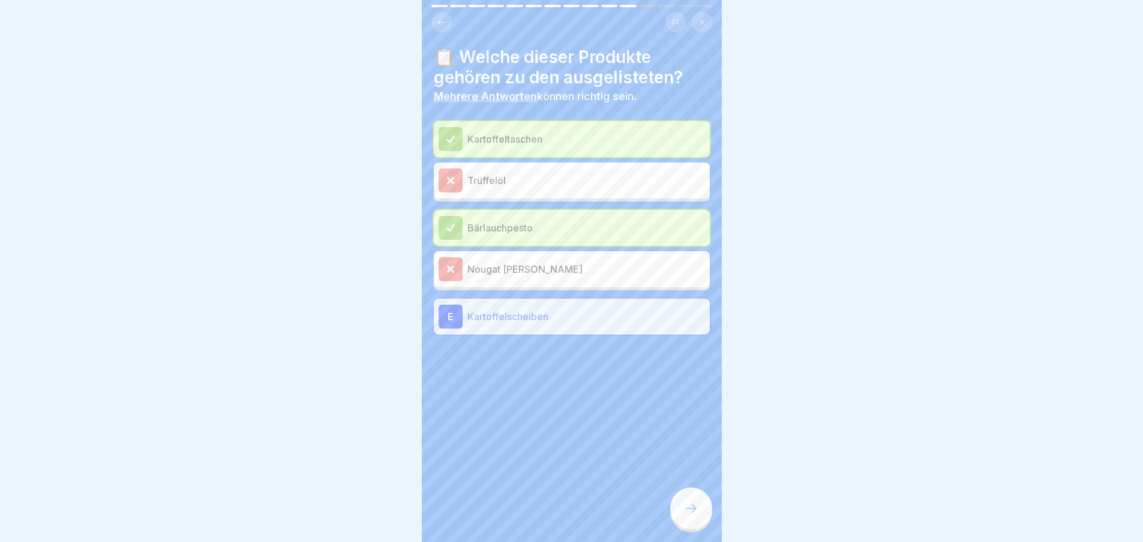
click at [690, 514] on icon at bounding box center [691, 508] width 14 height 14
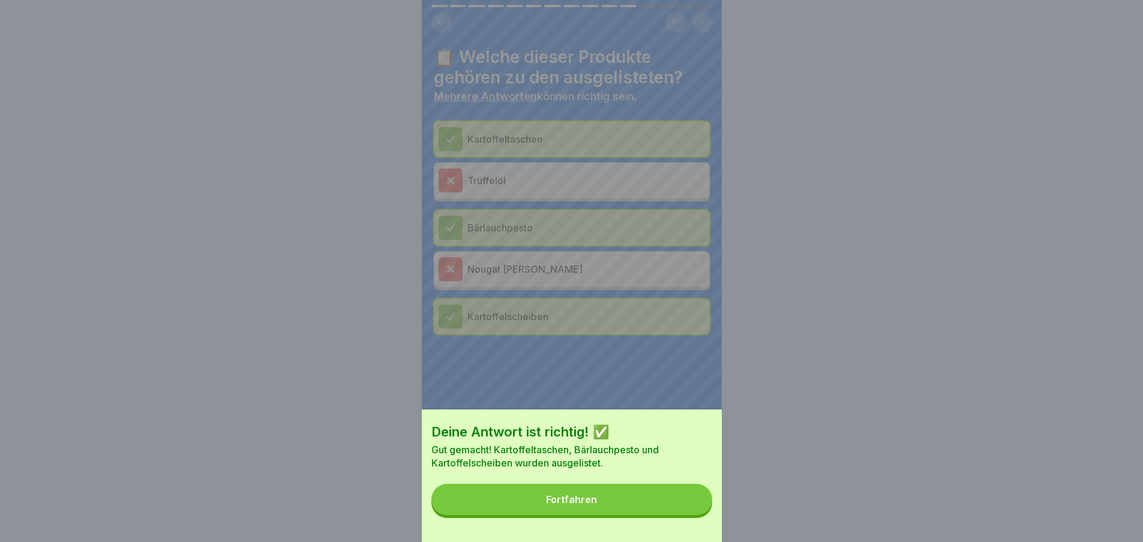
click at [686, 495] on button "Fortfahren" at bounding box center [571, 499] width 281 height 31
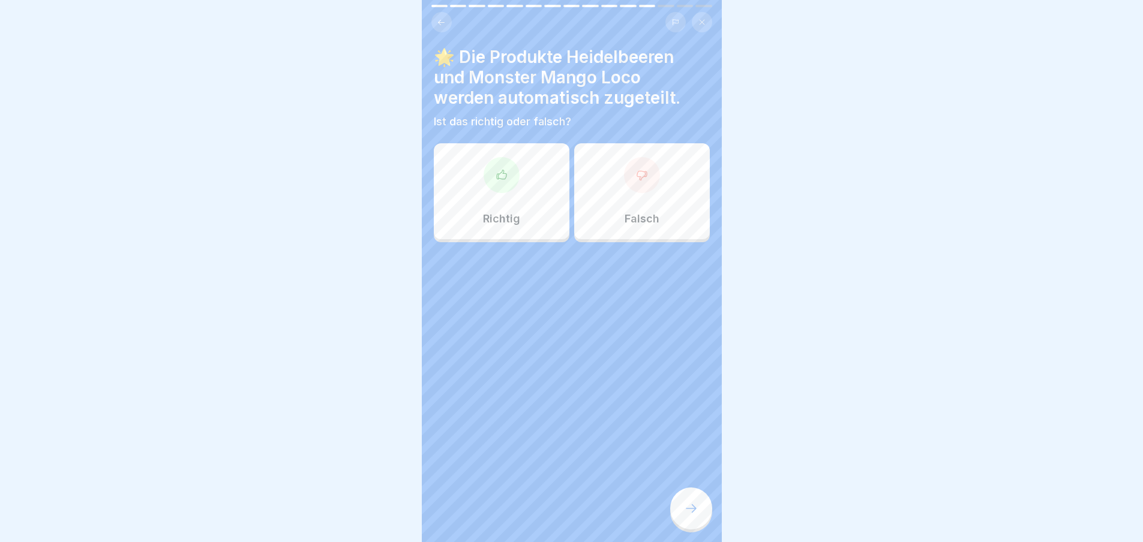
click at [503, 181] on div at bounding box center [501, 175] width 36 height 36
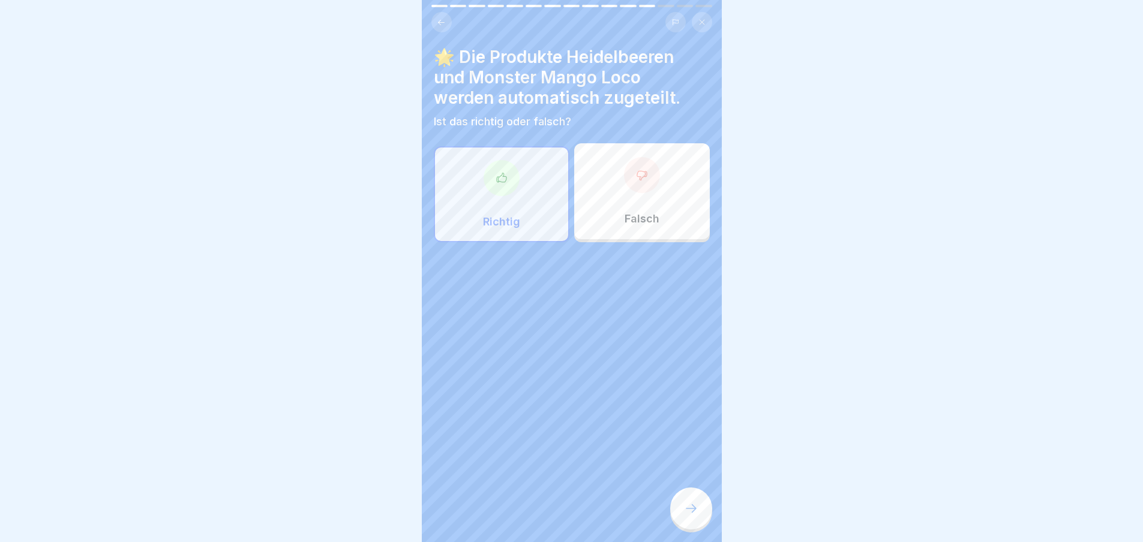
click at [693, 515] on icon at bounding box center [691, 508] width 14 height 14
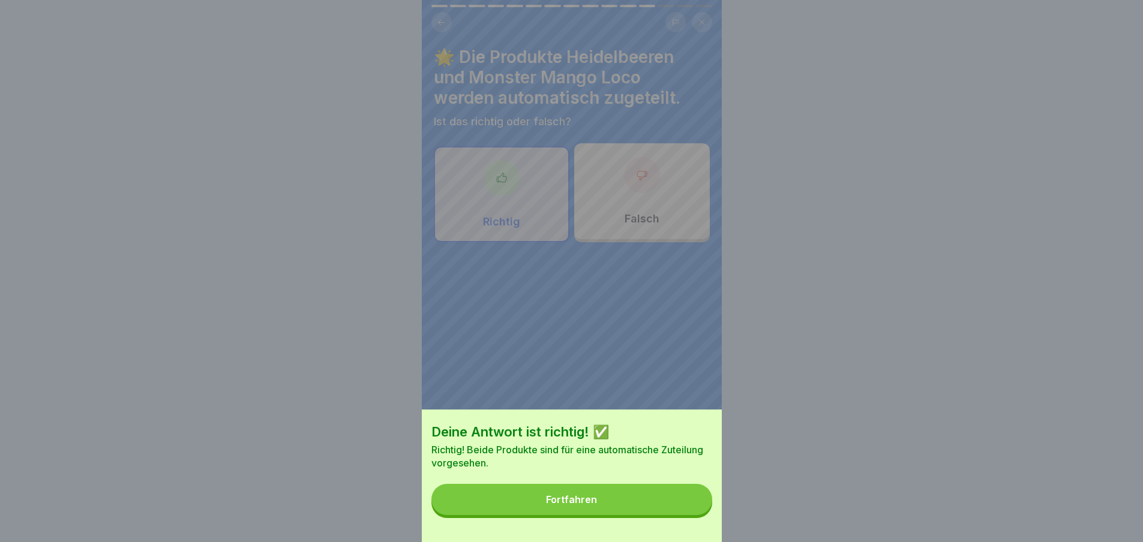
click at [671, 508] on button "Fortfahren" at bounding box center [571, 499] width 281 height 31
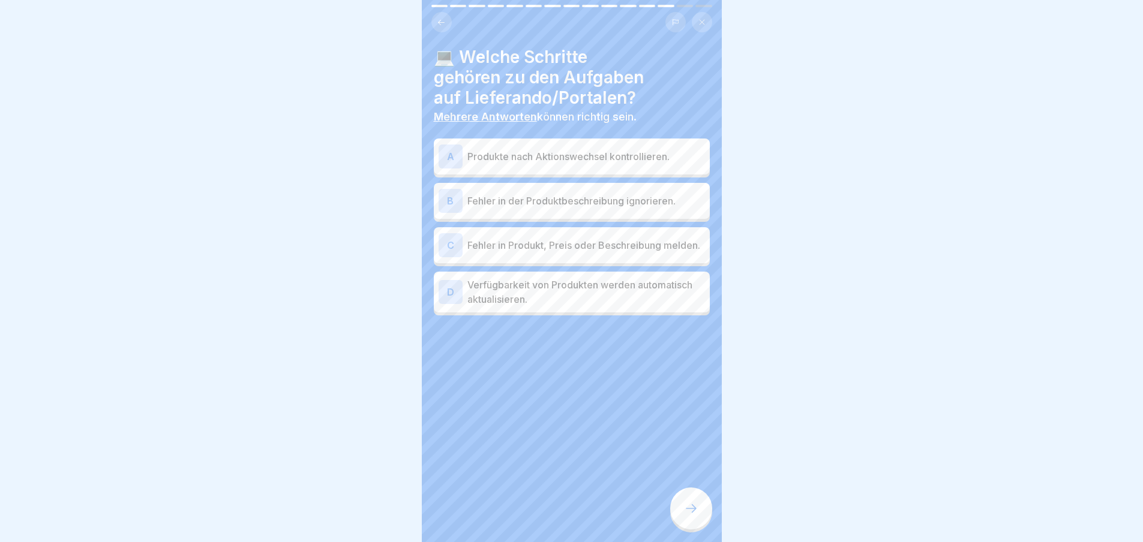
click at [623, 149] on p "Produkte nach Aktionswechsel kontrollieren." at bounding box center [586, 156] width 238 height 14
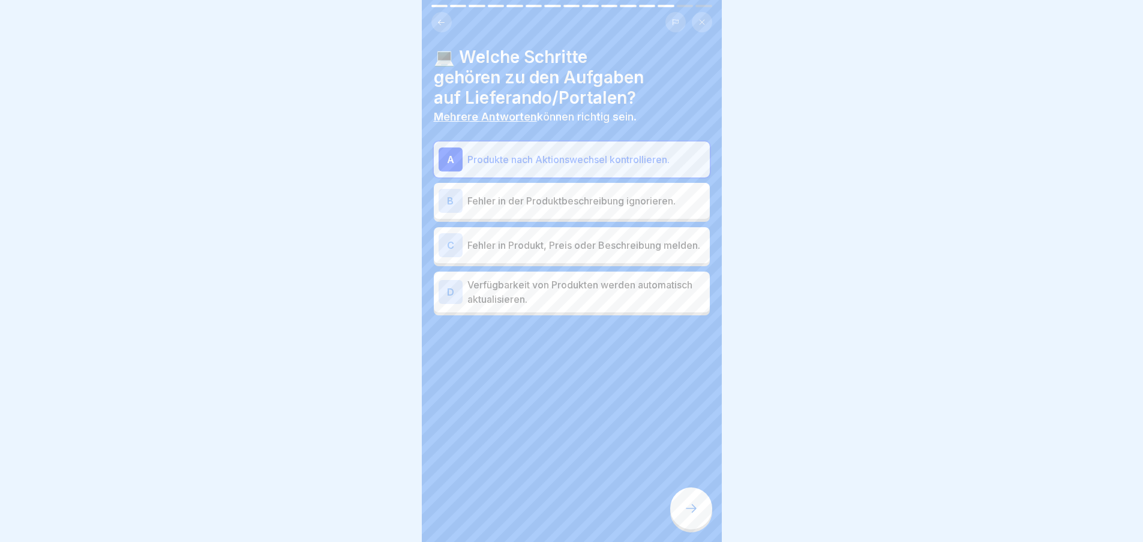
click at [659, 194] on p "Fehler in der Produktbeschreibung ignorieren." at bounding box center [586, 201] width 238 height 14
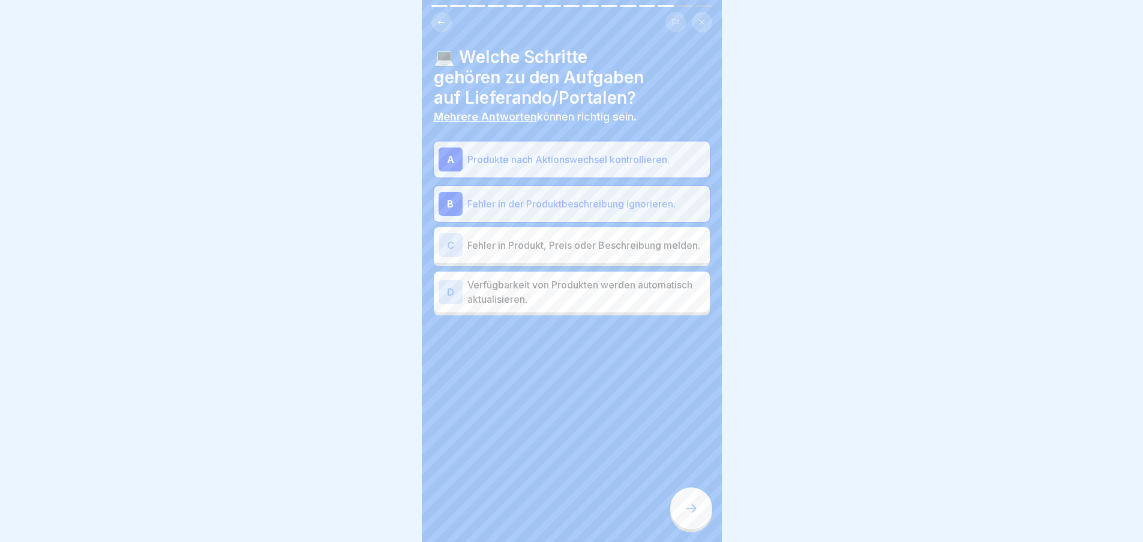
click at [654, 244] on p "Fehler in Produkt, Preis oder Beschreibung melden." at bounding box center [586, 245] width 238 height 14
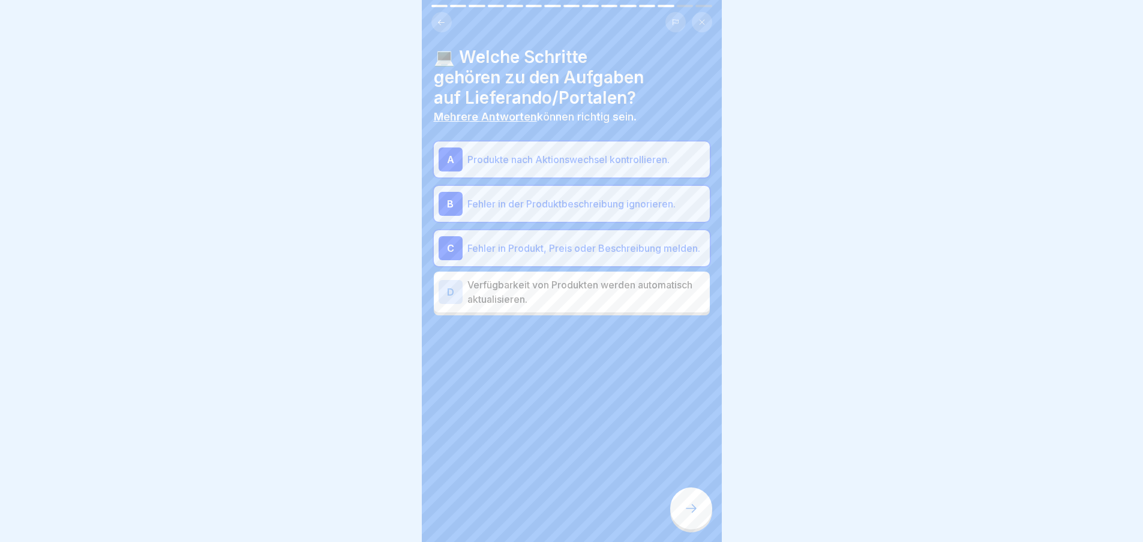
click at [649, 286] on p "Verfügbarkeit von Produkten werden automatisch aktualisieren." at bounding box center [586, 292] width 238 height 29
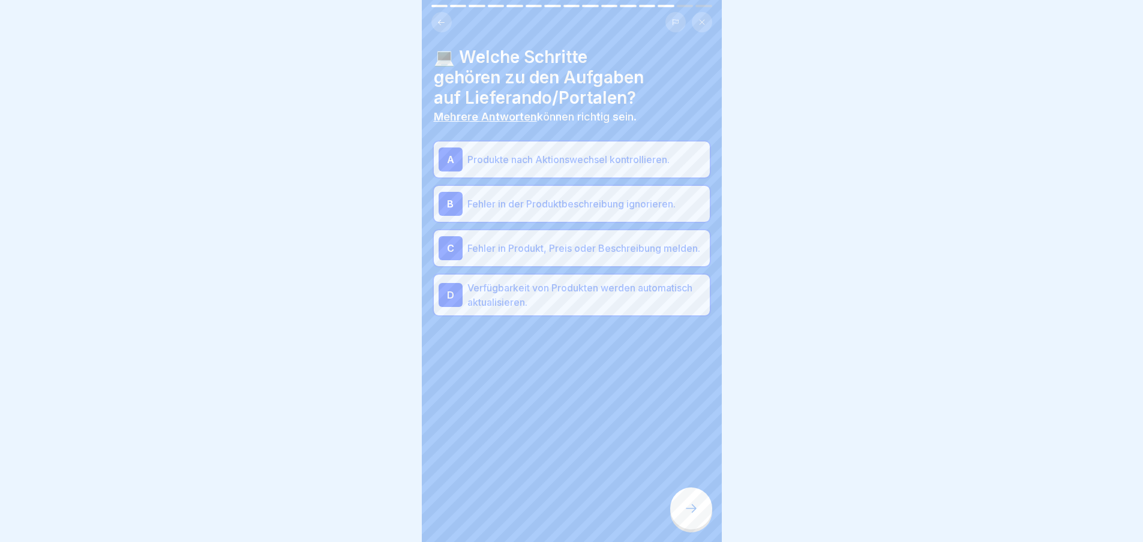
click at [707, 524] on div "💻 Welche Schritte gehören zu den Aufgaben auf Lieferando/Portalen? Mehrere Antw…" at bounding box center [572, 271] width 300 height 542
click at [691, 515] on icon at bounding box center [691, 508] width 14 height 14
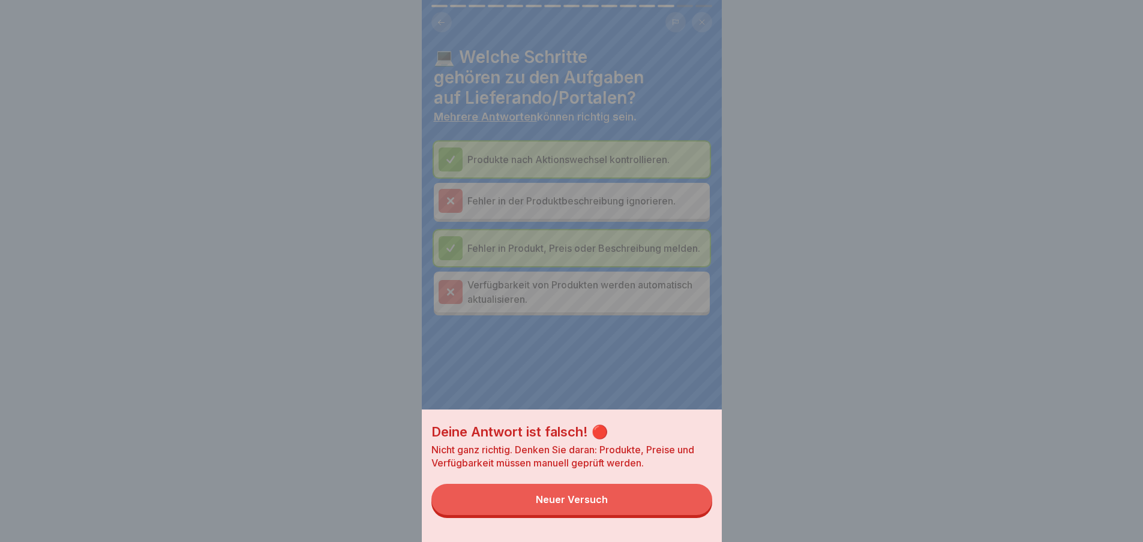
click at [667, 504] on button "Neuer Versuch" at bounding box center [571, 499] width 281 height 31
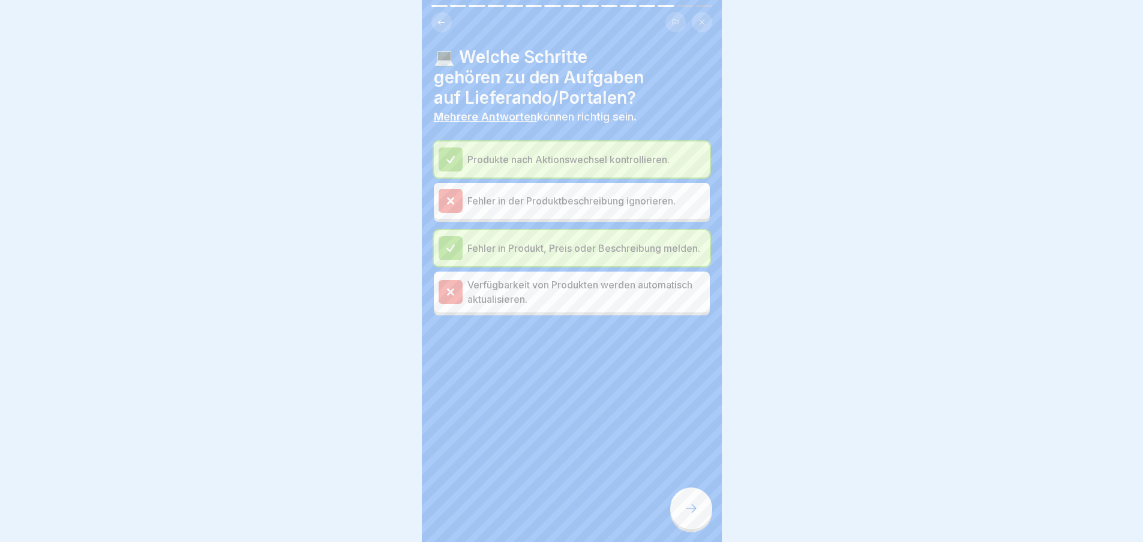
click at [691, 500] on div at bounding box center [691, 509] width 42 height 42
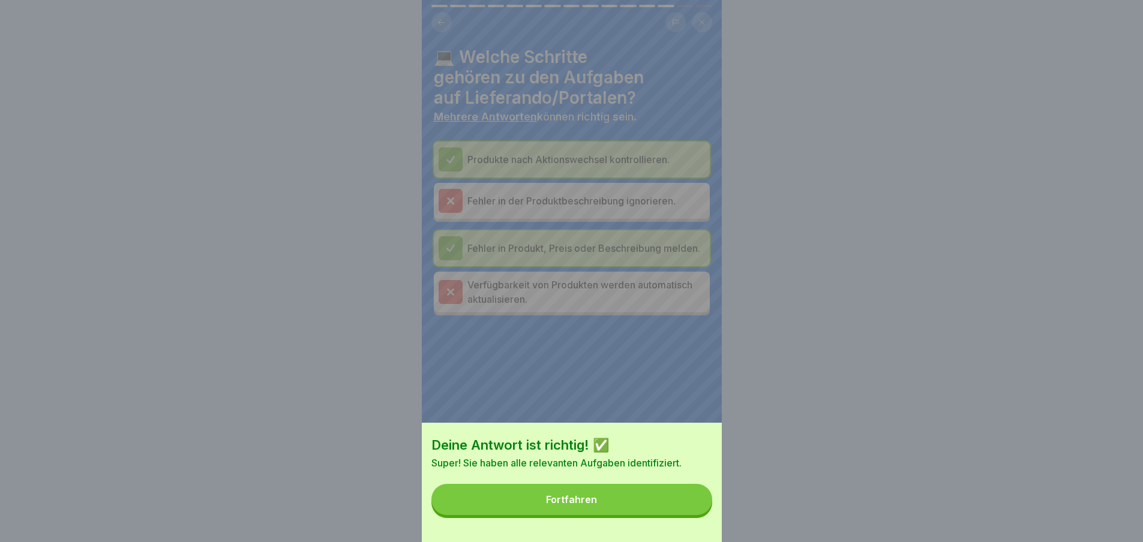
click at [684, 510] on button "Fortfahren" at bounding box center [571, 499] width 281 height 31
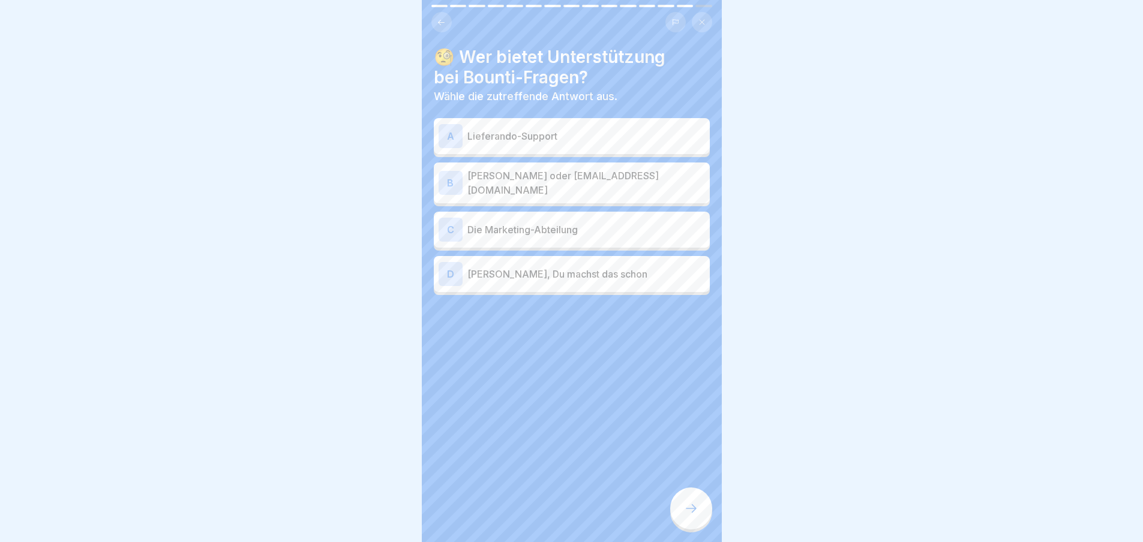
click at [698, 507] on icon at bounding box center [691, 508] width 14 height 14
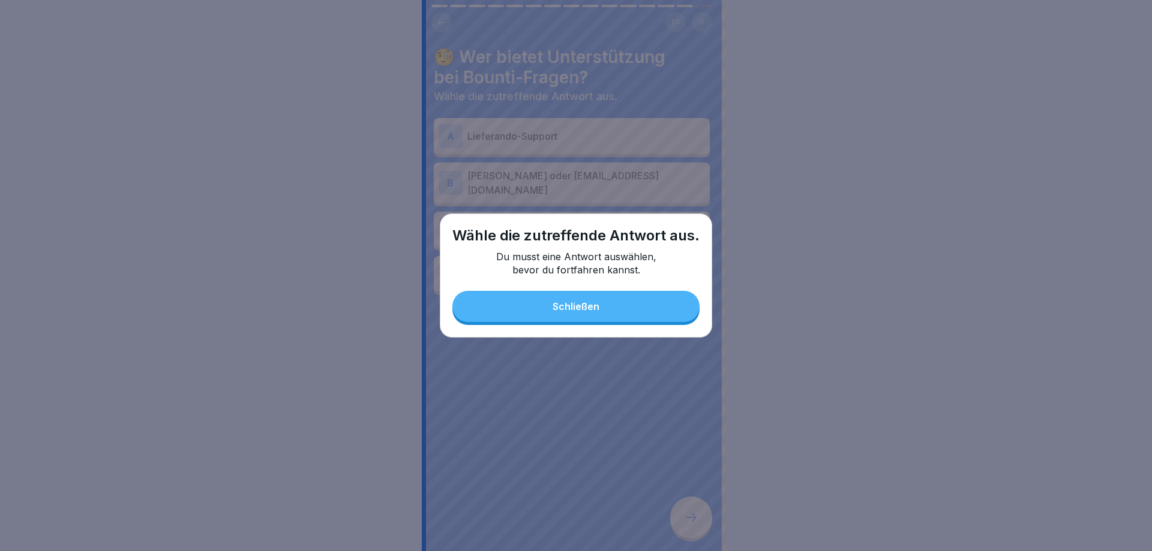
click at [639, 296] on button "Schließen" at bounding box center [575, 306] width 247 height 31
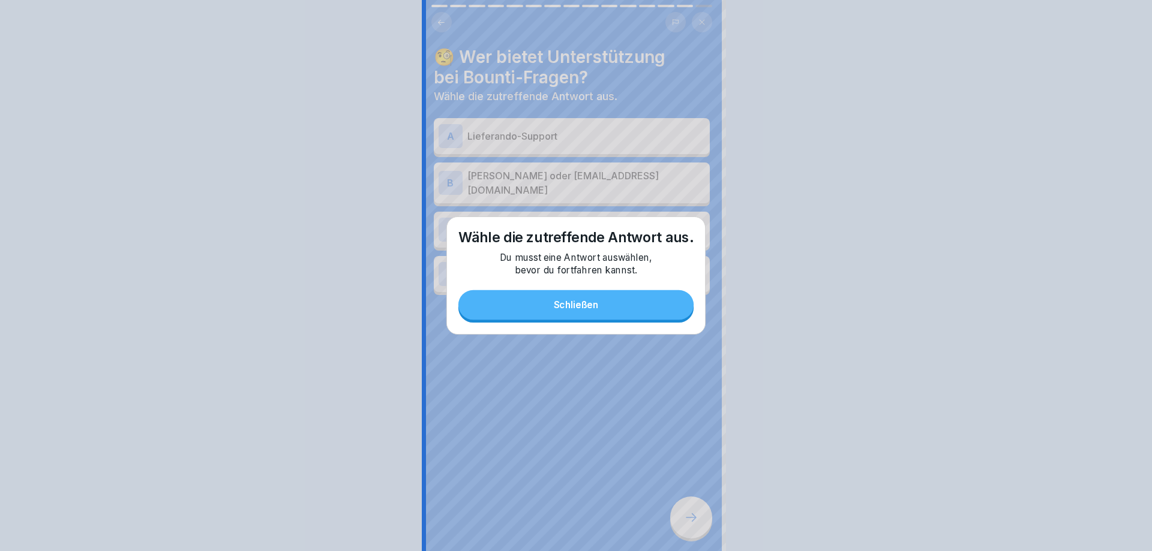
click at [647, 178] on p "[PERSON_NAME] oder [EMAIL_ADDRESS][DOMAIN_NAME]" at bounding box center [586, 183] width 238 height 29
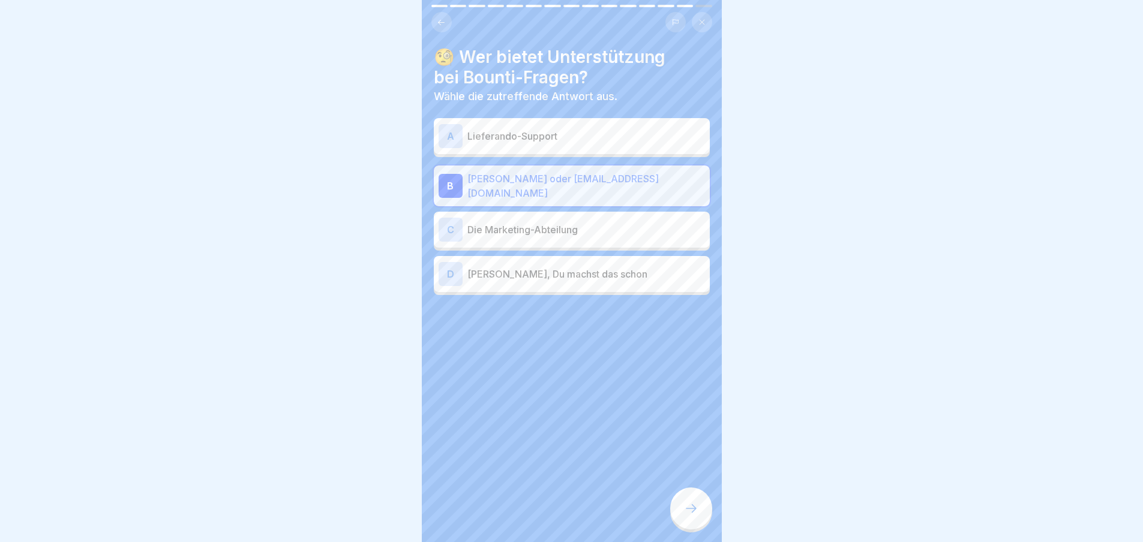
click at [696, 516] on icon at bounding box center [691, 508] width 14 height 14
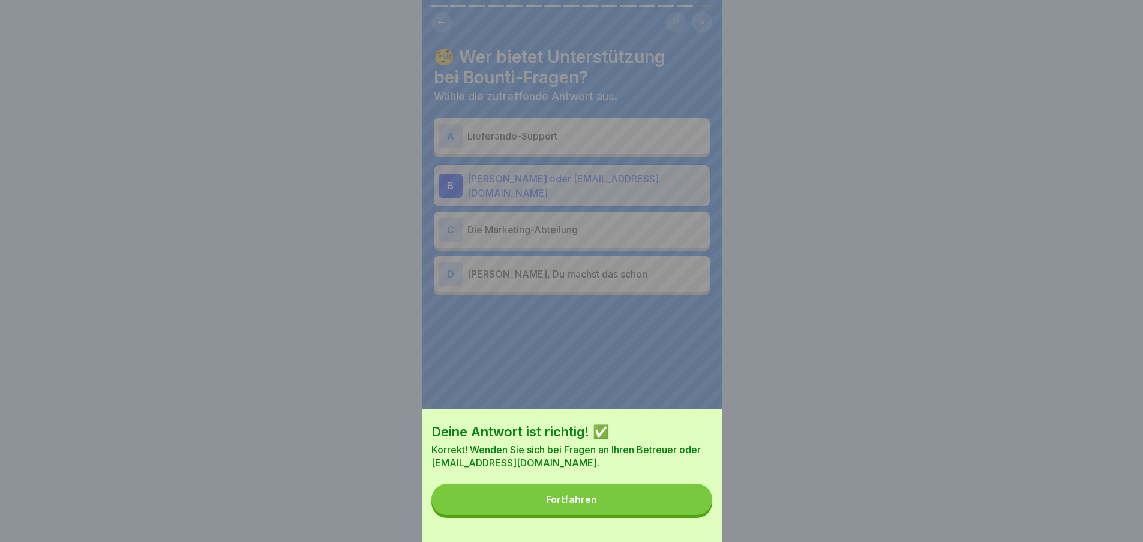
click at [683, 497] on button "Fortfahren" at bounding box center [571, 499] width 281 height 31
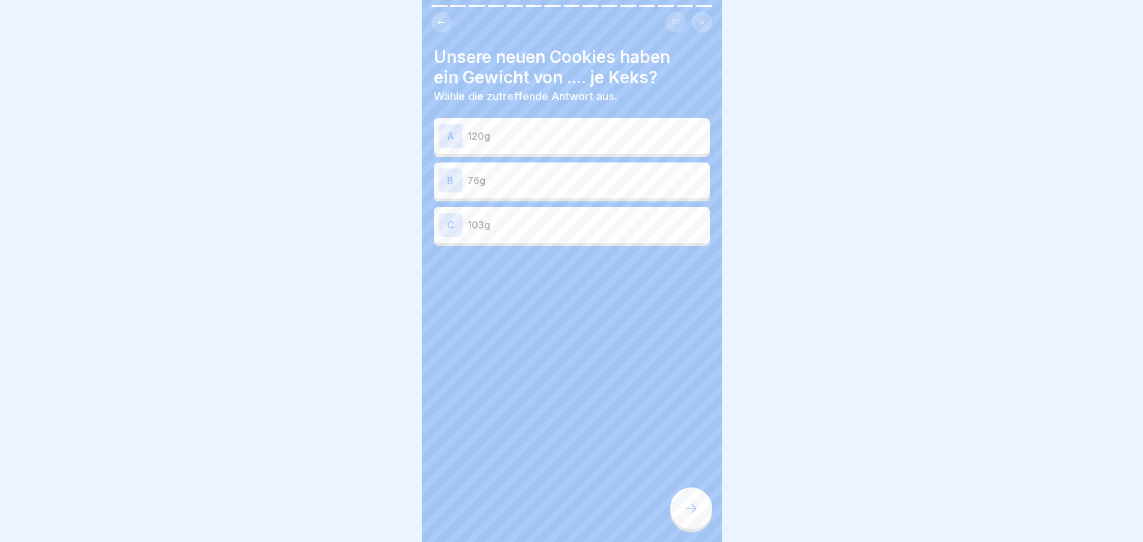
click at [565, 214] on div "C 103g" at bounding box center [571, 225] width 266 height 24
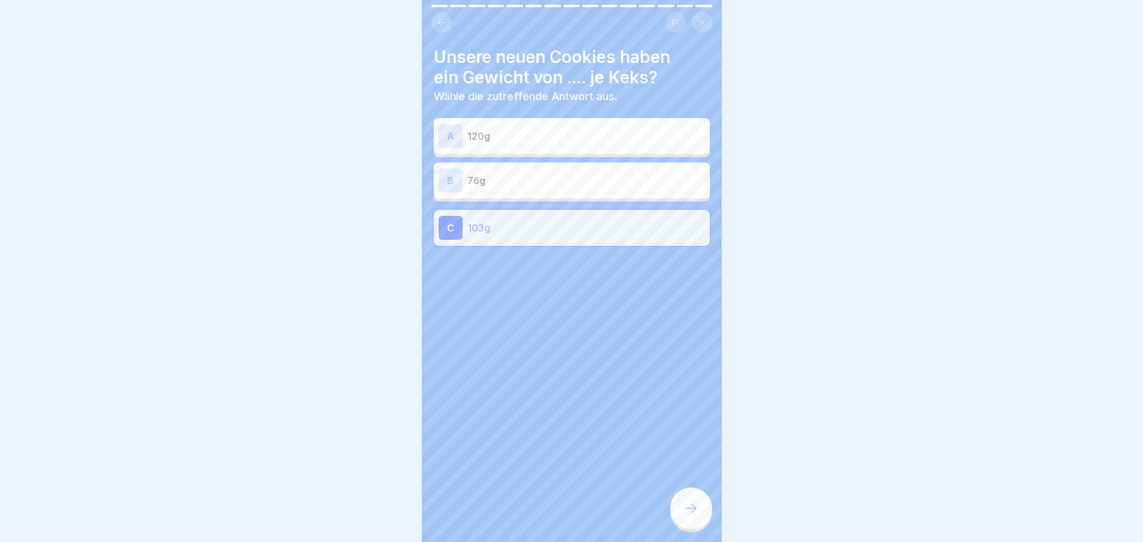
click at [692, 507] on div at bounding box center [691, 509] width 42 height 42
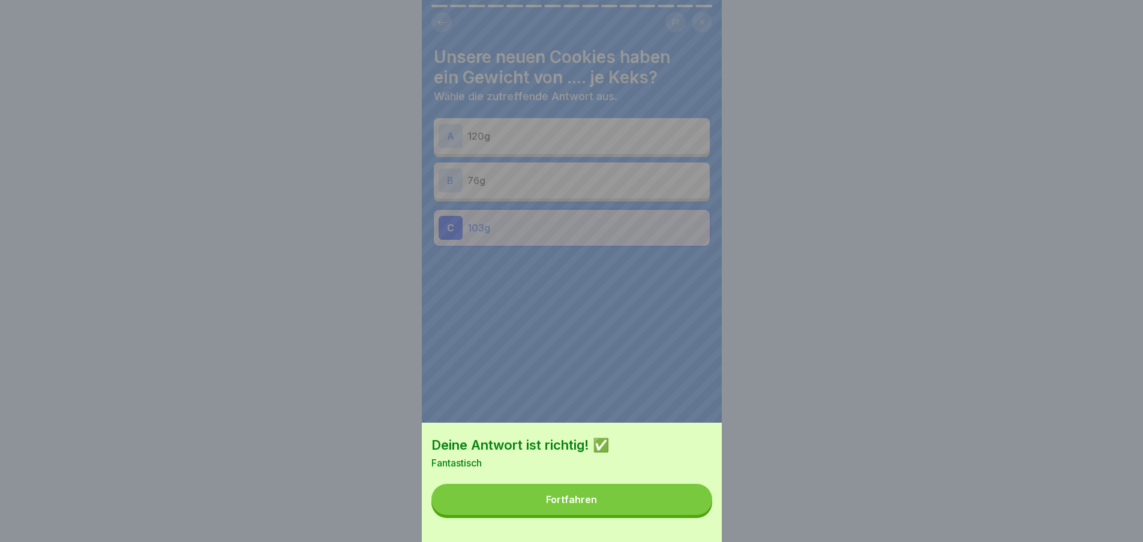
click at [679, 515] on button "Fortfahren" at bounding box center [571, 499] width 281 height 31
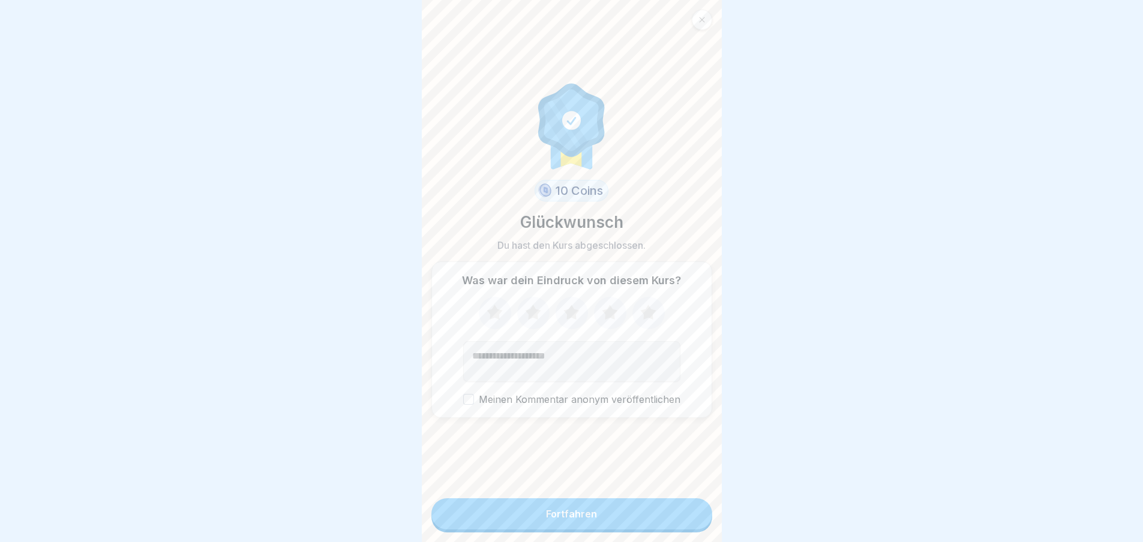
click at [644, 306] on icon at bounding box center [648, 313] width 32 height 31
click at [647, 523] on button "Fortfahren" at bounding box center [571, 513] width 281 height 31
